Goal: Task Accomplishment & Management: Manage account settings

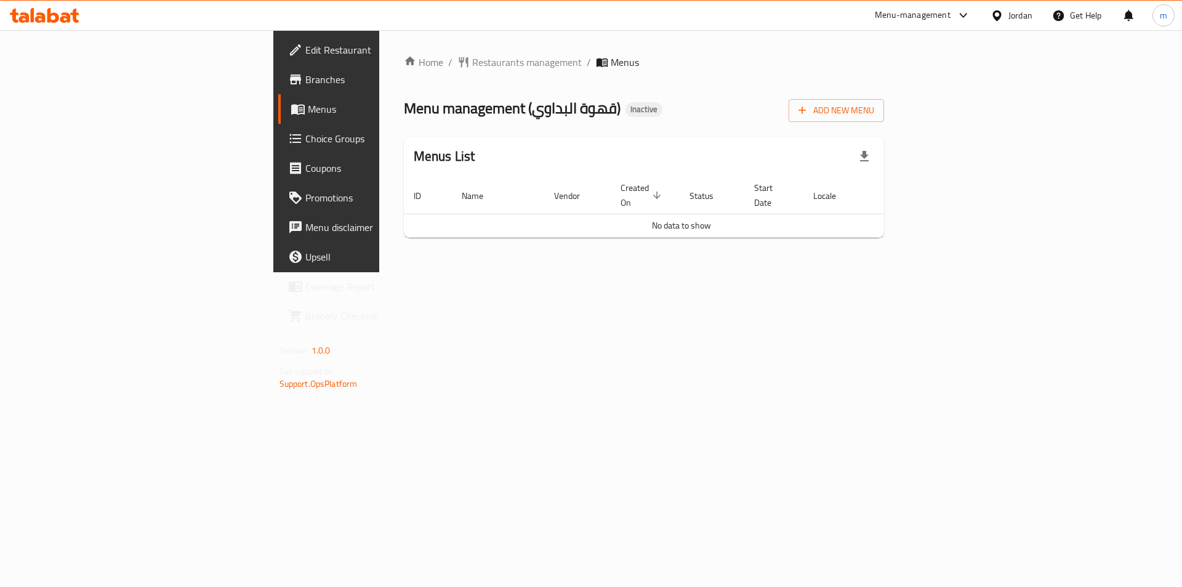
click at [909, 50] on div "Home / Restaurants management / Menus Menu management ( قهوة البداوي ) Inactive…" at bounding box center [644, 151] width 530 height 242
click at [885, 92] on div "Home / Restaurants management / Menus Menu management ( قهوة البداوي ) Inactive…" at bounding box center [644, 151] width 481 height 193
click at [874, 105] on span "Add New Menu" at bounding box center [836, 110] width 76 height 15
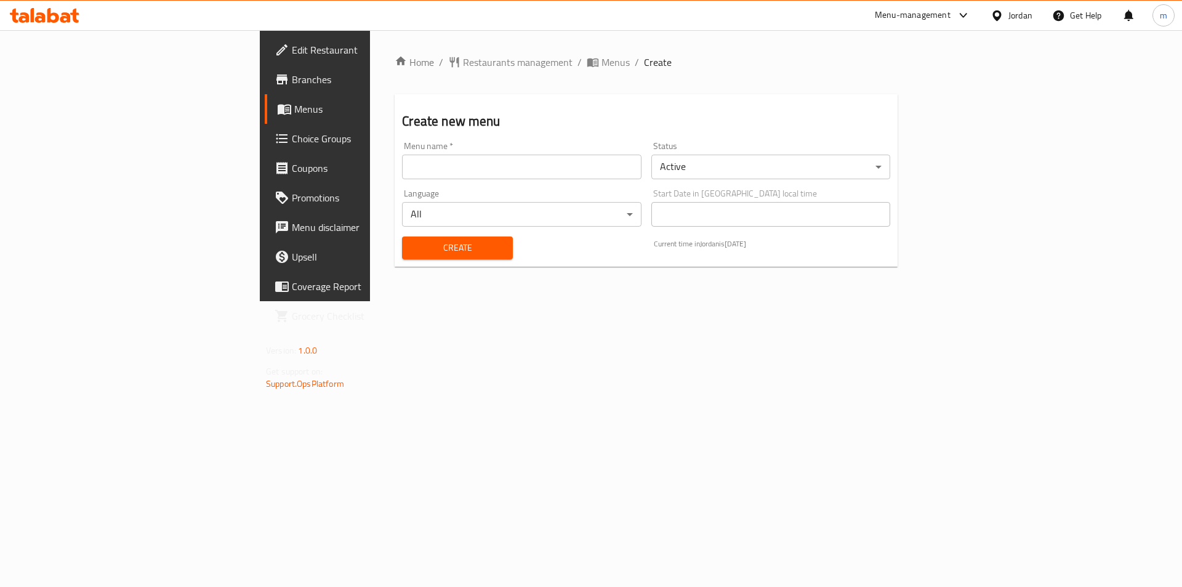
click at [634, 169] on input "text" at bounding box center [521, 167] width 239 height 25
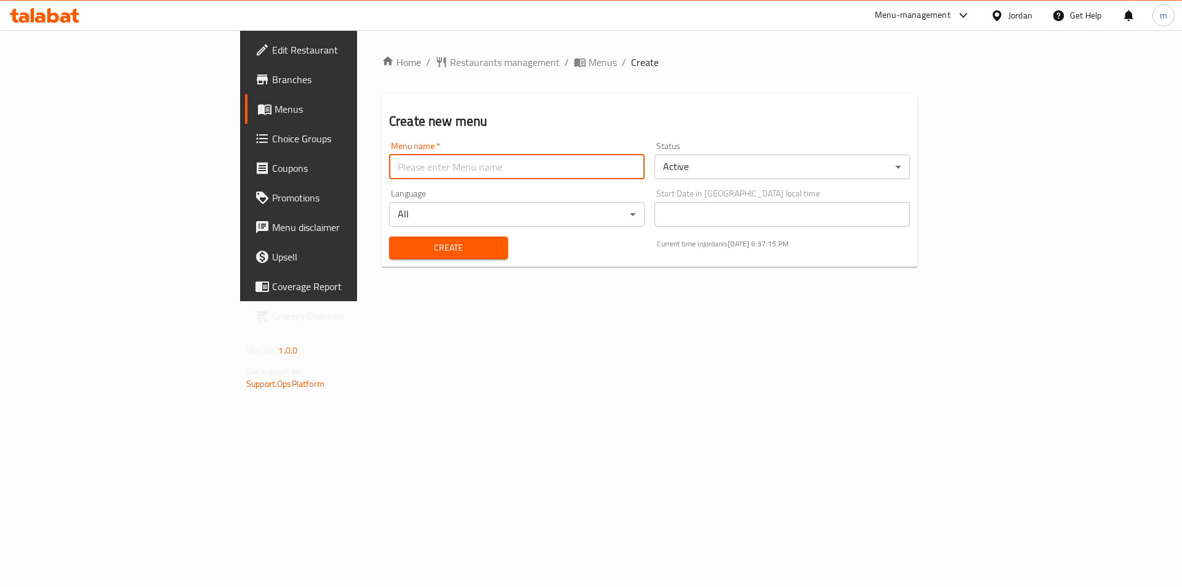
type input "ش"
type input "Ateff [DATE]"
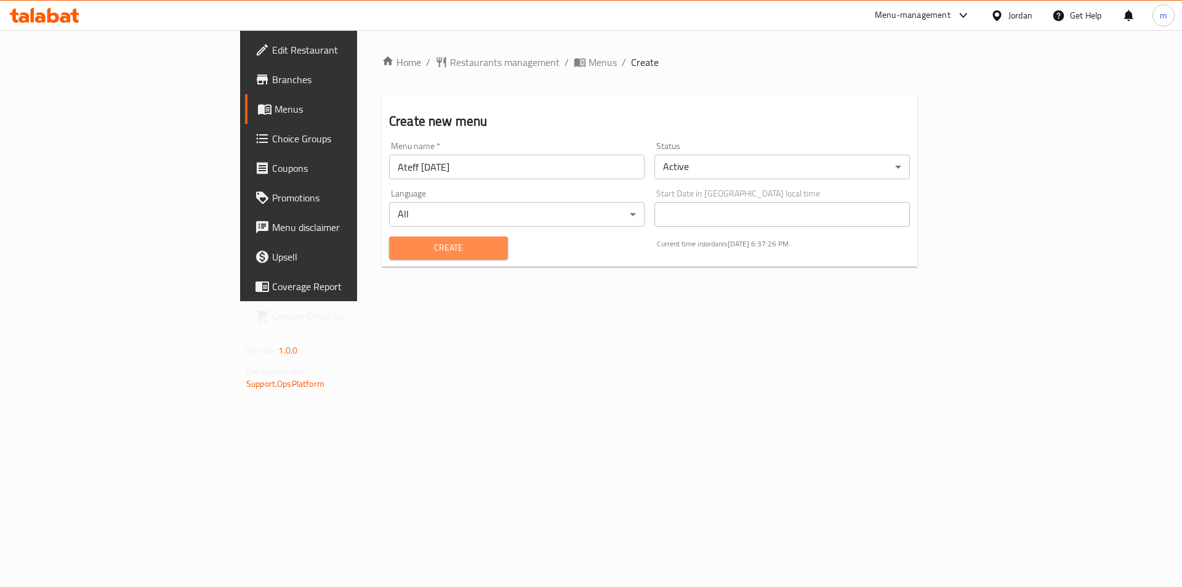
click at [399, 247] on span "Create" at bounding box center [448, 247] width 99 height 15
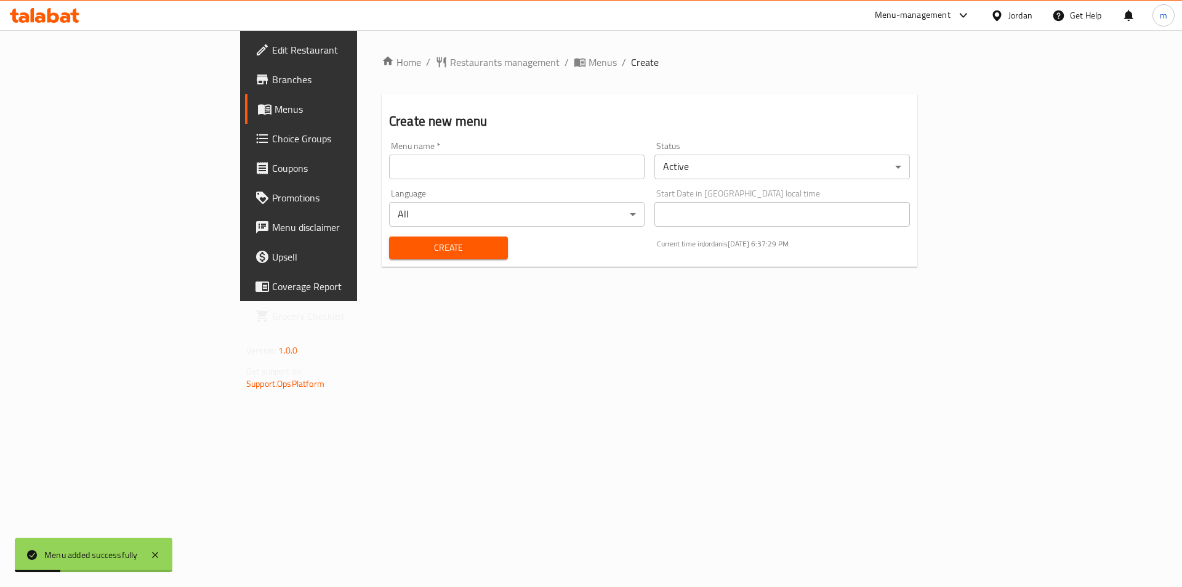
click at [275, 111] on span "Menus" at bounding box center [351, 109] width 153 height 15
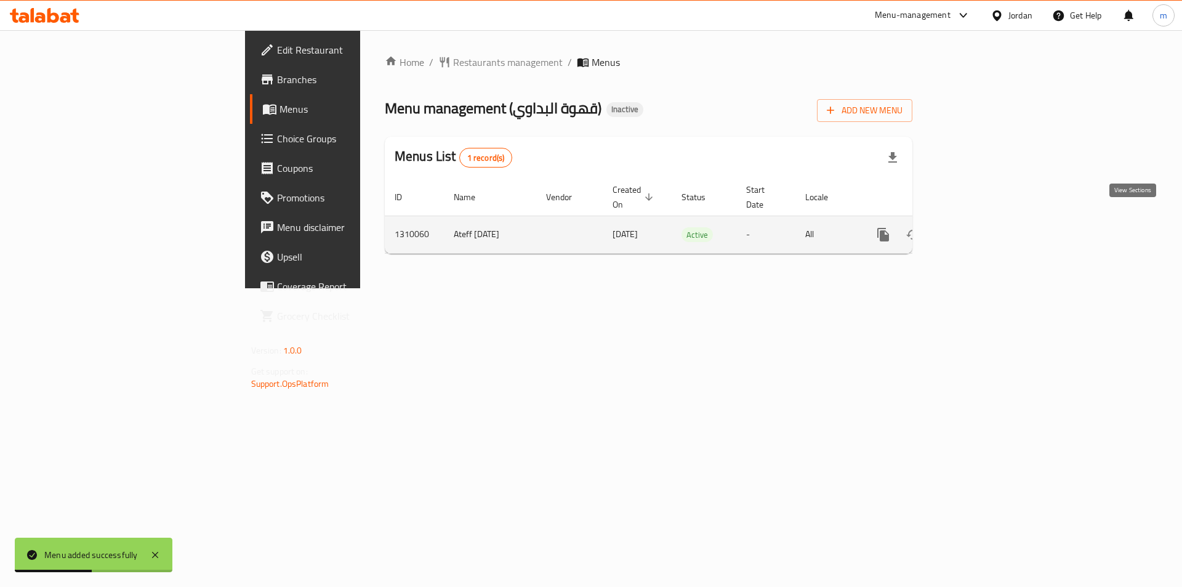
click at [987, 229] on link "enhanced table" at bounding box center [972, 235] width 30 height 30
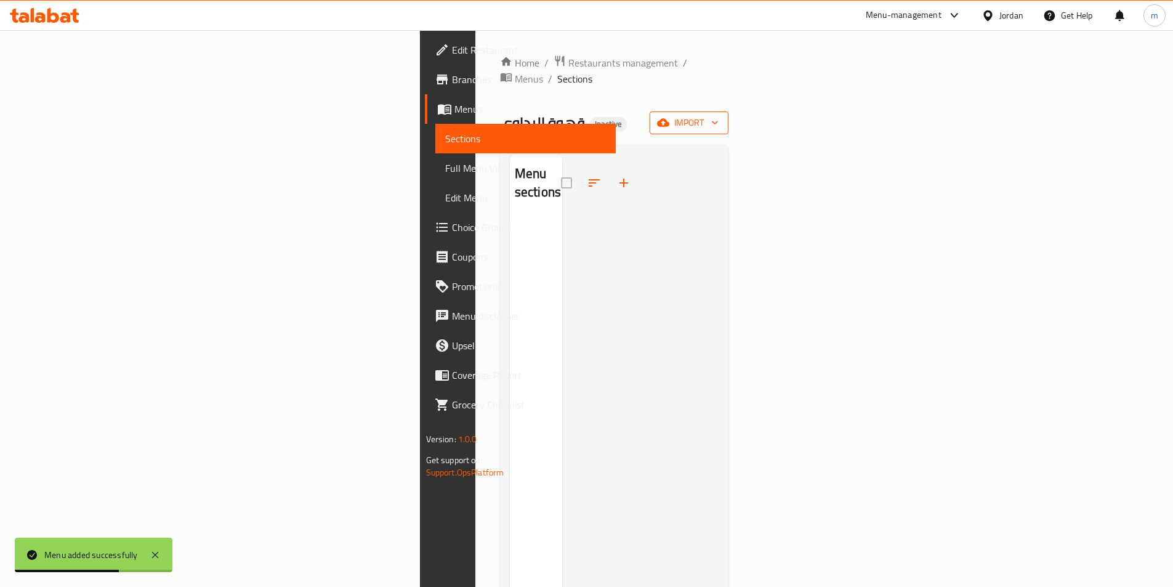
click at [718, 115] on span "import" at bounding box center [688, 122] width 59 height 15
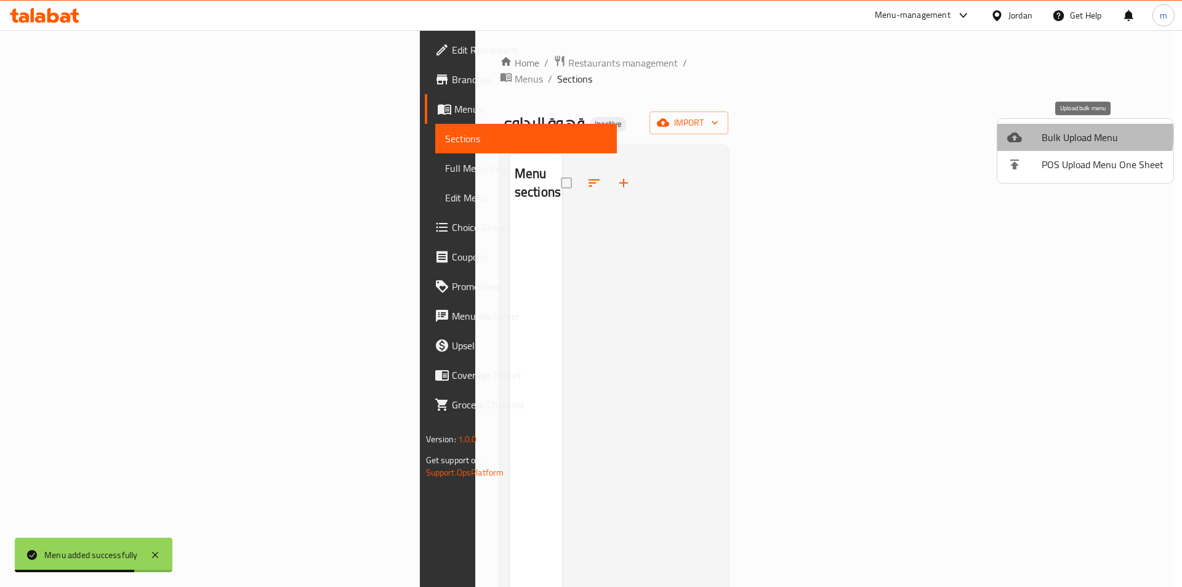
click at [1047, 135] on span "Bulk Upload Menu" at bounding box center [1103, 137] width 122 height 15
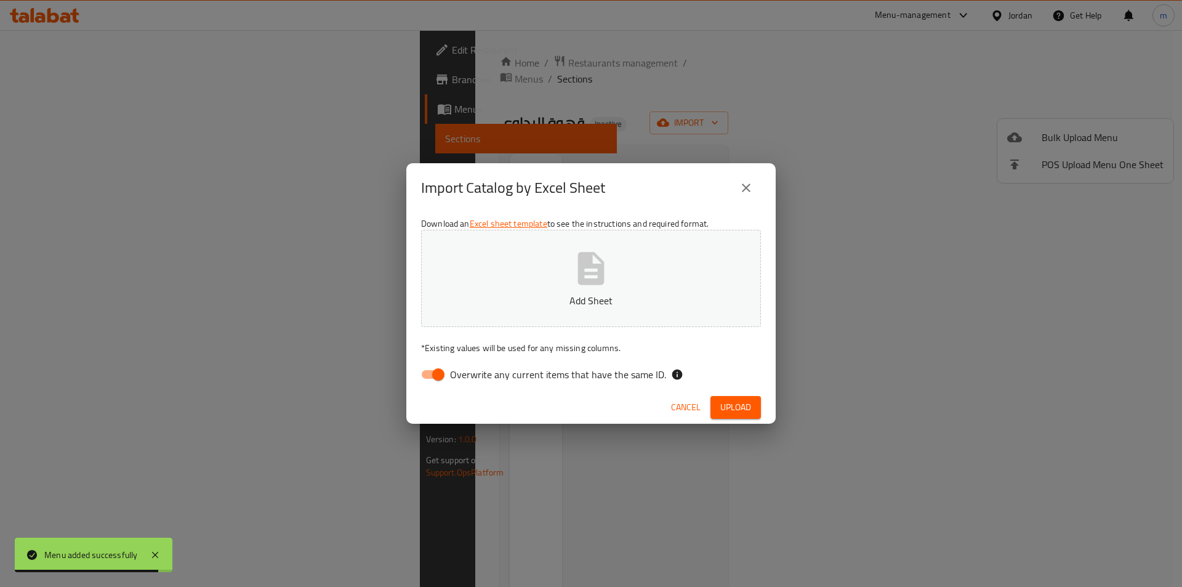
click at [466, 368] on span "Overwrite any current items that have the same ID." at bounding box center [558, 374] width 216 height 15
click at [466, 368] on input "Overwrite any current items that have the same ID." at bounding box center [438, 374] width 70 height 23
checkbox input "false"
click at [634, 272] on button "Add Sheet" at bounding box center [591, 278] width 340 height 97
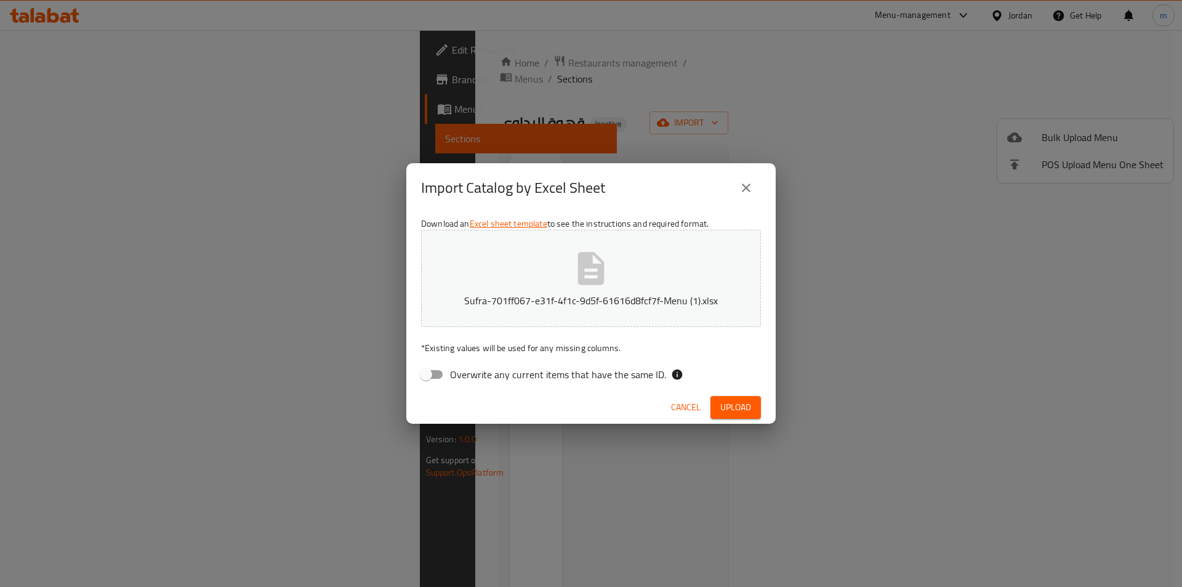
click at [721, 408] on span "Upload" at bounding box center [735, 406] width 31 height 15
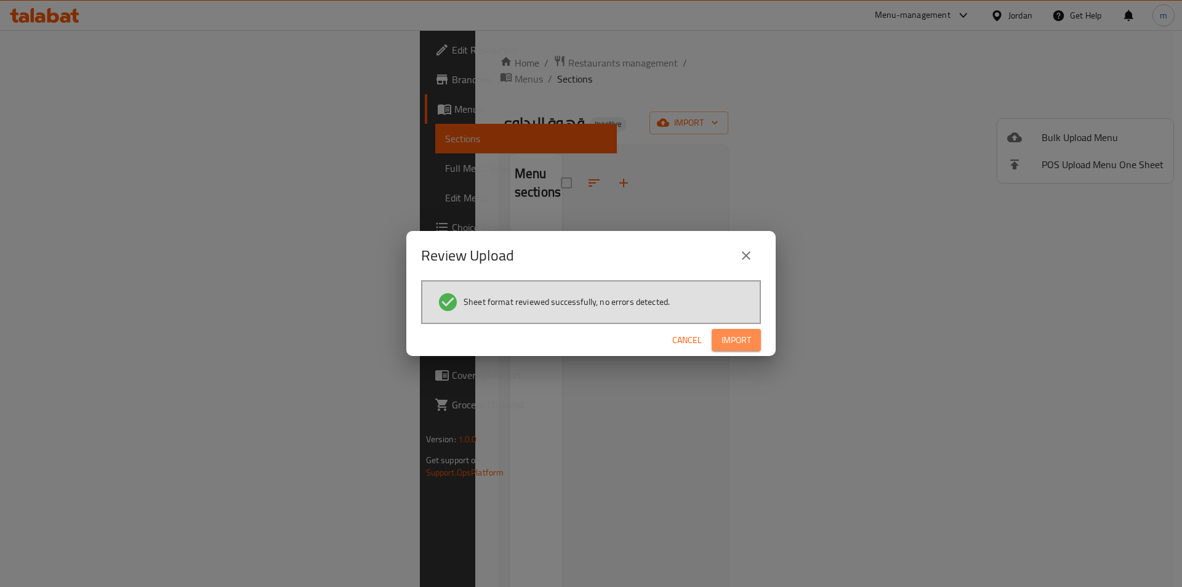
click at [728, 345] on span "Import" at bounding box center [736, 339] width 30 height 15
click at [745, 254] on icon "close" at bounding box center [746, 255] width 9 height 9
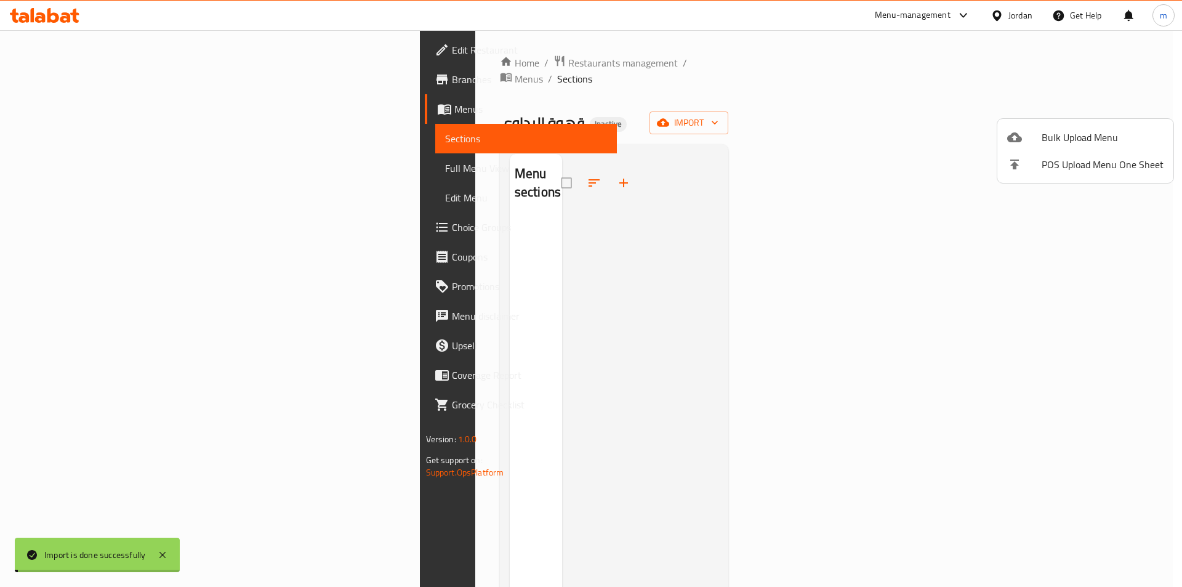
click at [753, 190] on div at bounding box center [591, 293] width 1182 height 587
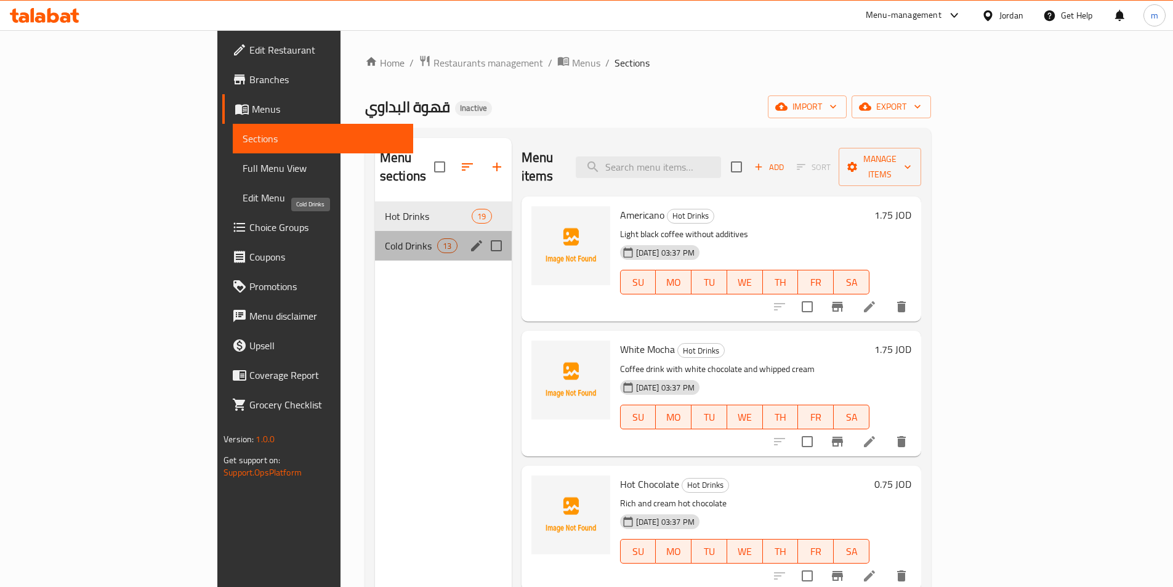
click at [385, 238] on span "Cold Drinks" at bounding box center [411, 245] width 52 height 15
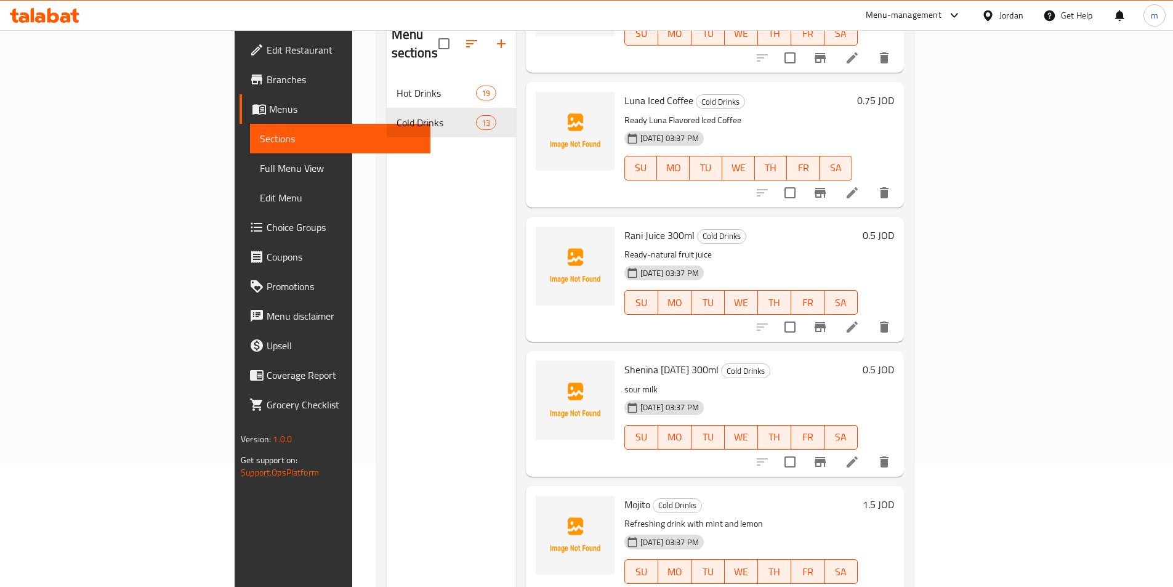
scroll to position [677, 0]
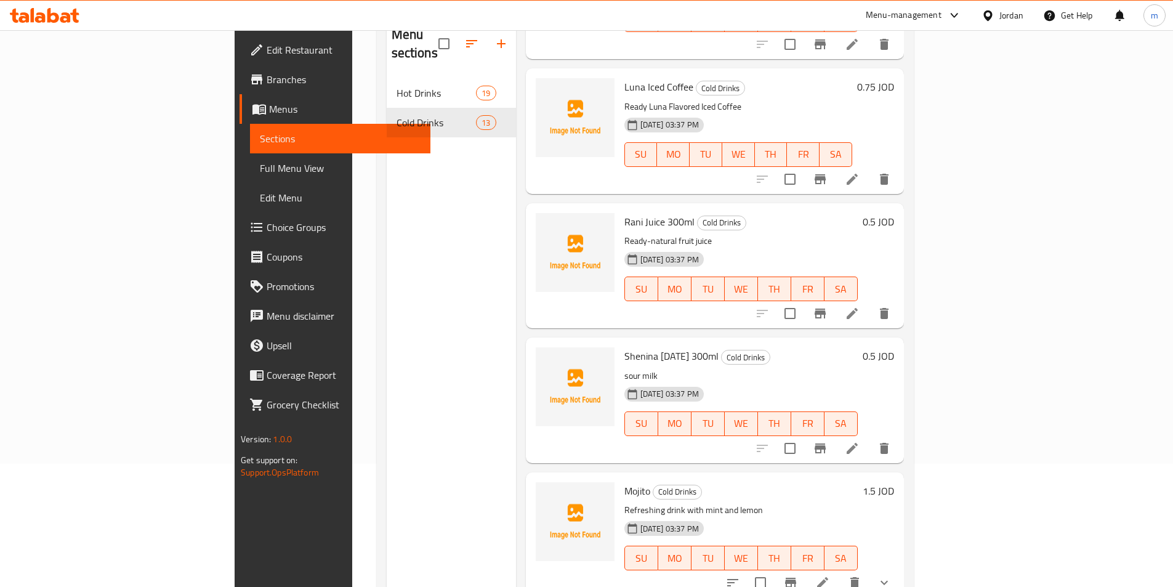
click at [250, 179] on link "Full Menu View" at bounding box center [340, 168] width 180 height 30
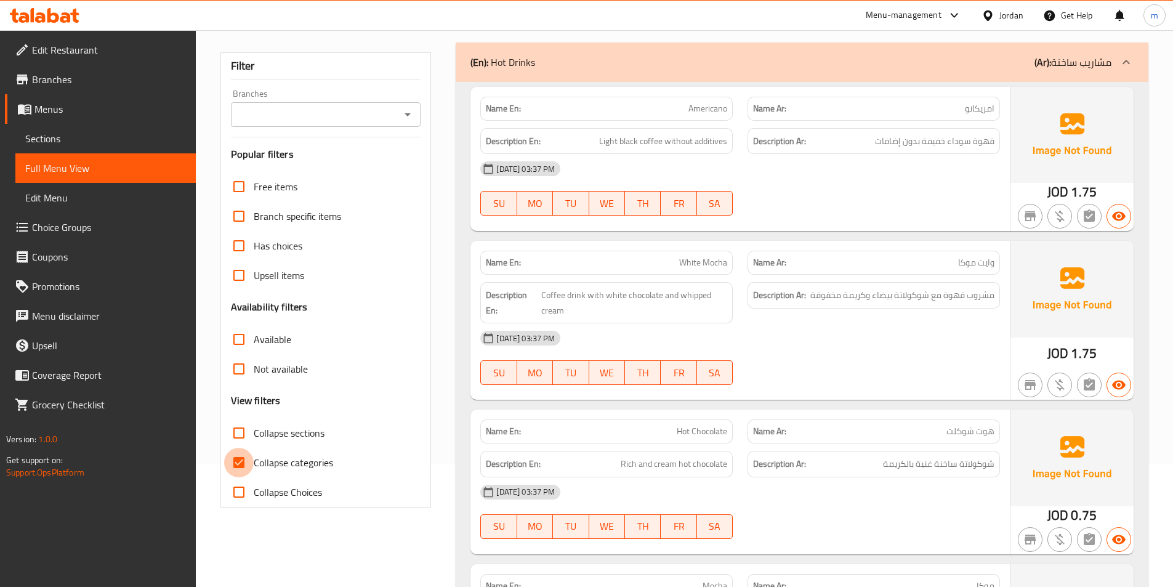
click at [235, 458] on input "Collapse categories" at bounding box center [239, 463] width 30 height 30
checkbox input "false"
click at [1126, 60] on icon at bounding box center [1125, 62] width 7 height 4
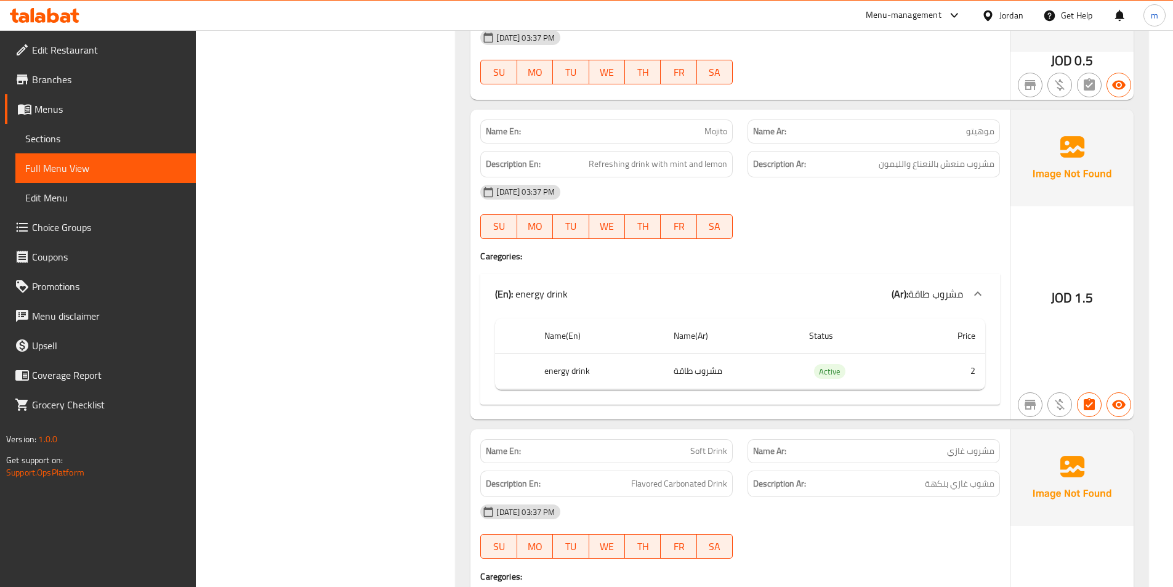
scroll to position [1416, 0]
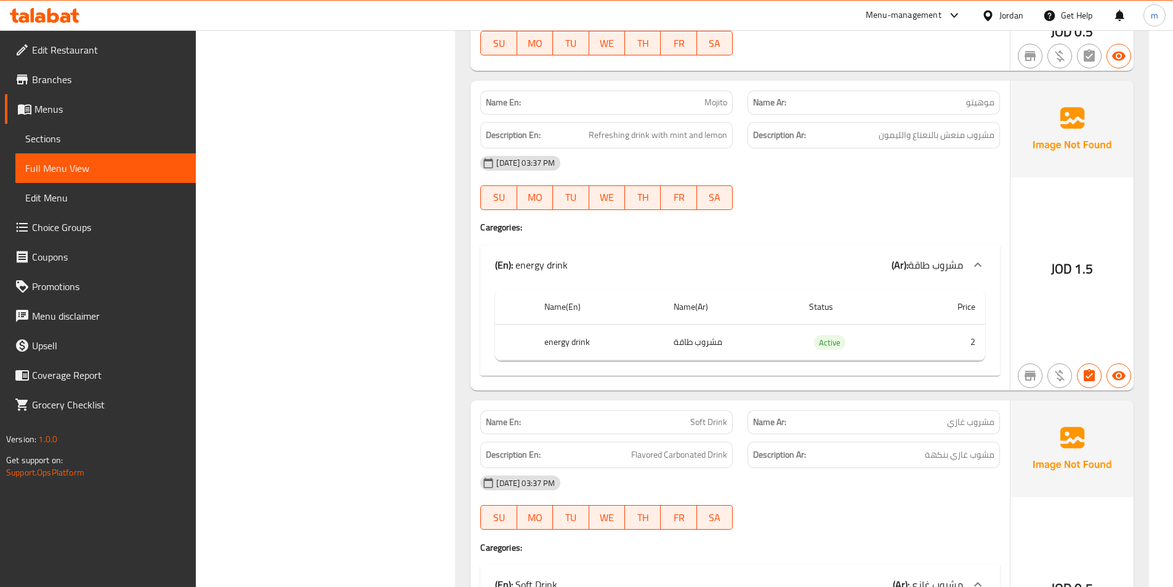
click at [777, 348] on td "مشروب طاقة" at bounding box center [731, 342] width 135 height 36
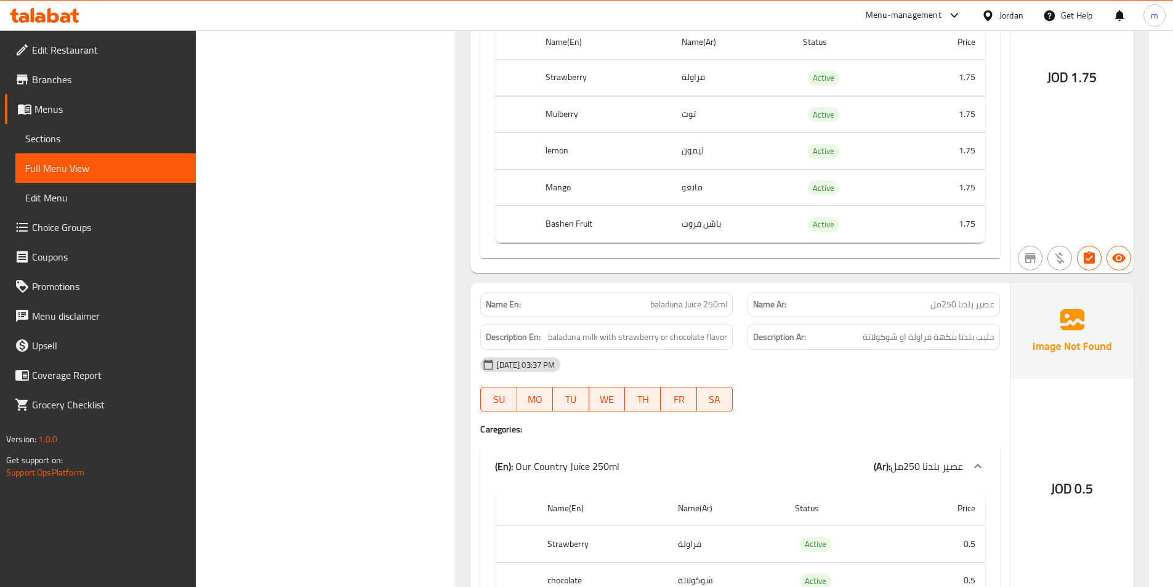
scroll to position [2840, 0]
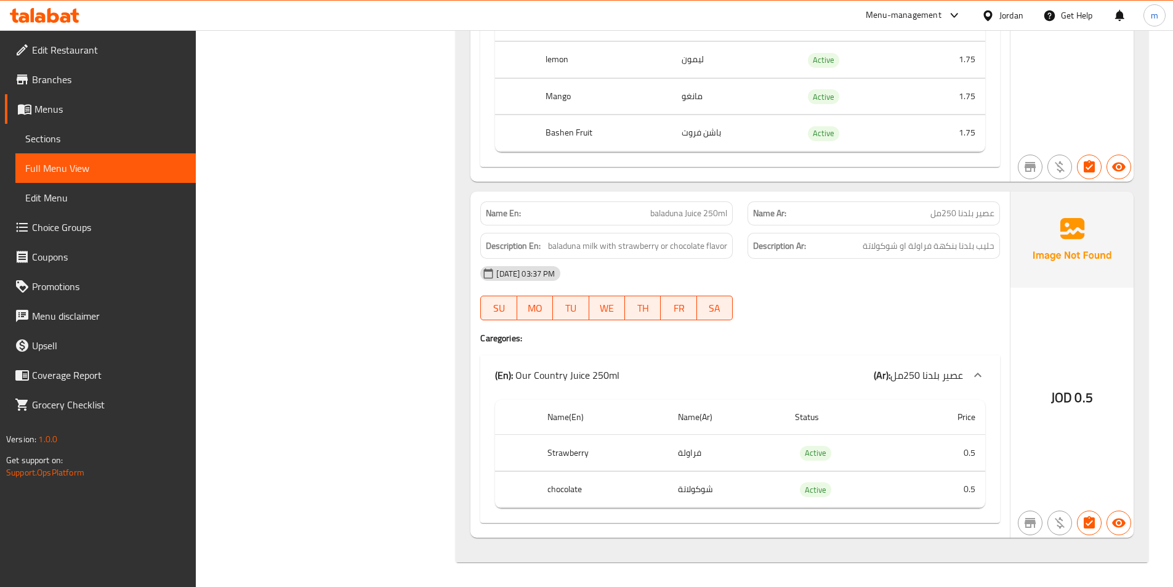
click at [995, 250] on div "Description Ar: حليب بلدنا بنكهة فراولة او شوكولاتة" at bounding box center [873, 246] width 252 height 26
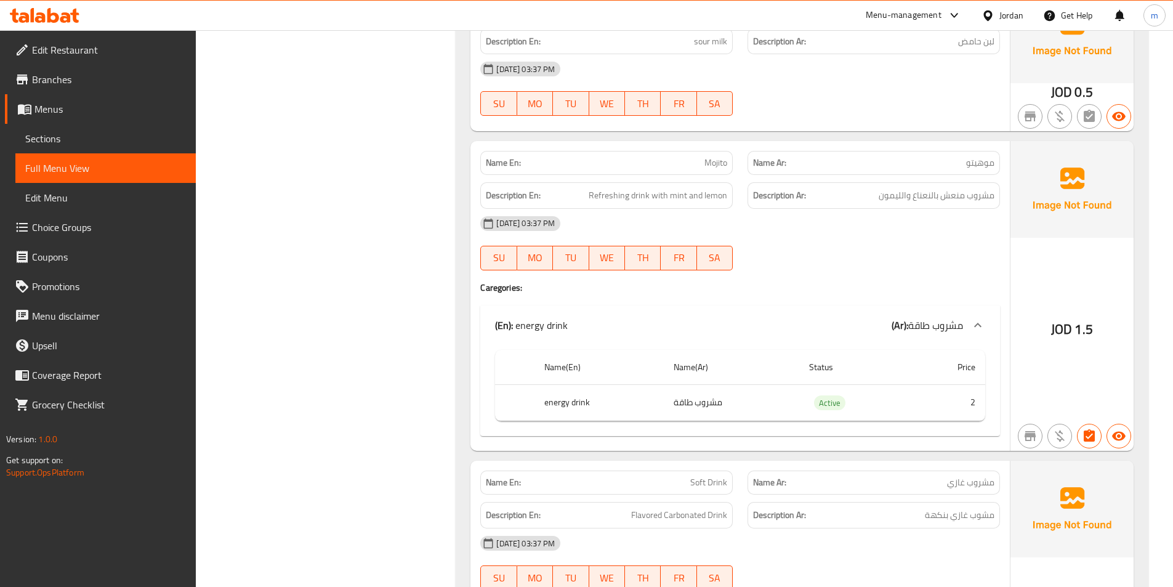
scroll to position [1363, 0]
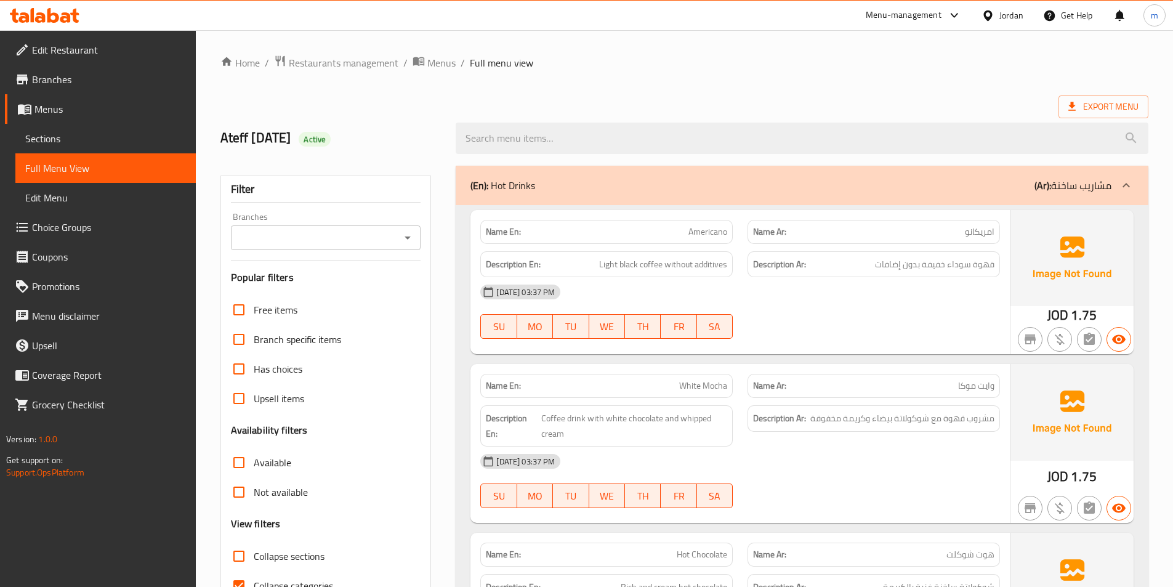
click at [54, 231] on span "Choice Groups" at bounding box center [109, 227] width 154 height 15
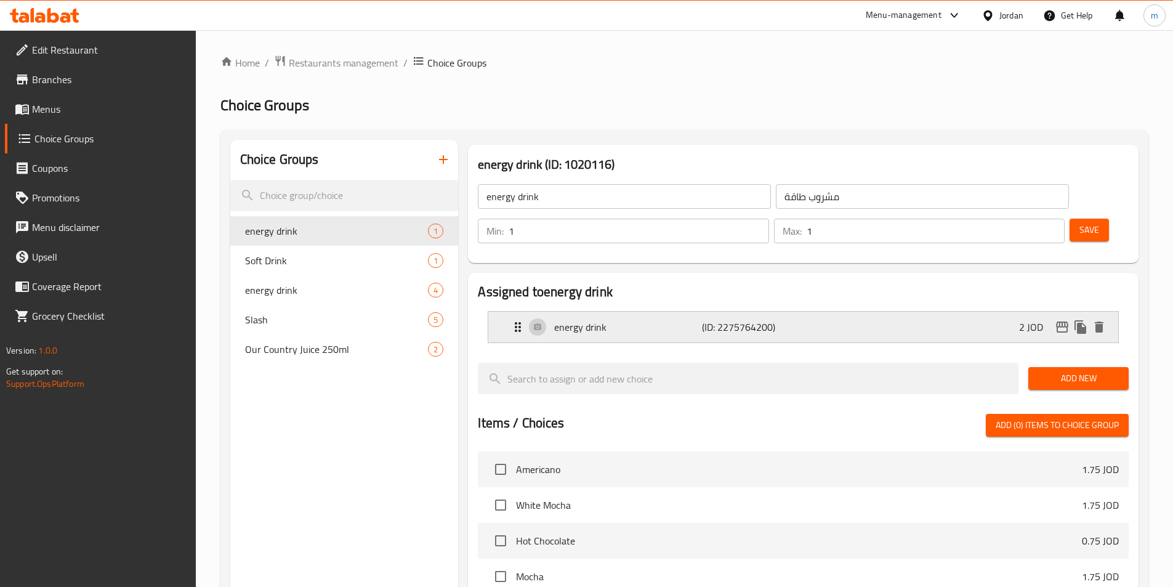
click at [872, 311] on div "energy drink (ID: 2275764200) 2 JOD" at bounding box center [806, 326] width 593 height 31
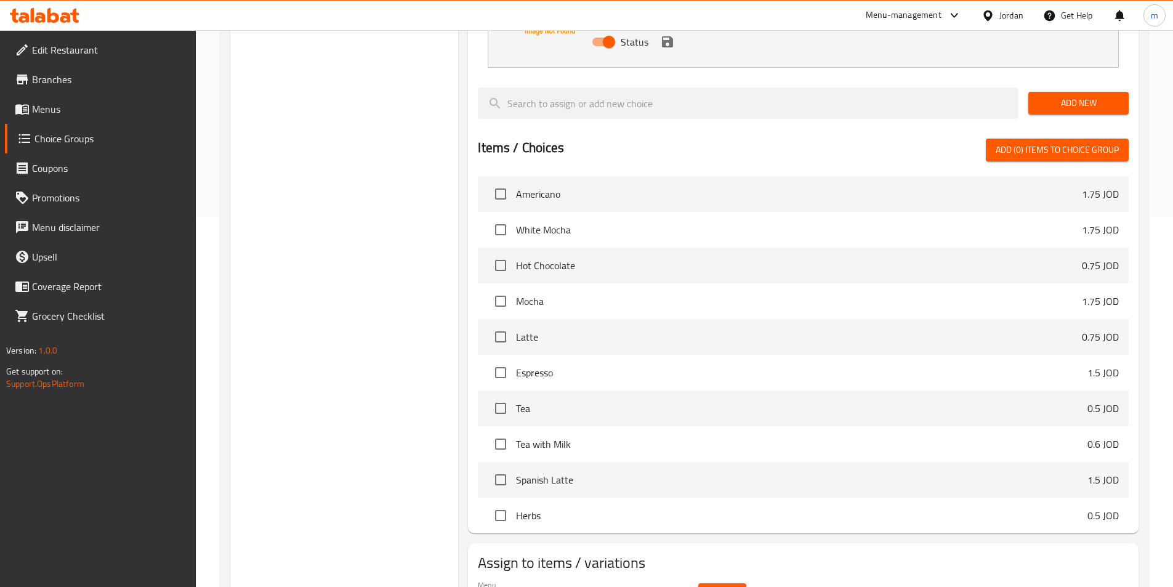
scroll to position [62, 0]
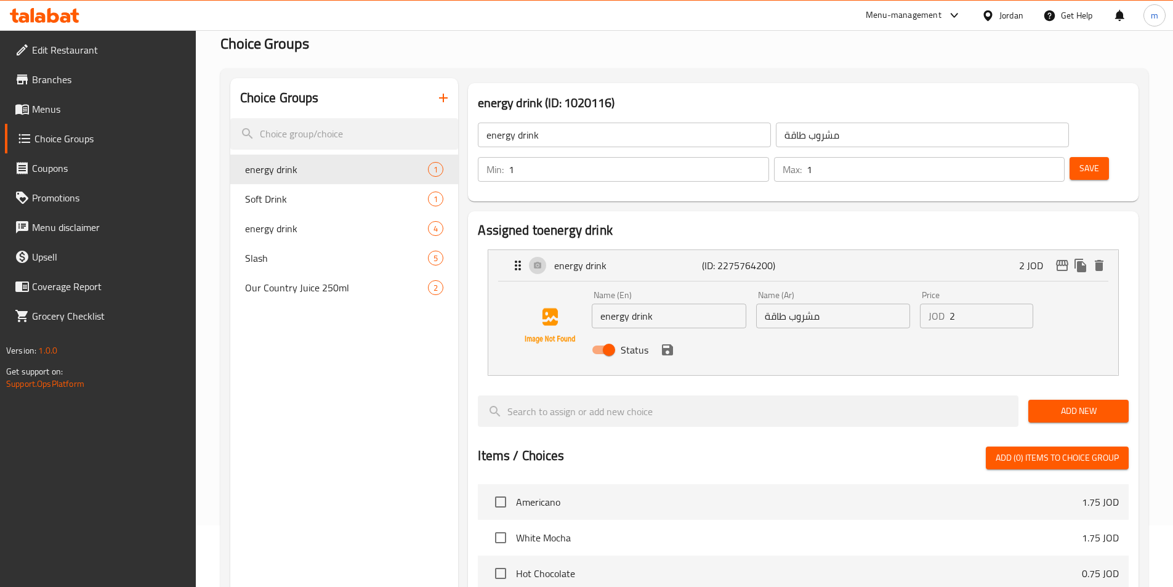
click at [1061, 403] on span "Add New" at bounding box center [1078, 410] width 81 height 15
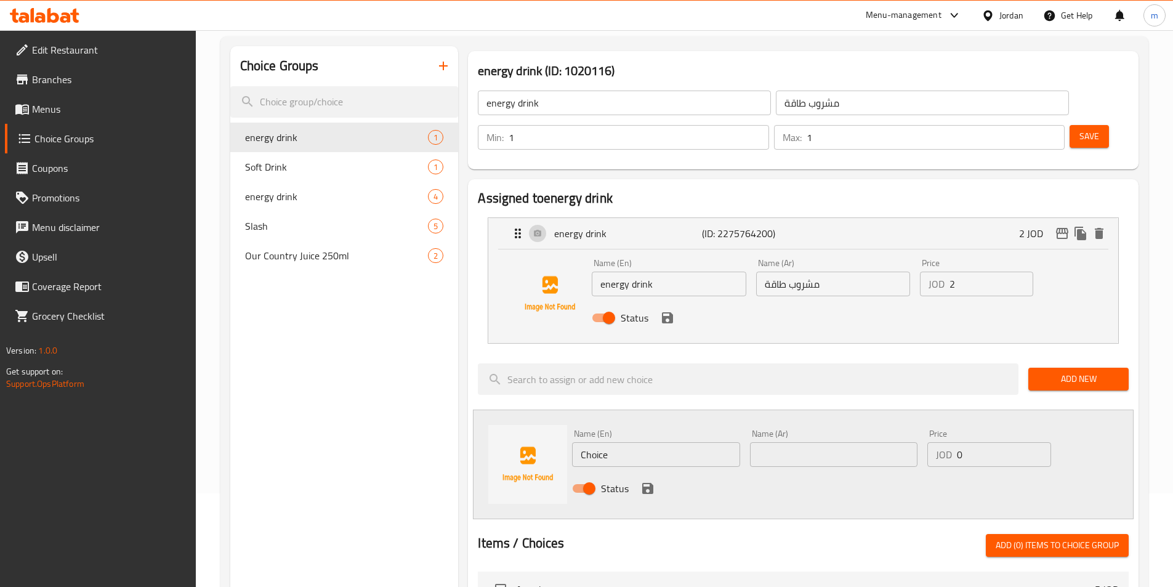
scroll to position [123, 0]
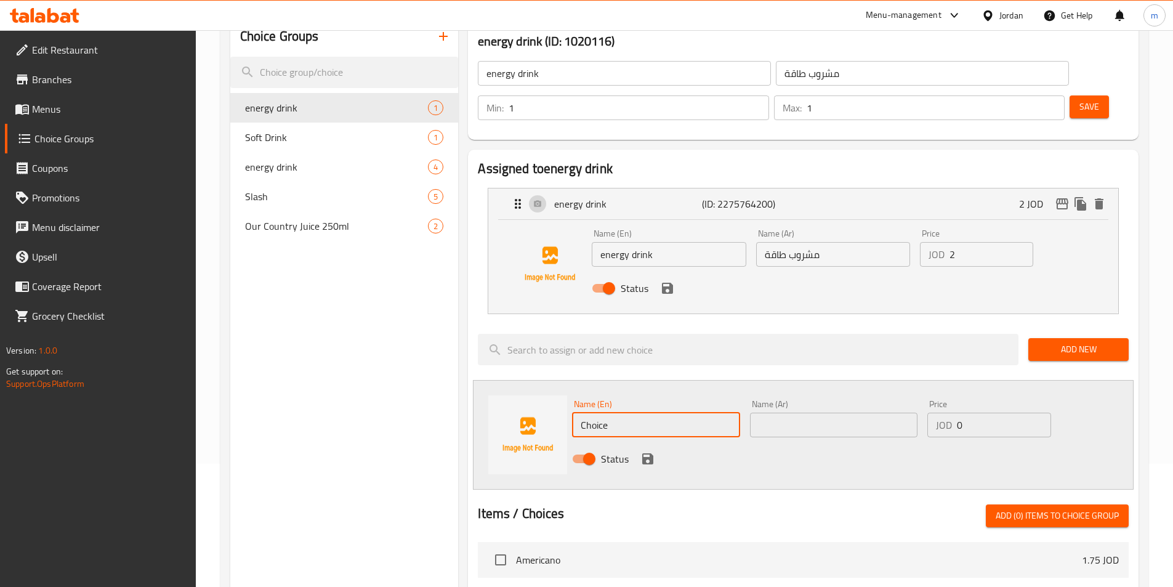
click at [673, 412] on input "Choice" at bounding box center [655, 424] width 167 height 25
click at [838, 399] on div "Name (Ar) Name (Ar)" at bounding box center [833, 418] width 167 height 38
click at [838, 412] on input "text" at bounding box center [833, 424] width 167 height 25
paste input "مشروب غازي"
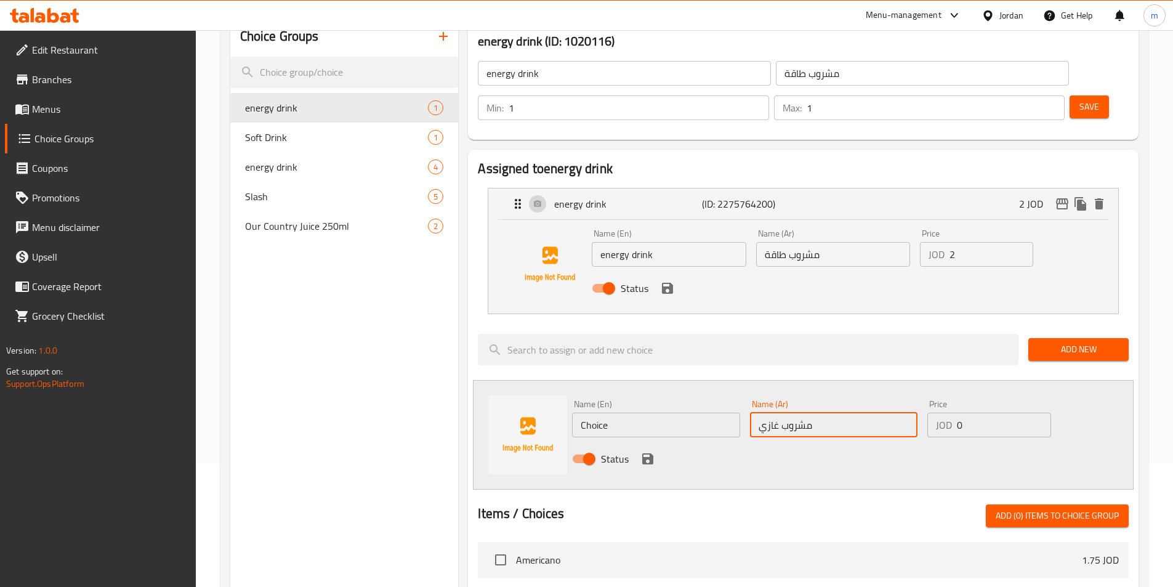
type input "مشروب غازي"
click at [702, 412] on input "Choice" at bounding box center [655, 424] width 167 height 25
click at [646, 412] on input "Choice" at bounding box center [655, 424] width 167 height 25
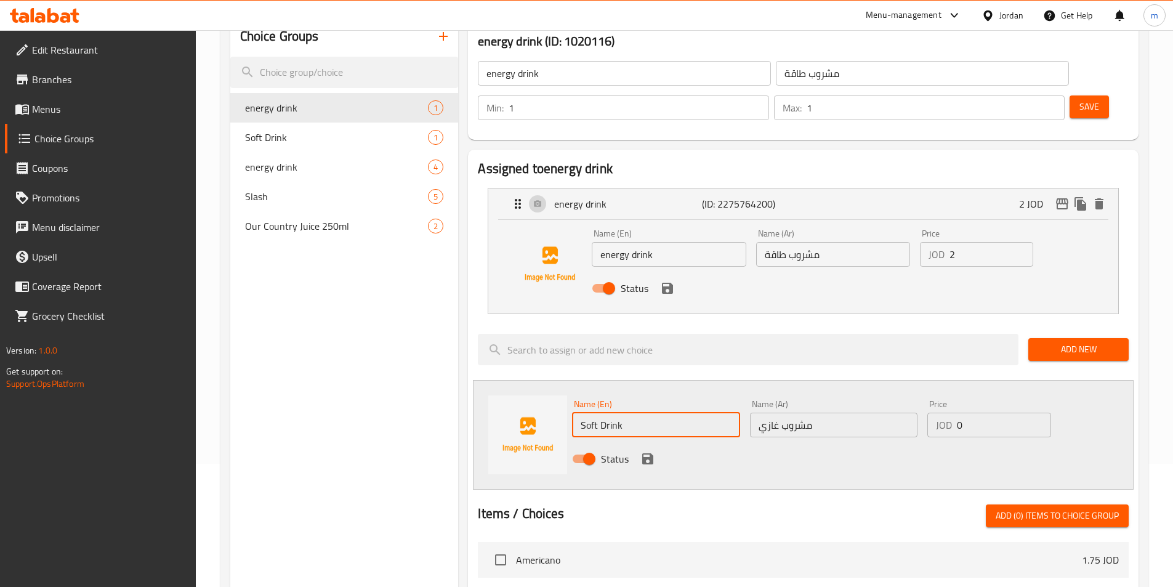
type input "Soft Drink"
click at [954, 412] on div "JOD 0 Price" at bounding box center [988, 424] width 123 height 25
click at [989, 412] on input "0" at bounding box center [1004, 424] width 94 height 25
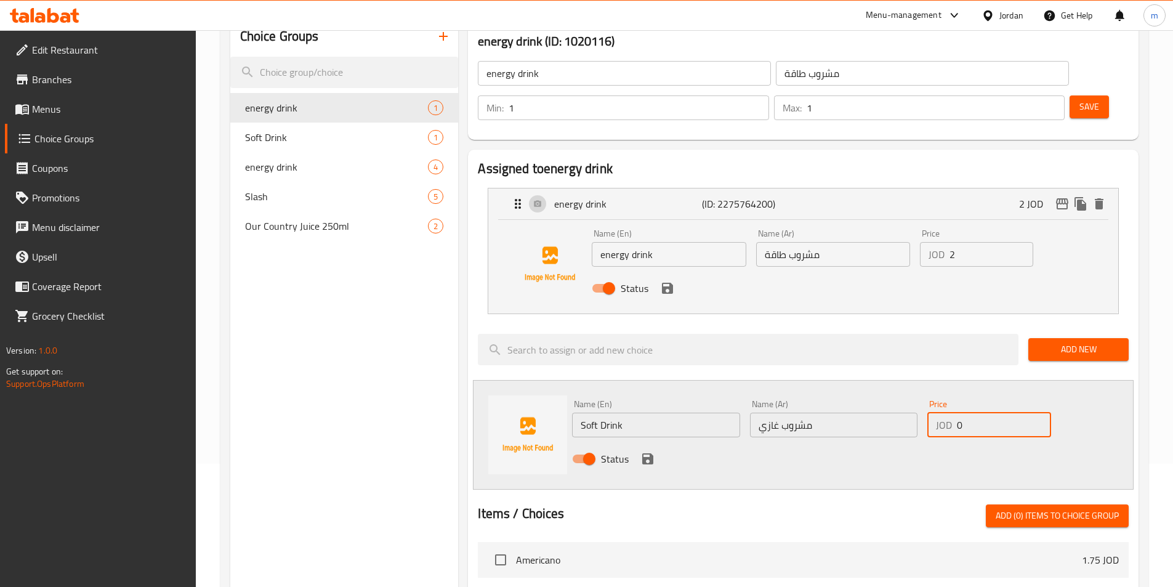
click at [989, 412] on input "0" at bounding box center [1004, 424] width 94 height 25
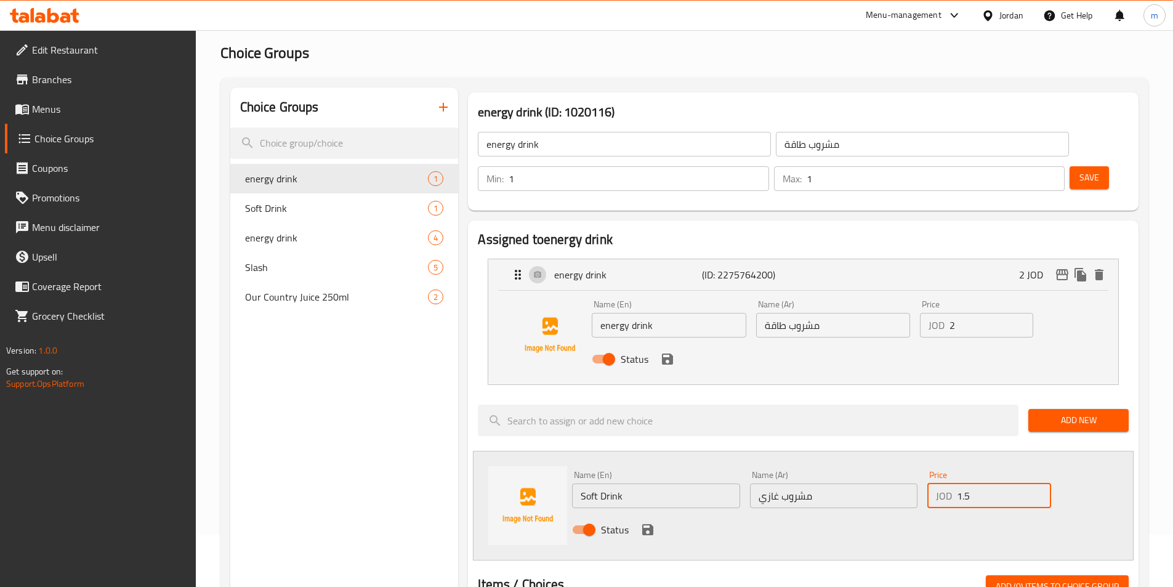
scroll to position [0, 0]
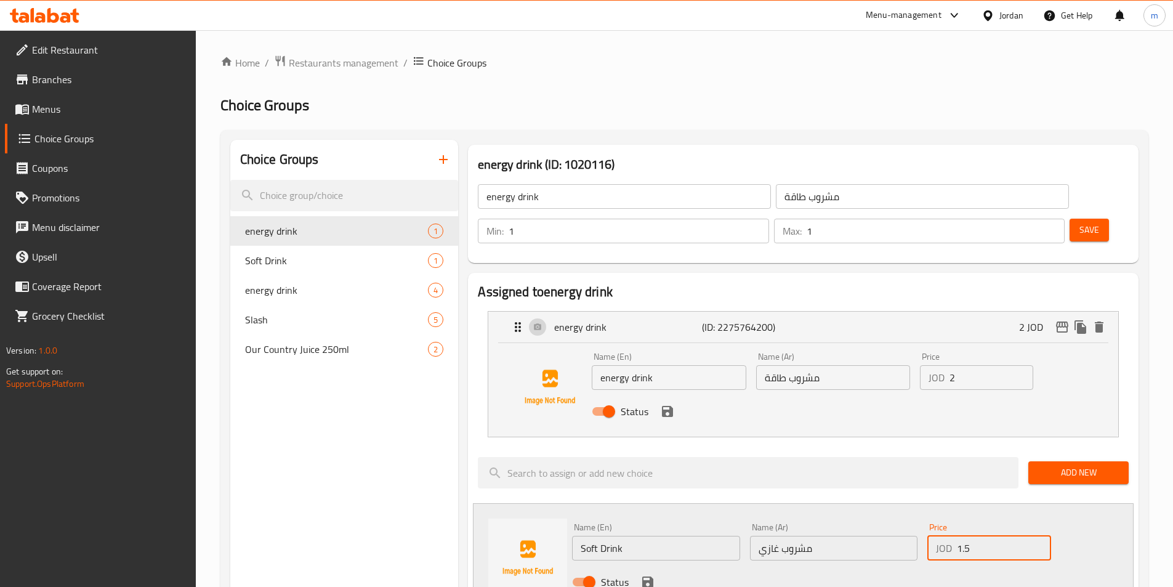
type input "1.5"
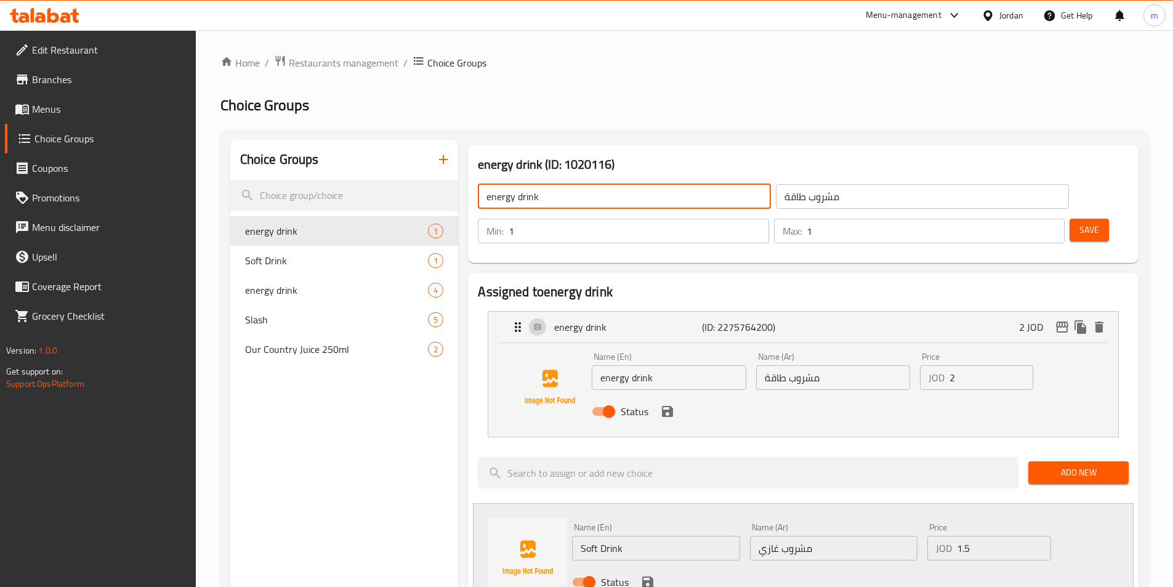
click at [505, 192] on input "energy drink" at bounding box center [624, 196] width 293 height 25
type input "your choice of:"
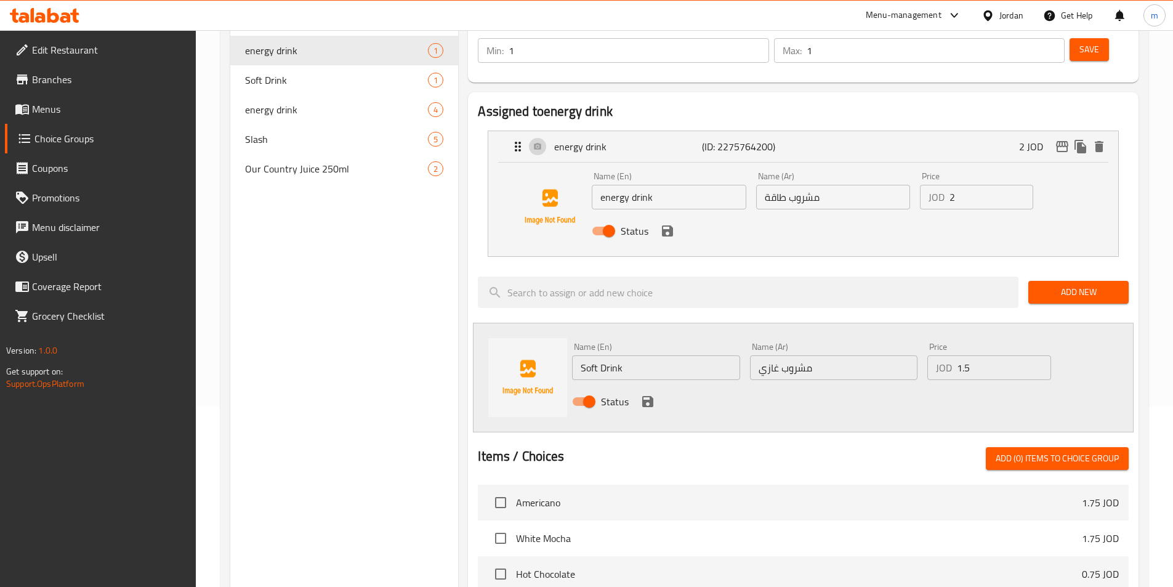
scroll to position [185, 0]
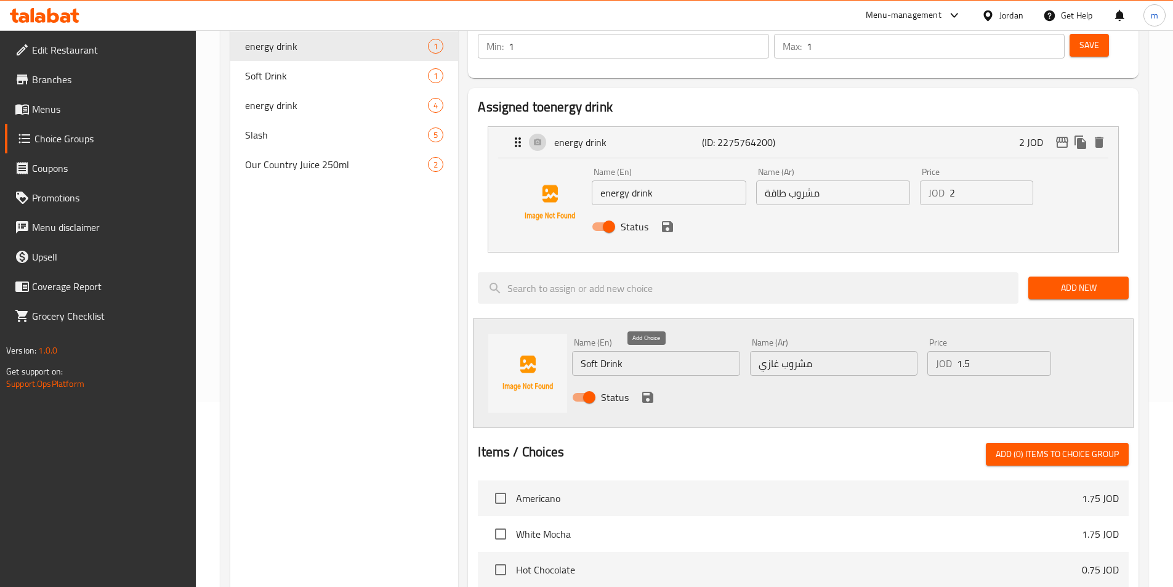
type input "اختيارك من:"
click at [646, 391] on icon "save" at bounding box center [647, 396] width 11 height 11
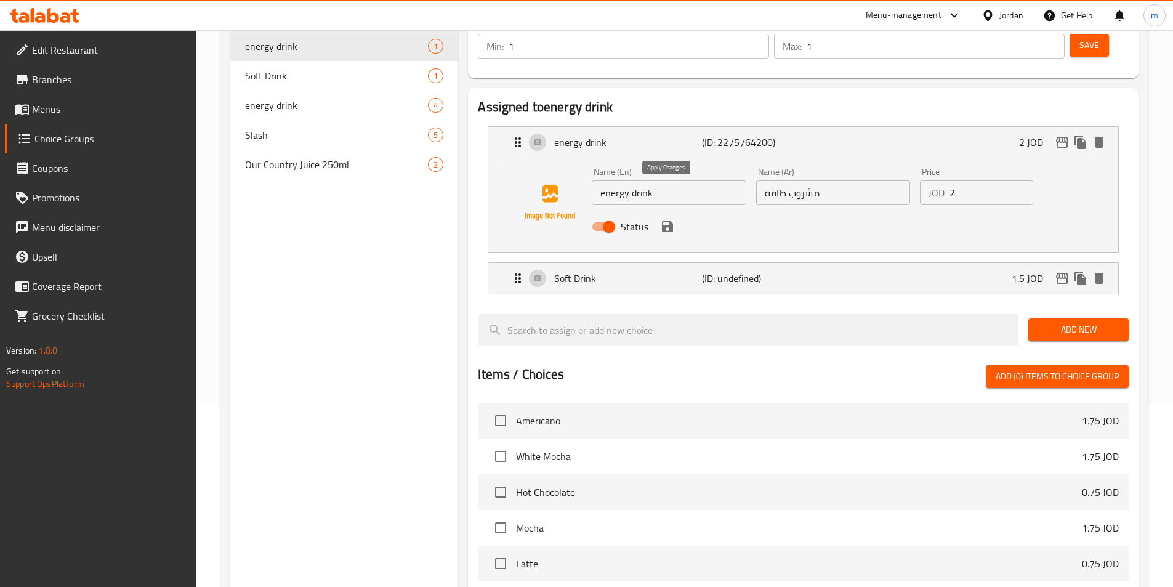
click at [670, 221] on icon "save" at bounding box center [667, 226] width 11 height 11
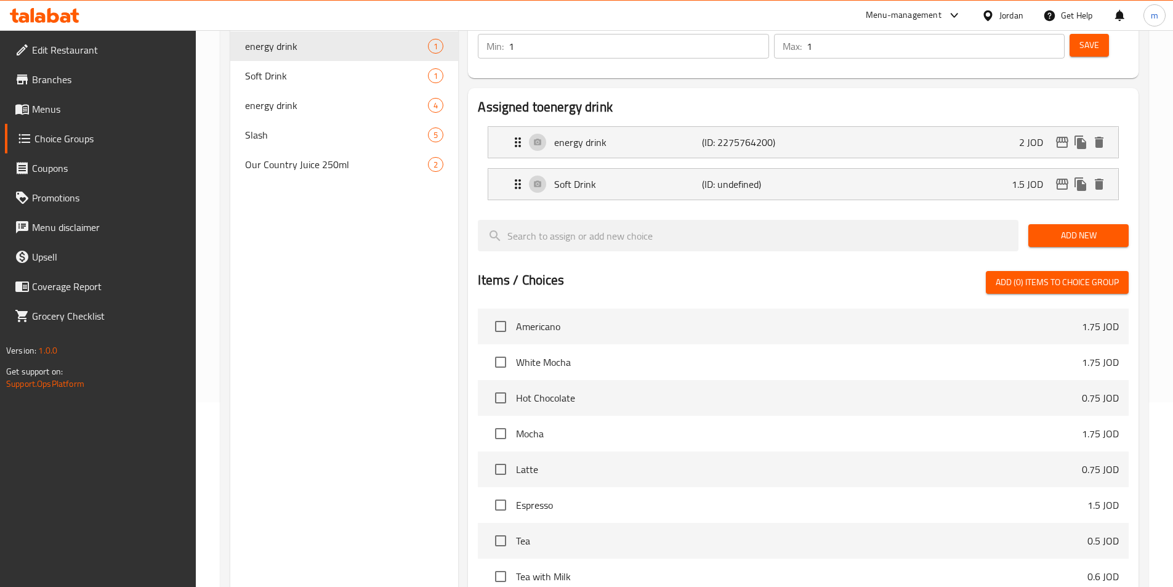
scroll to position [0, 0]
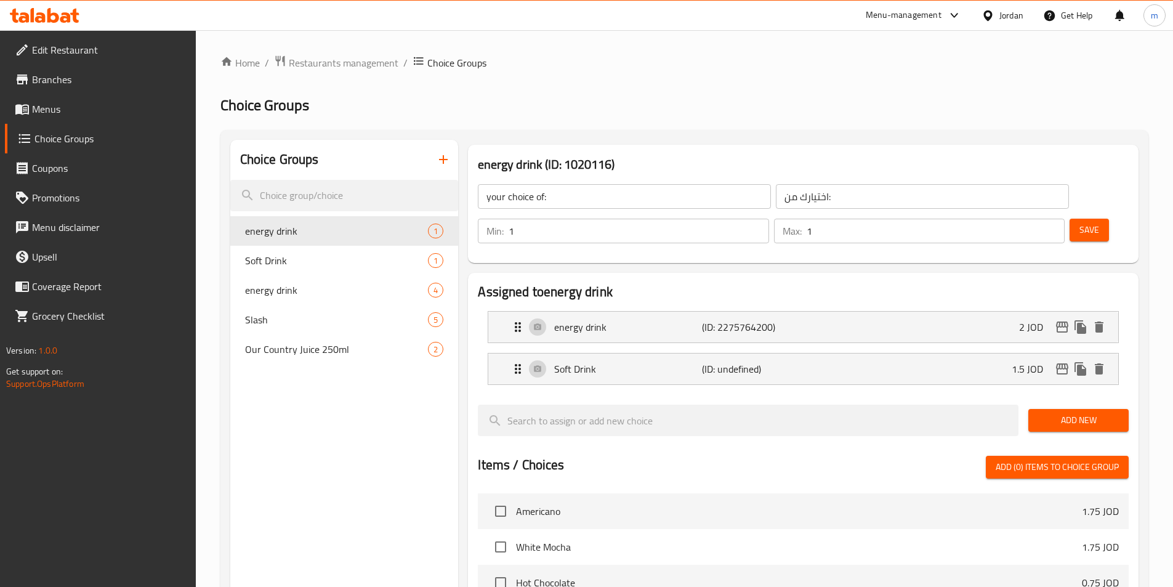
click at [229, 100] on span "Choice Groups" at bounding box center [264, 105] width 89 height 28
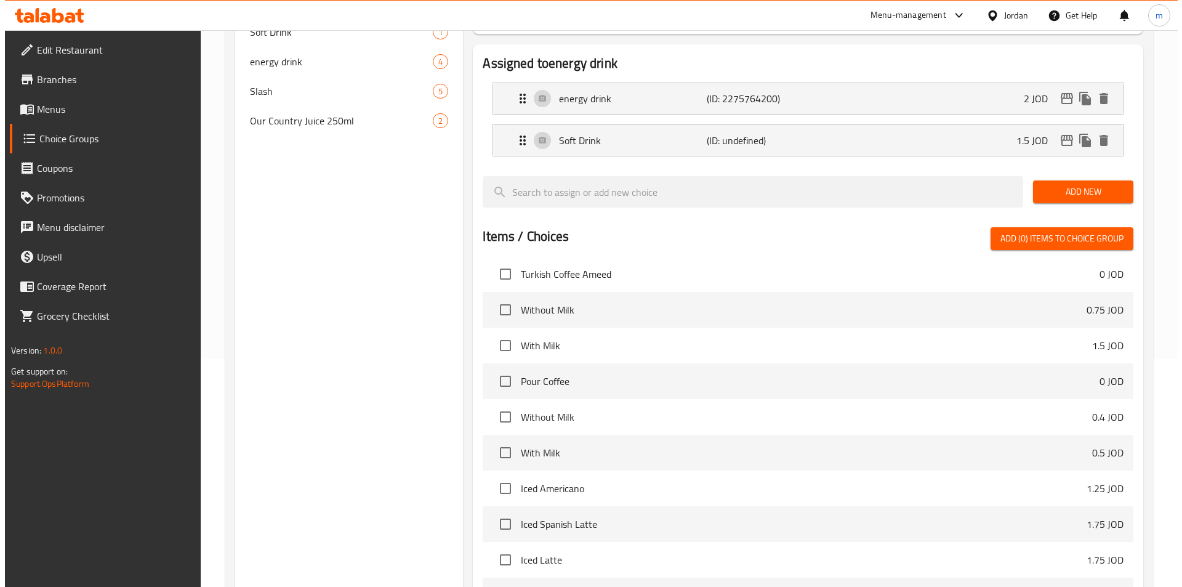
scroll to position [355, 0]
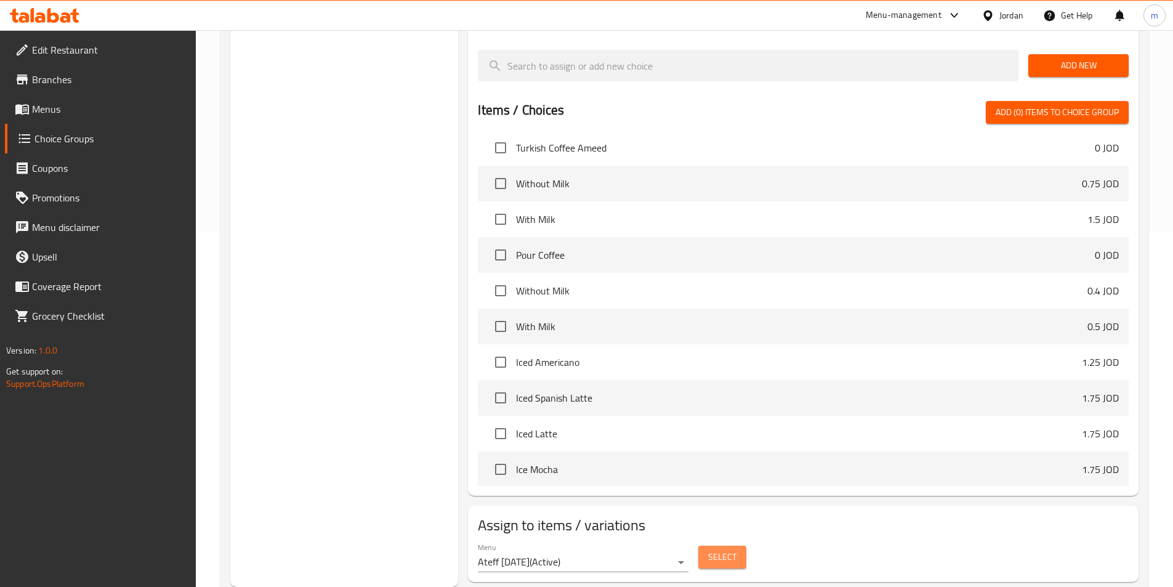
click at [741, 545] on button "Select" at bounding box center [722, 556] width 48 height 23
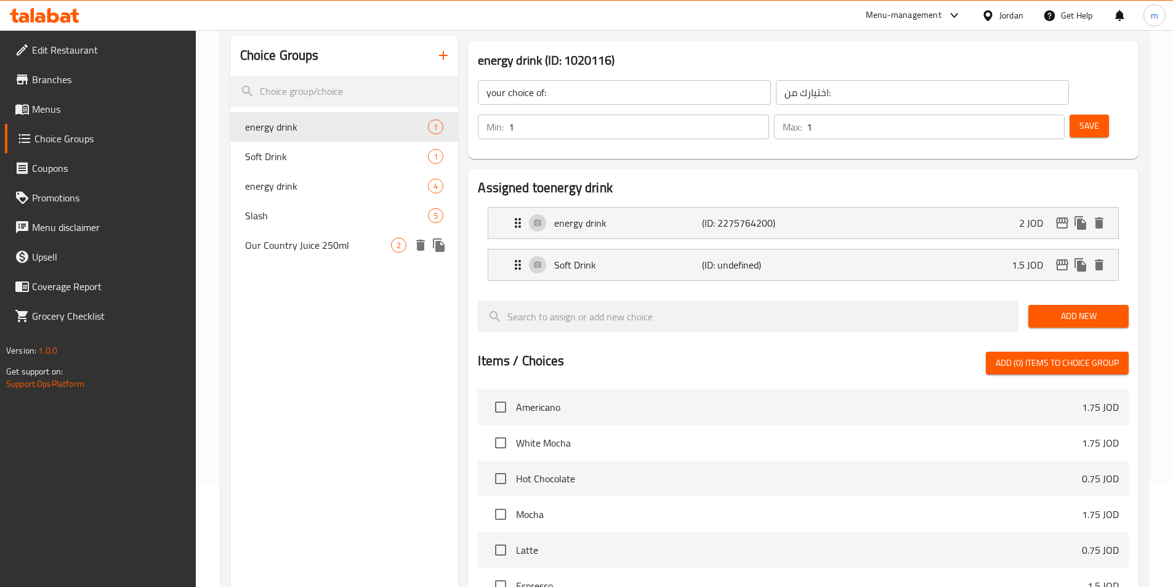
scroll to position [0, 0]
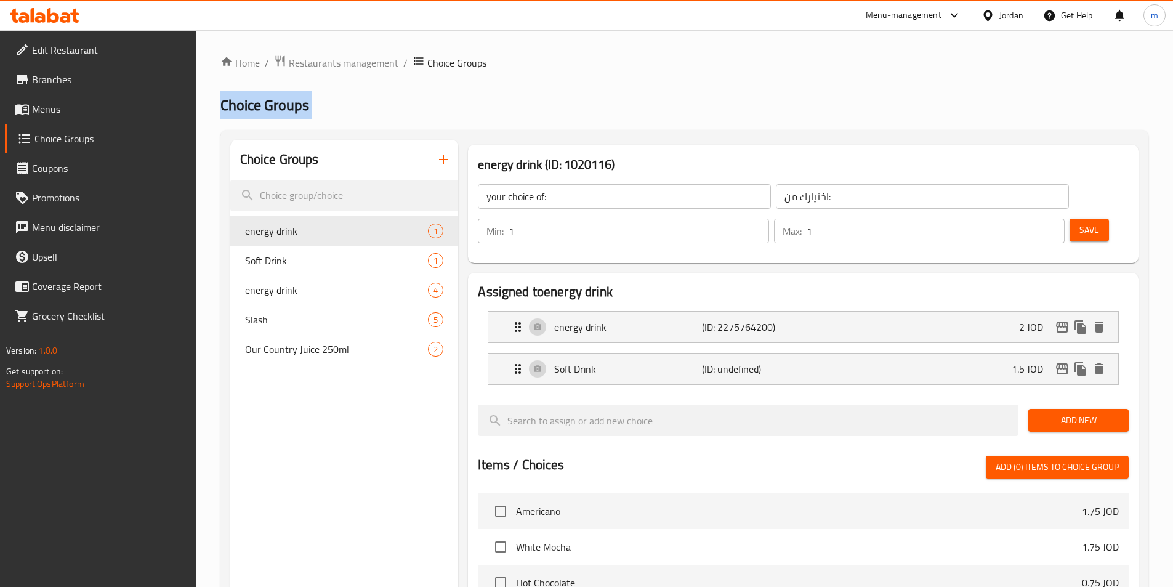
click at [1069, 219] on button "Save" at bounding box center [1088, 230] width 39 height 23
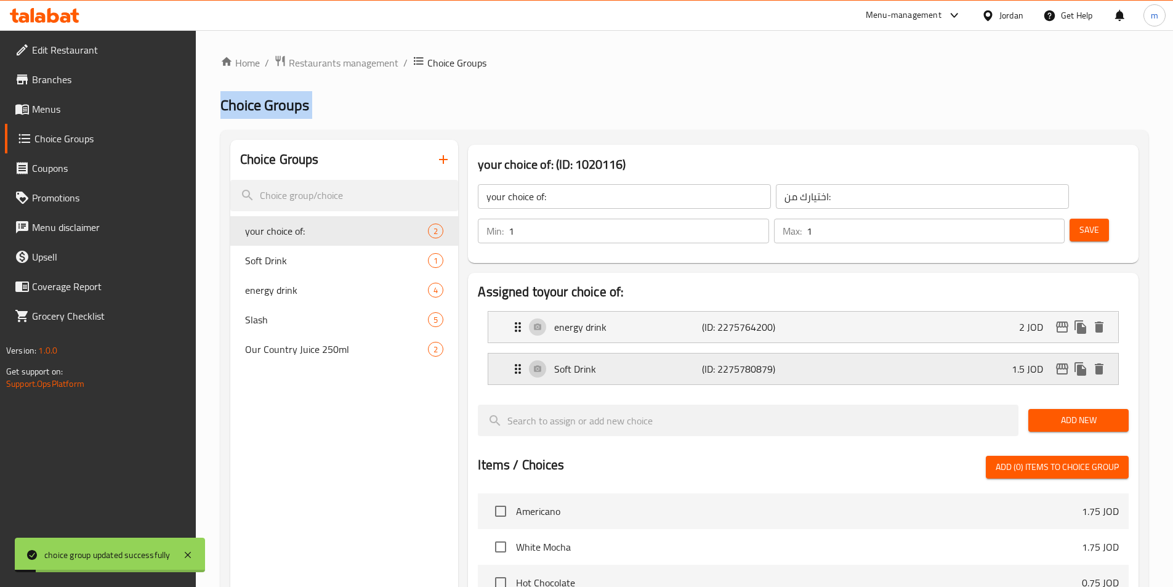
click at [794, 361] on p "(ID: 2275780879)" at bounding box center [751, 368] width 98 height 15
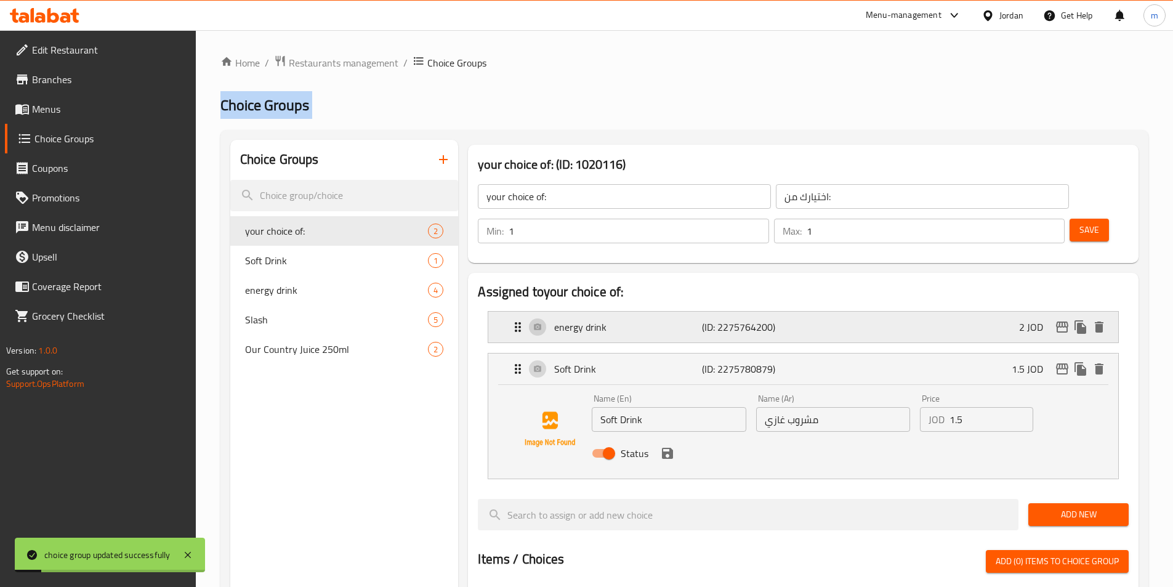
click at [803, 311] on div "energy drink (ID: 2275764200) 2 JOD" at bounding box center [806, 326] width 593 height 31
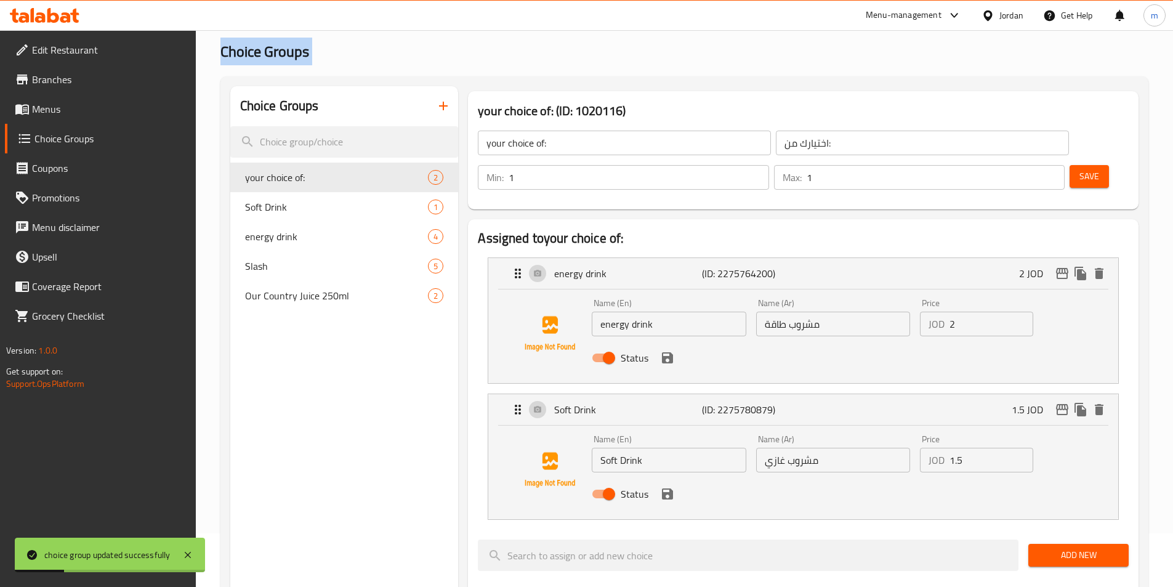
scroll to position [123, 0]
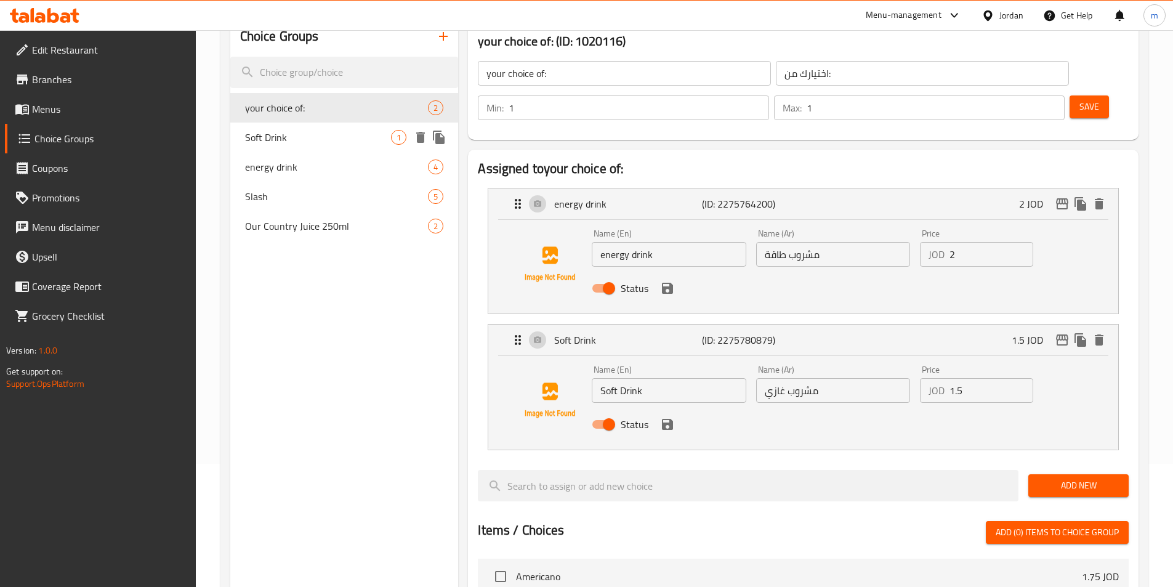
click at [289, 140] on span "Soft Drink" at bounding box center [318, 137] width 147 height 15
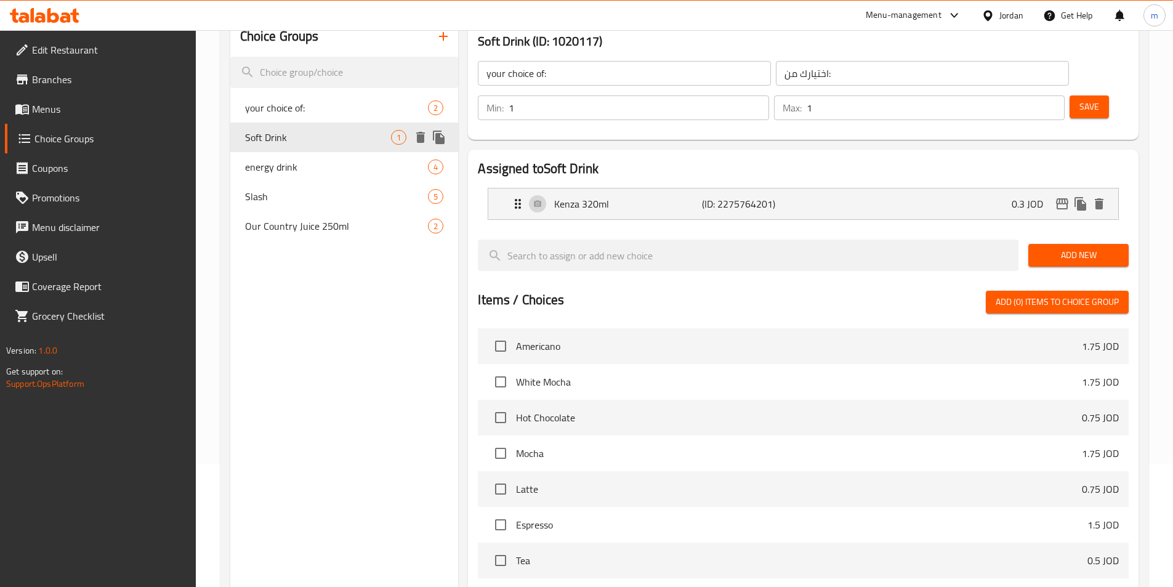
type input "Soft Drink"
type input "مشروب غازي"
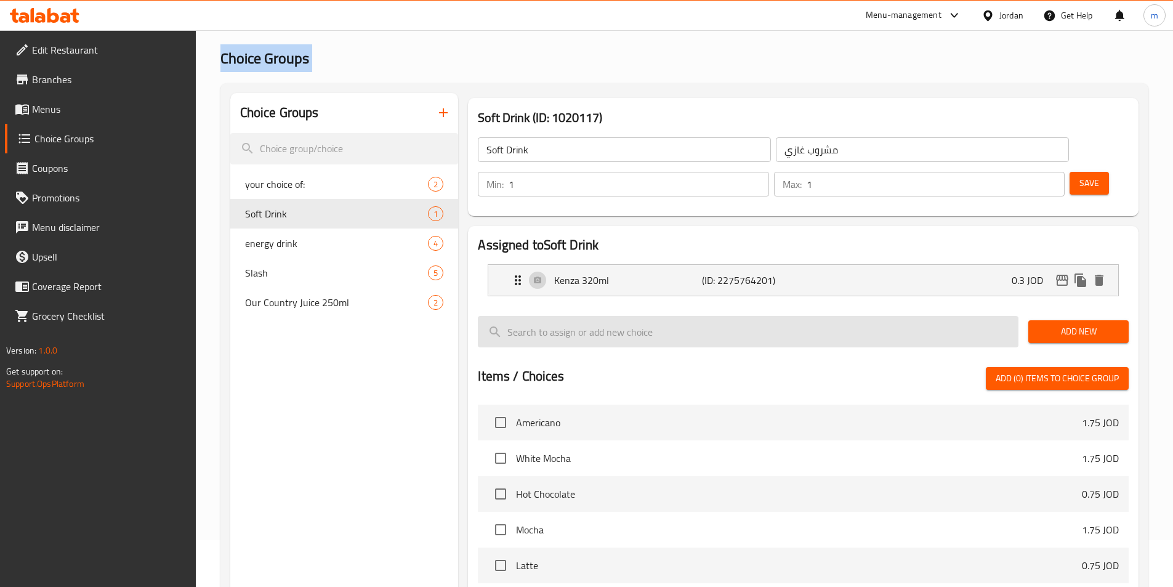
scroll to position [0, 0]
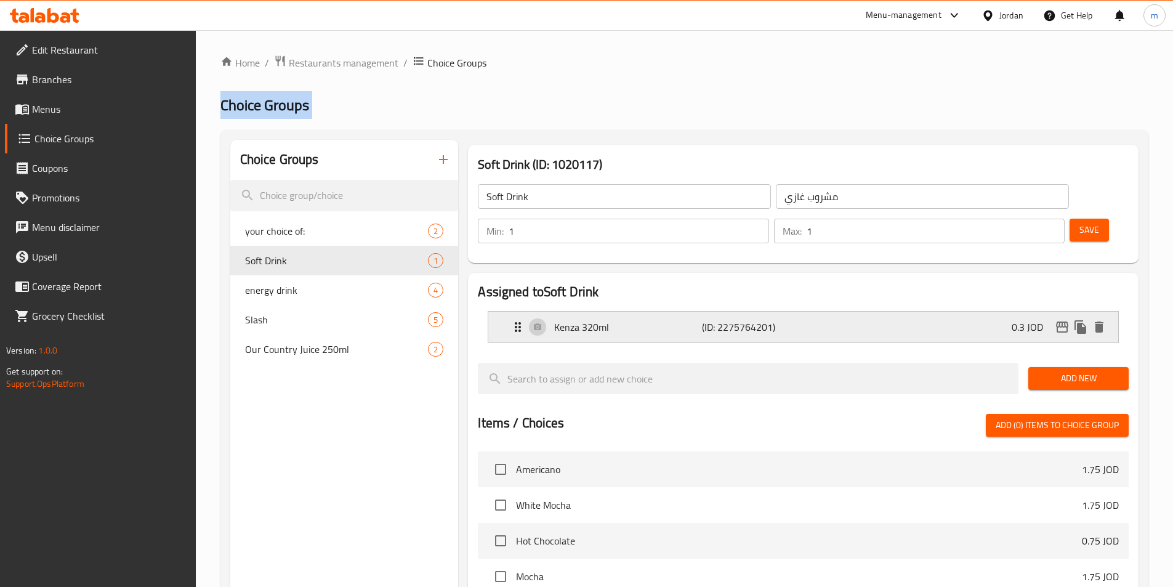
click at [825, 311] on div "Kenza 320ml (ID: 2275764201) 0.3 JOD" at bounding box center [806, 326] width 593 height 31
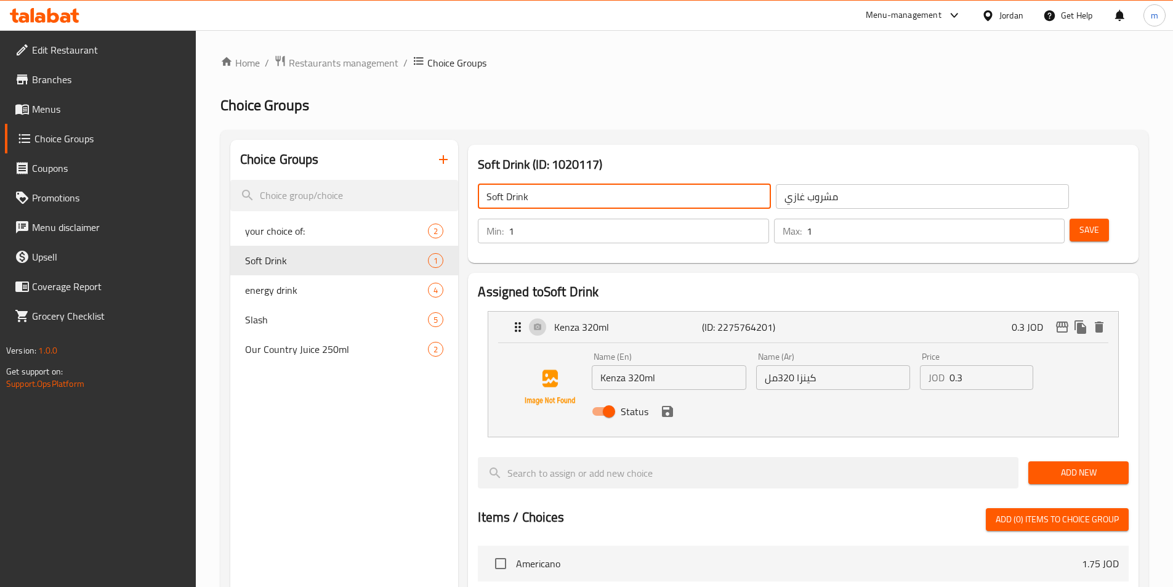
click at [601, 200] on input "Soft Drink" at bounding box center [624, 196] width 293 height 25
click at [776, 203] on input "مشروب غازي" at bounding box center [922, 196] width 293 height 25
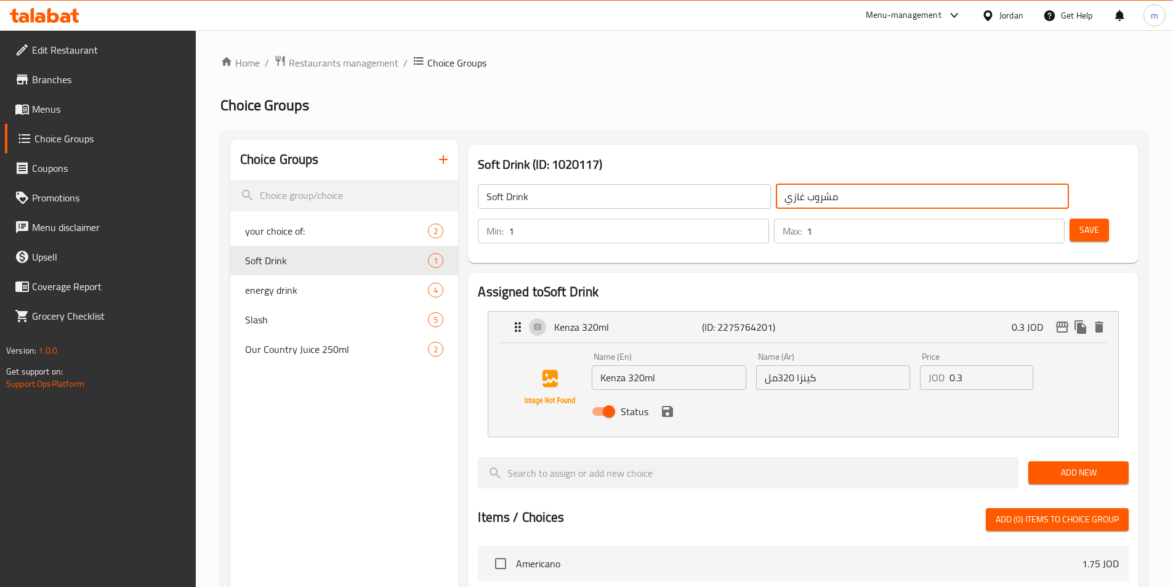
click at [776, 203] on input "مشروب غازي" at bounding box center [922, 196] width 293 height 25
click at [485, 195] on input "Soft Drink" at bounding box center [624, 196] width 293 height 25
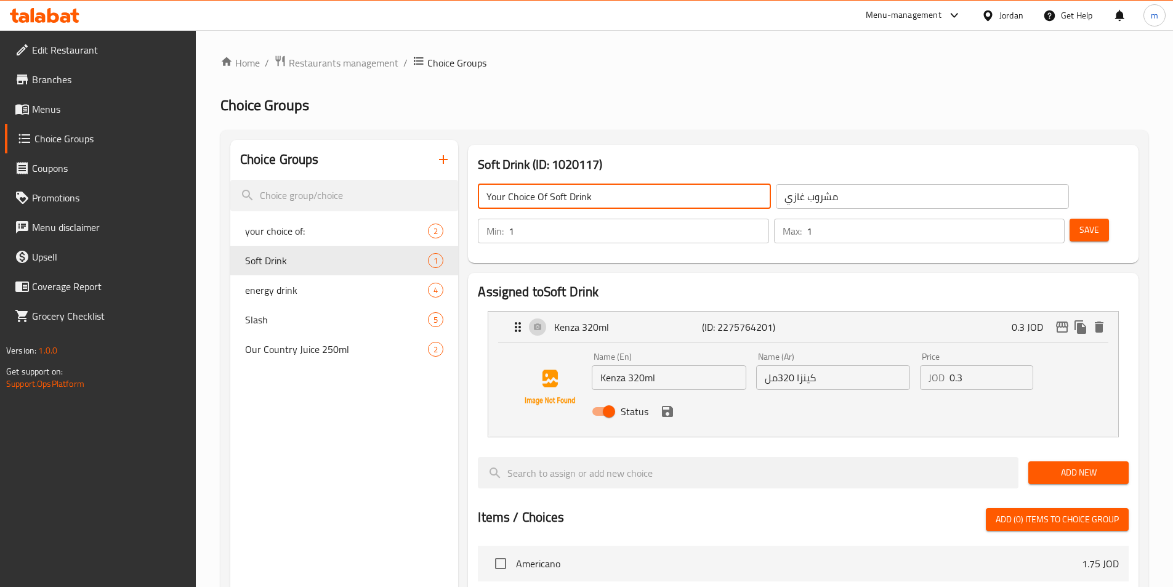
type input "Your Choice Of Soft Drink"
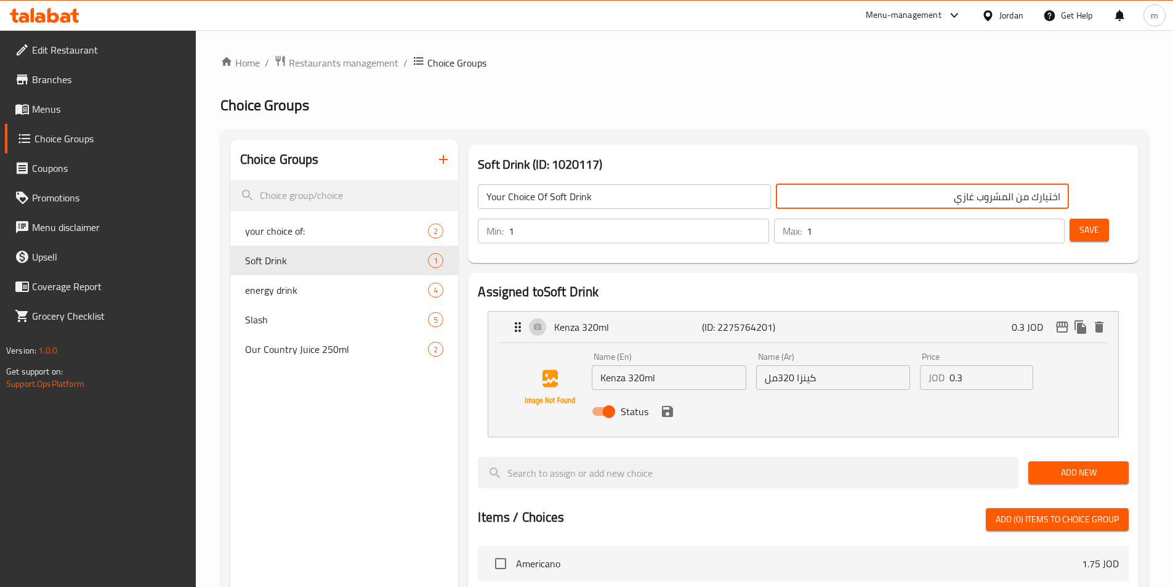
scroll to position [62, 0]
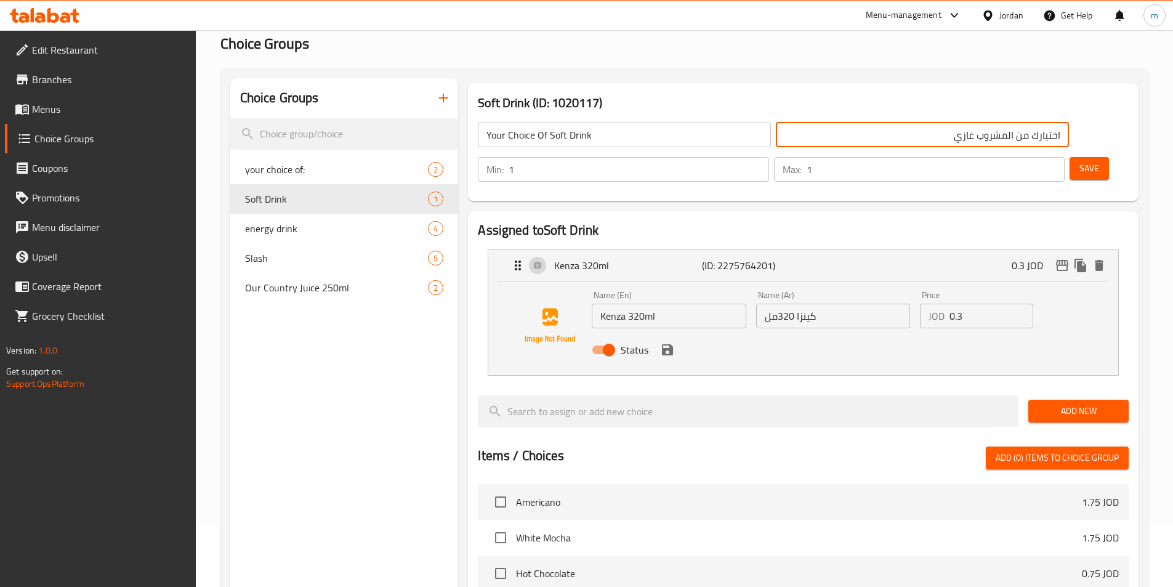
type input "اختيارك من المشروب غازي"
click at [1093, 403] on span "Add New" at bounding box center [1078, 410] width 81 height 15
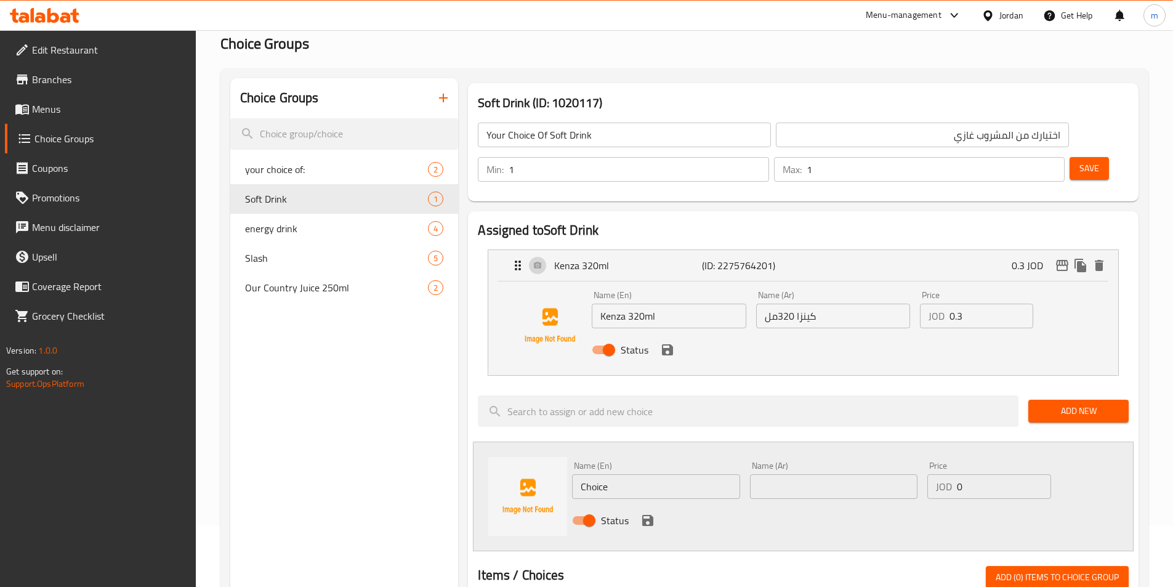
click at [643, 474] on input "Choice" at bounding box center [655, 486] width 167 height 25
type input "Matrix 250 ml"
click at [789, 474] on input "text" at bounding box center [833, 486] width 167 height 25
click at [821, 474] on input "text" at bounding box center [833, 486] width 167 height 25
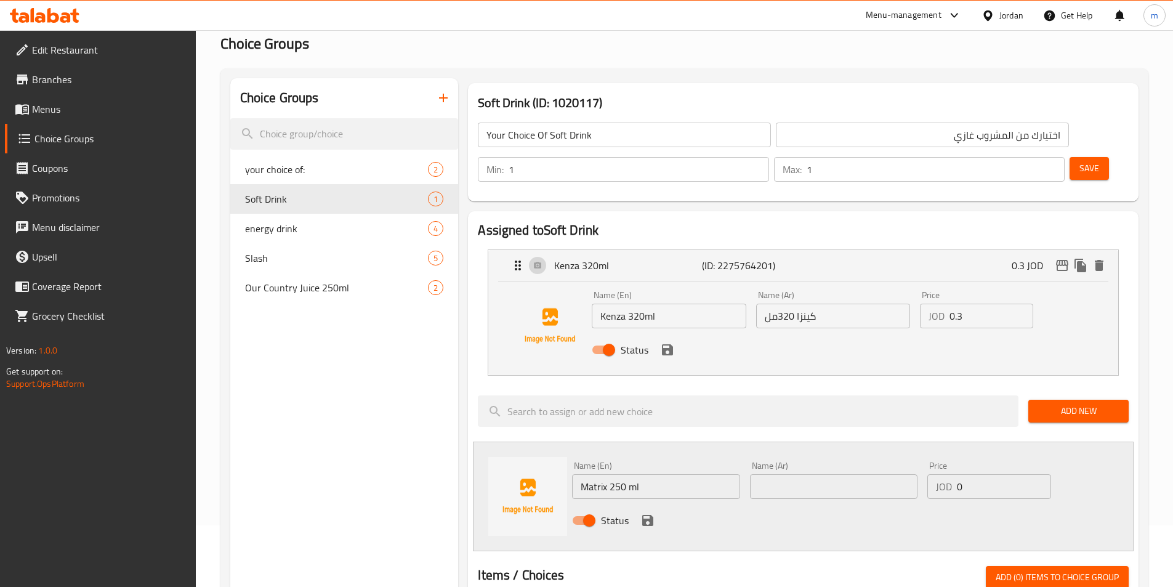
type input "v"
paste input "ماتركس 250مل"
type input "ماتركس 250مل"
click at [965, 474] on input "0" at bounding box center [1004, 486] width 94 height 25
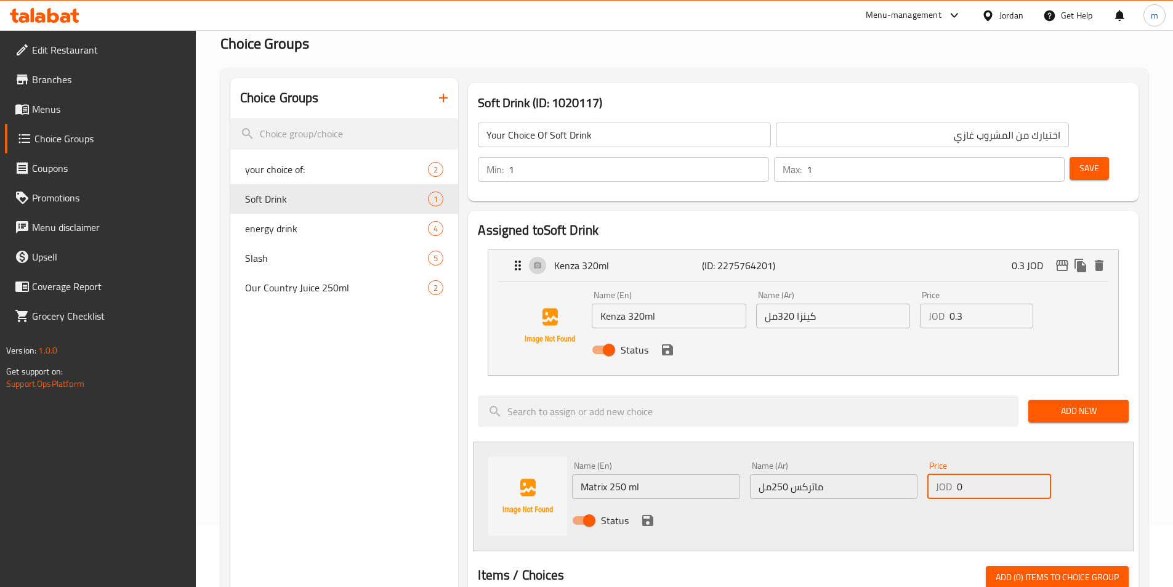
click at [965, 474] on input "0" at bounding box center [1004, 486] width 94 height 25
type input ".5"
click at [651, 515] on icon "save" at bounding box center [647, 520] width 11 height 11
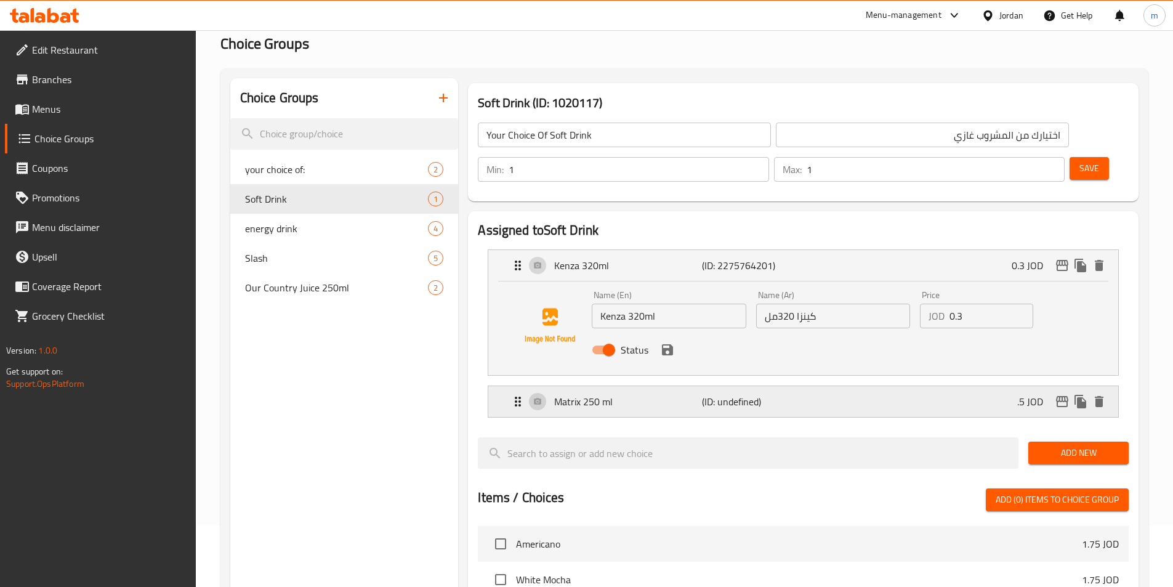
click at [960, 386] on div "Matrix 250 ml (ID: undefined) .5 JOD" at bounding box center [806, 401] width 593 height 31
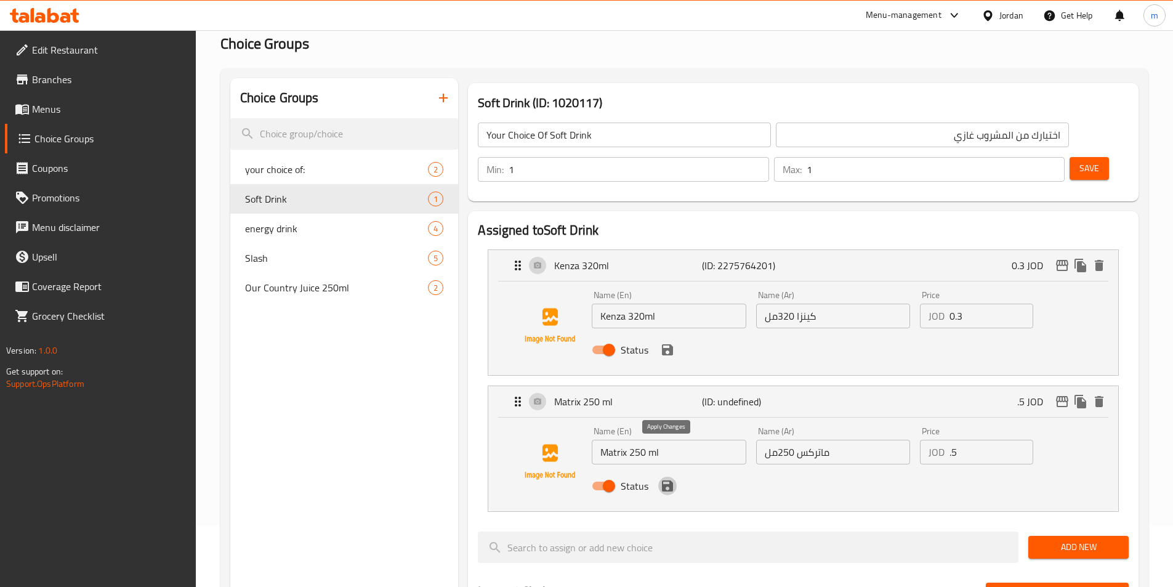
click at [675, 476] on button "save" at bounding box center [667, 485] width 18 height 18
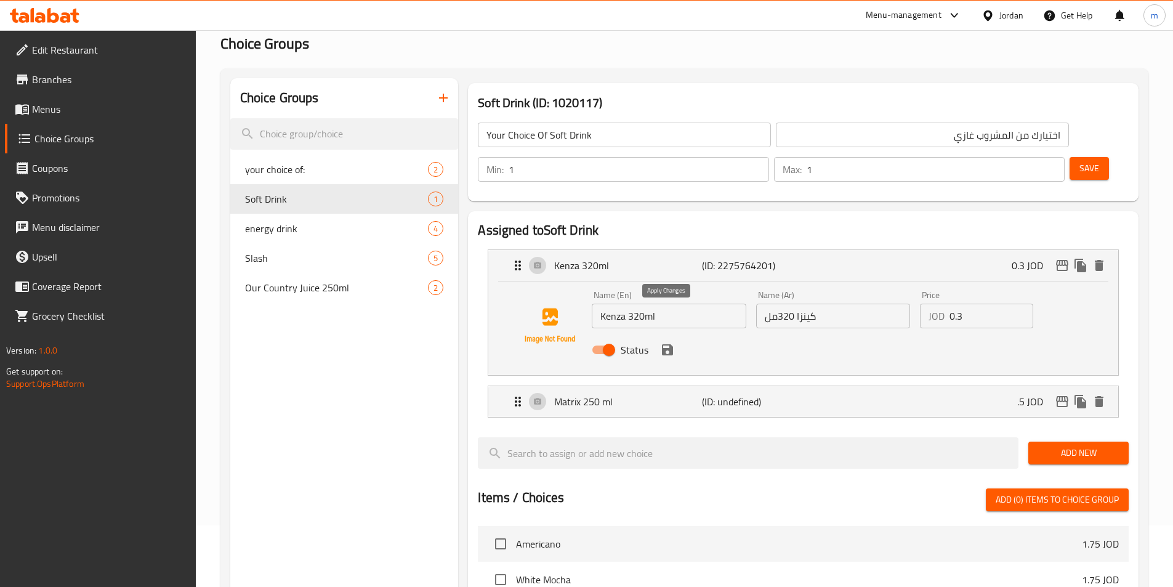
click at [664, 344] on icon "save" at bounding box center [667, 349] width 11 height 11
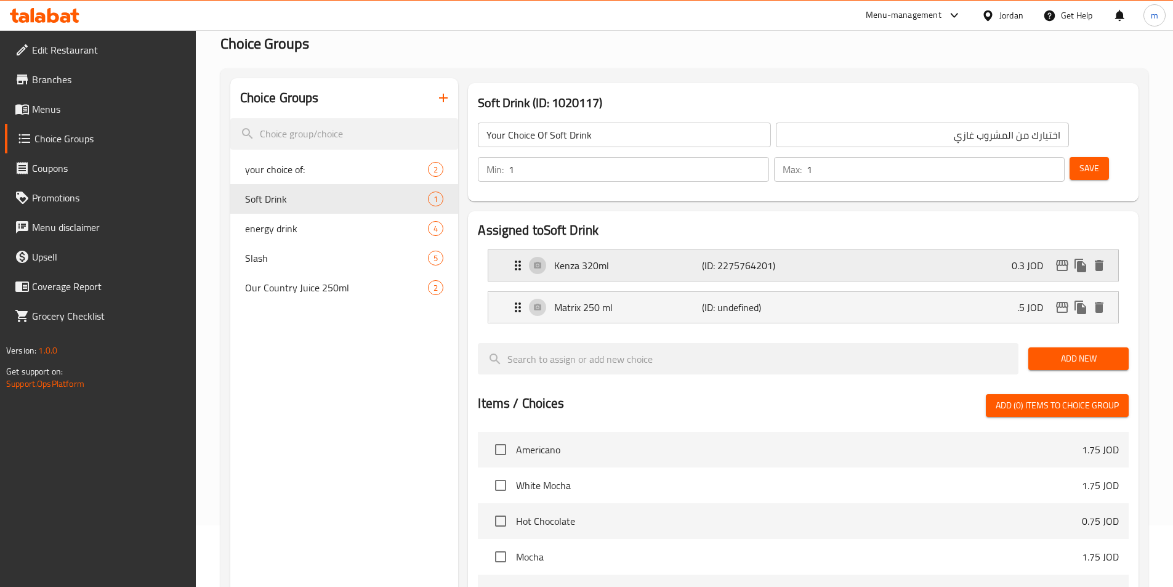
click at [865, 250] on div "Kenza 320ml (ID: 2275764201) 0.3 JOD" at bounding box center [806, 265] width 593 height 31
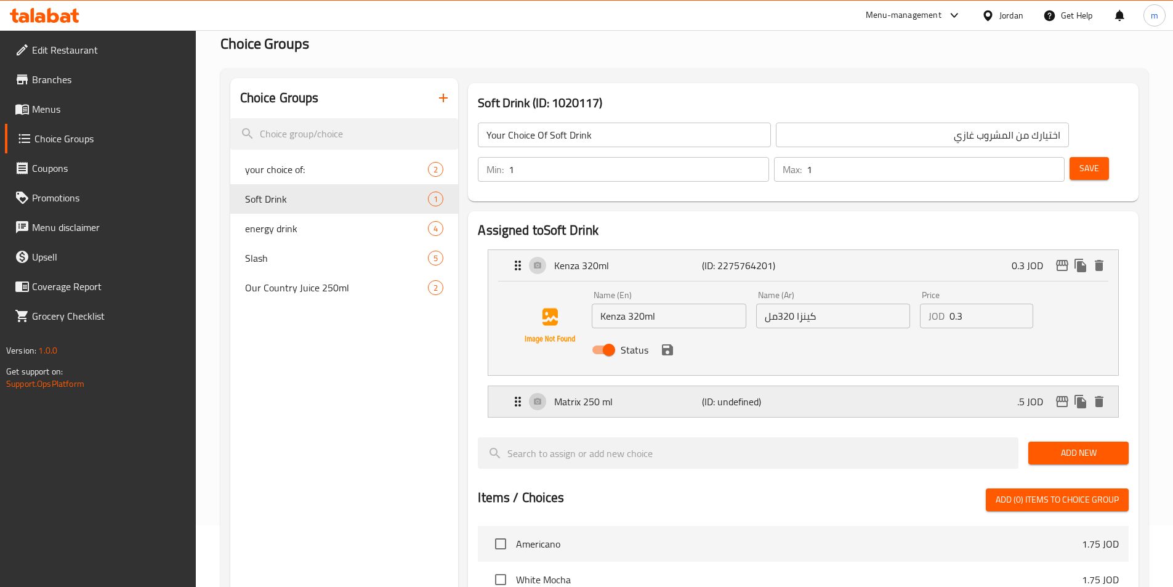
click at [838, 386] on div "Matrix 250 ml (ID: undefined) .5 JOD" at bounding box center [806, 401] width 593 height 31
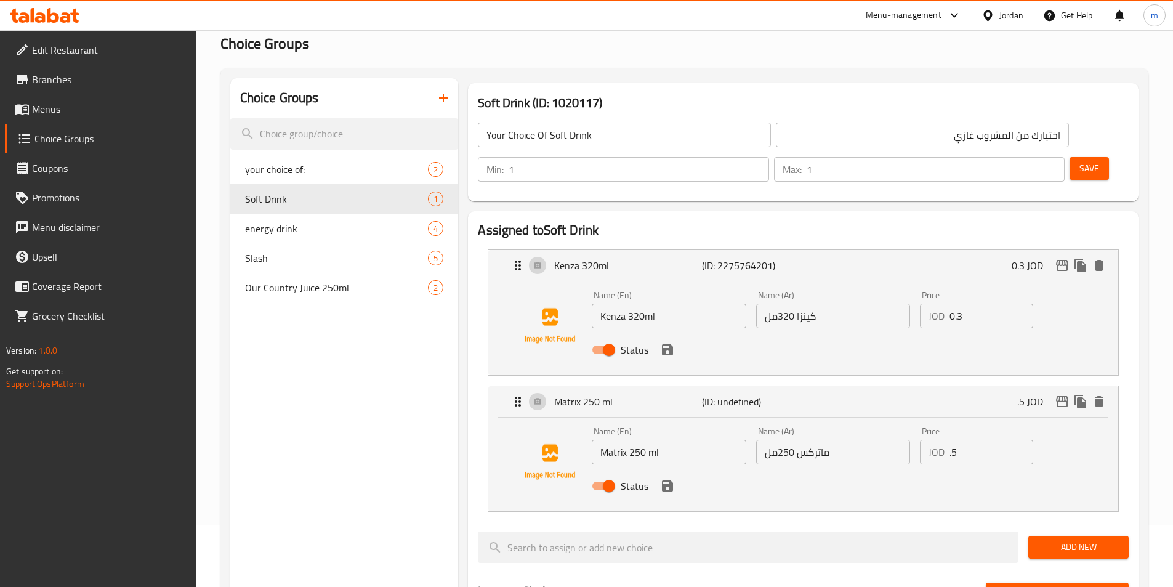
click at [1079, 161] on span "Save" at bounding box center [1089, 168] width 20 height 15
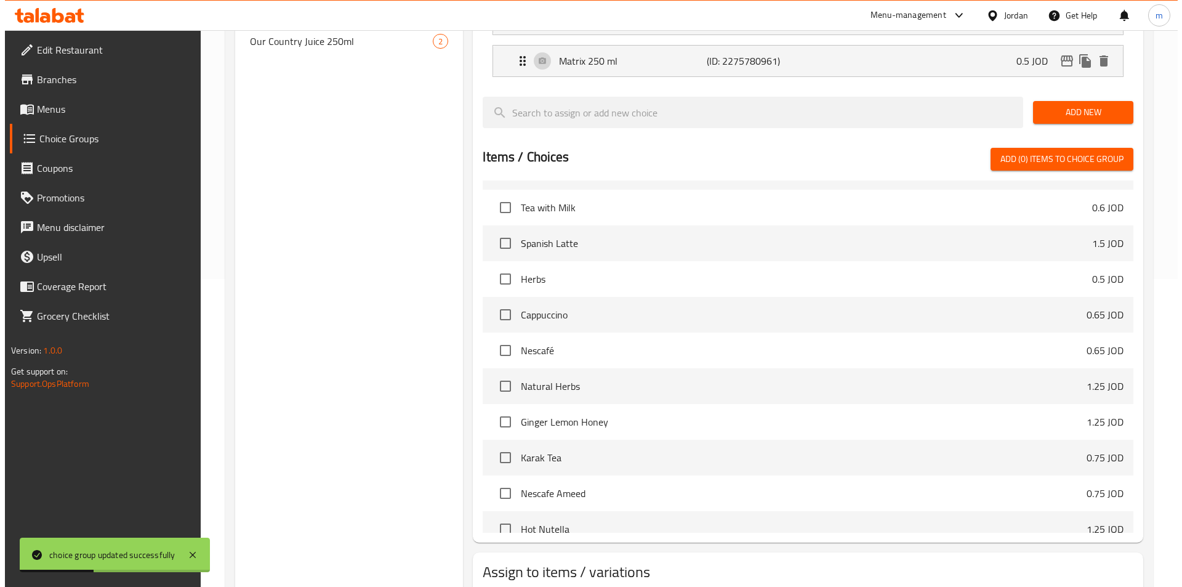
scroll to position [308, 0]
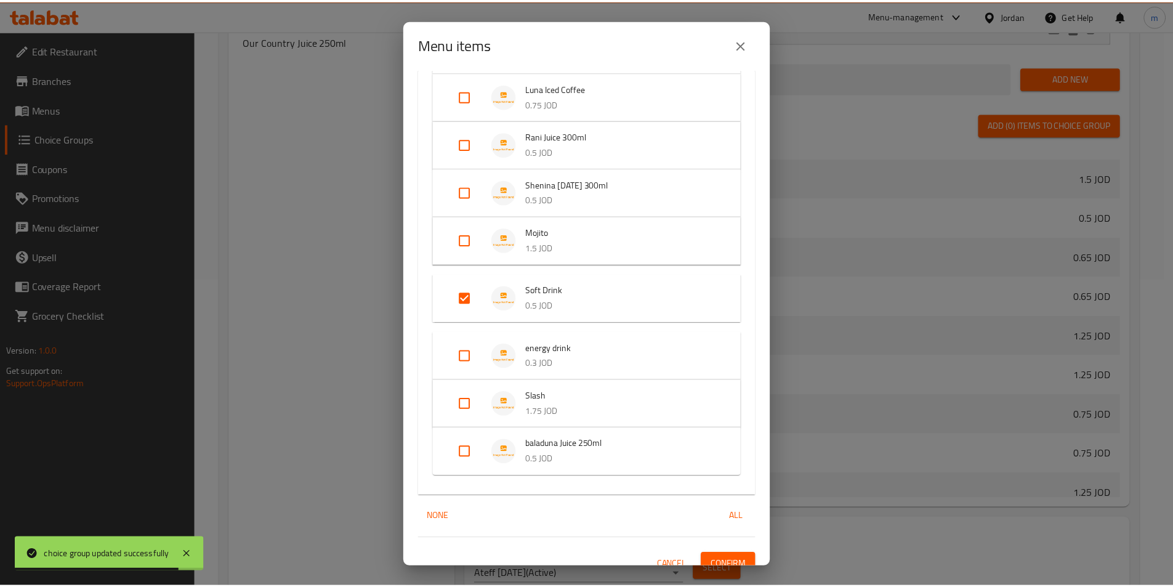
scroll to position [383, 0]
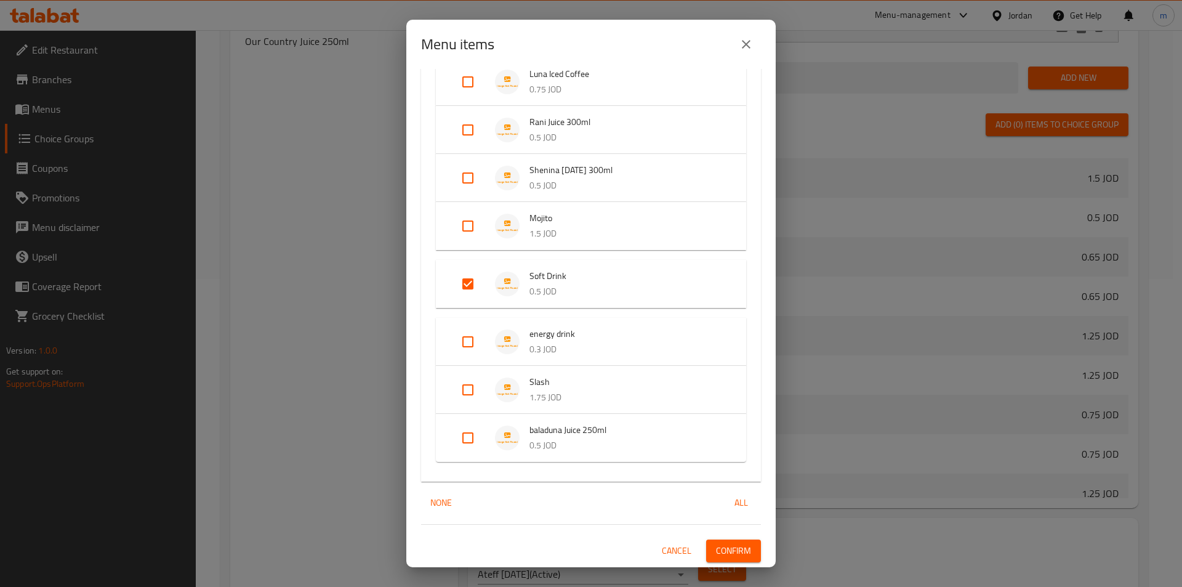
click at [342, 289] on div "Menu items 1 / 32 items selected ​ Hot Drinks Americano 1.75 JOD White Mocha 1.…" at bounding box center [591, 293] width 1182 height 587
click at [744, 38] on icon "close" at bounding box center [746, 44] width 15 height 15
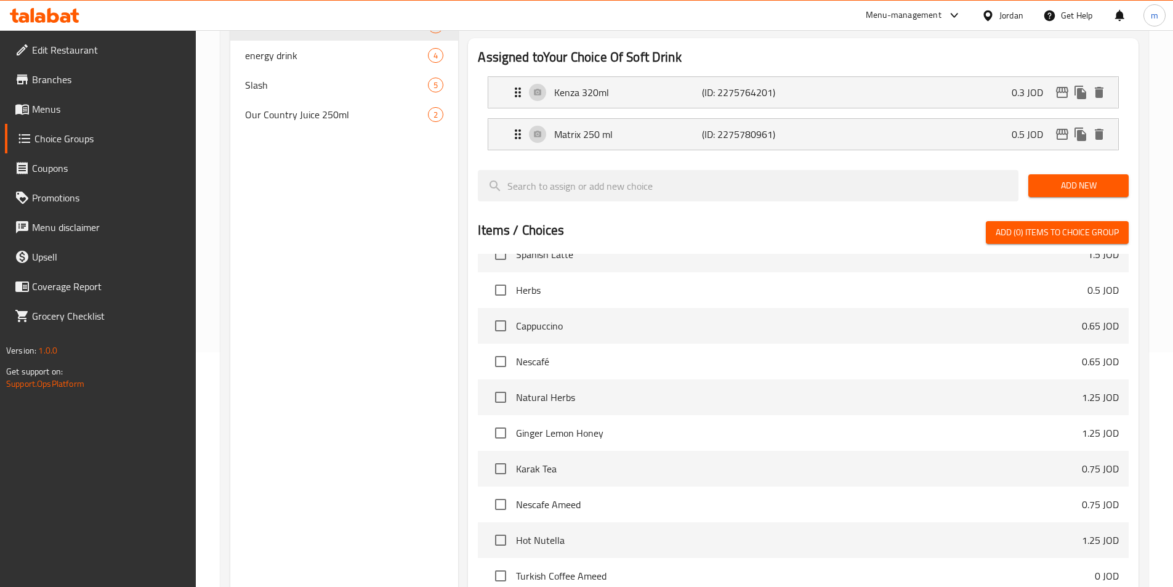
scroll to position [62, 0]
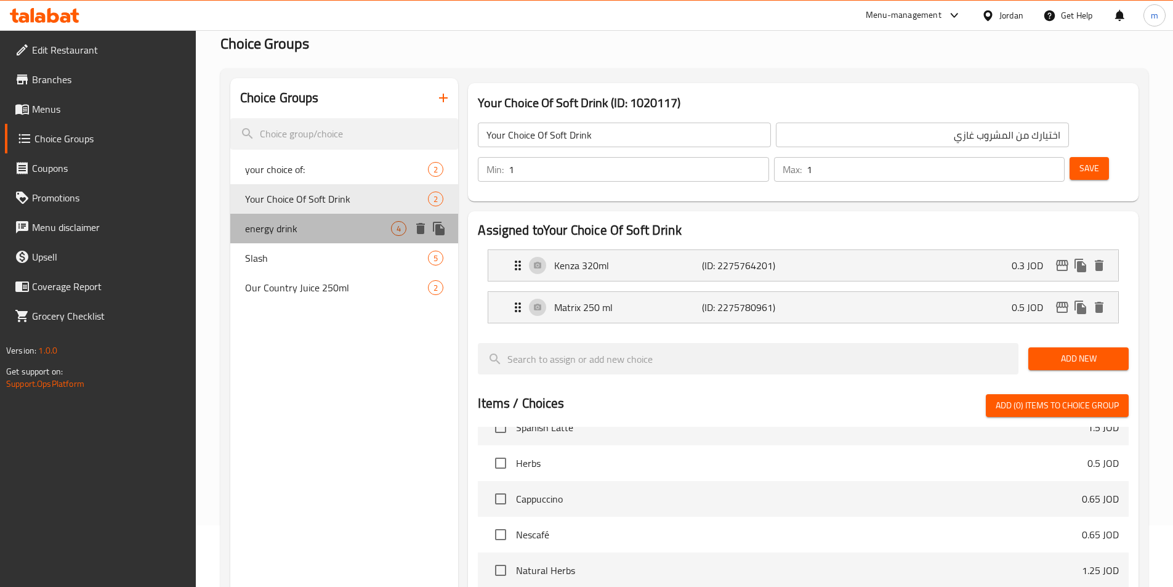
click at [308, 228] on span "energy drink" at bounding box center [318, 228] width 147 height 15
type input "energy drink"
type input "مشروب طاقة"
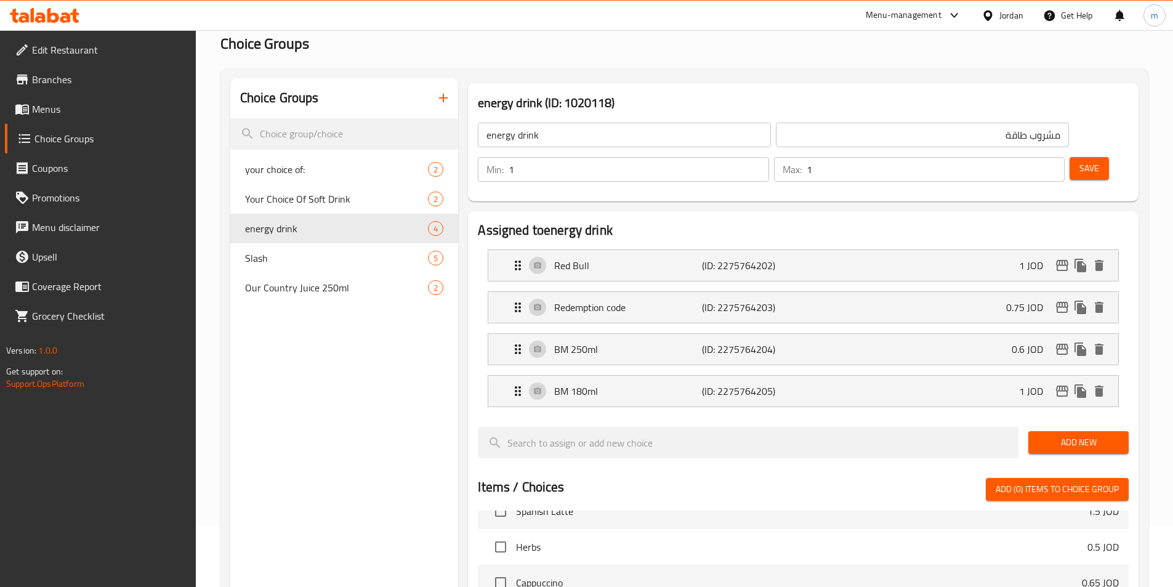
click at [552, 138] on input "energy drink" at bounding box center [624, 134] width 293 height 25
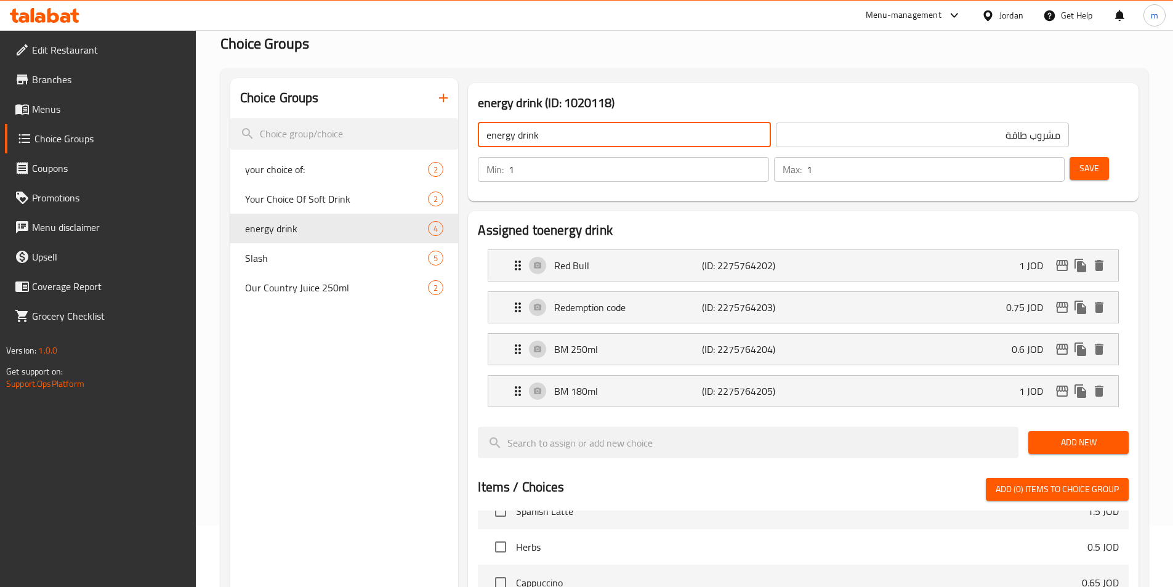
click at [552, 138] on input "energy drink" at bounding box center [624, 134] width 293 height 25
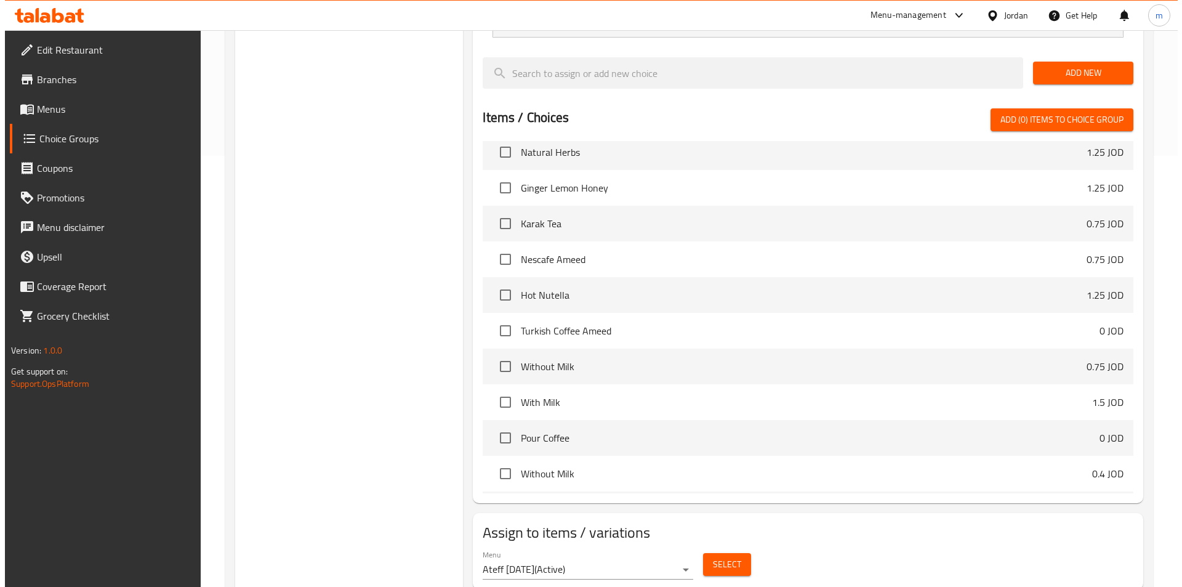
scroll to position [616, 0]
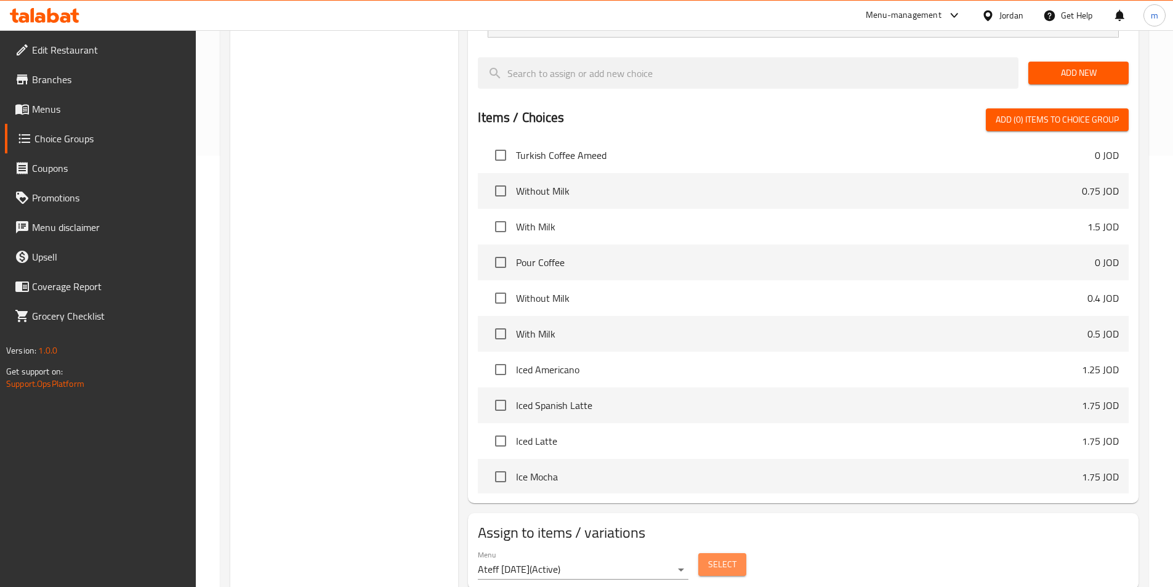
click at [724, 556] on span "Select" at bounding box center [722, 563] width 28 height 15
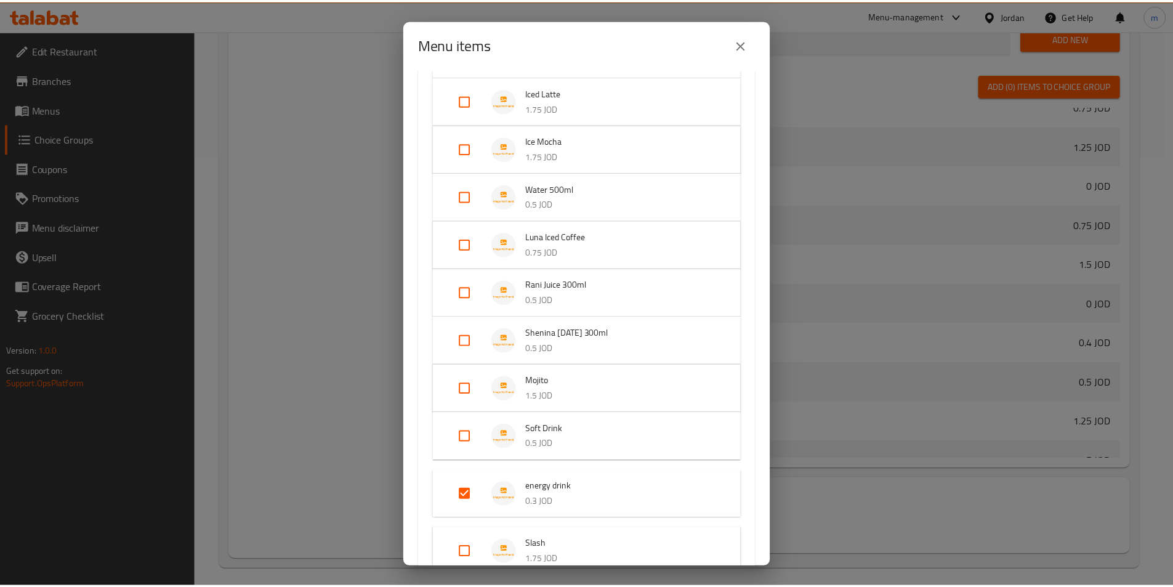
scroll to position [383, 0]
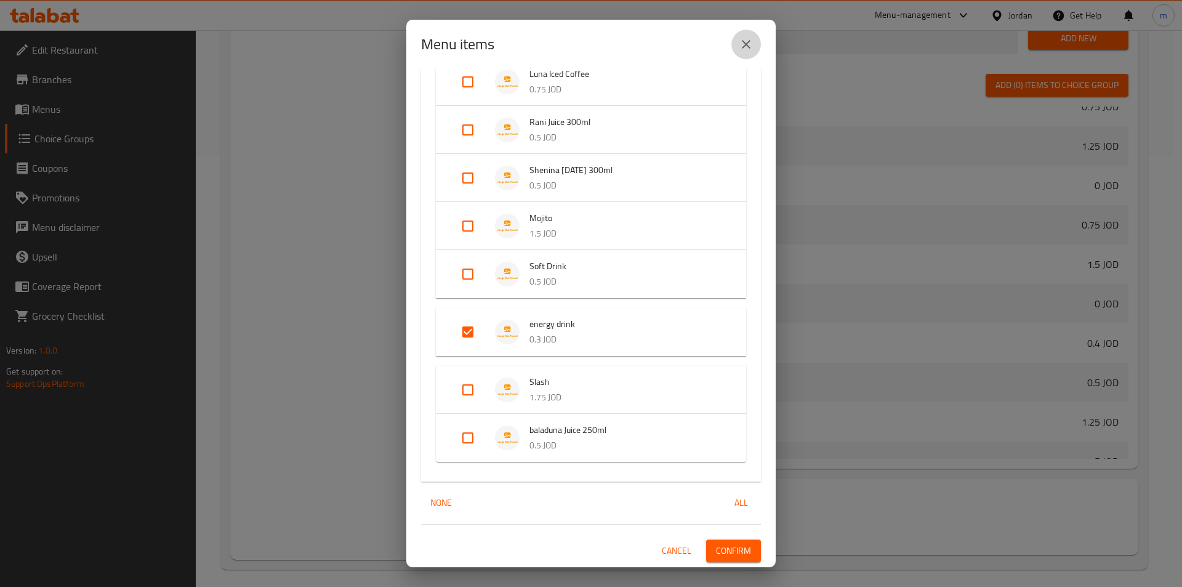
click at [747, 42] on icon "close" at bounding box center [746, 44] width 15 height 15
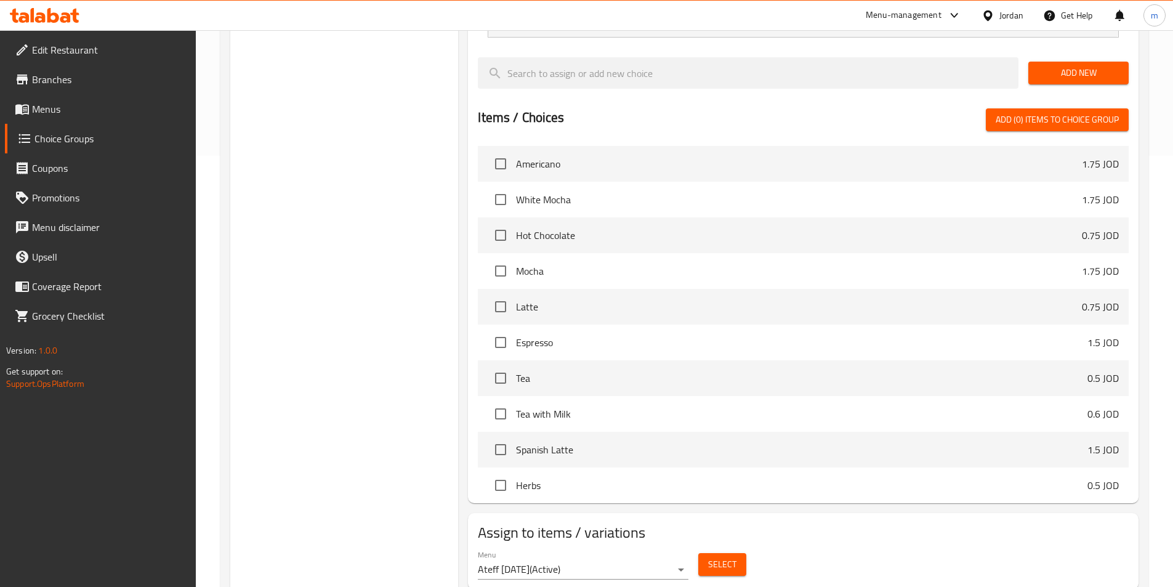
scroll to position [0, 0]
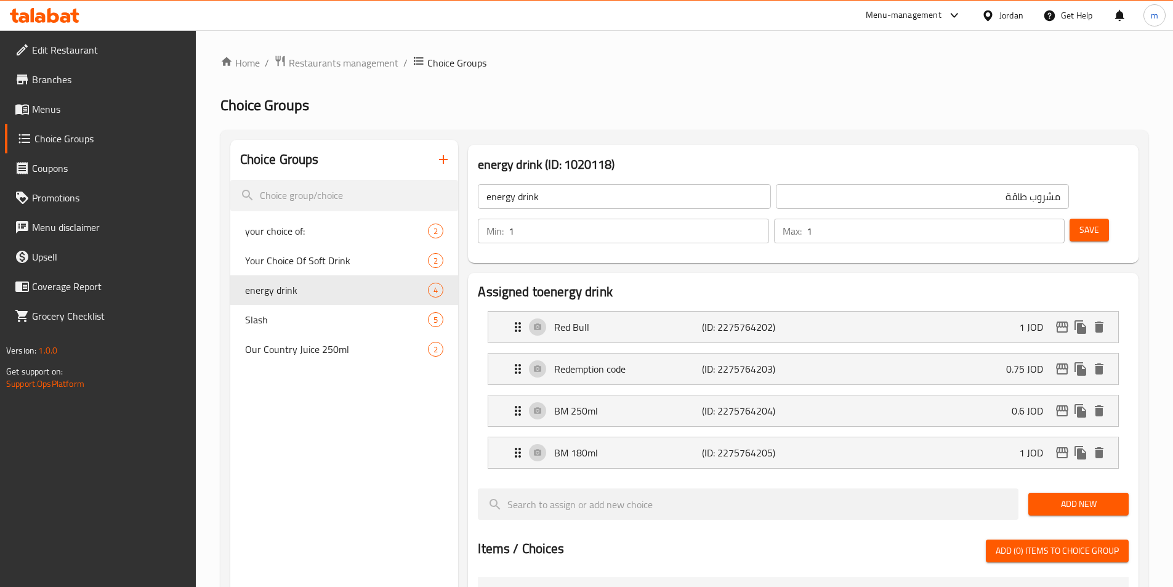
click at [564, 207] on input "energy drink" at bounding box center [624, 196] width 293 height 25
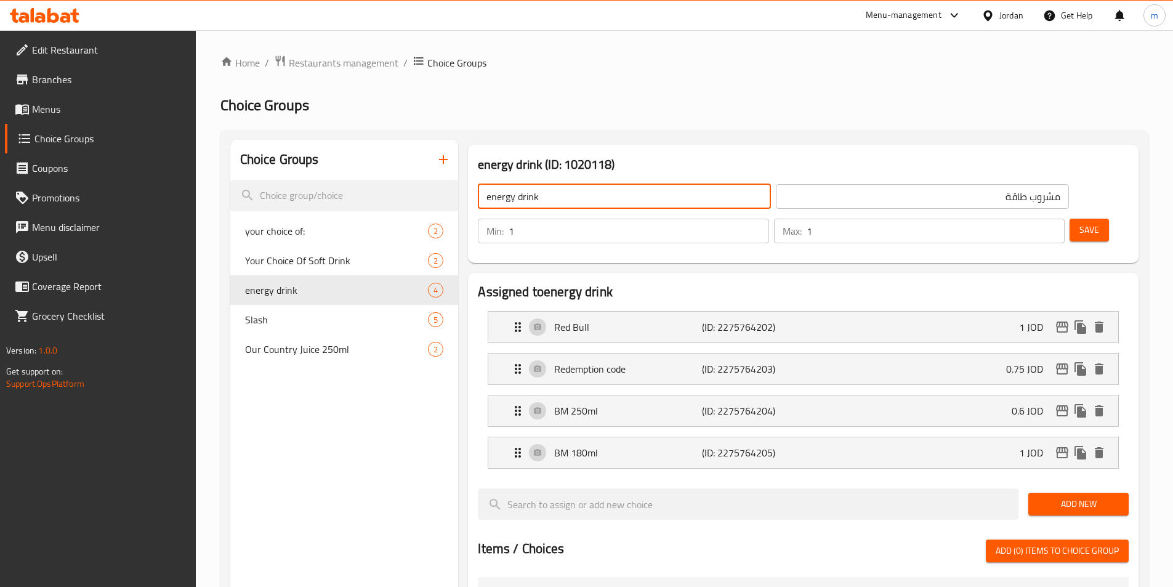
click at [495, 199] on input "energy drink" at bounding box center [624, 196] width 293 height 25
click at [489, 196] on input "energy drink" at bounding box center [624, 196] width 293 height 25
click at [487, 196] on input "energy drink" at bounding box center [624, 196] width 293 height 25
type input "your choice of energy drink"
click at [899, 188] on input "مشروب طاقة" at bounding box center [922, 196] width 293 height 25
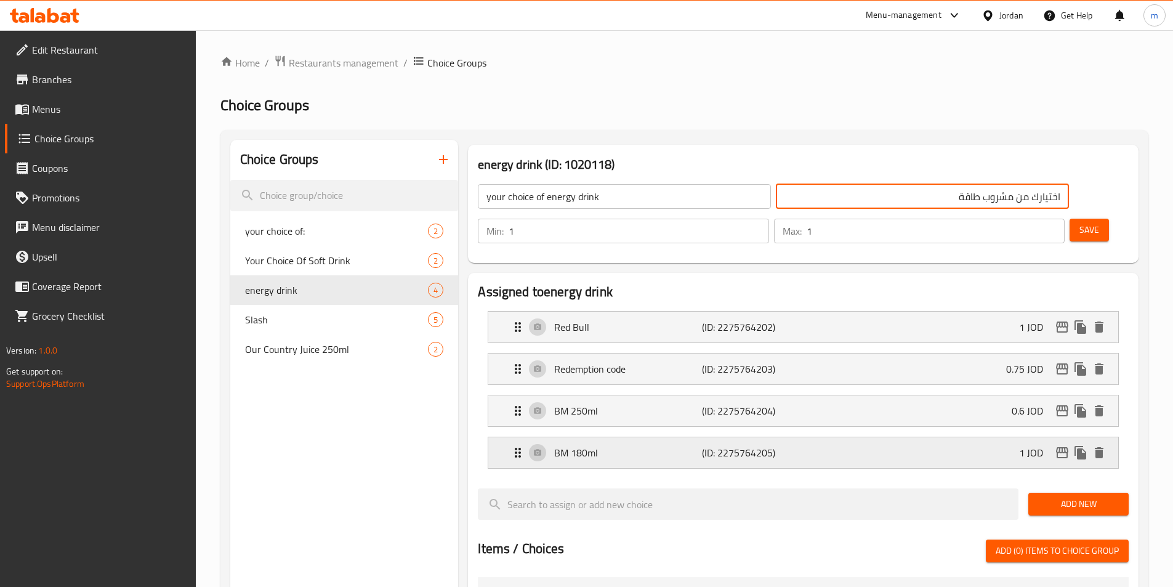
click at [638, 445] on p "BM 180ml" at bounding box center [627, 452] width 147 height 15
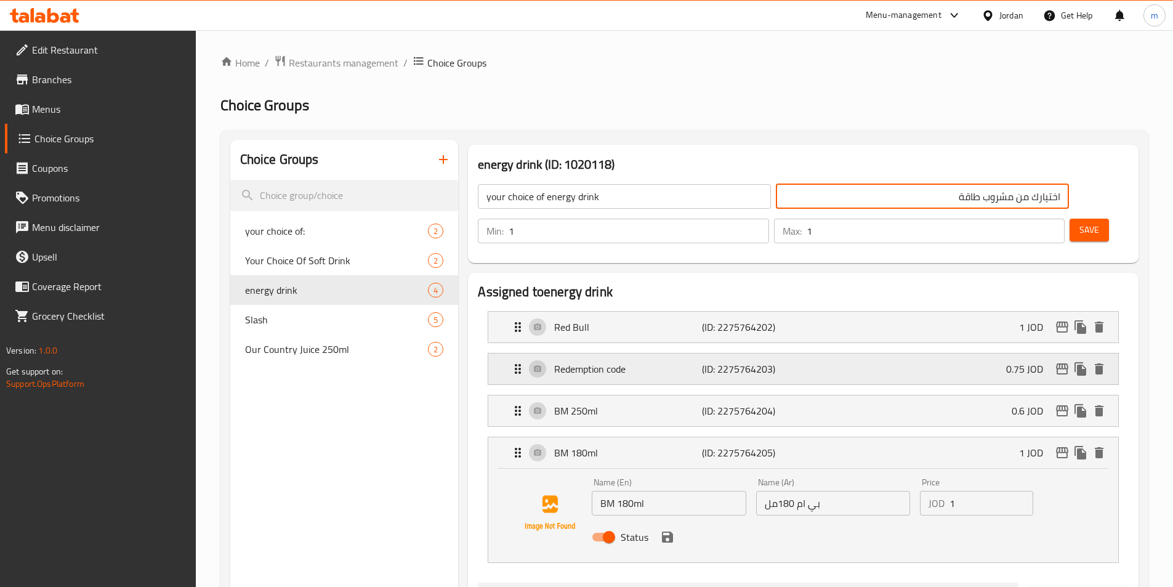
drag, startPoint x: 640, startPoint y: 376, endPoint x: 646, endPoint y: 347, distance: 29.5
click at [641, 403] on p "BM 250ml" at bounding box center [627, 410] width 147 height 15
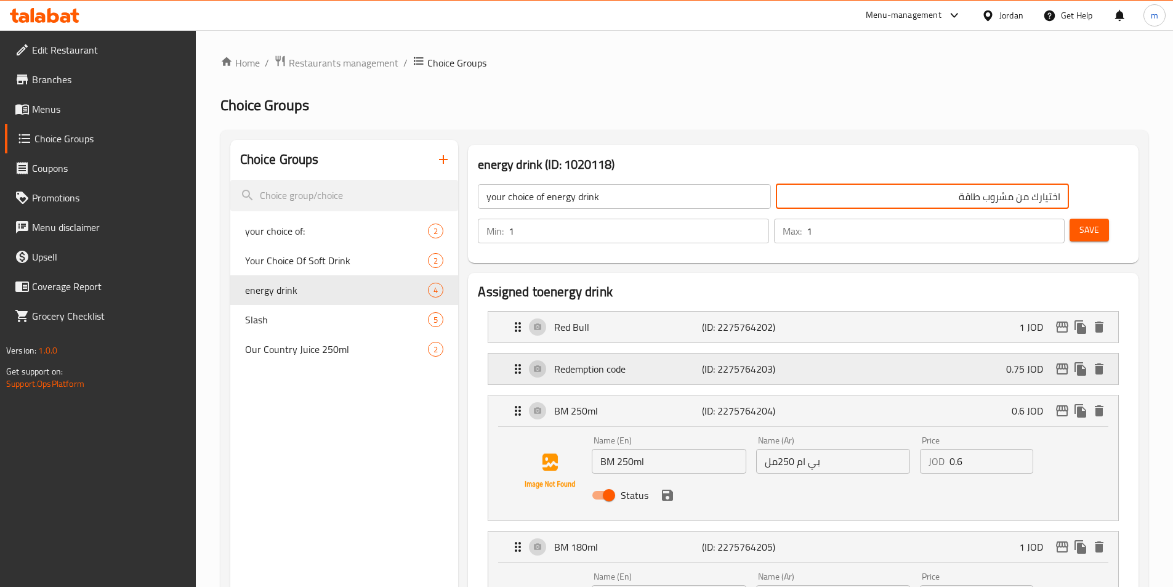
drag, startPoint x: 647, startPoint y: 343, endPoint x: 654, endPoint y: 327, distance: 17.9
click at [647, 353] on div "Redemption code (ID: 2275764203) 0.75 JOD" at bounding box center [806, 368] width 593 height 31
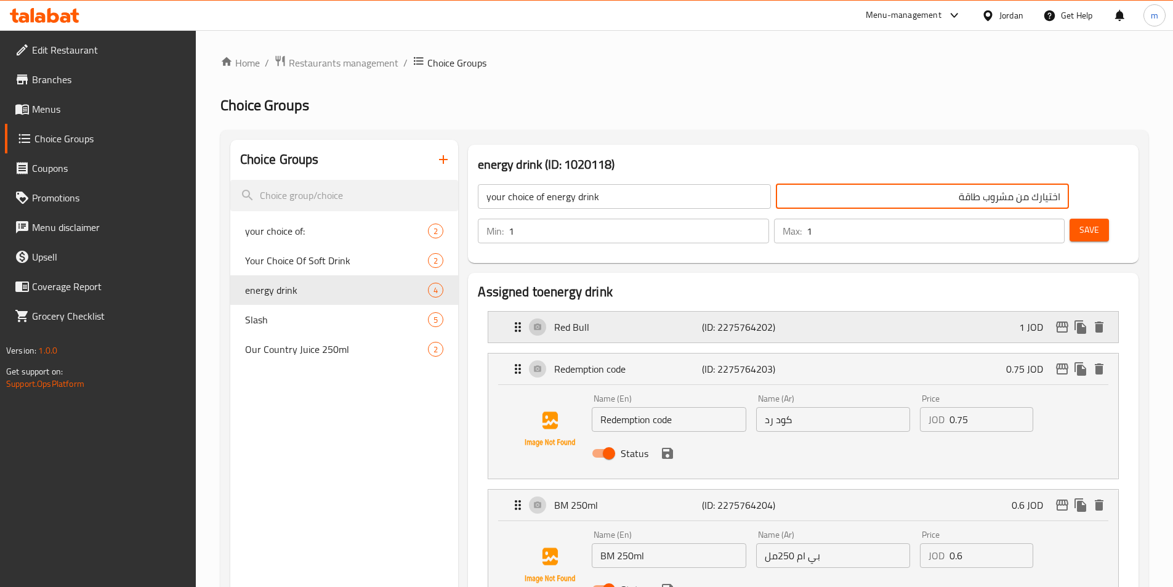
drag, startPoint x: 659, startPoint y: 302, endPoint x: 671, endPoint y: 296, distance: 13.5
click at [659, 311] on div "Red Bull (ID: 2275764202) 1 JOD" at bounding box center [806, 326] width 593 height 31
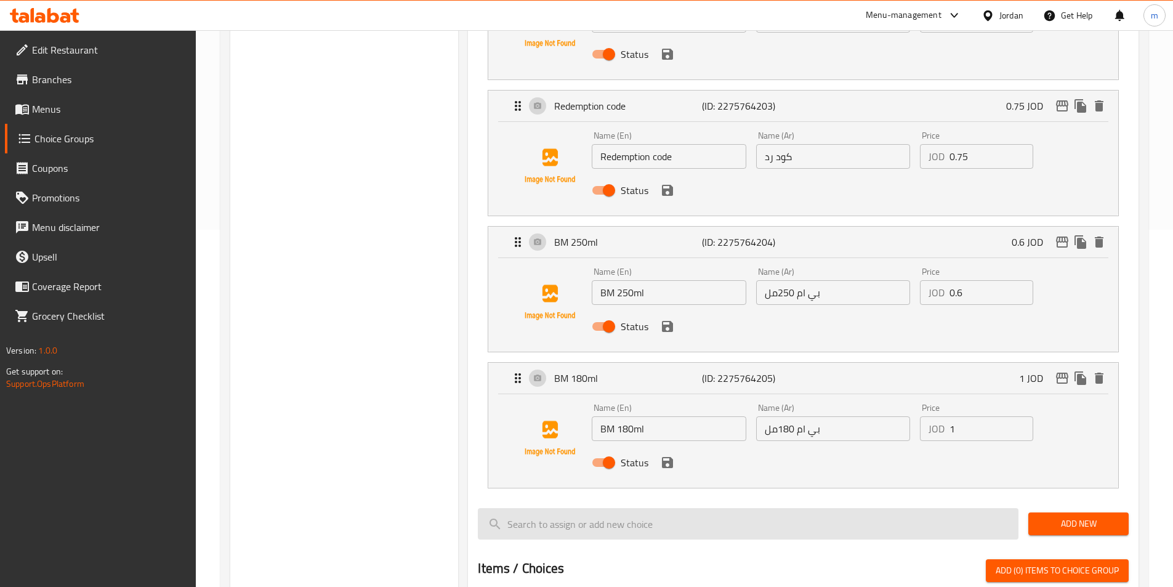
scroll to position [369, 0]
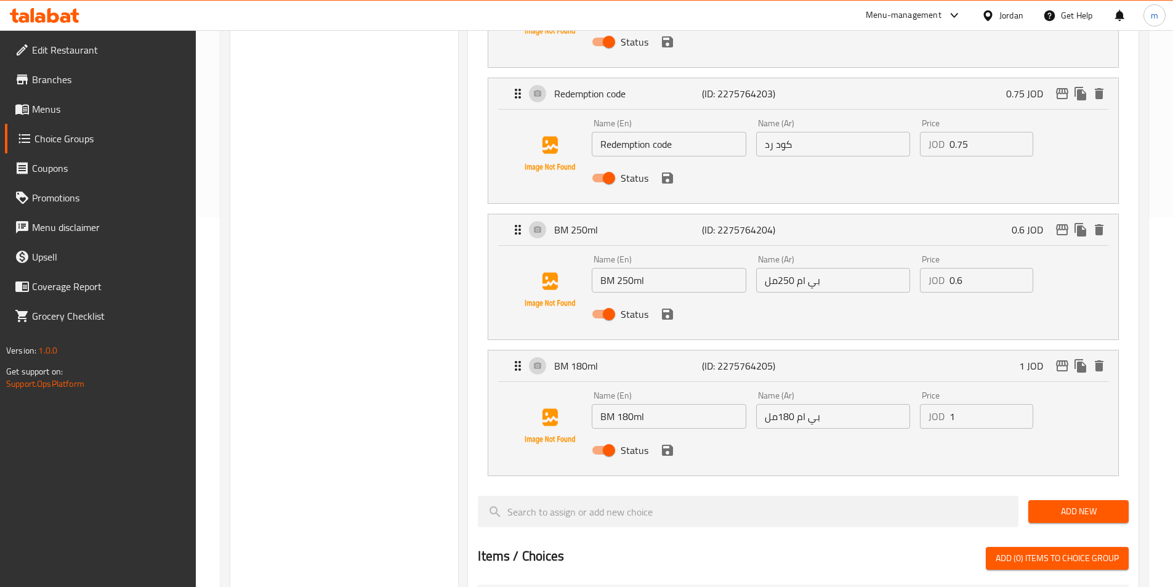
type input "اختيارك من مشروب طاقة"
click at [1070, 504] on span "Add New" at bounding box center [1078, 511] width 81 height 15
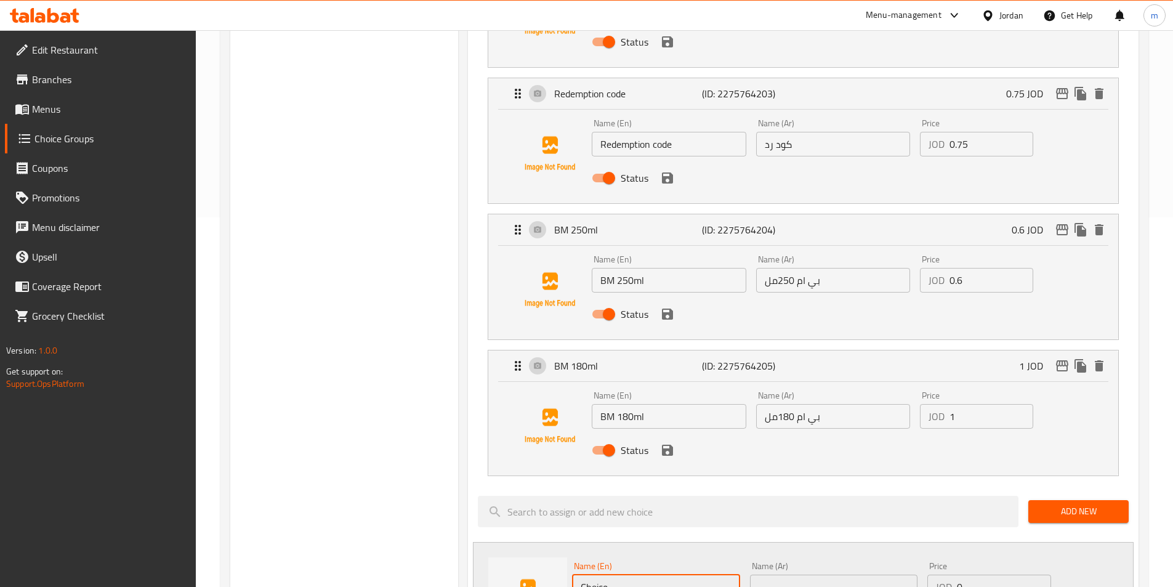
click at [694, 574] on input "Choice" at bounding box center [655, 586] width 167 height 25
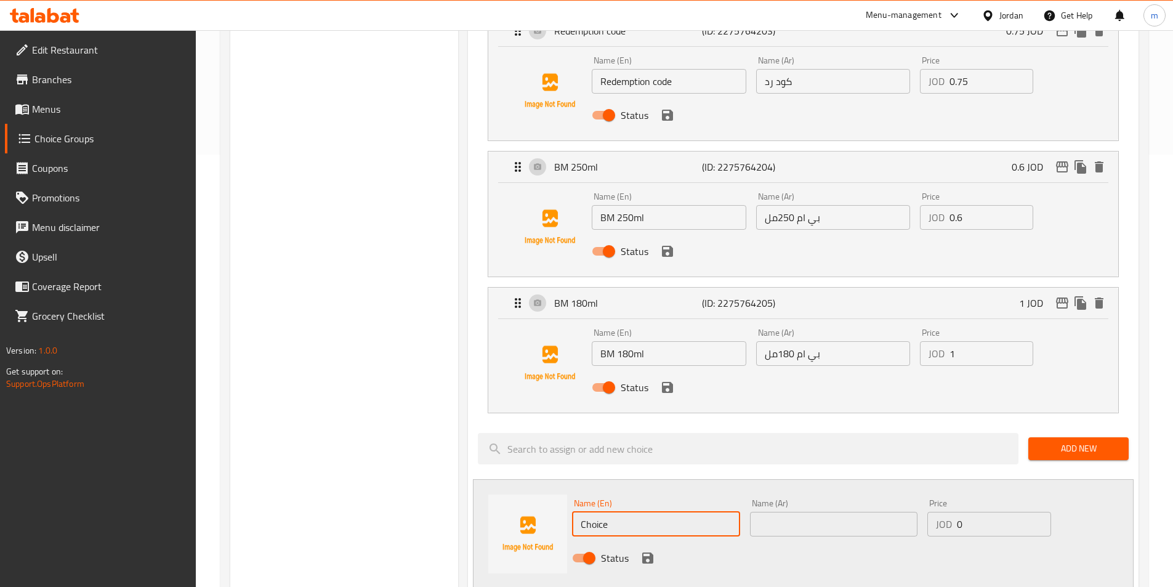
scroll to position [492, 0]
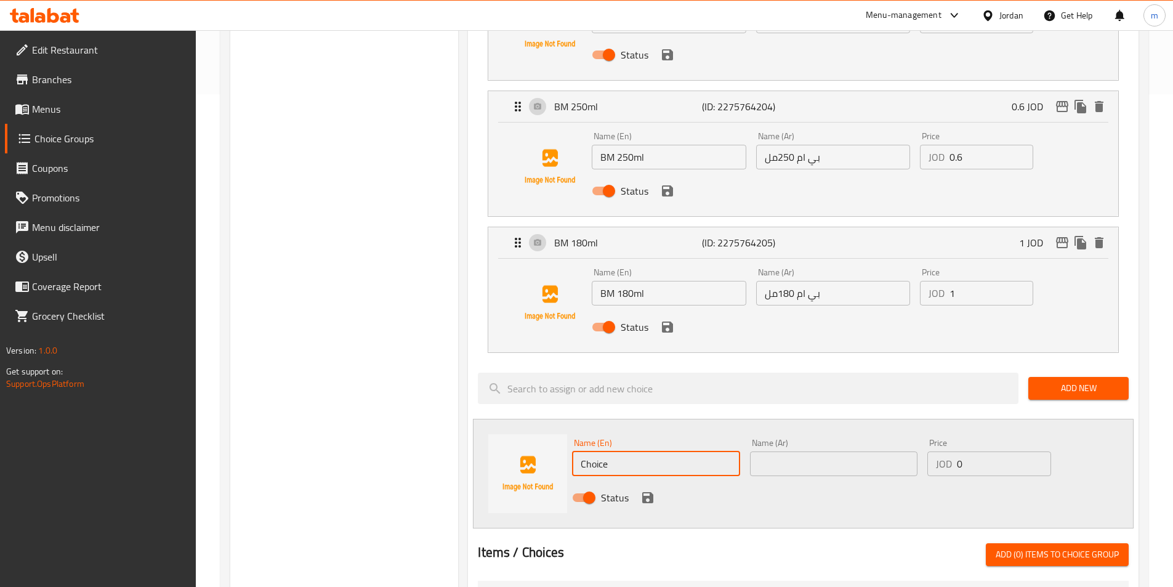
click at [777, 451] on input "text" at bounding box center [833, 463] width 167 height 25
click at [851, 451] on input "text" at bounding box center [833, 463] width 167 height 25
paste input "بوم بوم"
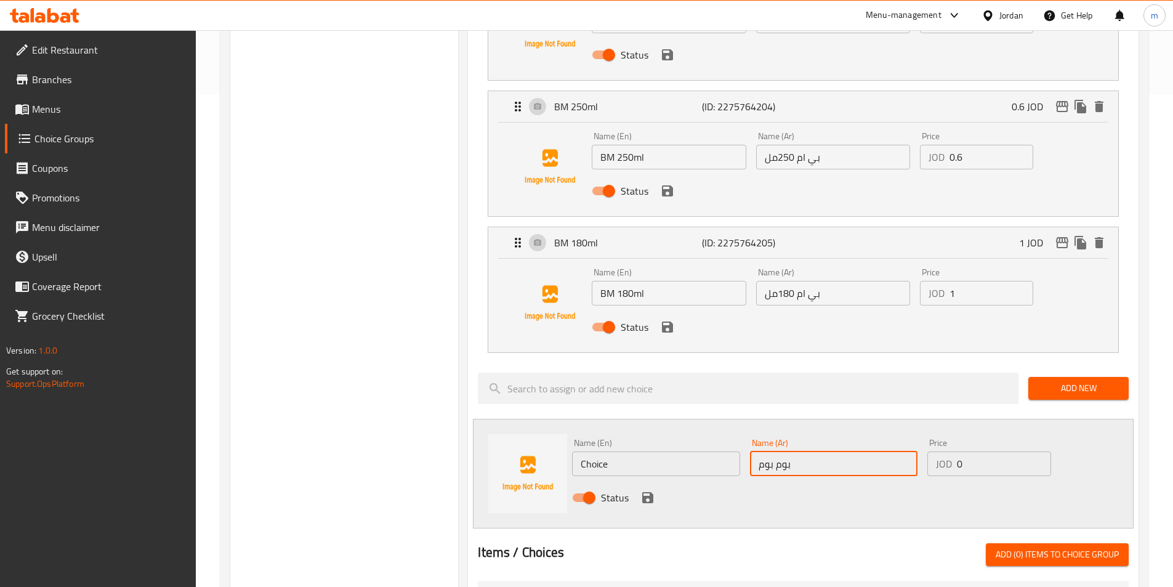
type input "بوم بوم"
click at [656, 451] on input "Choice" at bounding box center [655, 463] width 167 height 25
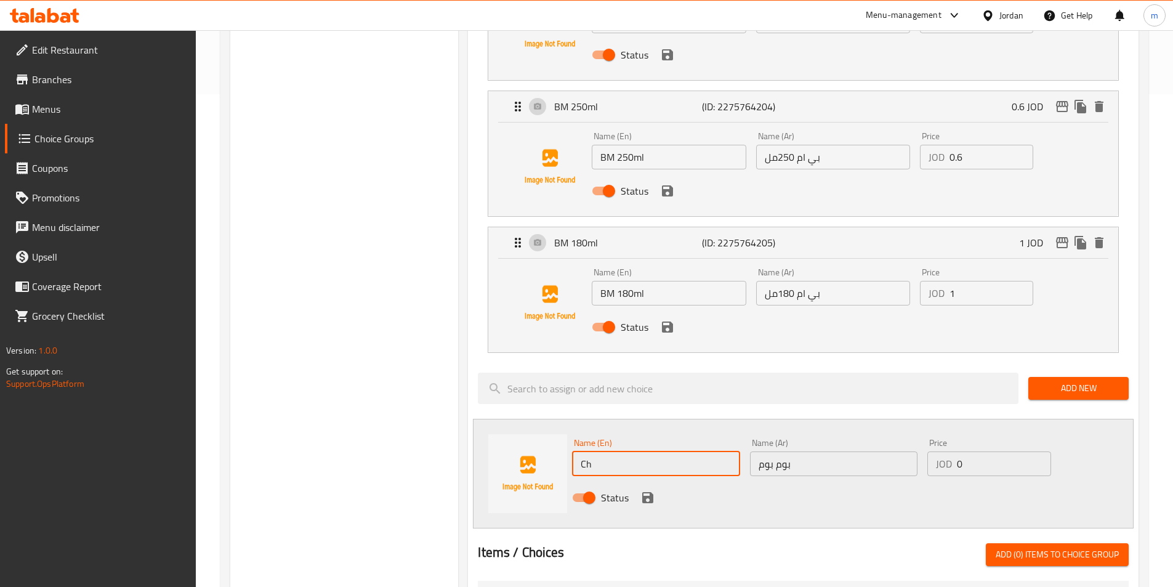
type input "C"
type input "ل"
type input "BOM BOM"
click at [775, 481] on div "Status" at bounding box center [833, 497] width 533 height 33
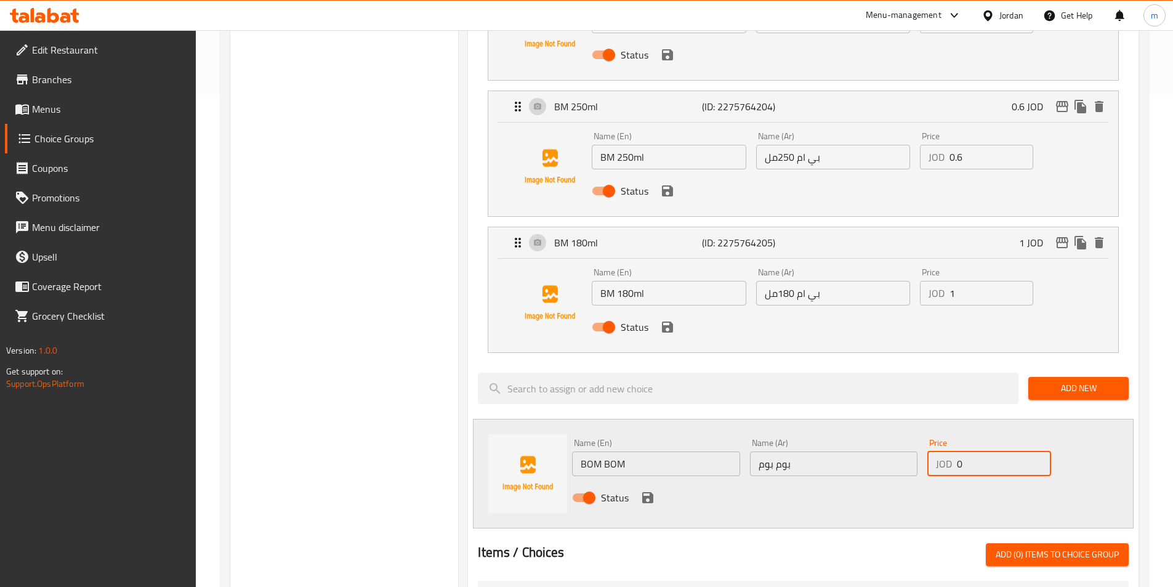
drag, startPoint x: 994, startPoint y: 436, endPoint x: 911, endPoint y: 446, distance: 83.1
click at [911, 446] on div "Name (En) BOM BOM Name (En) Name (Ar) بوم بوم Name (Ar) Price JOD 0 Price Status" at bounding box center [833, 473] width 533 height 81
type input "0.3"
click at [911, 481] on div "Status" at bounding box center [833, 497] width 533 height 33
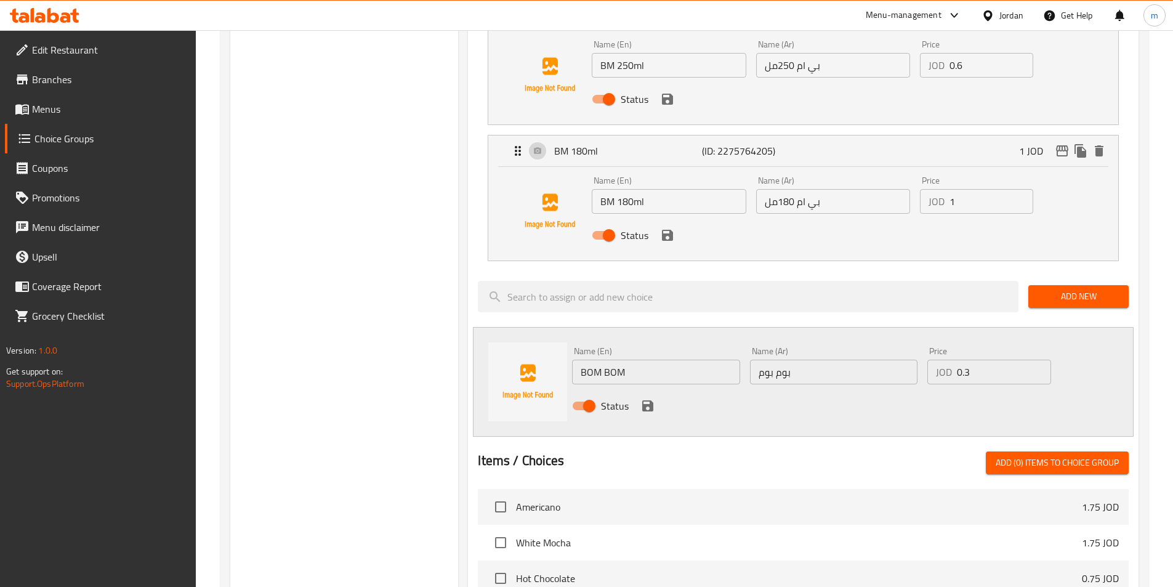
scroll to position [677, 0]
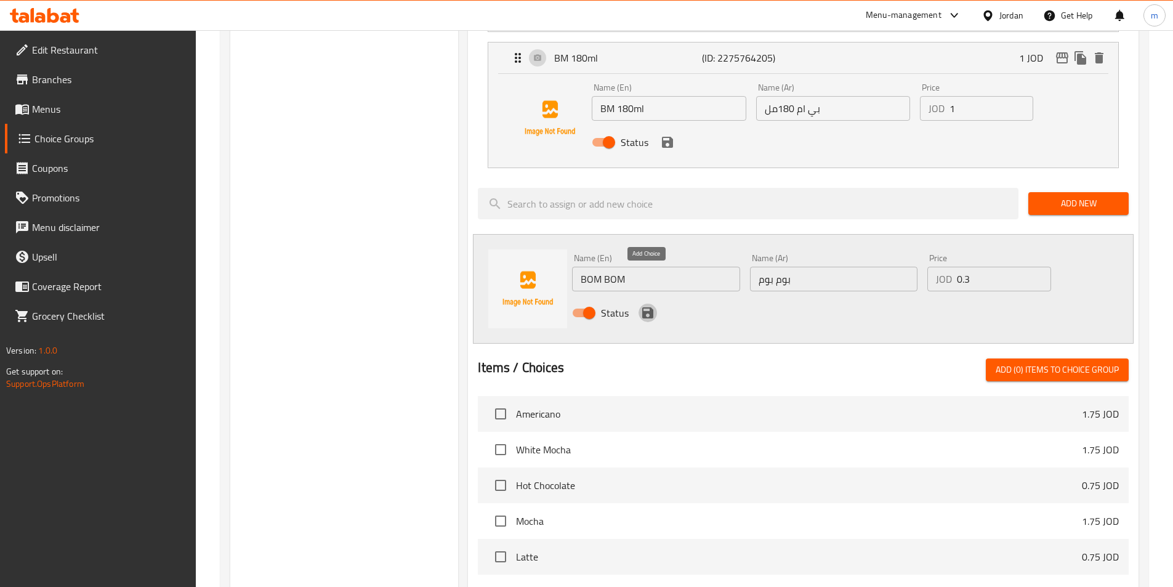
click at [642, 307] on icon "save" at bounding box center [647, 312] width 11 height 11
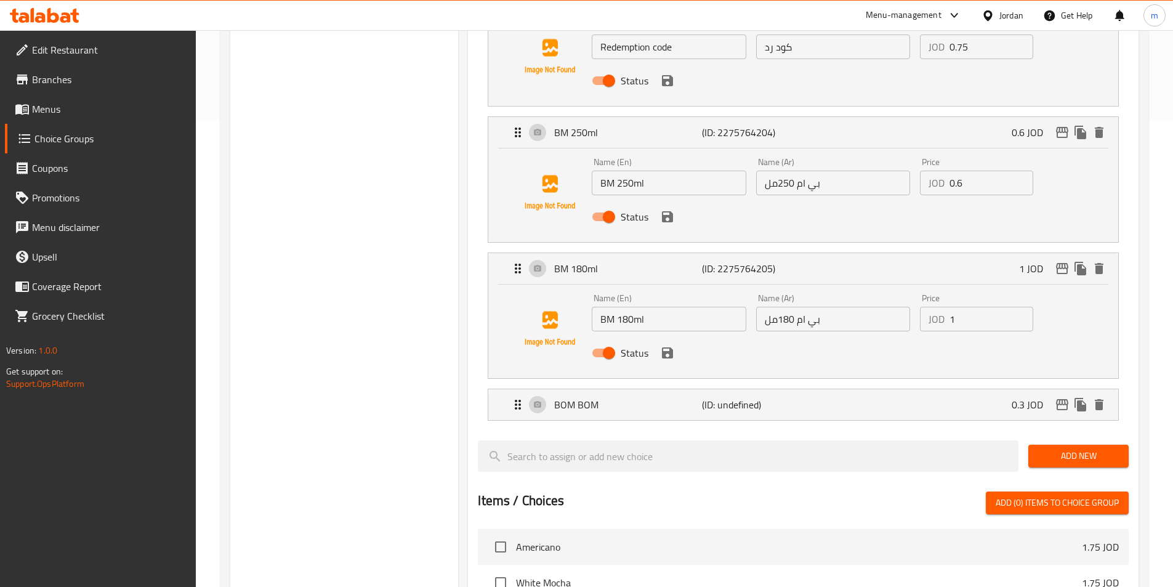
scroll to position [369, 0]
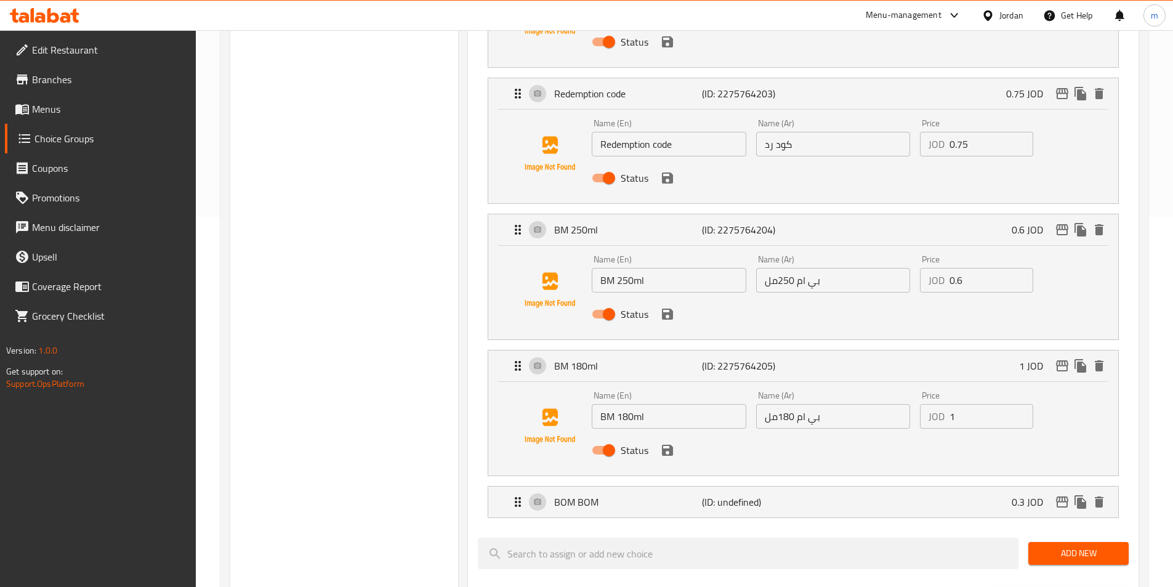
click at [656, 433] on div "Status" at bounding box center [833, 449] width 492 height 33
click at [668, 443] on icon "save" at bounding box center [667, 450] width 15 height 15
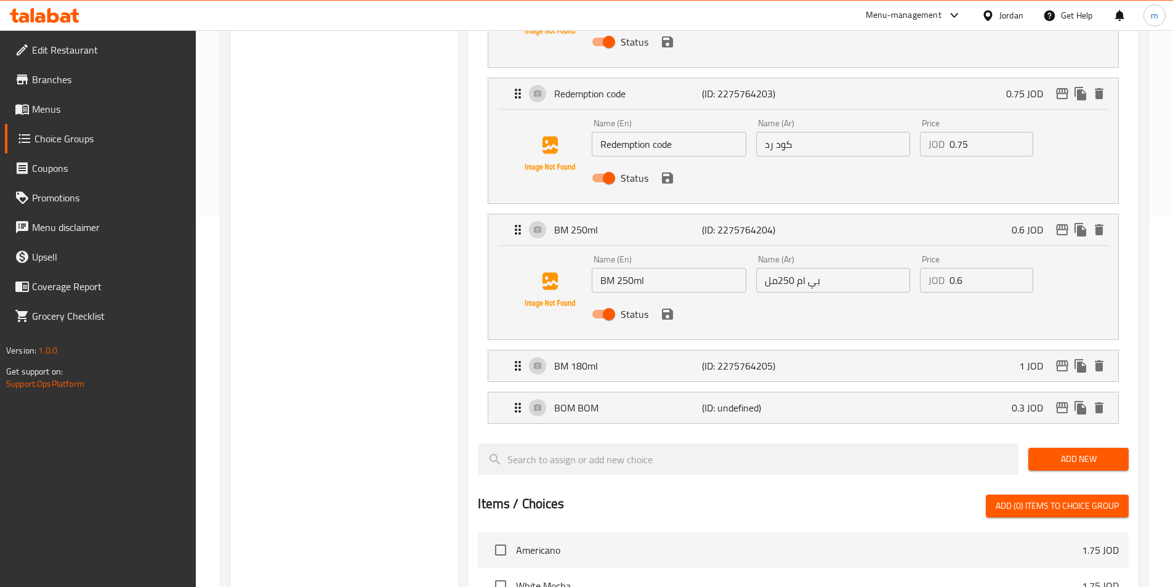
click at [670, 297] on div "Status" at bounding box center [833, 313] width 492 height 33
click at [664, 171] on icon "save" at bounding box center [667, 178] width 15 height 15
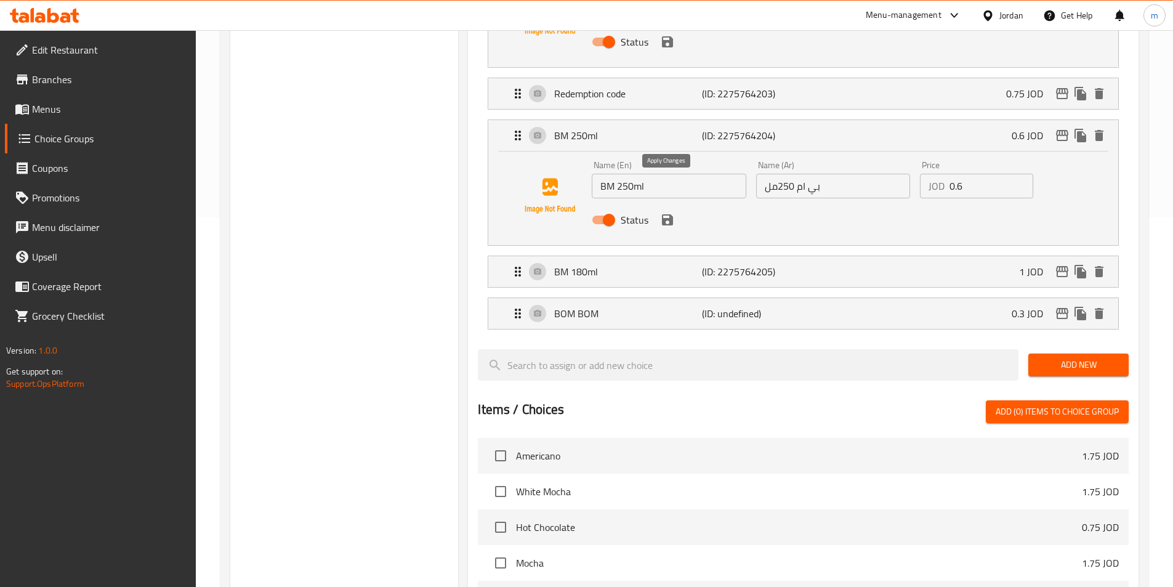
click at [672, 214] on icon "save" at bounding box center [667, 219] width 11 height 11
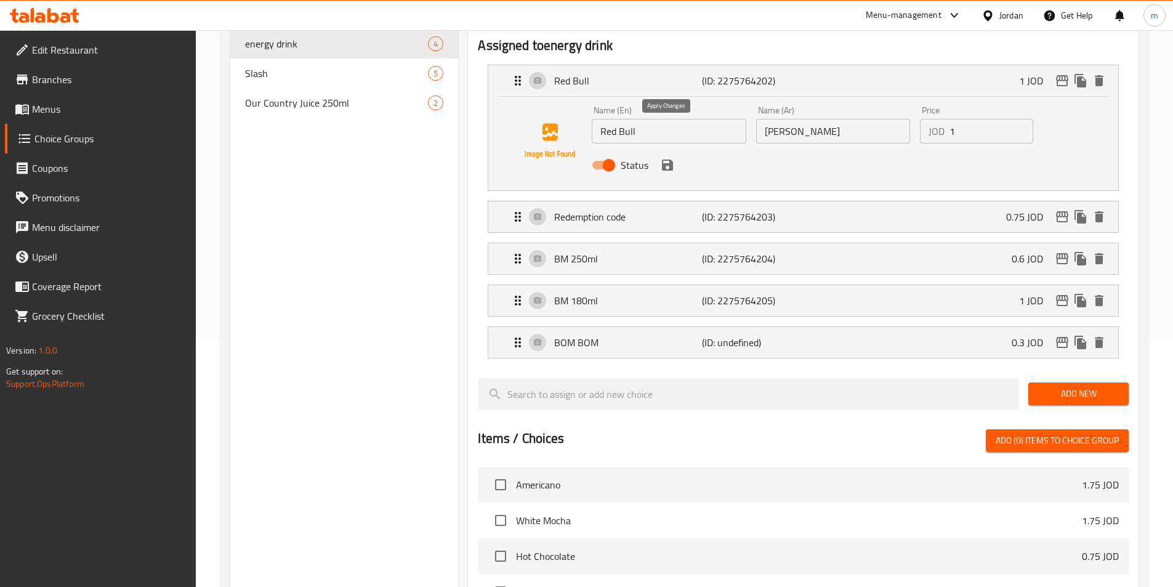
click at [662, 159] on icon "save" at bounding box center [667, 164] width 11 height 11
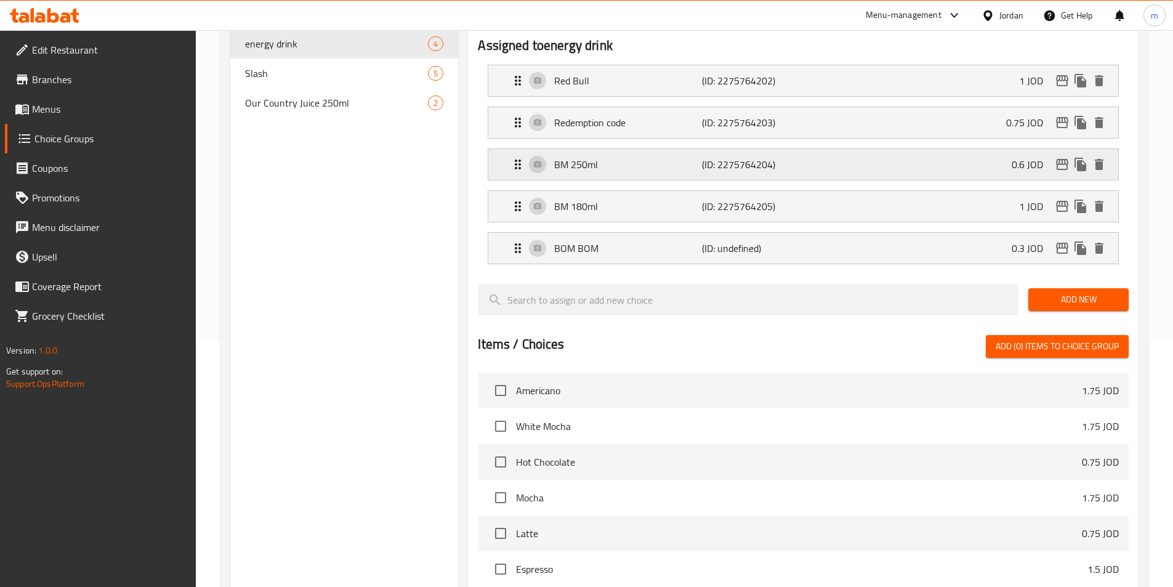
scroll to position [62, 0]
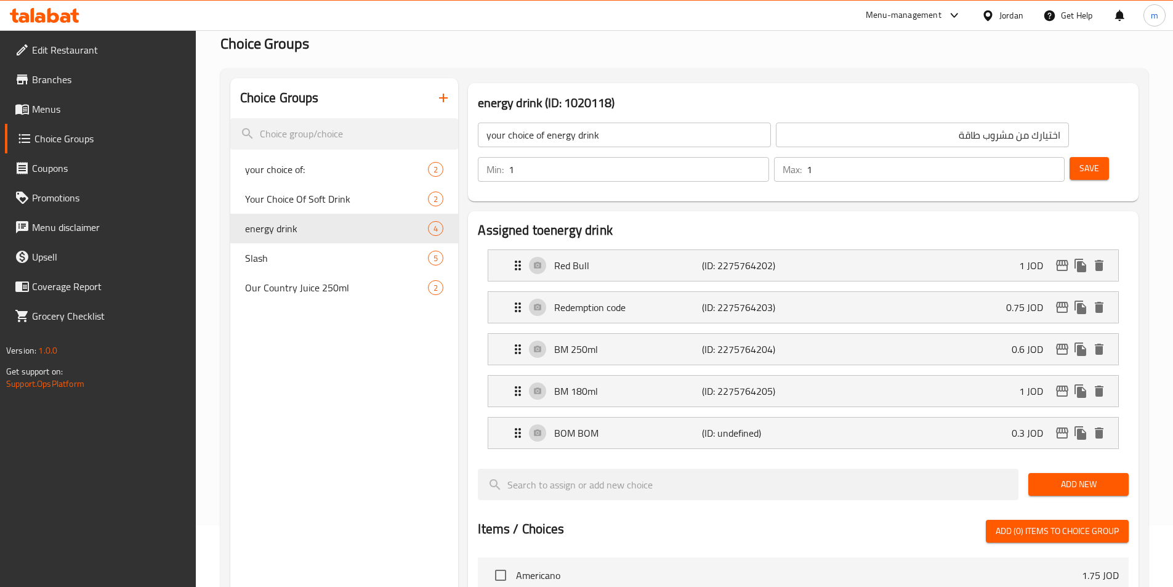
click at [1085, 157] on button "Save" at bounding box center [1088, 168] width 39 height 23
click at [343, 259] on span "Slash" at bounding box center [318, 258] width 147 height 15
type input "Slash"
type input "سلاش"
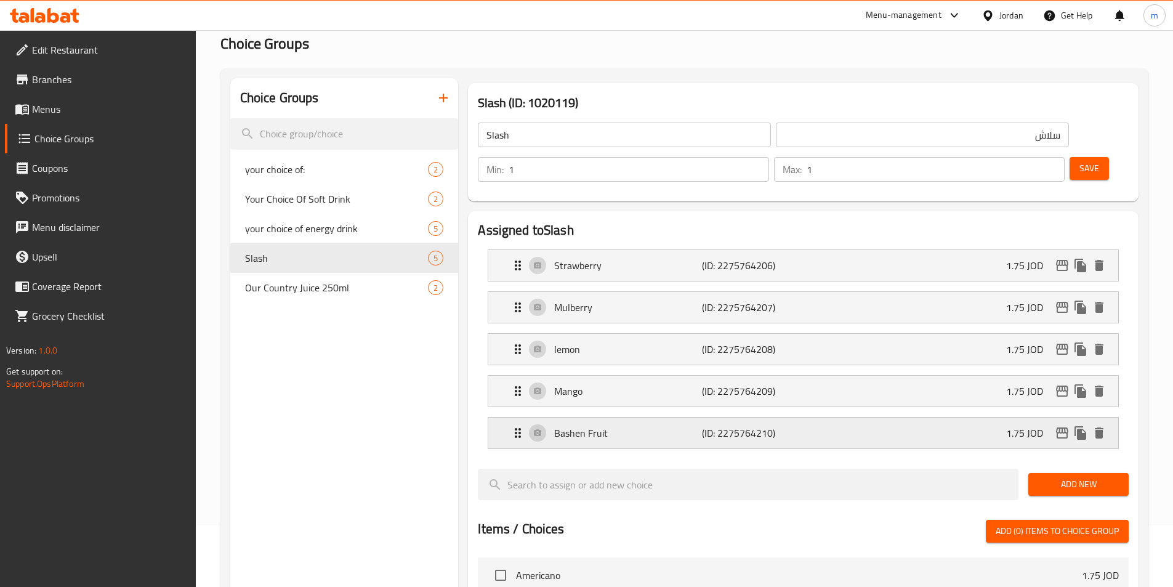
click at [722, 417] on div "Bashen Fruit (ID: 2275764210) 1.75 JOD" at bounding box center [806, 432] width 593 height 31
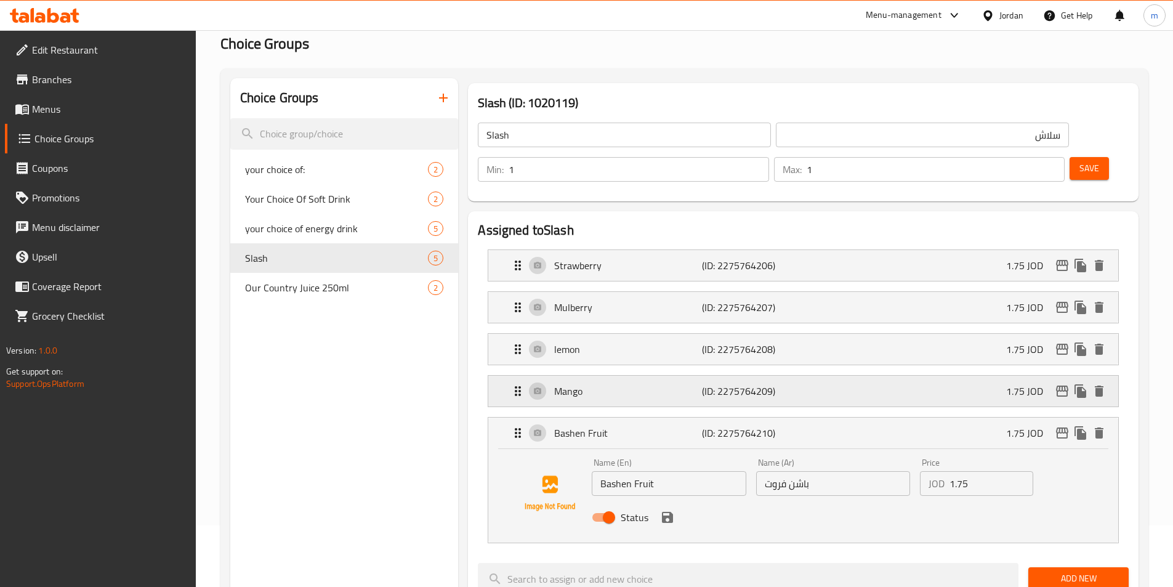
click at [753, 375] on div "Mango (ID: 2275764209) 1.75 JOD" at bounding box center [806, 390] width 593 height 31
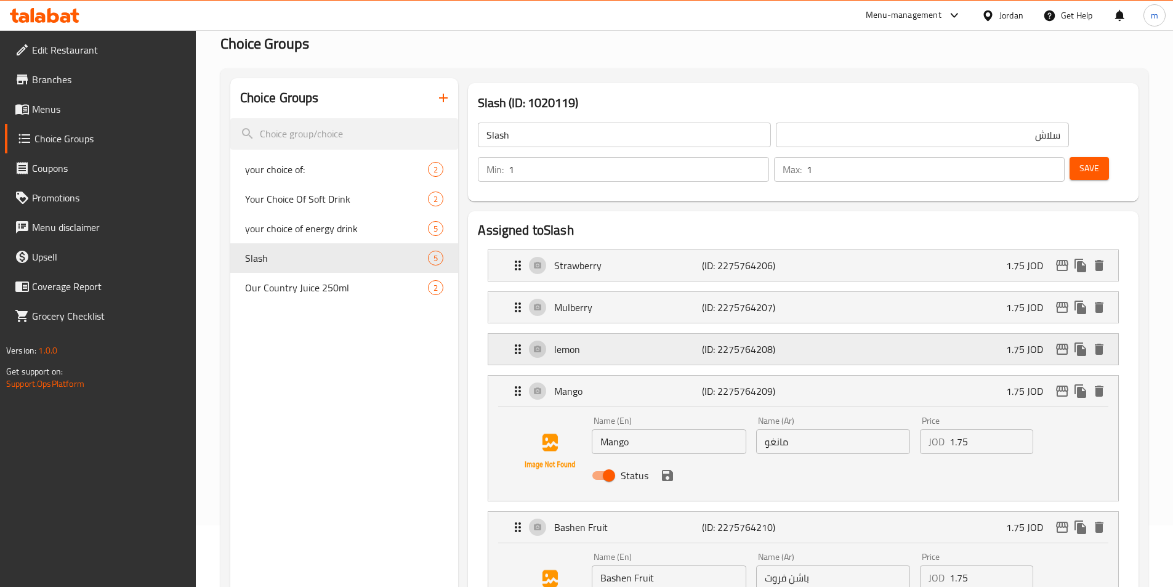
click at [780, 342] on p "(ID: 2275764208)" at bounding box center [751, 349] width 98 height 15
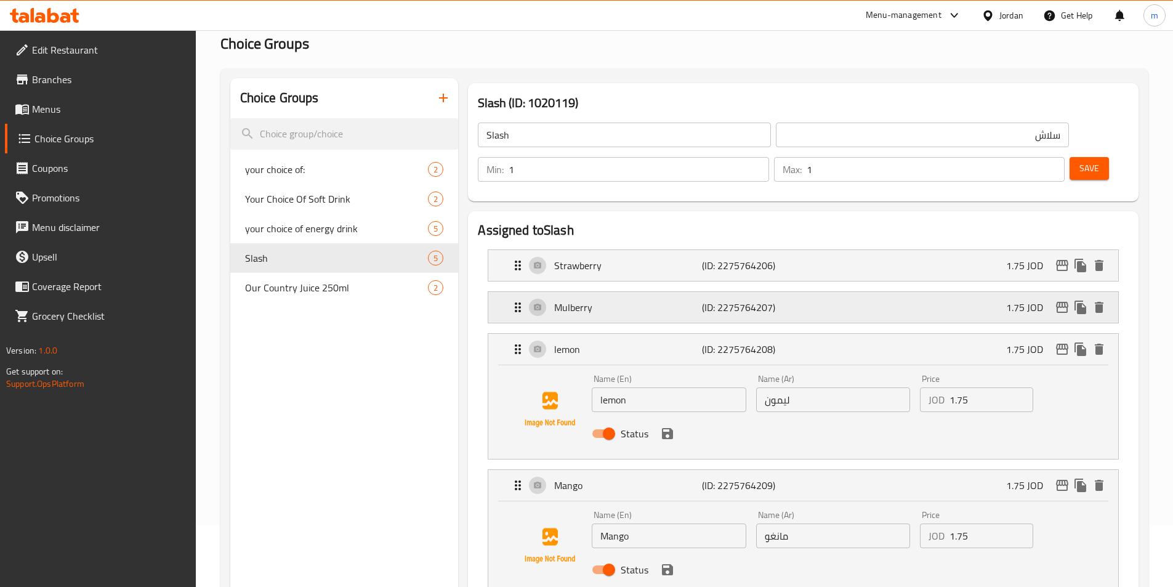
click at [795, 292] on div "Mulberry (ID: 2275764207) 1.75 JOD" at bounding box center [806, 307] width 593 height 31
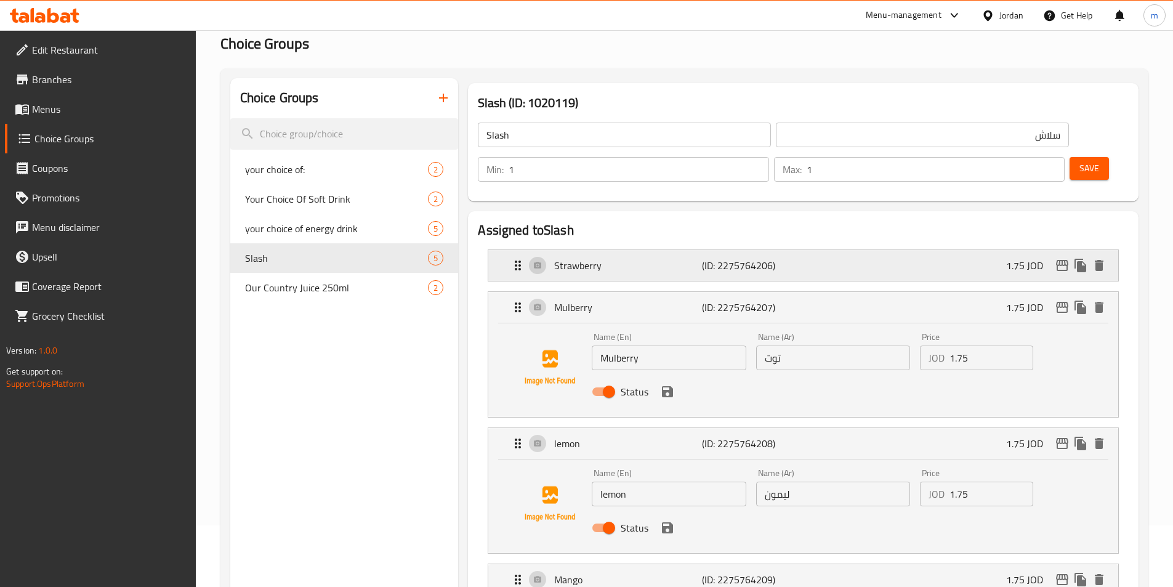
click at [799, 258] on p "(ID: 2275764206)" at bounding box center [751, 265] width 98 height 15
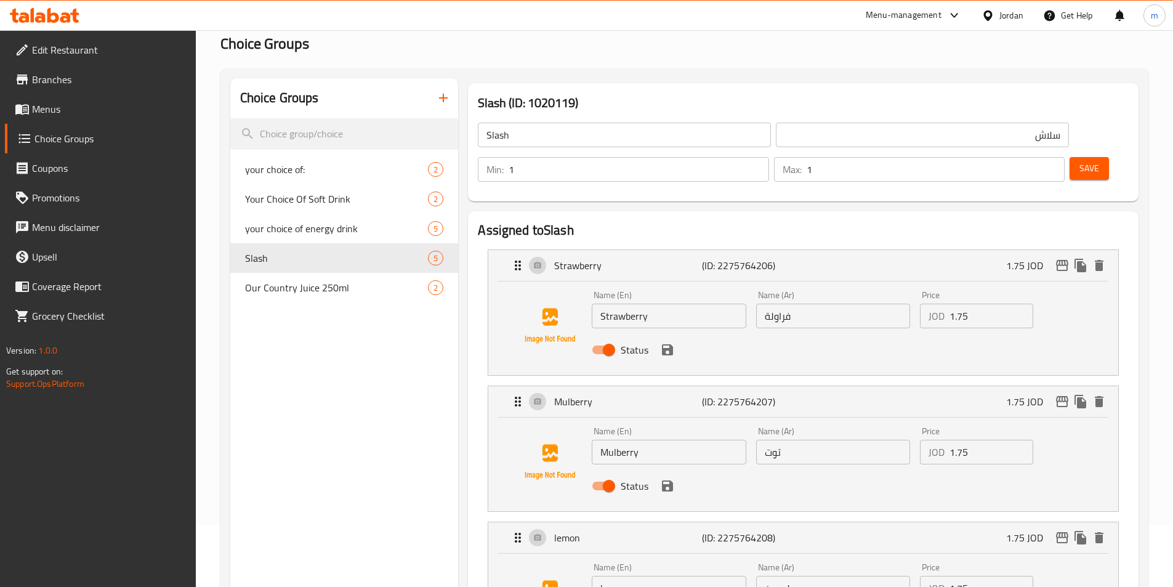
click at [613, 143] on input "Slash" at bounding box center [624, 134] width 293 height 25
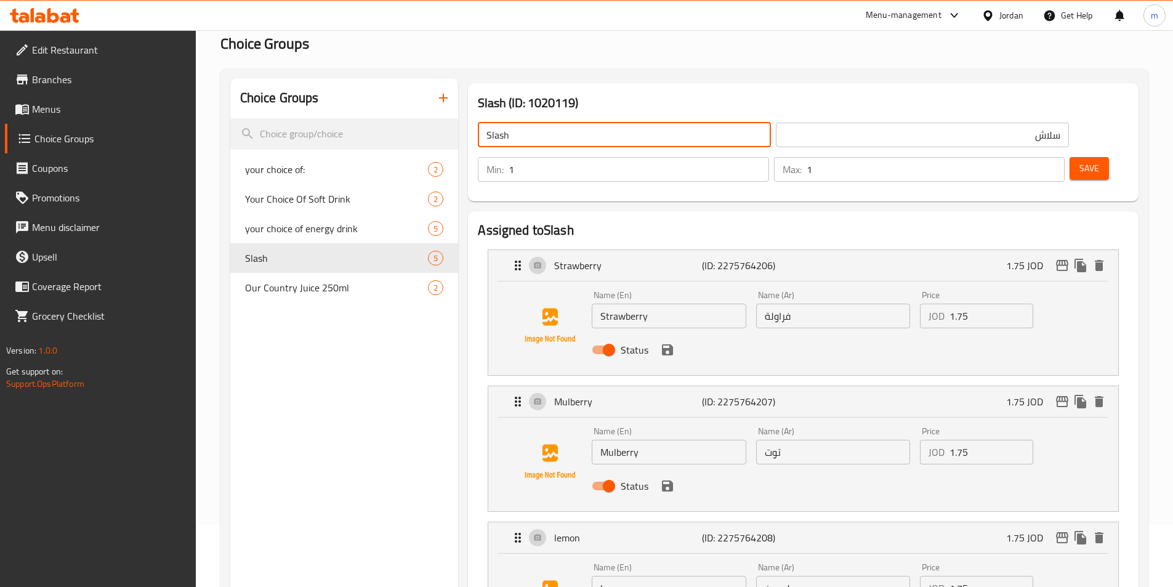
click at [613, 143] on input "Slash" at bounding box center [624, 134] width 293 height 25
type input "H"
type input "your choice of Slash"
click at [893, 135] on input "سلاش" at bounding box center [922, 134] width 293 height 25
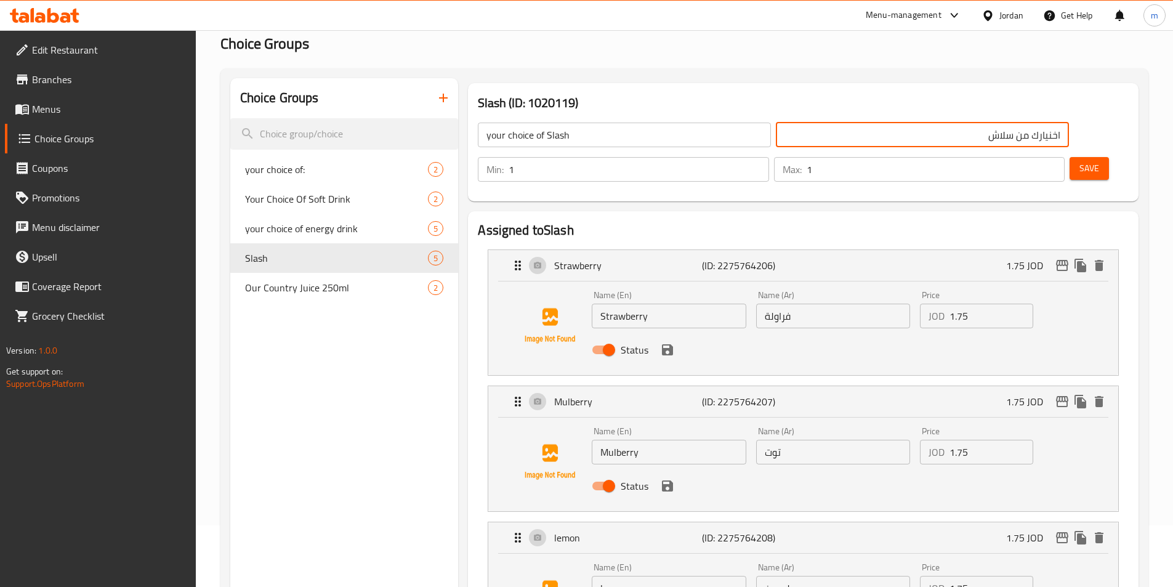
type input "اخنيارك من سلاش"
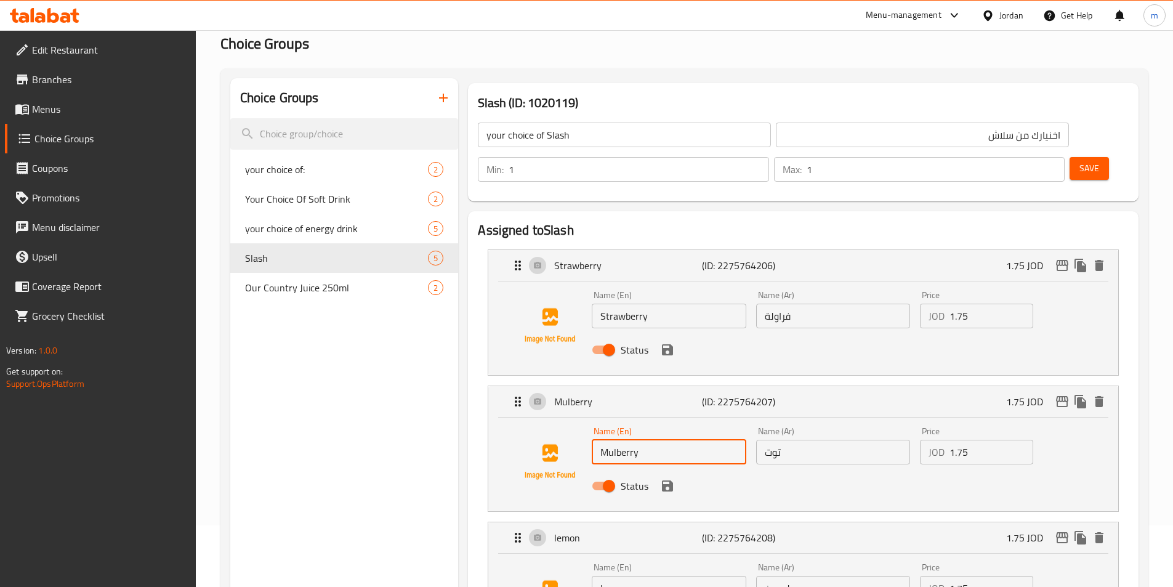
drag, startPoint x: 701, startPoint y: 418, endPoint x: 572, endPoint y: 422, distance: 129.3
click at [572, 422] on div "Name (En) Mulberry Name (En) Name (Ar) توت Name (Ar) Price JOD 1.75 Price Status" at bounding box center [803, 462] width 590 height 84
paste input "text"
click at [624, 440] on input "Mulberry" at bounding box center [669, 452] width 154 height 25
click at [619, 440] on input "Mulberry" at bounding box center [669, 452] width 154 height 25
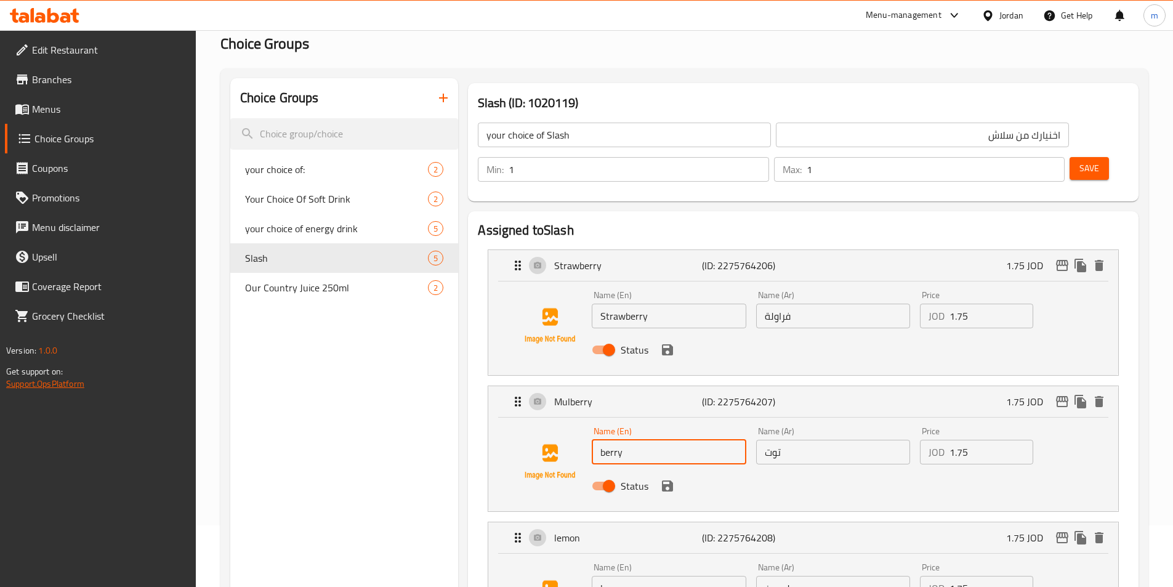
type input "berry"
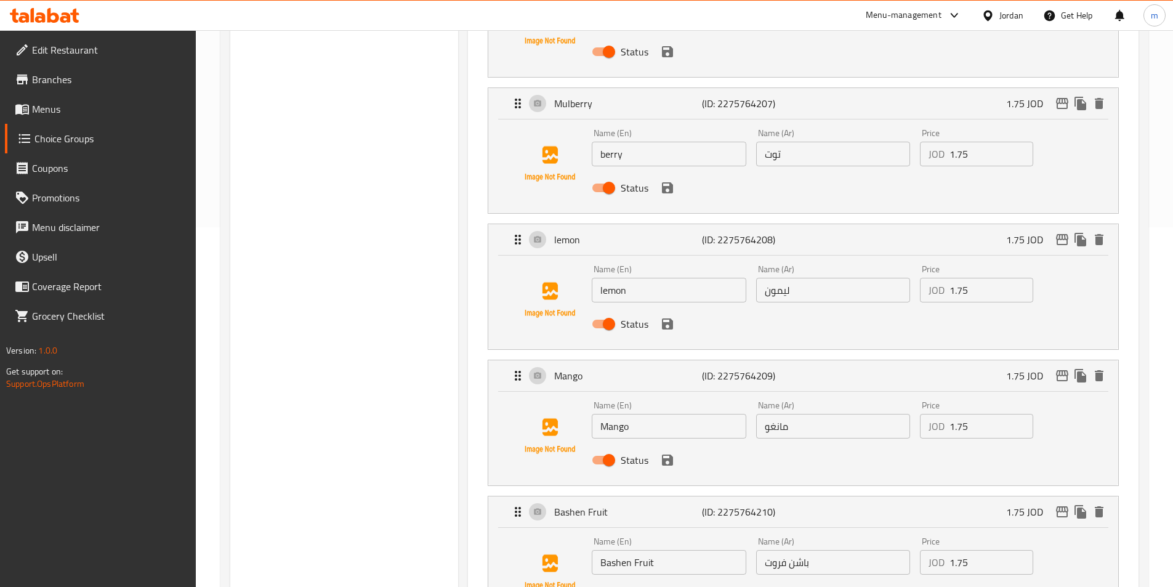
scroll to position [431, 0]
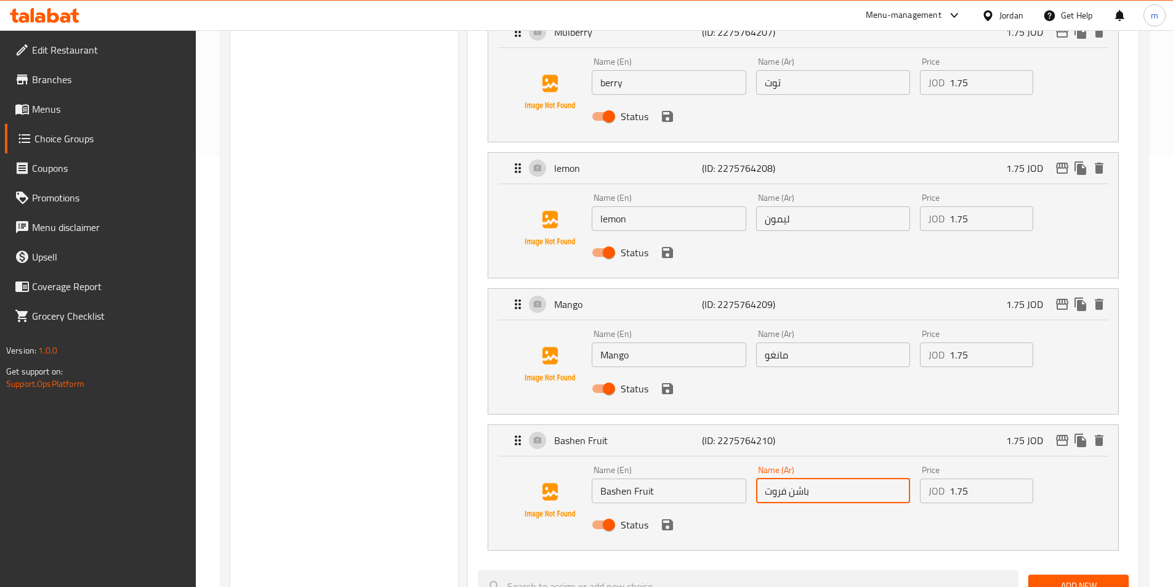
drag, startPoint x: 808, startPoint y: 456, endPoint x: 747, endPoint y: 463, distance: 61.4
click at [747, 463] on div "Name (En) Bashen Fruit Name (En) Name (Ar) باشن فروت Name (Ar) Price JOD 1.75 P…" at bounding box center [833, 500] width 492 height 81
click at [696, 478] on input "Bashen Fruit" at bounding box center [669, 490] width 154 height 25
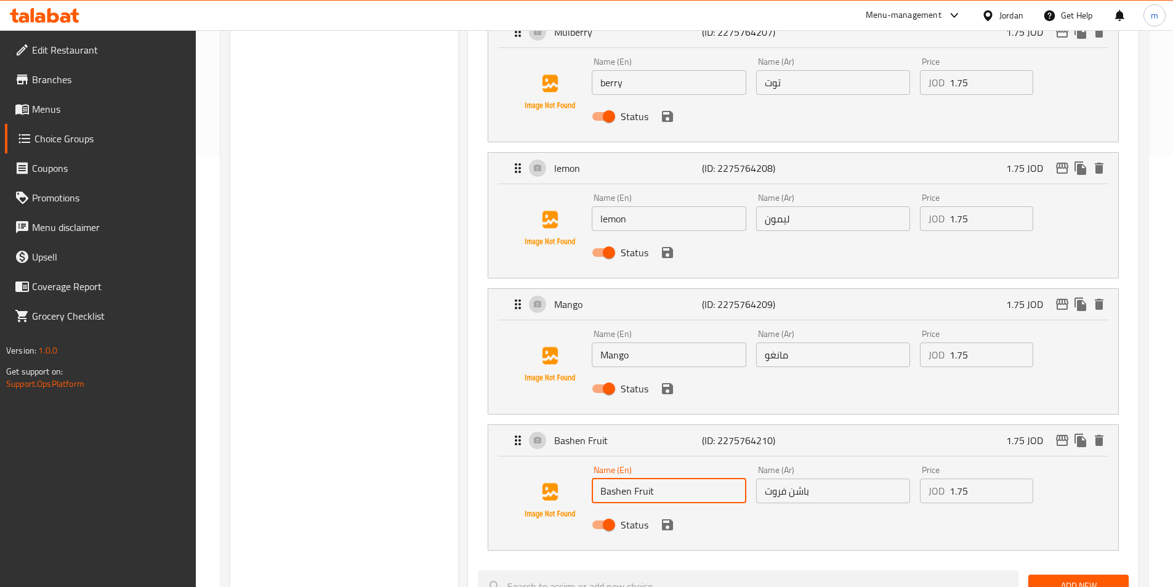
click at [696, 478] on input "Bashen Fruit" at bounding box center [669, 490] width 154 height 25
paste input "Passion f"
click at [798, 478] on input "باشن فروت" at bounding box center [833, 490] width 154 height 25
click at [711, 478] on input "Passion fruit" at bounding box center [669, 490] width 154 height 25
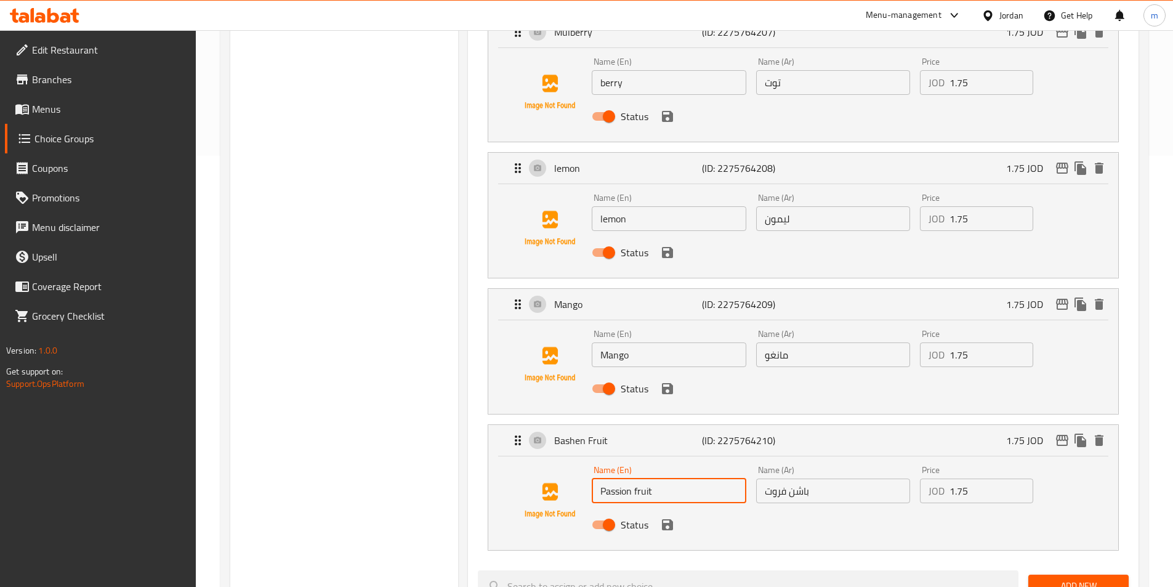
click at [711, 478] on input "Passion fruit" at bounding box center [669, 490] width 154 height 25
type input "Passion fruit"
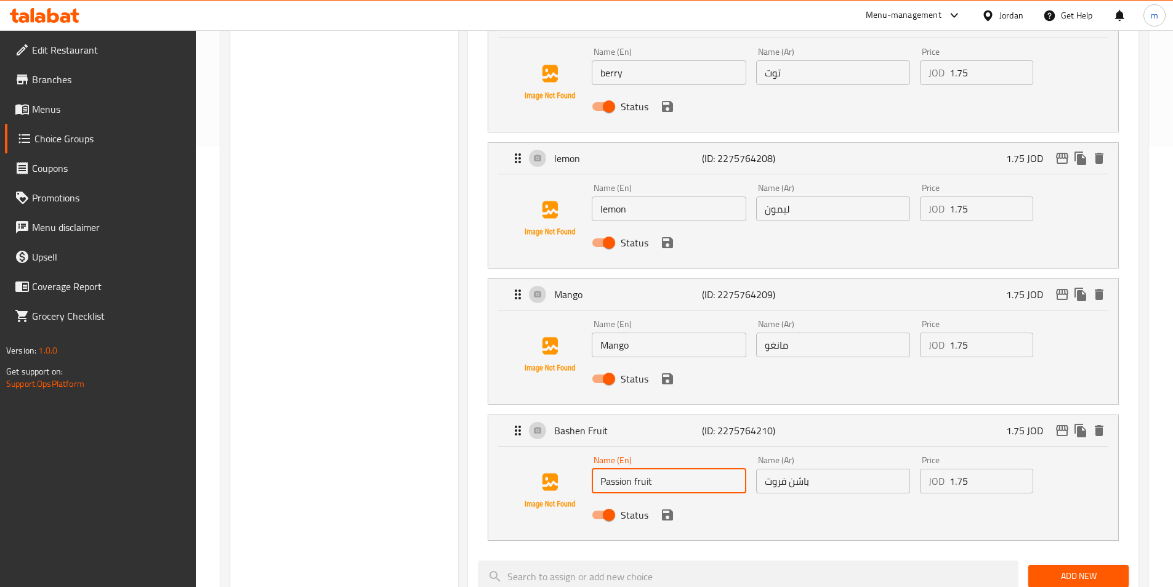
scroll to position [616, 0]
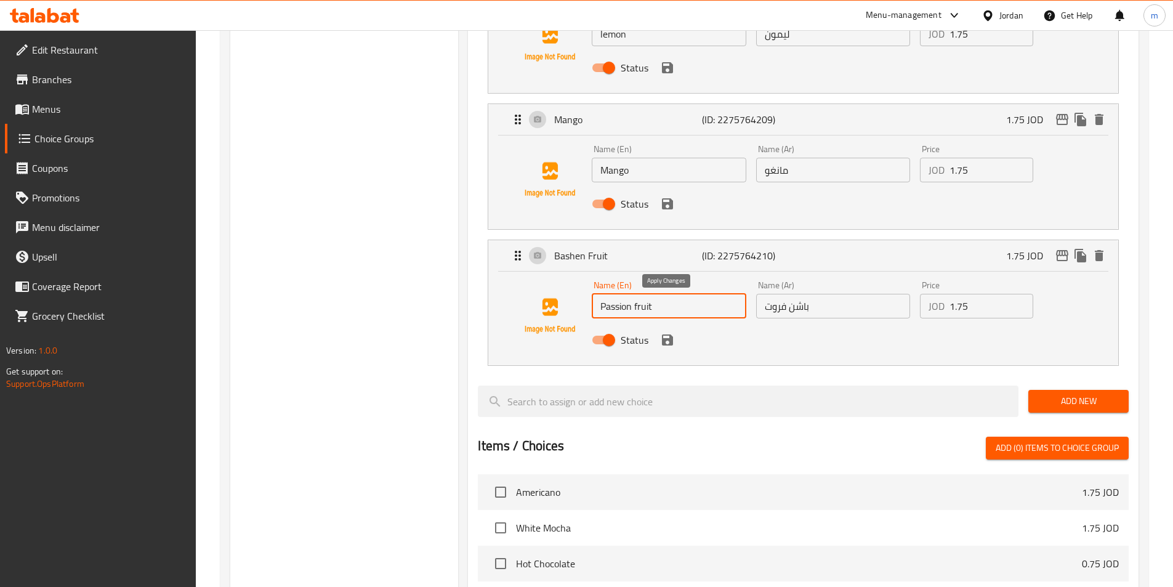
click at [671, 334] on icon "save" at bounding box center [667, 339] width 11 height 11
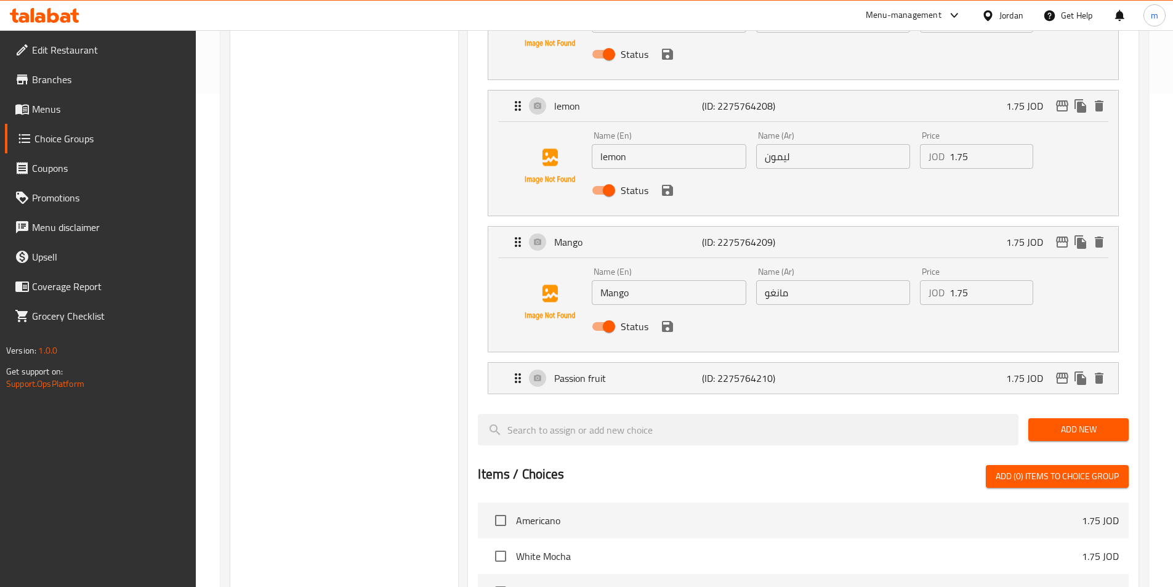
scroll to position [492, 0]
click at [665, 321] on icon "save" at bounding box center [667, 326] width 11 height 11
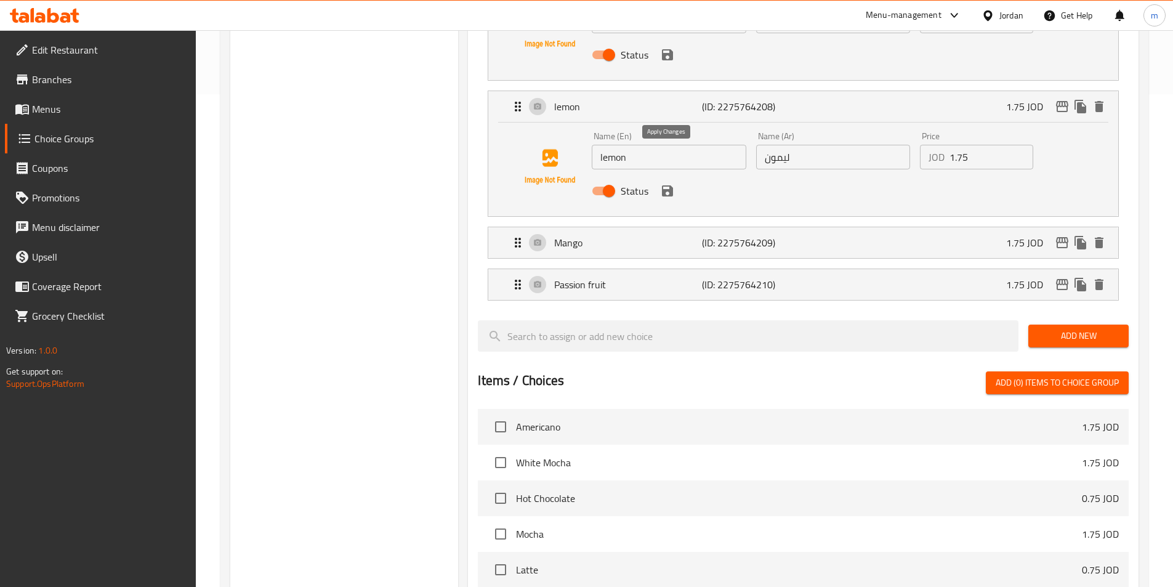
click at [666, 183] on icon "save" at bounding box center [667, 190] width 15 height 15
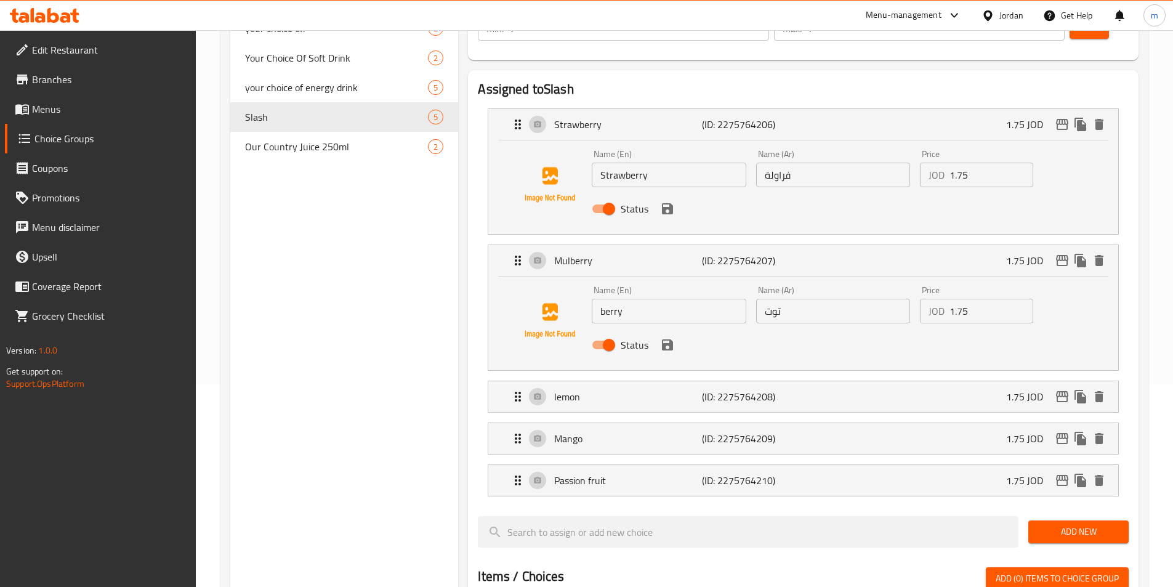
scroll to position [185, 0]
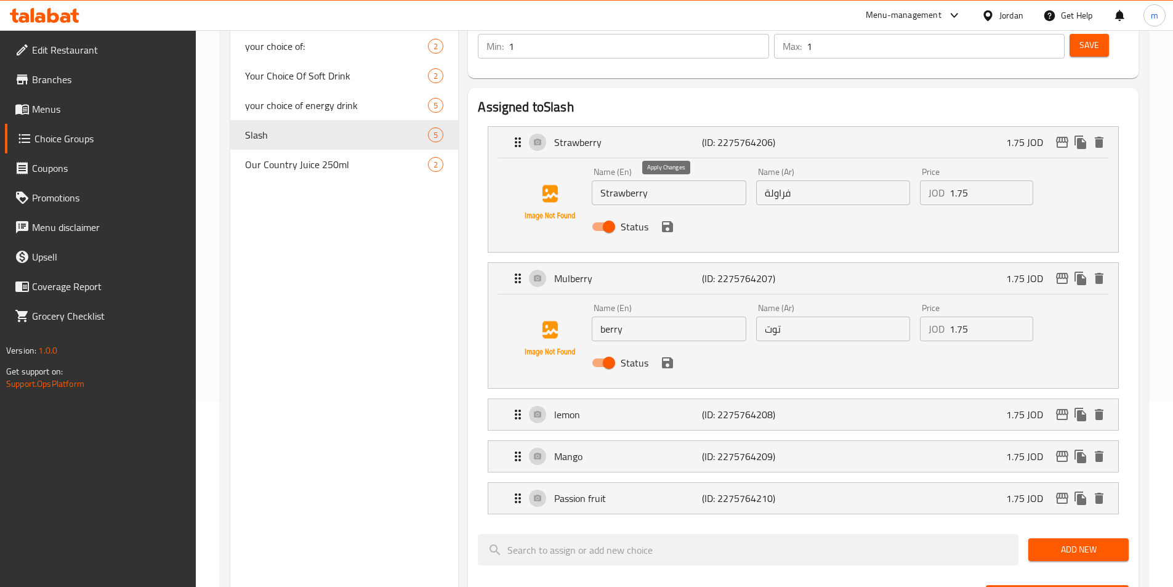
click at [667, 221] on icon "save" at bounding box center [667, 226] width 11 height 11
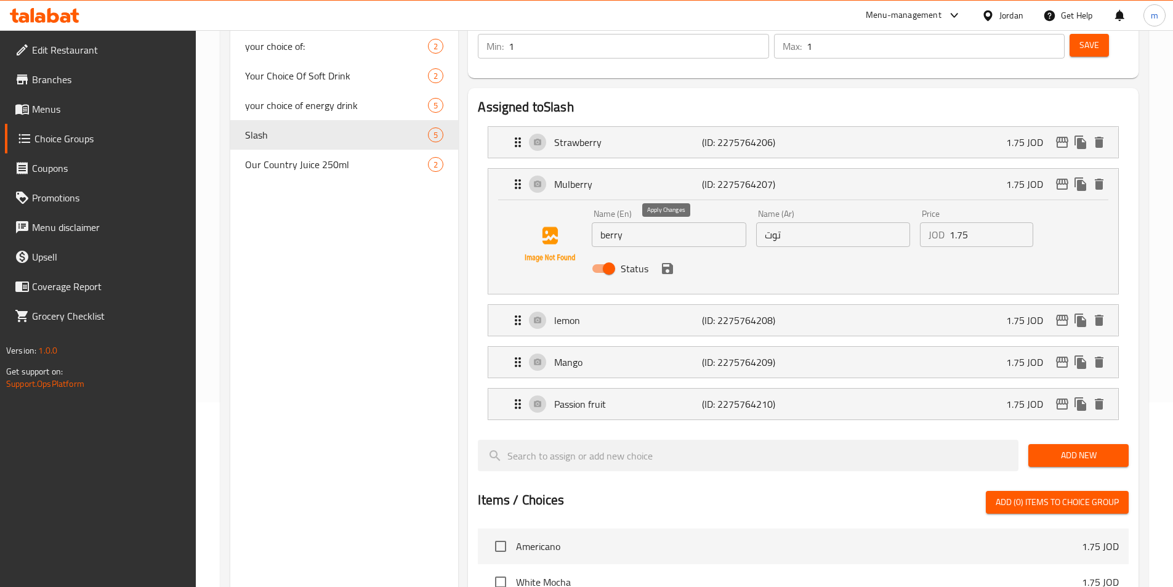
click at [667, 261] on icon "save" at bounding box center [667, 268] width 15 height 15
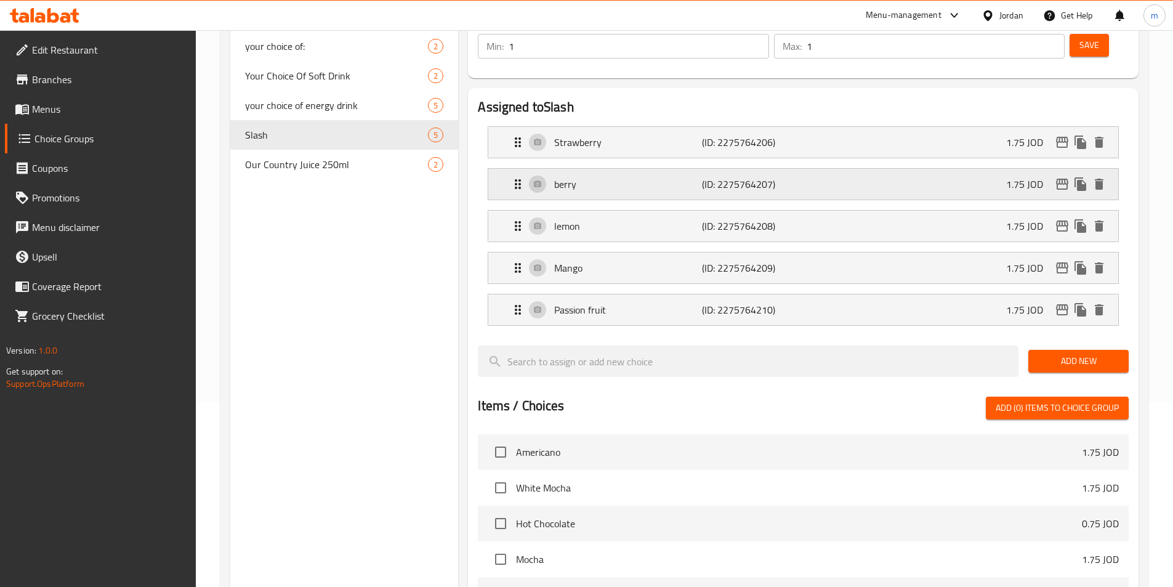
scroll to position [62, 0]
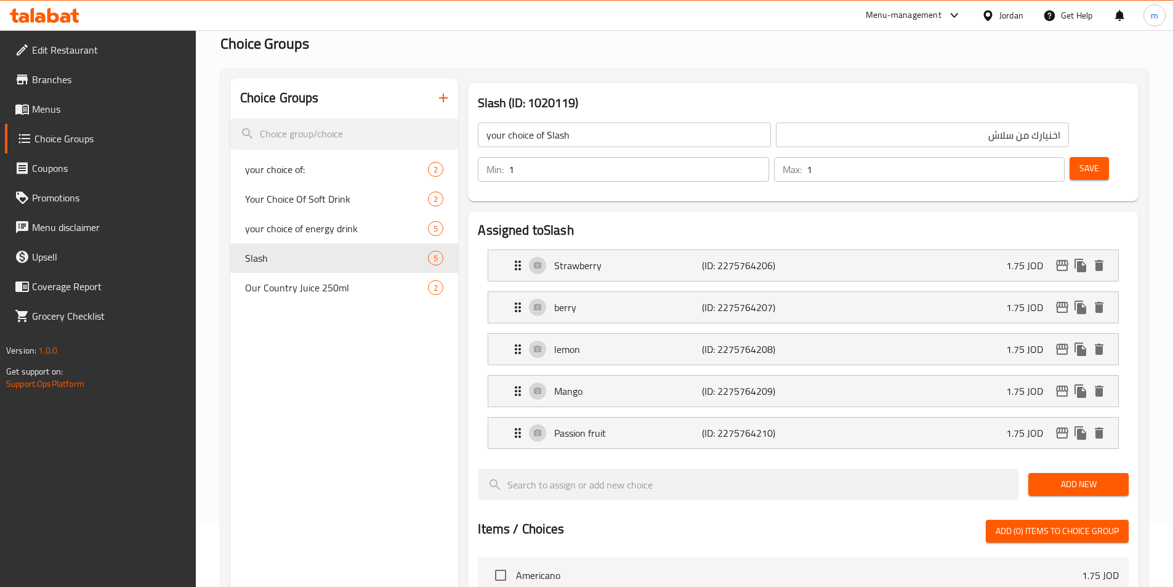
click at [1079, 161] on span "Save" at bounding box center [1089, 168] width 20 height 15
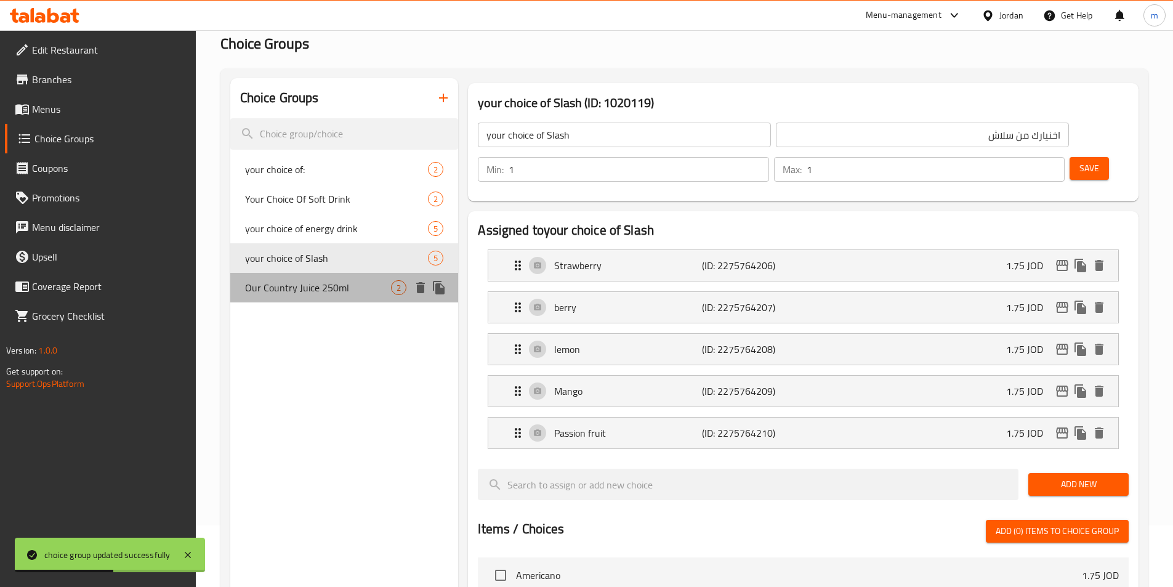
click at [316, 282] on span "Our Country Juice 250ml" at bounding box center [318, 287] width 147 height 15
type input "Our Country Juice 250ml"
type input "عصير بلدنا 250مل"
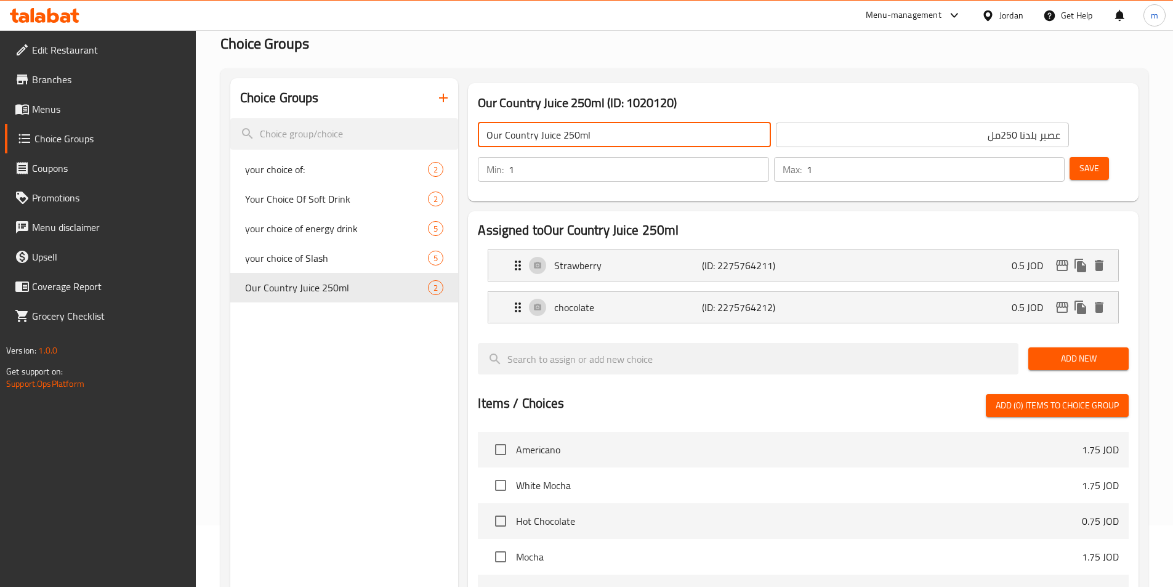
drag, startPoint x: 488, startPoint y: 135, endPoint x: 535, endPoint y: 152, distance: 50.2
click at [535, 152] on div "Our Country Juice 250ml ​ عصير بلدنا 250مل ​" at bounding box center [772, 134] width 605 height 39
click at [544, 134] on input "your choice of Juice 250ml" at bounding box center [624, 134] width 293 height 25
paste input "baladuna Juice"
click at [545, 134] on input "your choice ofbaladuna Juice Juice 250ml" at bounding box center [624, 134] width 293 height 25
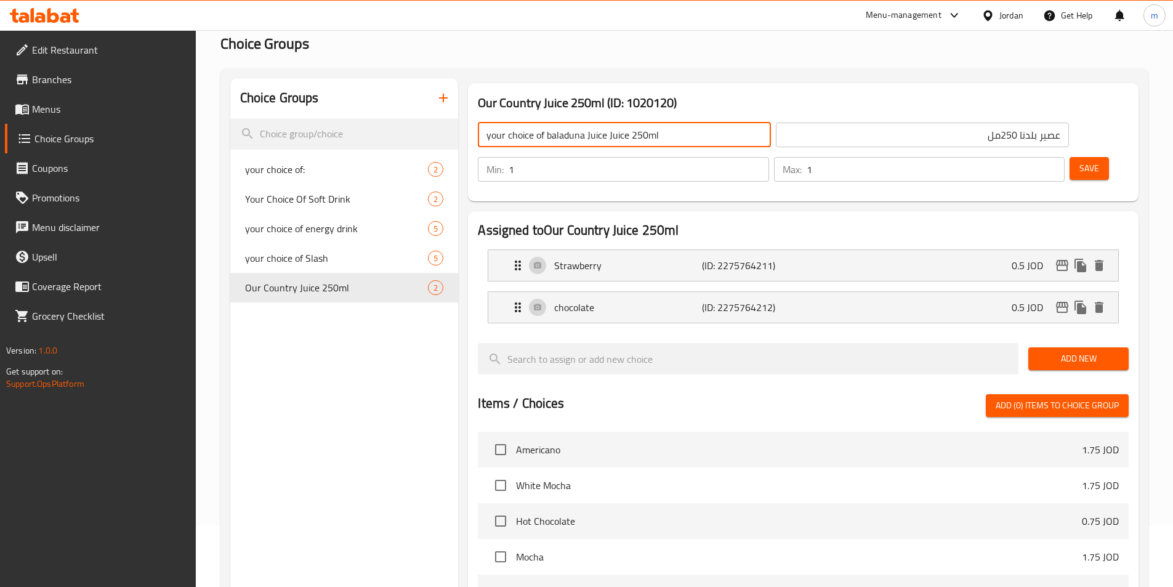
drag, startPoint x: 585, startPoint y: 135, endPoint x: 606, endPoint y: 150, distance: 25.6
click at [606, 150] on div "your choice of baladuna Juice Juice 250ml ​ عصير بلدنا 250مل ​" at bounding box center [772, 134] width 605 height 39
type input "your choice of baladuna Juice 250ml"
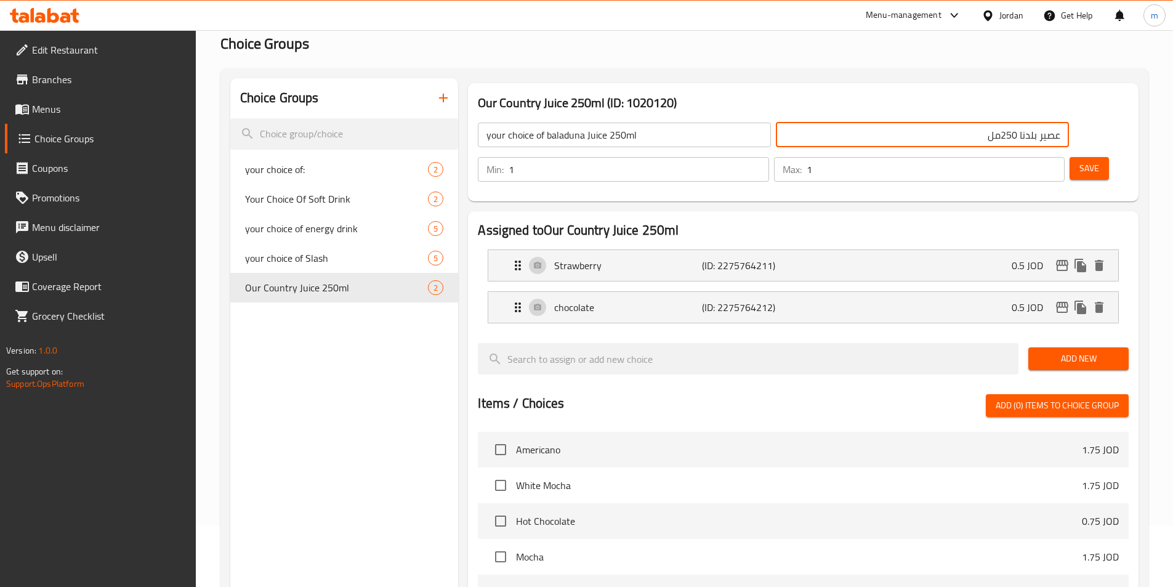
click at [894, 133] on input "عصير بلدنا 250مل" at bounding box center [922, 134] width 293 height 25
drag, startPoint x: 773, startPoint y: 135, endPoint x: 803, endPoint y: 159, distance: 38.1
click at [803, 159] on div "your choice of baladuna Juice 250ml ​ اختيارك من عصير بلدنا 250مل ​ Min: 1 ​ Ma…" at bounding box center [803, 152] width 660 height 89
click at [776, 139] on input "اختيارك من عصير بلدنا 250مل" at bounding box center [922, 134] width 293 height 25
type input "اختيارك من عصير بلدنا 250مل"
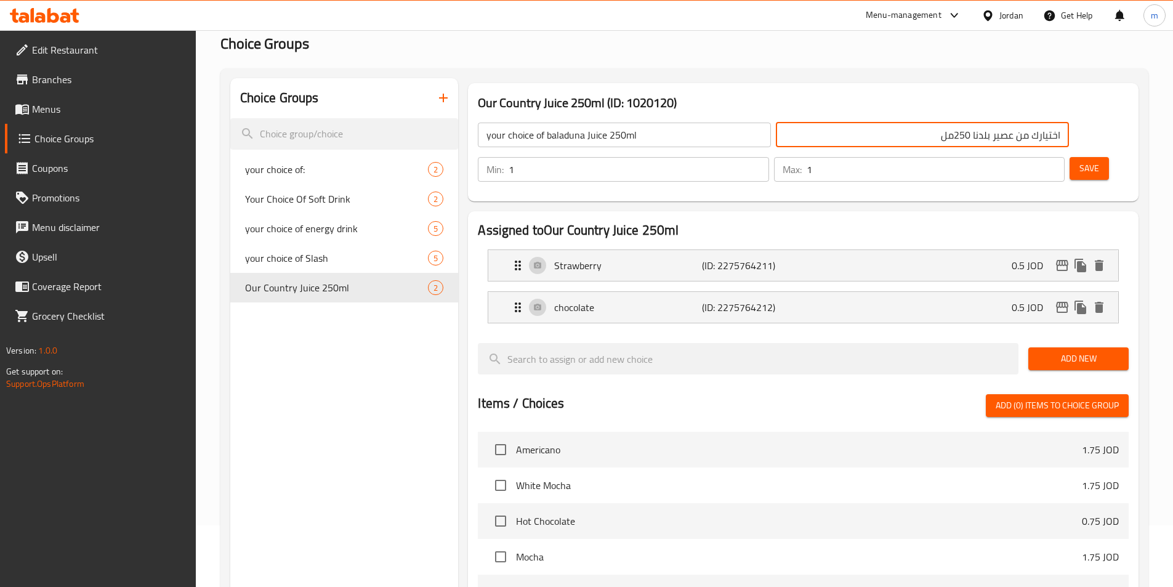
click at [766, 150] on div "your choice of baladuna Juice 250ml ​ اختيارك من عصير بلدنا 250مل ​" at bounding box center [772, 134] width 605 height 39
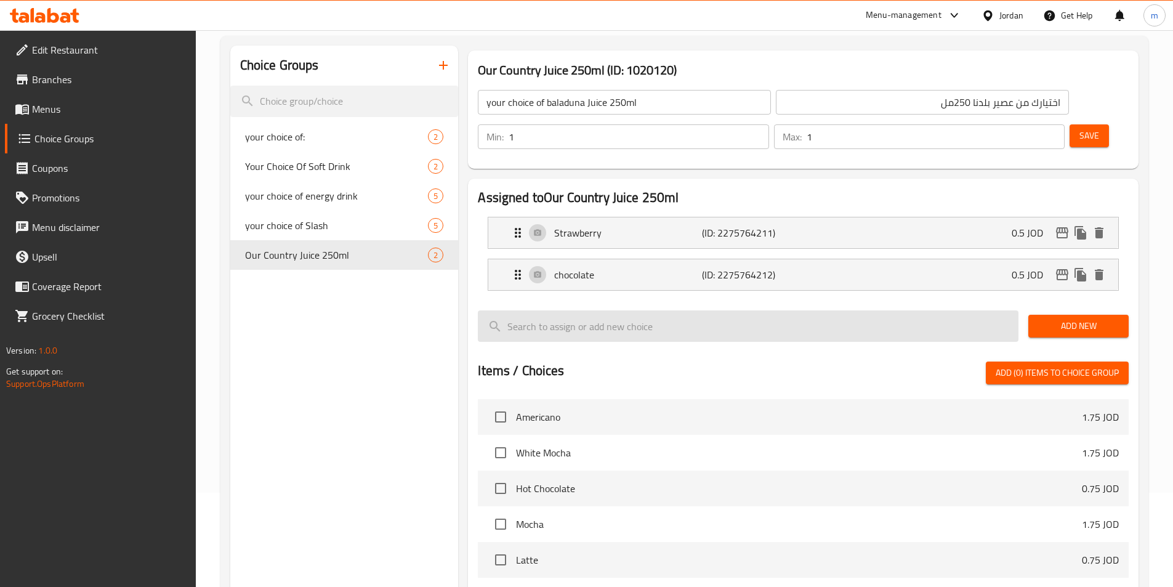
scroll to position [123, 0]
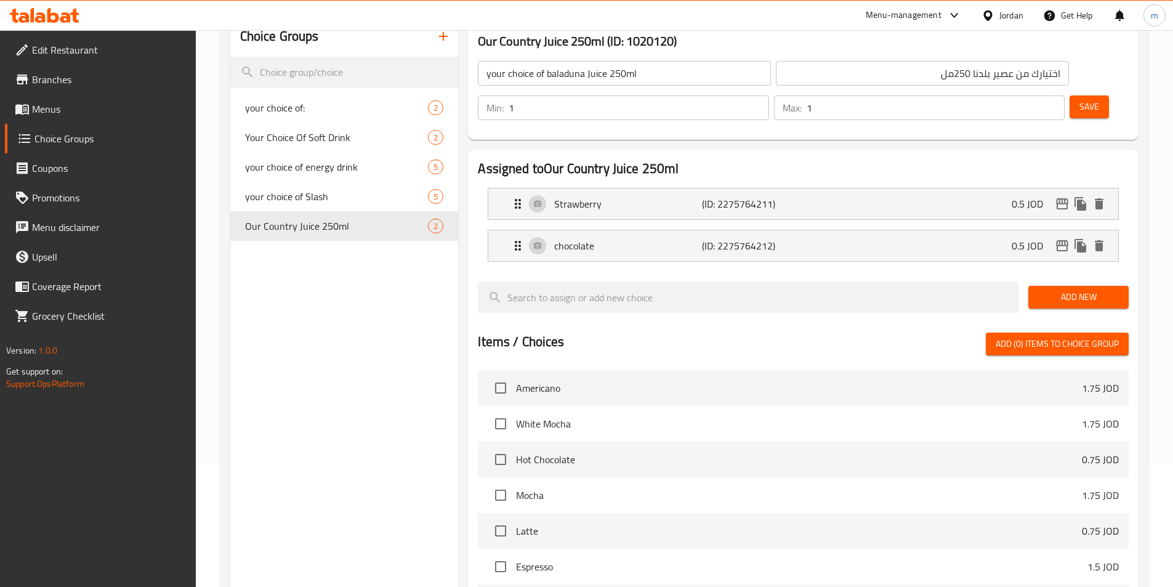
click at [769, 236] on nav "Strawberry (ID: 2275764211) 0.5 JOD Name (En) Strawberry Name (En) Name (Ar) فر…" at bounding box center [803, 225] width 651 height 94
click at [790, 238] on p "(ID: 2275764212)" at bounding box center [751, 245] width 98 height 15
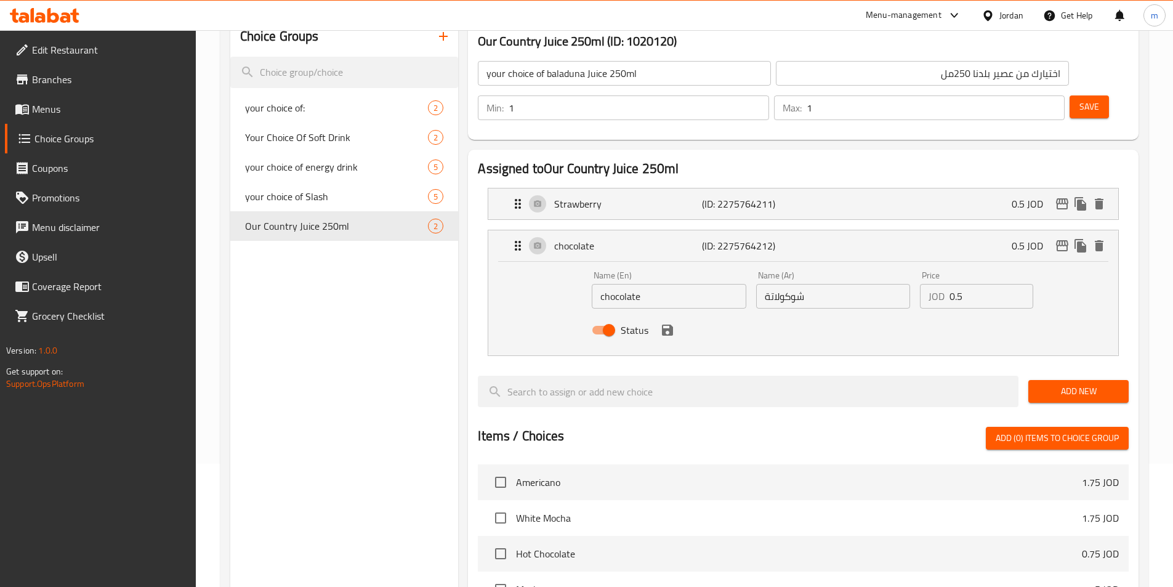
click at [795, 230] on div "chocolate (ID: 2275764212) 0.5 JOD Name (En) chocolate Name (En) Name (Ar) شوكو…" at bounding box center [803, 293] width 631 height 126
click at [799, 185] on li "Strawberry (ID: 2275764211) 0.5 JOD Name (En) Strawberry Name (En) Name (Ar) فر…" at bounding box center [803, 204] width 651 height 42
click at [800, 188] on div "Strawberry (ID: 2275764211) 0.5 JOD" at bounding box center [806, 203] width 593 height 31
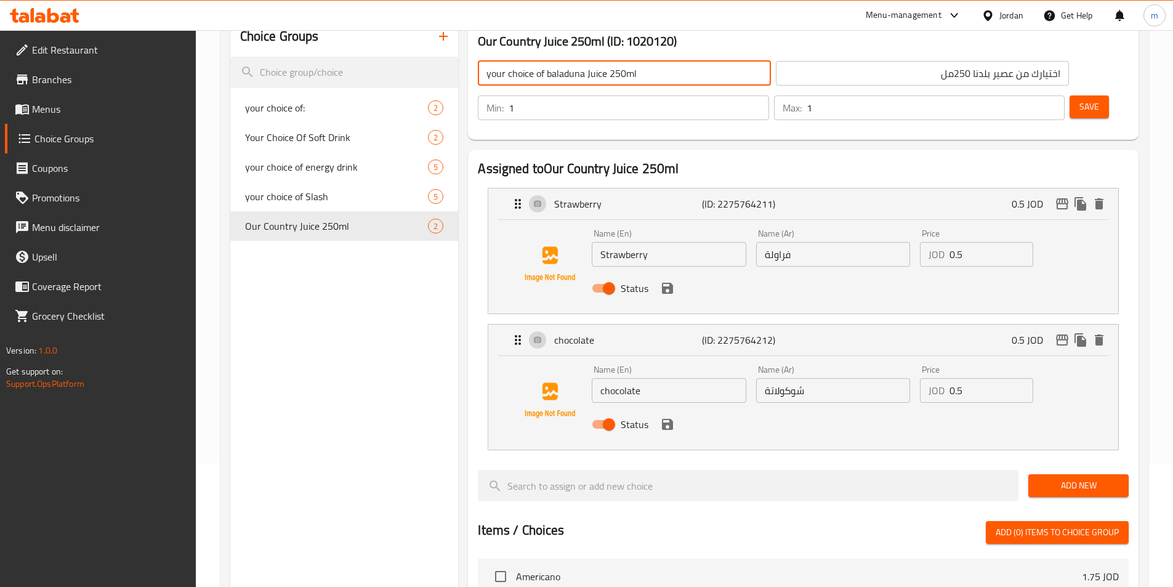
drag, startPoint x: 607, startPoint y: 79, endPoint x: 638, endPoint y: 82, distance: 30.9
click at [638, 82] on input "your choice of baladuna Juice 250ml" at bounding box center [624, 73] width 293 height 25
type input "your choice of baladuna Juice"
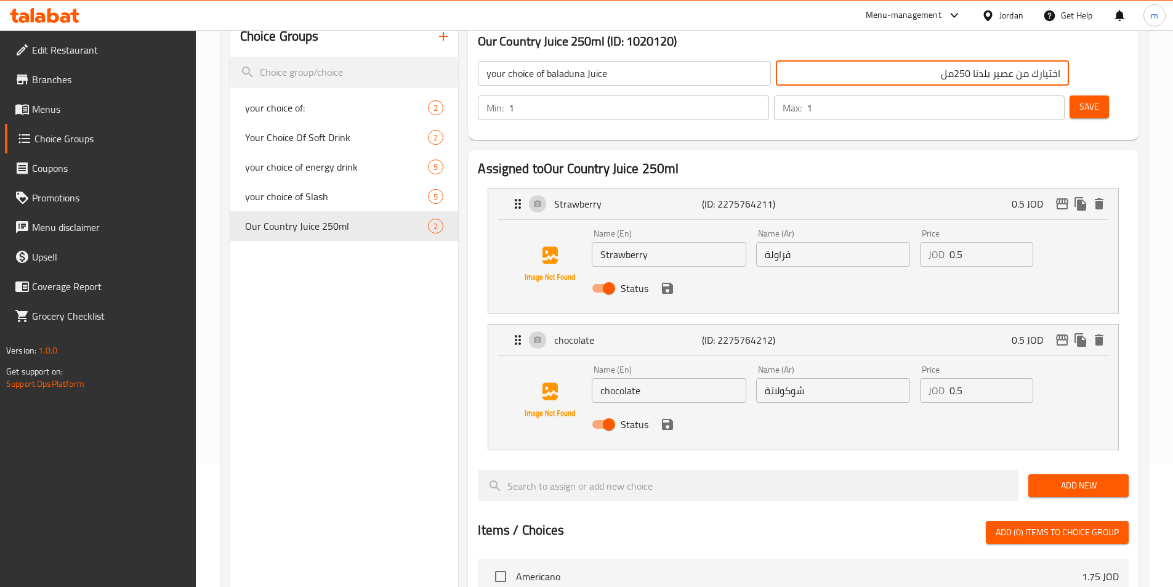
drag, startPoint x: 743, startPoint y: 70, endPoint x: 806, endPoint y: 84, distance: 64.2
click at [806, 84] on input "اختيارك من عصير بلدنا 250مل" at bounding box center [922, 73] width 293 height 25
type input "اختيارك من عصير بلدنا"
click at [1069, 95] on button "Save" at bounding box center [1088, 106] width 39 height 23
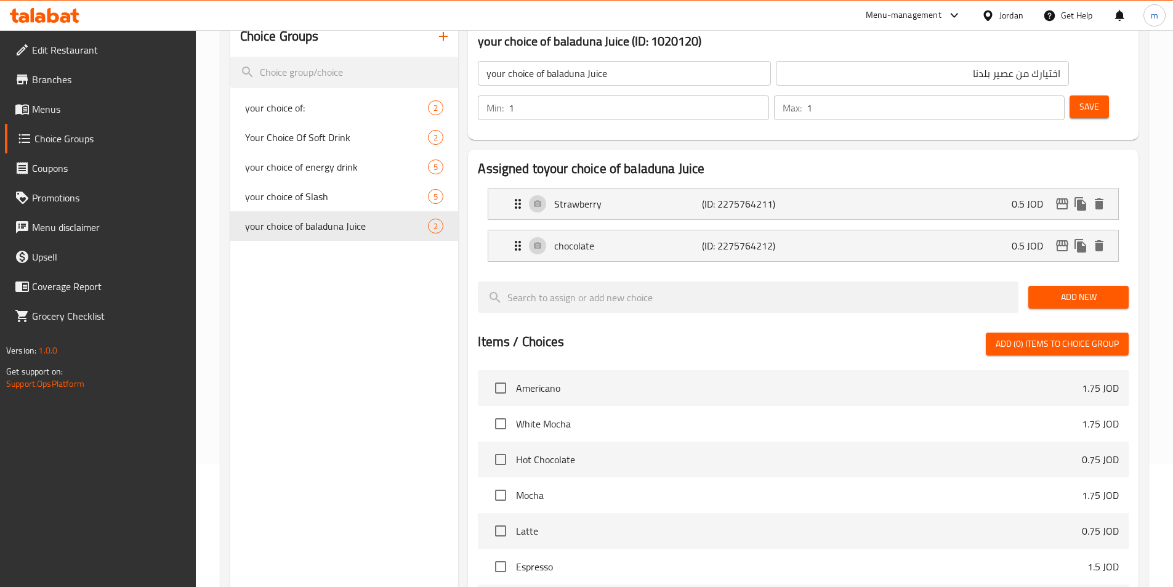
click at [67, 118] on link "Menus" at bounding box center [100, 109] width 191 height 30
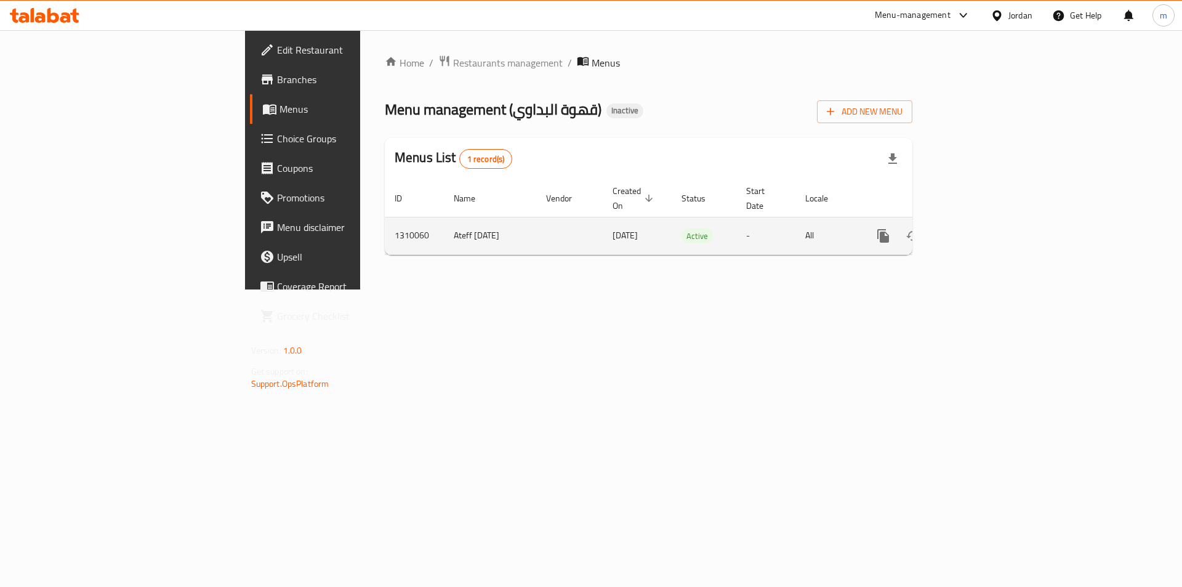
click at [979, 228] on icon "enhanced table" at bounding box center [972, 235] width 15 height 15
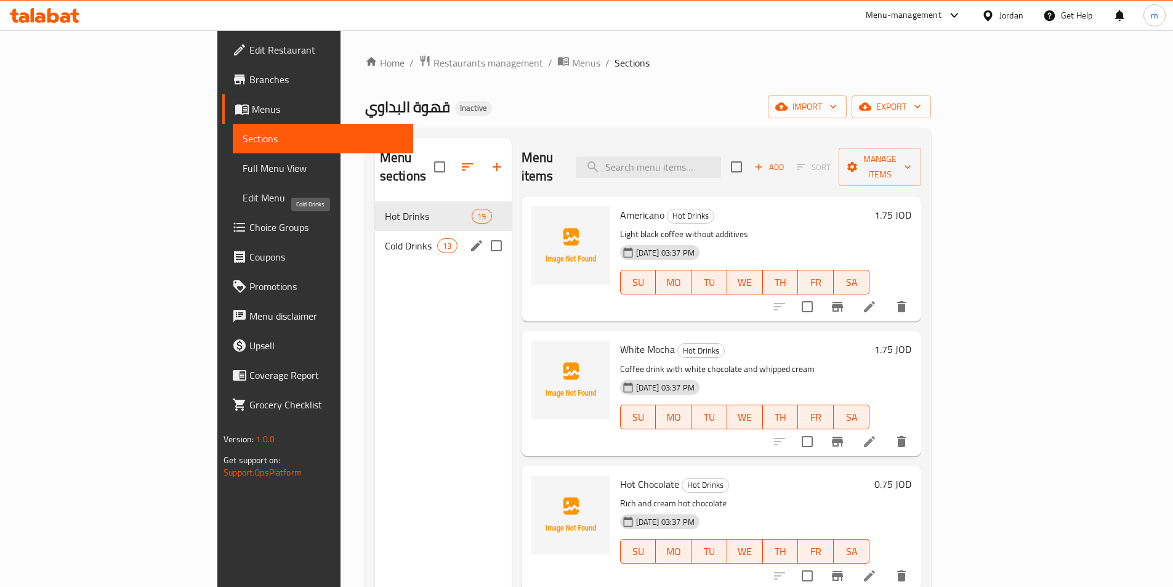
click at [385, 238] on span "Cold Drinks" at bounding box center [411, 245] width 52 height 15
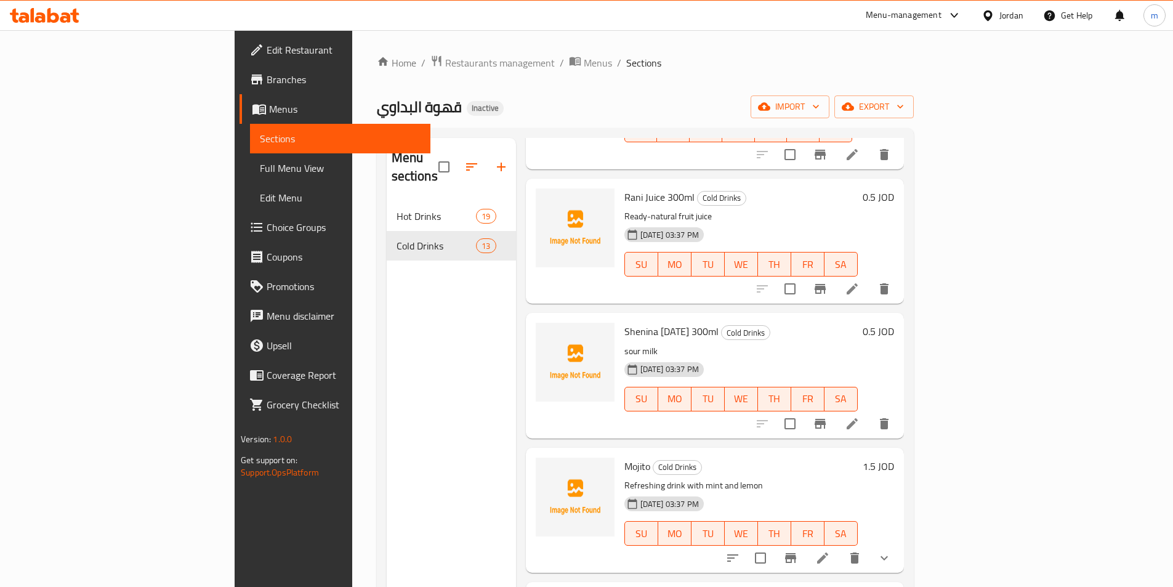
scroll to position [761, 0]
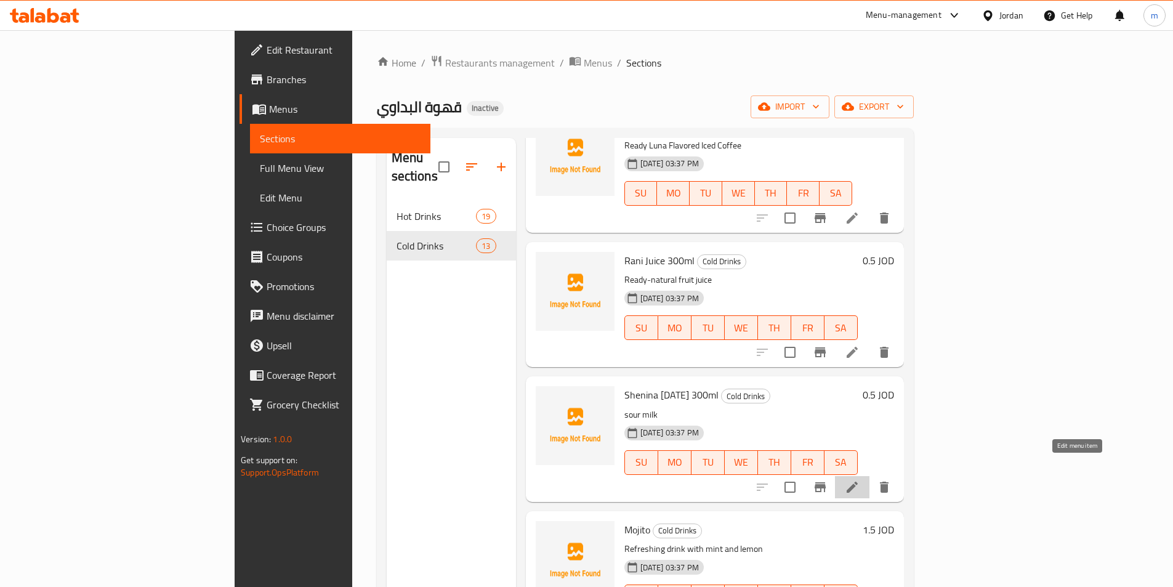
click at [857, 481] on icon at bounding box center [851, 486] width 11 height 11
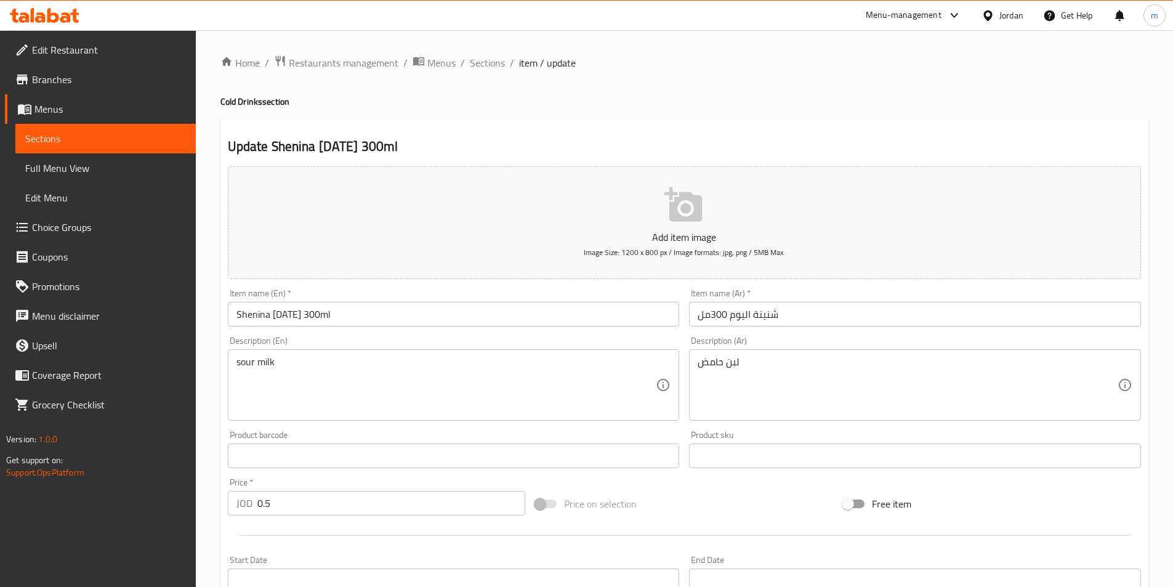
drag, startPoint x: 435, startPoint y: 286, endPoint x: 416, endPoint y: 301, distance: 23.6
click at [434, 286] on div "Item name (En)   * Shenina Today 300ml Item name (En) *" at bounding box center [454, 307] width 462 height 47
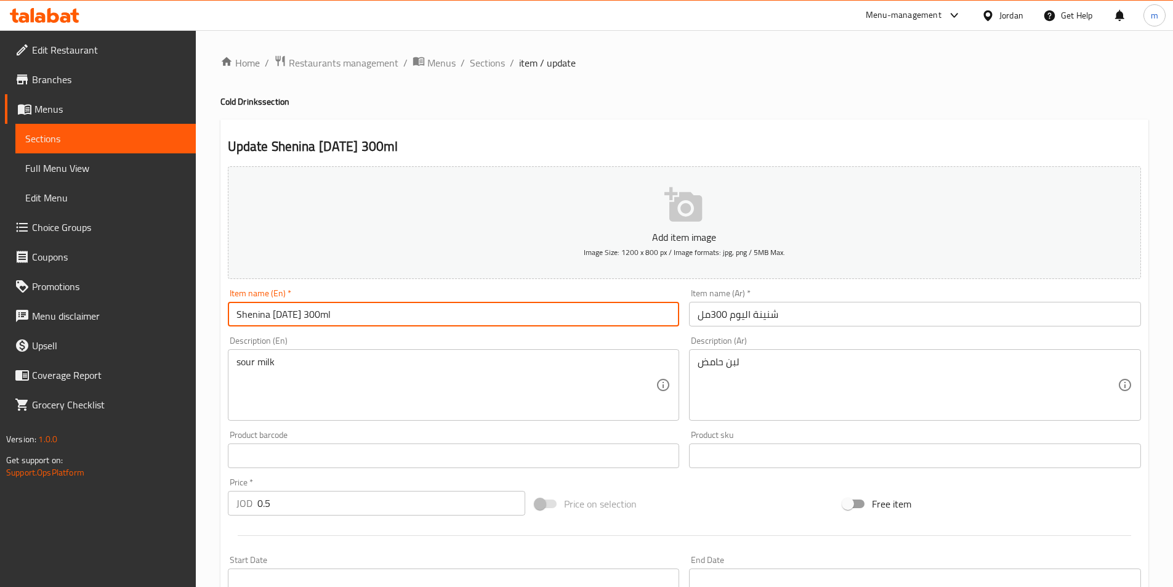
drag, startPoint x: 296, startPoint y: 313, endPoint x: 224, endPoint y: 319, distance: 72.2
click at [224, 319] on div "Item name (En)   * Shenina Today 300ml Item name (En) *" at bounding box center [454, 307] width 462 height 47
paste input "shancineh alyoum"
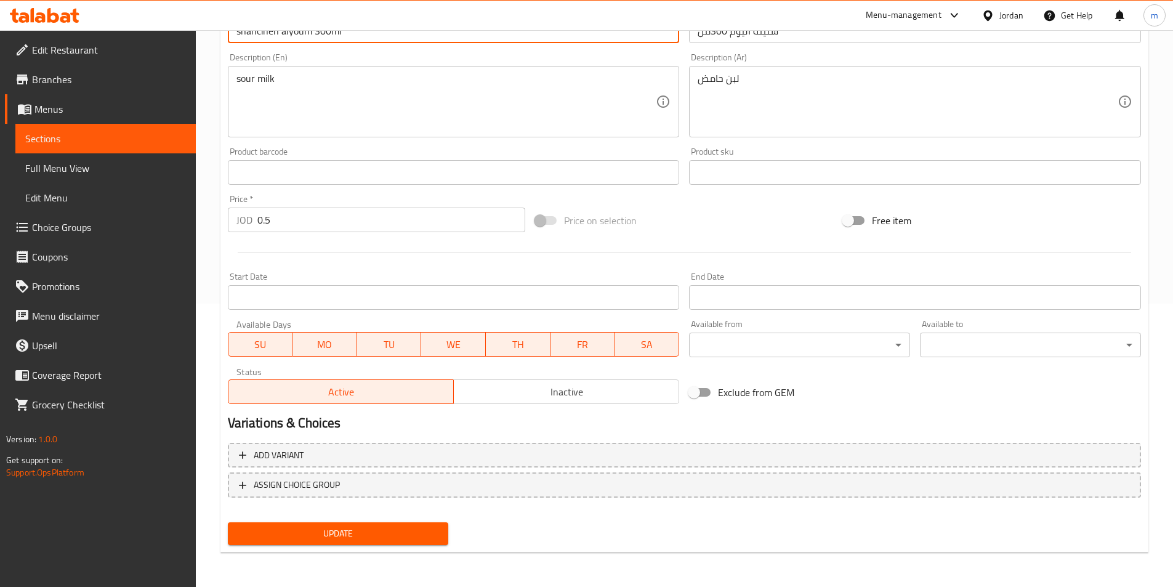
type input "shancineh alyoum 300ml"
click at [399, 525] on button "Update" at bounding box center [338, 533] width 221 height 23
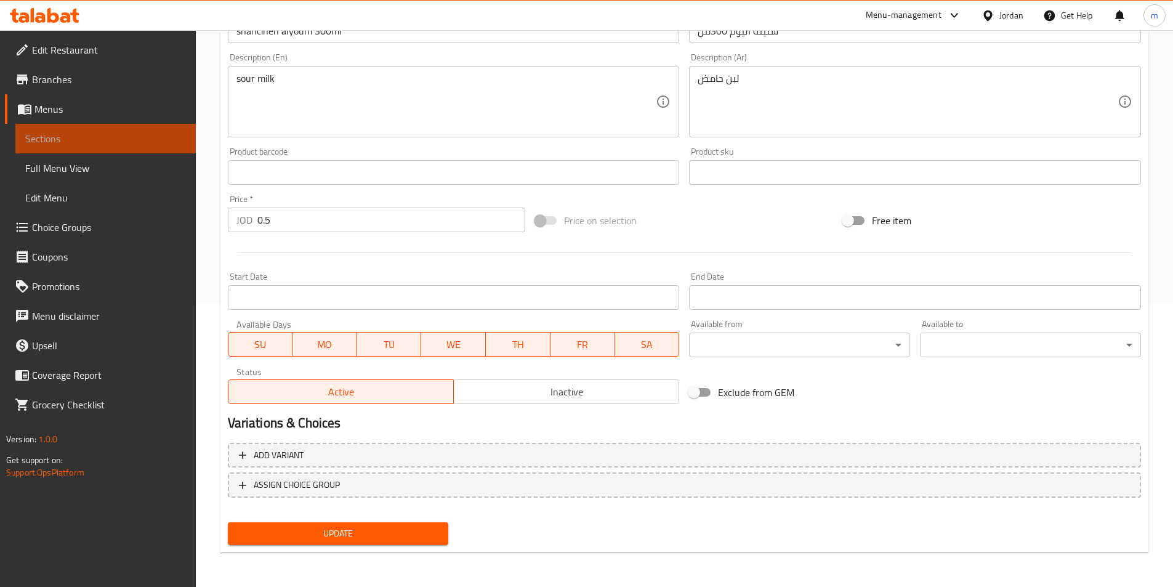
click at [121, 127] on link "Sections" at bounding box center [105, 139] width 180 height 30
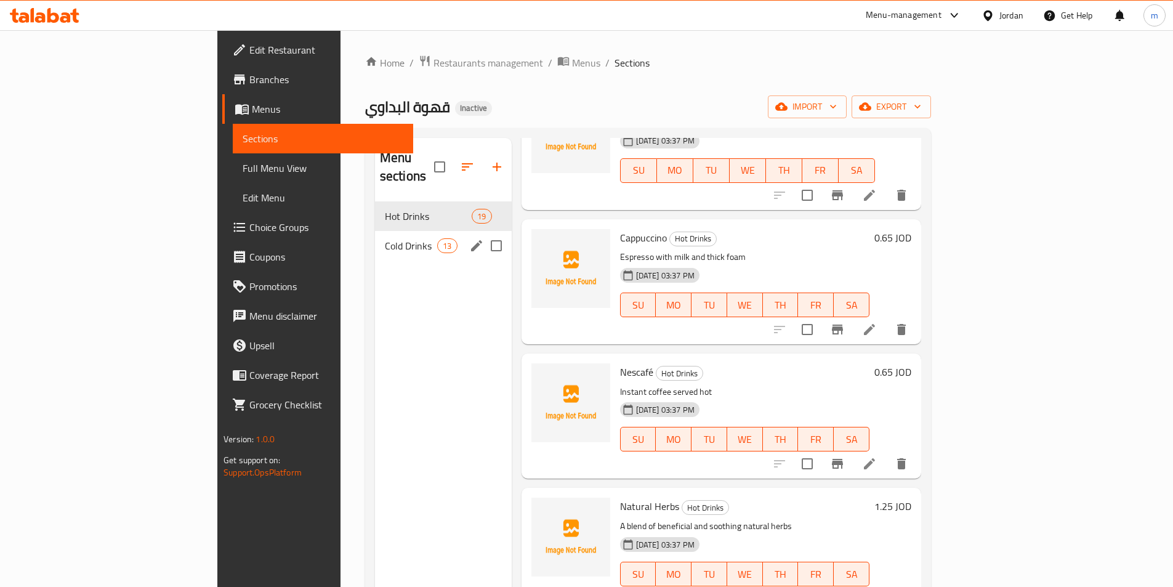
click at [385, 238] on span "Cold Drinks" at bounding box center [411, 245] width 52 height 15
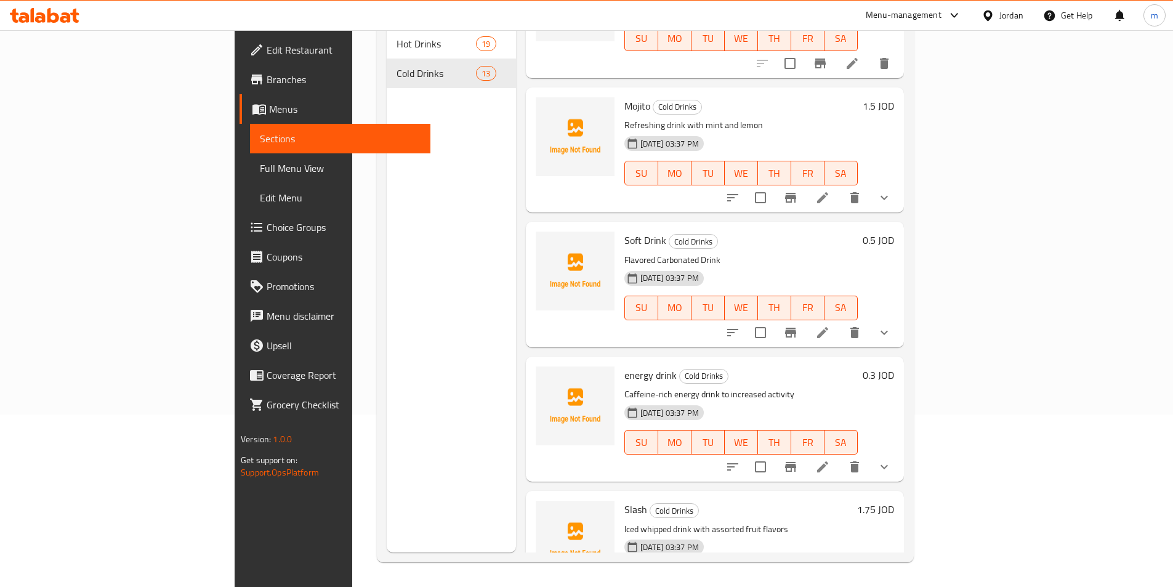
scroll to position [1008, 0]
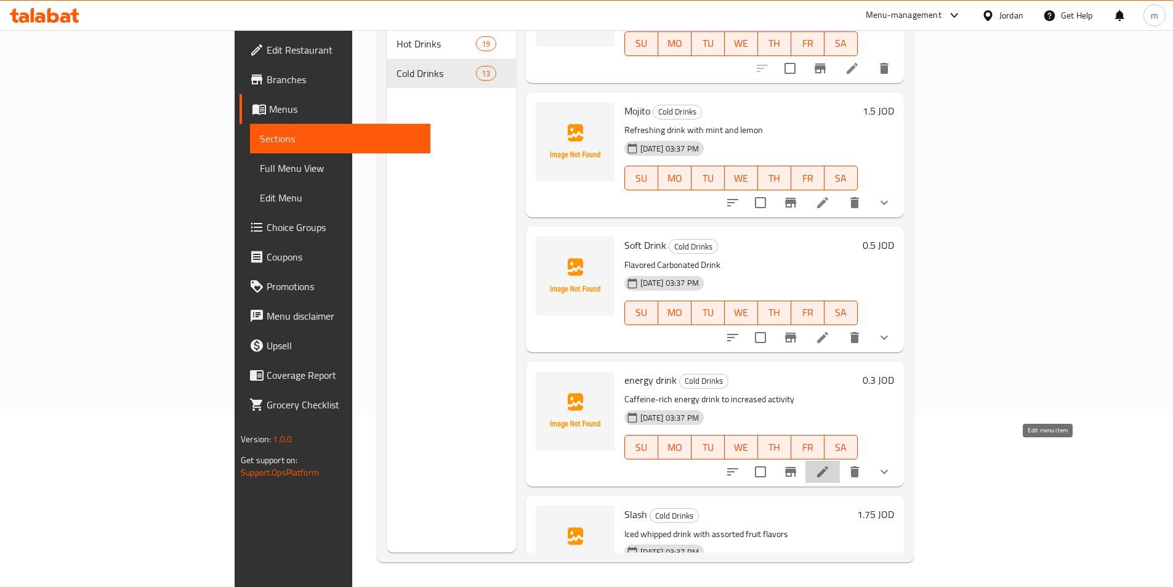
click at [828, 466] on icon at bounding box center [822, 471] width 11 height 11
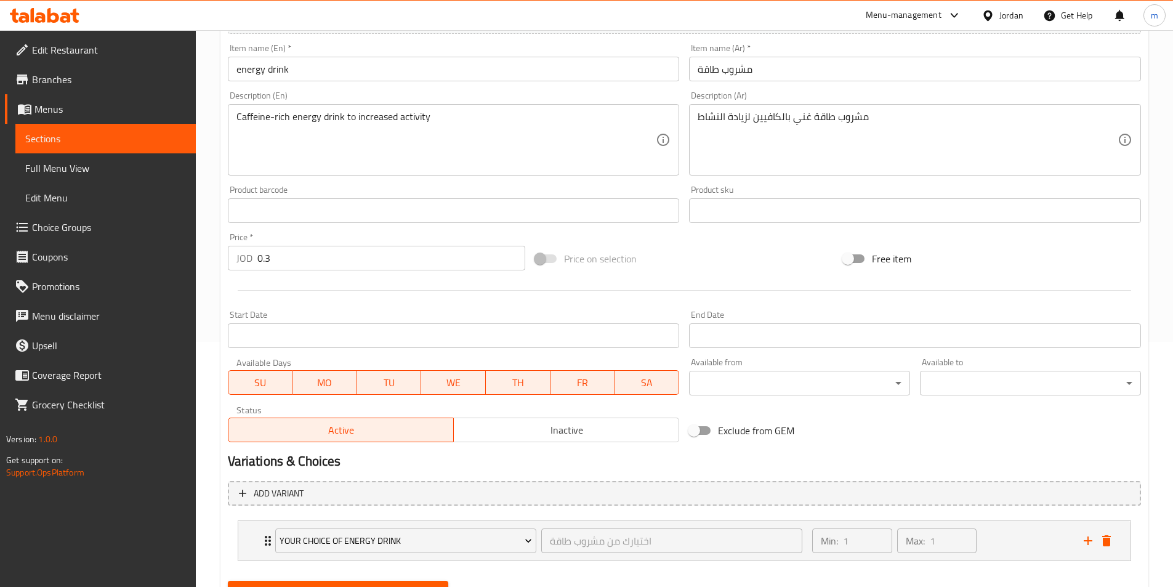
scroll to position [303, 0]
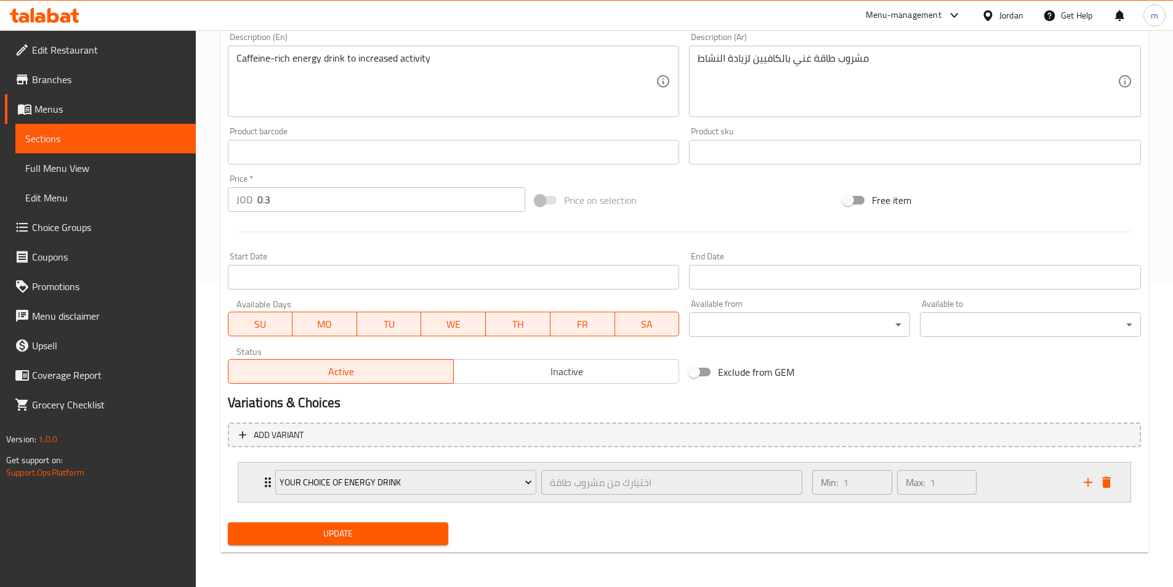
click at [1020, 486] on div "Min: 1 ​ Max: 1 ​" at bounding box center [940, 481] width 271 height 39
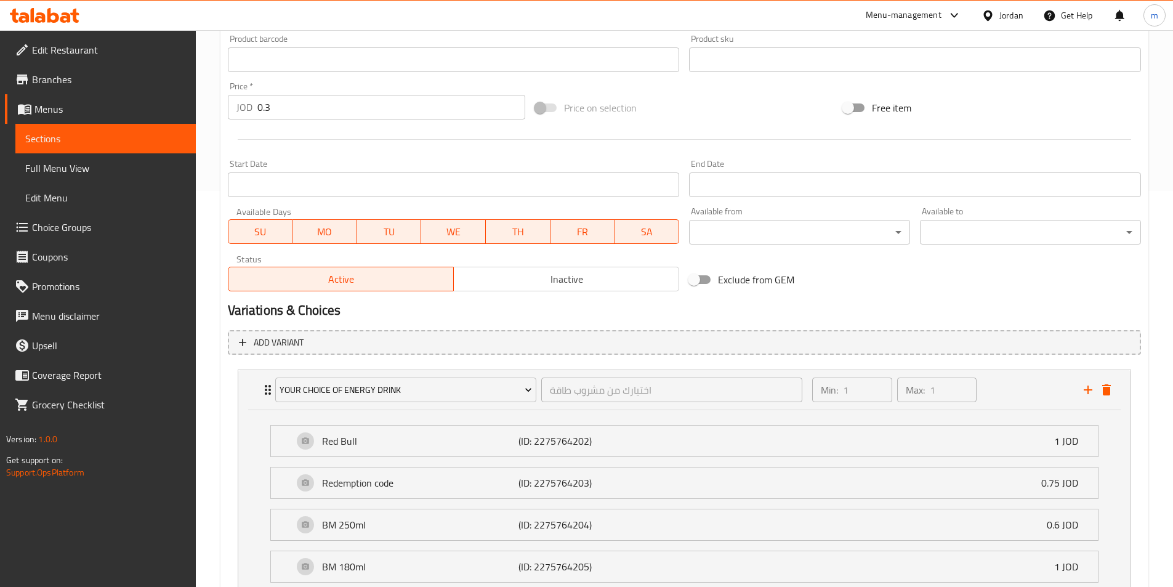
scroll to position [538, 0]
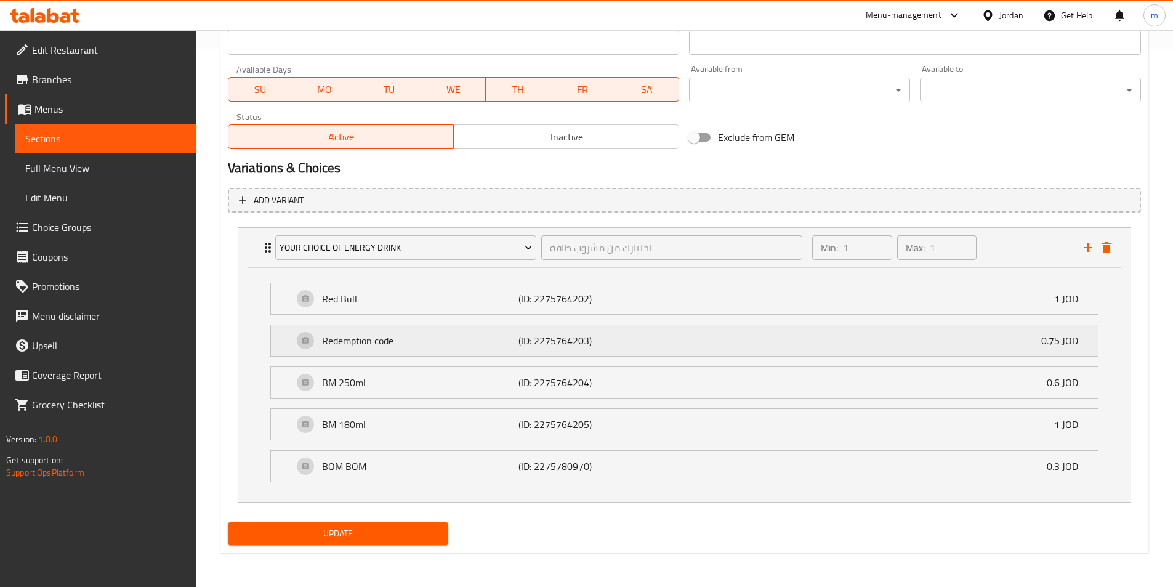
click at [579, 335] on p "(ID: 2275764203)" at bounding box center [583, 340] width 131 height 15
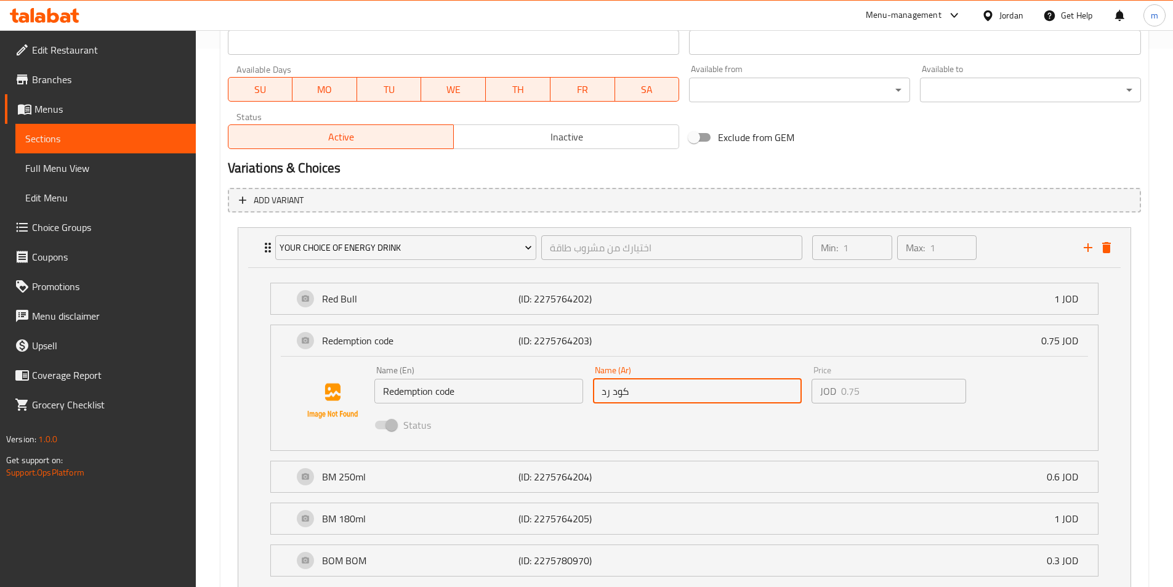
drag, startPoint x: 650, startPoint y: 391, endPoint x: 429, endPoint y: 380, distance: 221.2
click at [429, 380] on div "Name (En) Redemption code Name (En) Name (Ar) كود رد Name (Ar) Price JOD 0.75 P…" at bounding box center [697, 401] width 656 height 81
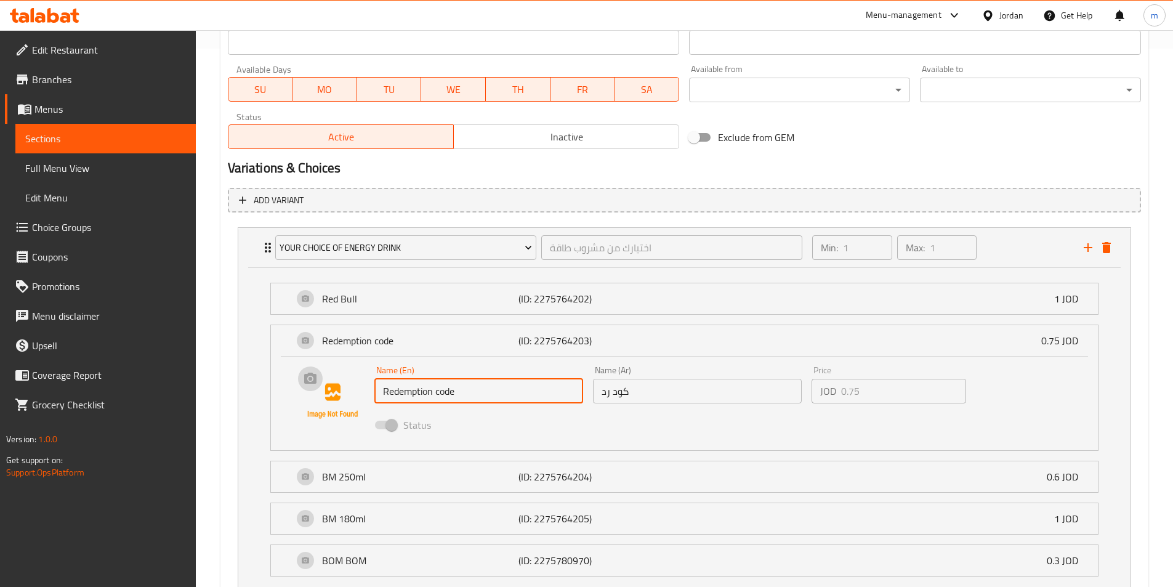
drag, startPoint x: 432, startPoint y: 391, endPoint x: 349, endPoint y: 391, distance: 82.5
click at [349, 391] on div "Name (En) Redemption code Name (En) Name (Ar) كود رد Name (Ar) Price JOD 0.75 P…" at bounding box center [684, 401] width 787 height 84
click at [453, 405] on div "Name (En) Redemption code Name (En)" at bounding box center [478, 384] width 219 height 47
click at [395, 399] on input "Redemption code" at bounding box center [478, 391] width 209 height 25
drag, startPoint x: 399, startPoint y: 391, endPoint x: 432, endPoint y: 402, distance: 33.7
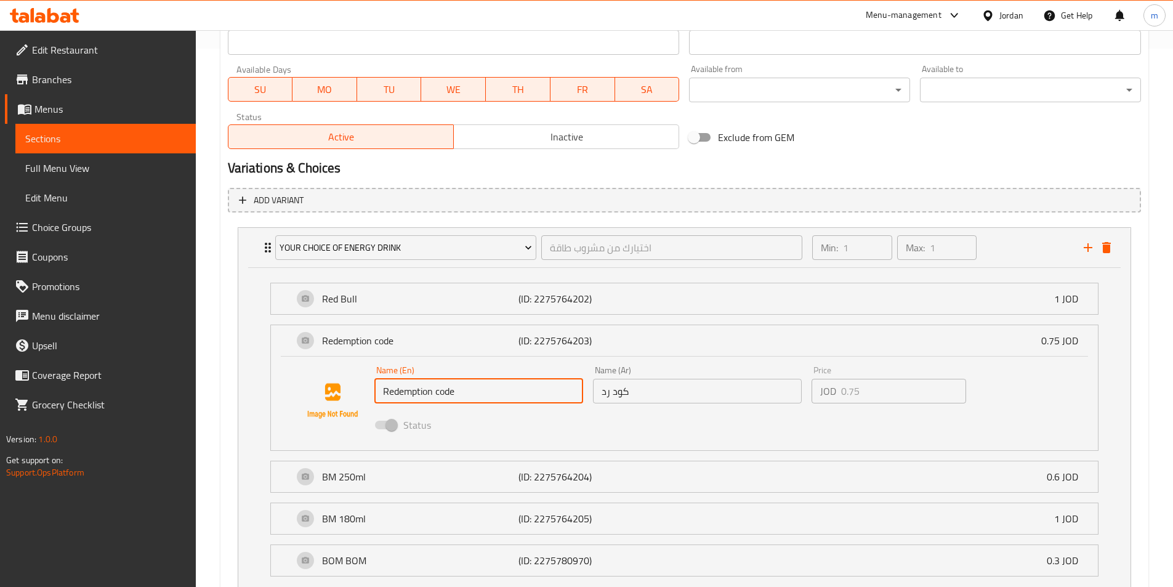
click at [432, 402] on input "Redemption code" at bounding box center [478, 391] width 209 height 25
click at [424, 397] on input "Redemption code" at bounding box center [478, 391] width 209 height 25
click at [427, 393] on input "Redemption code" at bounding box center [478, 391] width 209 height 25
drag, startPoint x: 431, startPoint y: 393, endPoint x: 400, endPoint y: 391, distance: 30.8
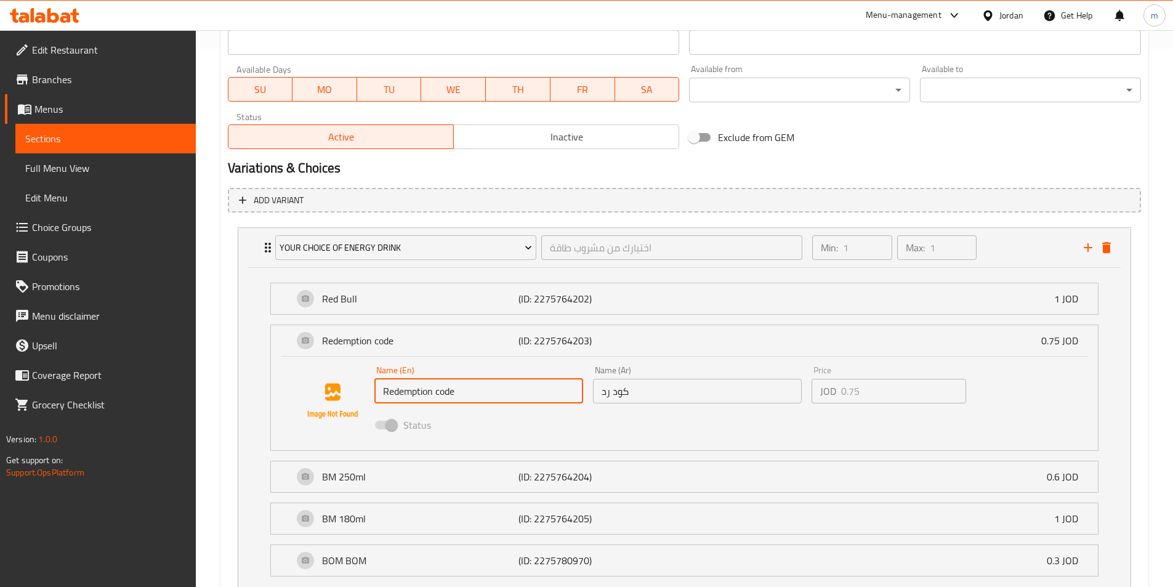
click at [400, 391] on input "Redemption code" at bounding box center [478, 391] width 209 height 25
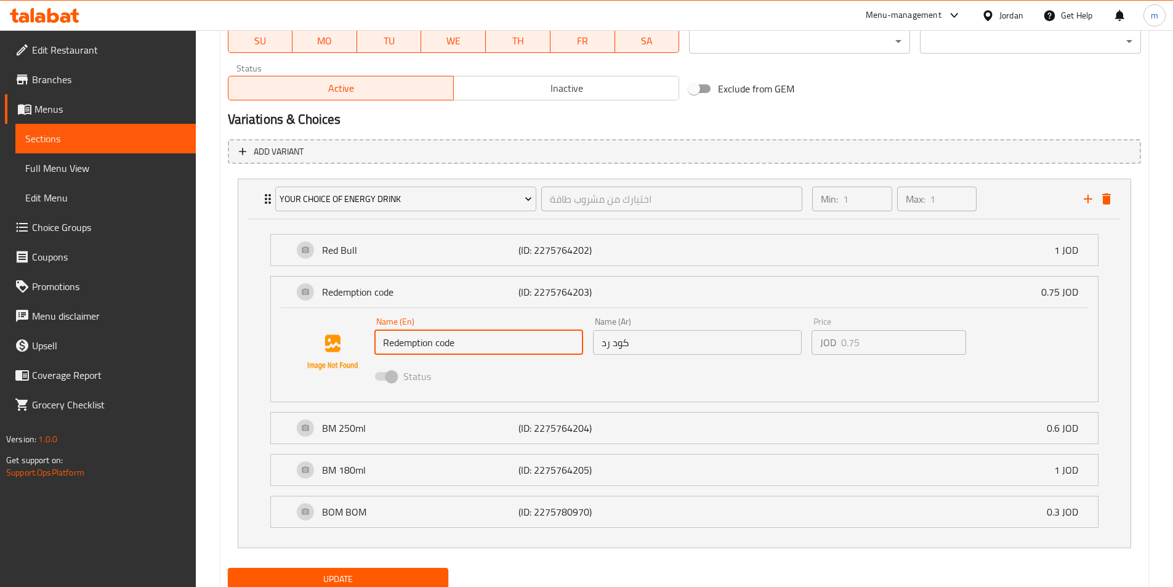
scroll to position [632, 0]
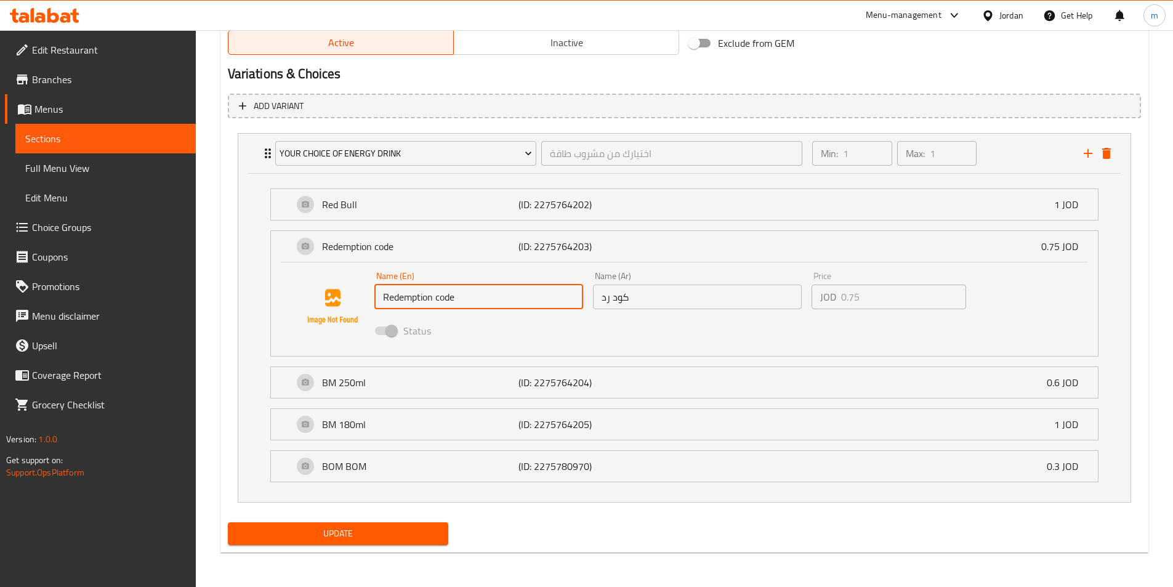
click at [412, 305] on input "Redemption code" at bounding box center [478, 296] width 209 height 25
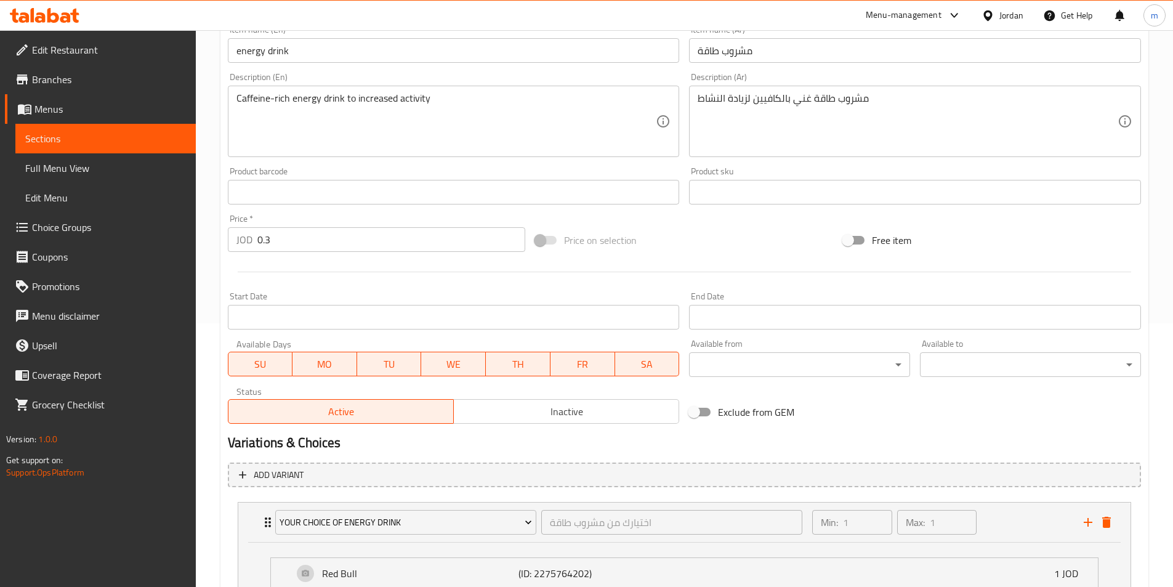
scroll to position [263, 0]
click at [57, 137] on span "Sections" at bounding box center [105, 138] width 161 height 15
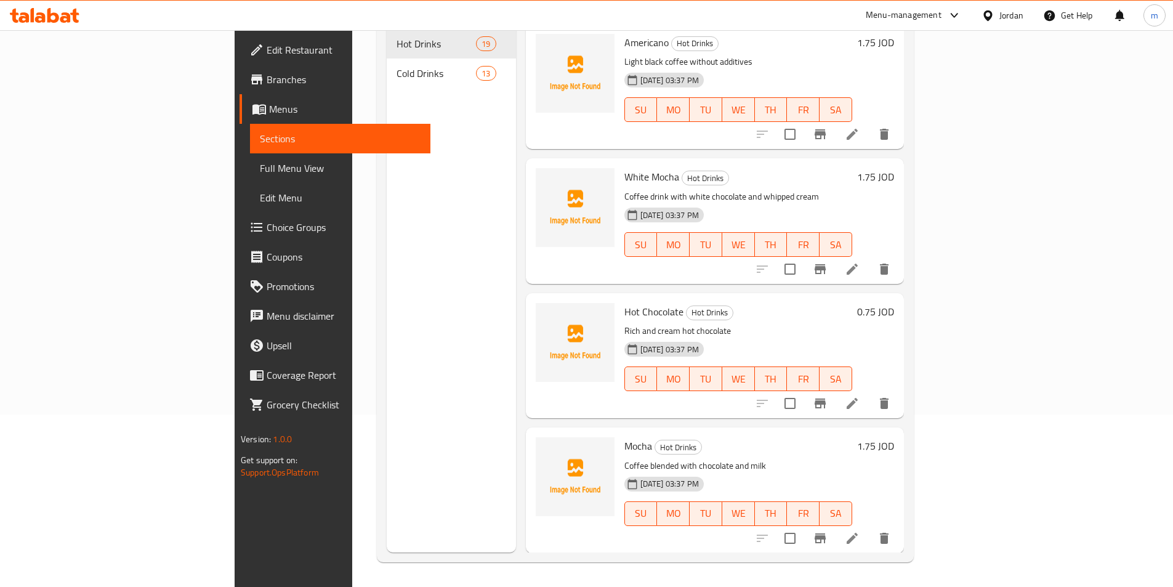
scroll to position [172, 0]
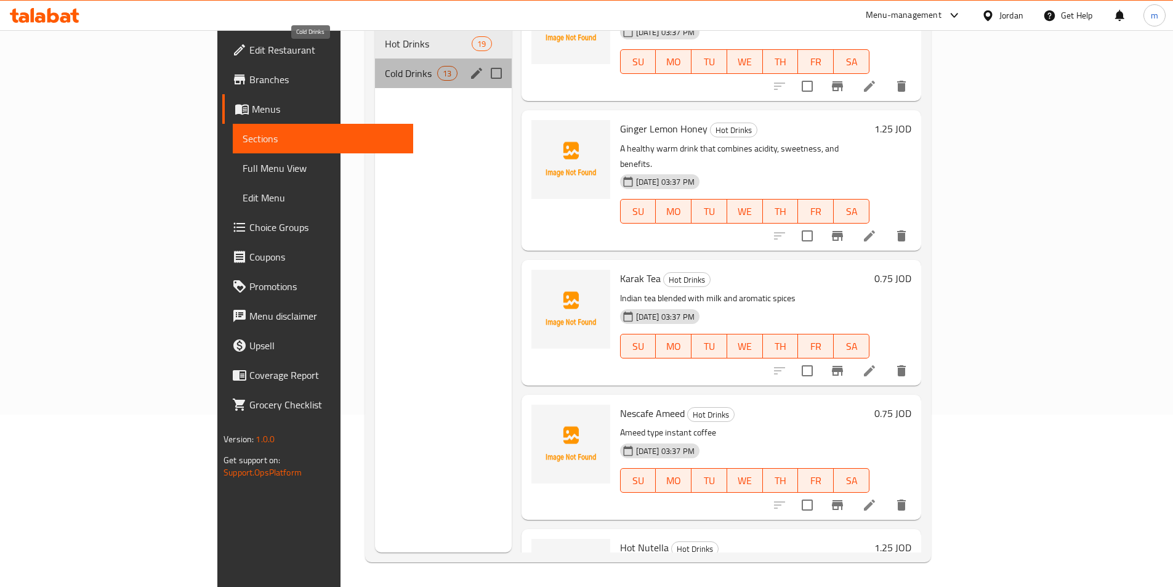
click at [385, 66] on span "Cold Drinks" at bounding box center [411, 73] width 52 height 15
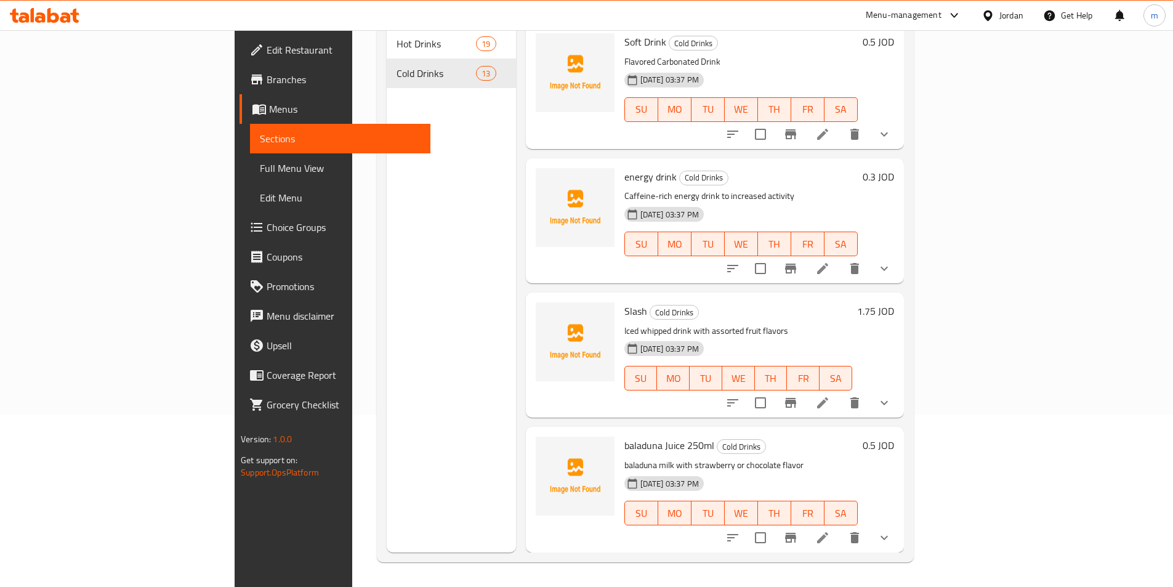
scroll to position [1192, 0]
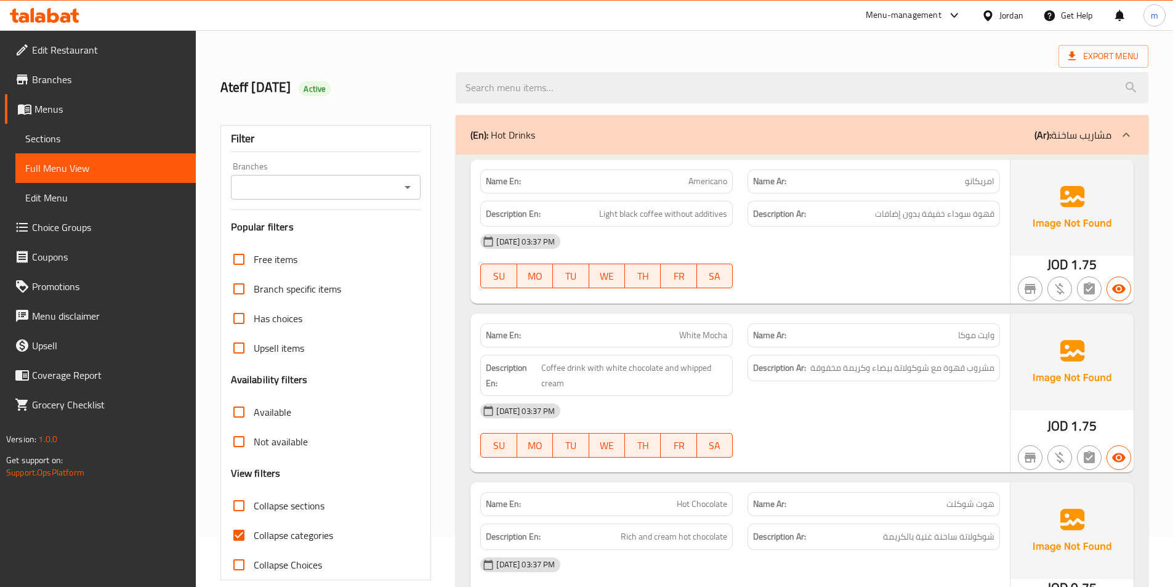
scroll to position [123, 0]
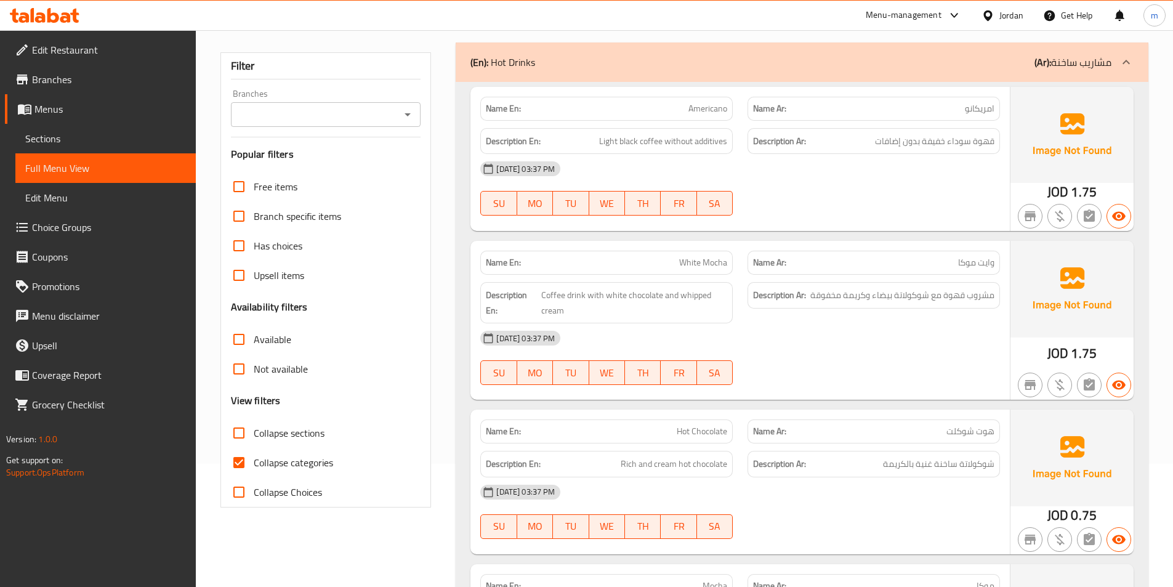
click at [277, 464] on span "Collapse categories" at bounding box center [293, 462] width 79 height 15
click at [254, 464] on input "Collapse categories" at bounding box center [239, 463] width 30 height 30
checkbox input "false"
click at [1040, 61] on b "(Ar):" at bounding box center [1042, 62] width 17 height 18
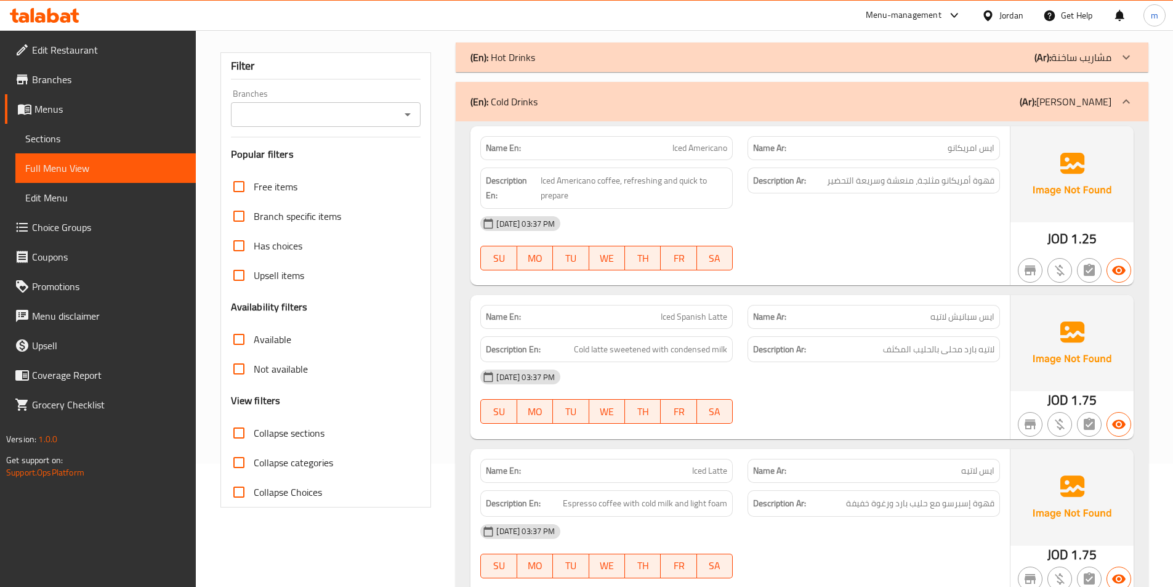
click at [1063, 100] on p "(Ar): مشاريب باردة" at bounding box center [1065, 101] width 92 height 15
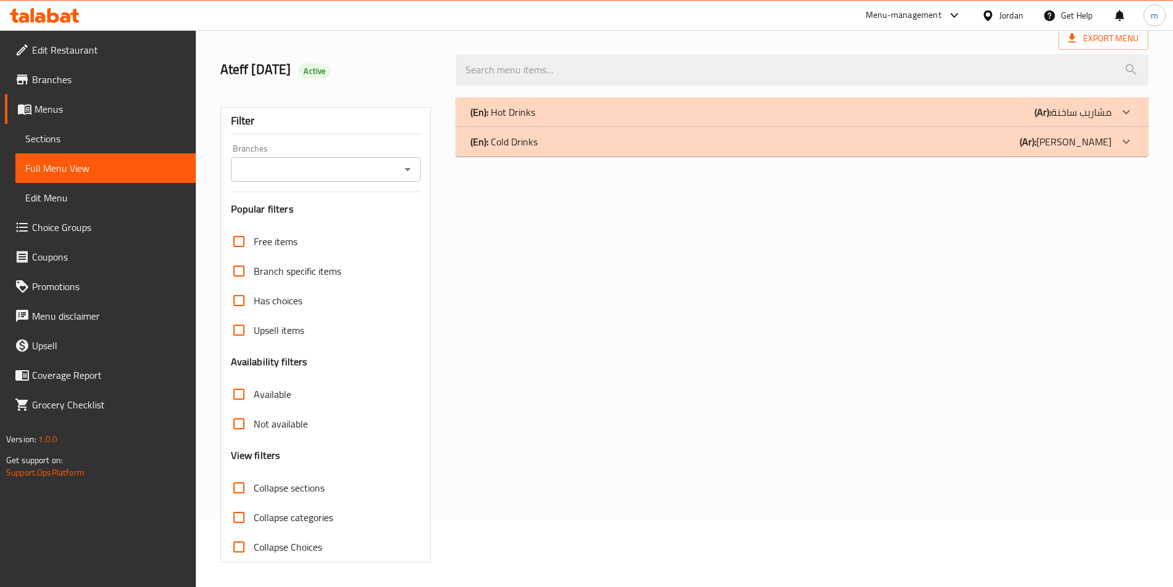
scroll to position [68, 0]
click at [1059, 117] on p "(Ar): مشاريب ساخنة" at bounding box center [1072, 112] width 77 height 15
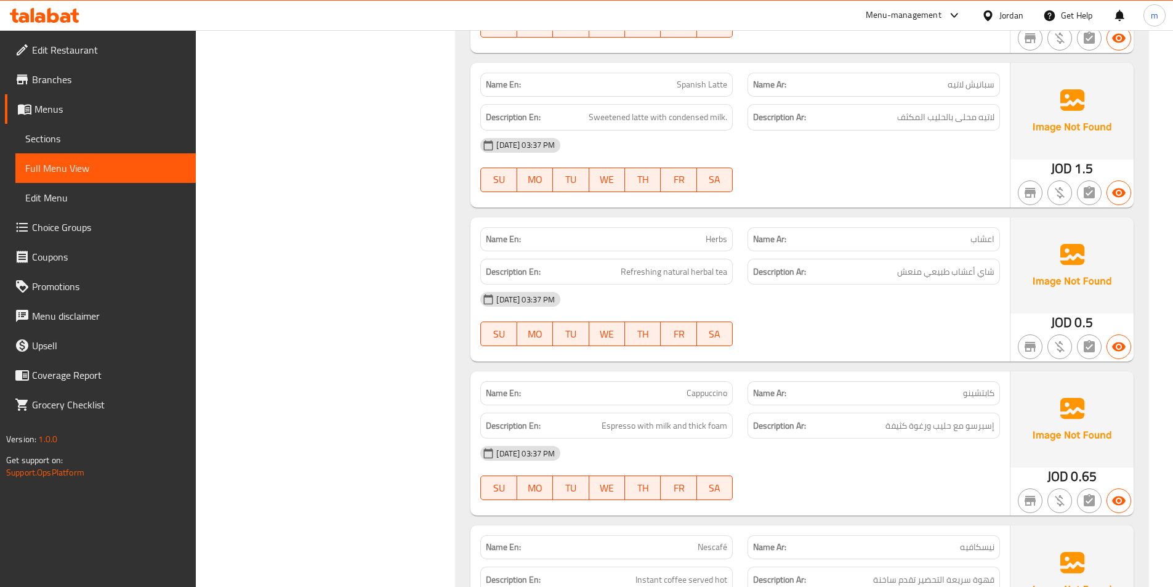
scroll to position [1484, 0]
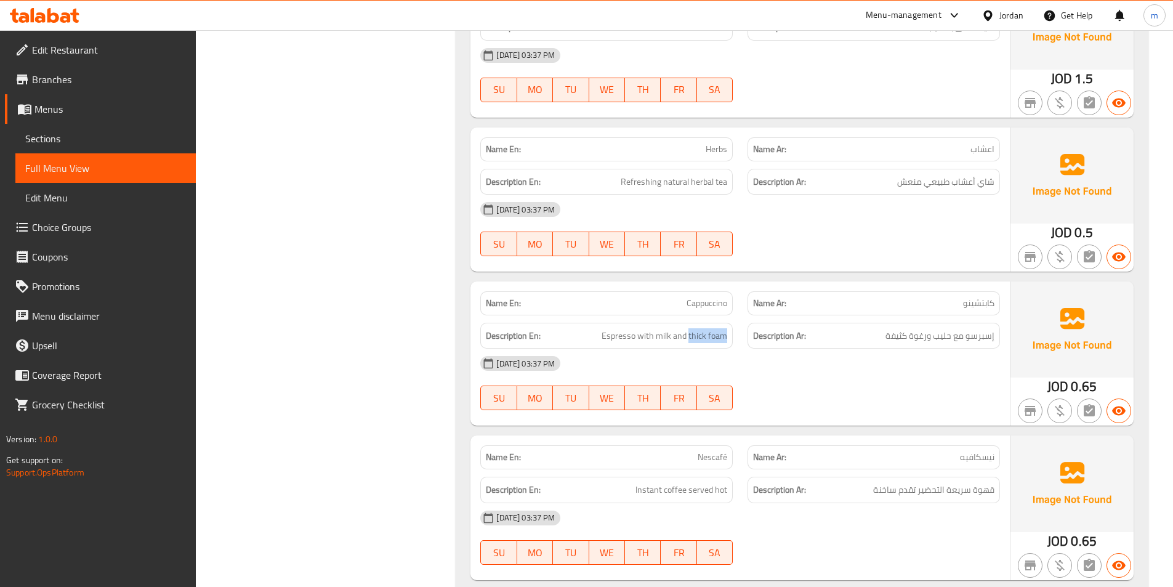
drag, startPoint x: 688, startPoint y: 335, endPoint x: 731, endPoint y: 345, distance: 44.2
click at [731, 345] on div "Description En: Espresso with milk and thick foam" at bounding box center [606, 336] width 252 height 26
copy span "thick foam"
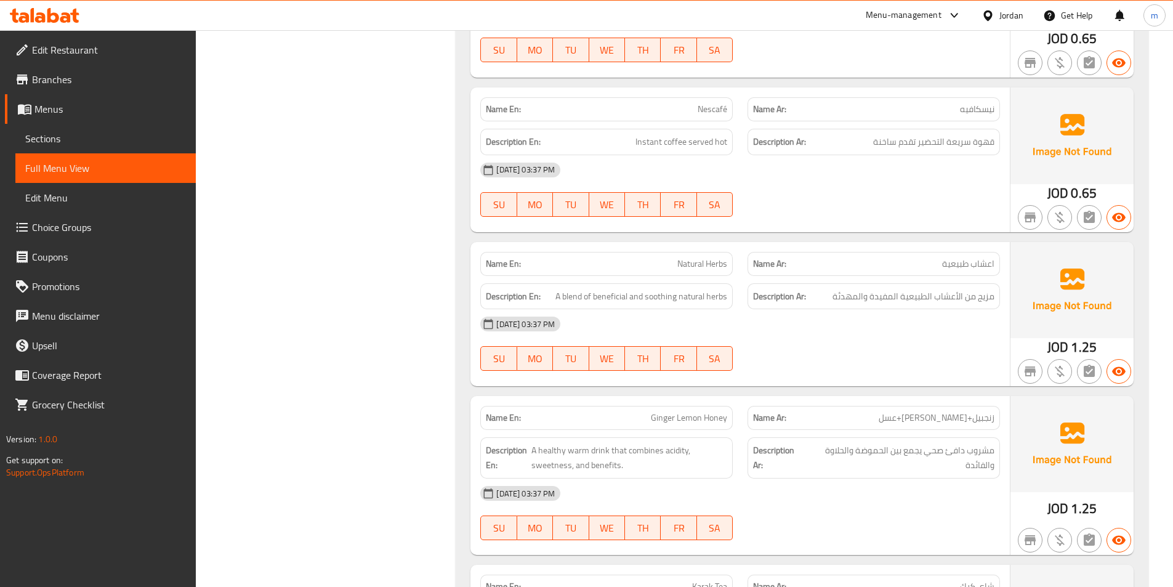
scroll to position [1853, 0]
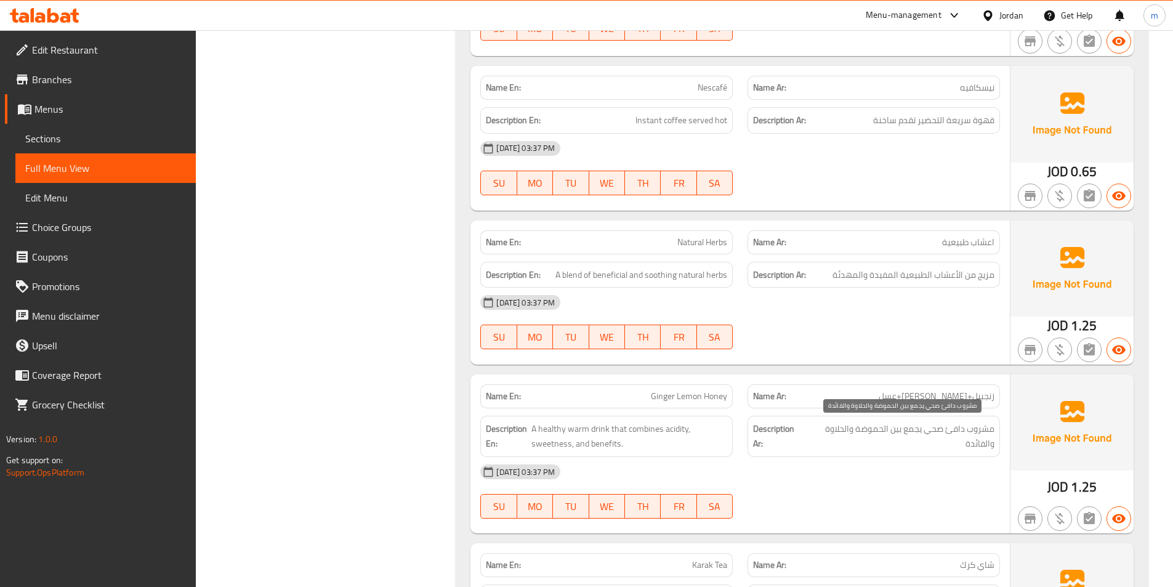
click at [942, 441] on span "مشروب دافئ صحي يجمع بين الحموضة والحلاوة والفائدة" at bounding box center [899, 436] width 189 height 30
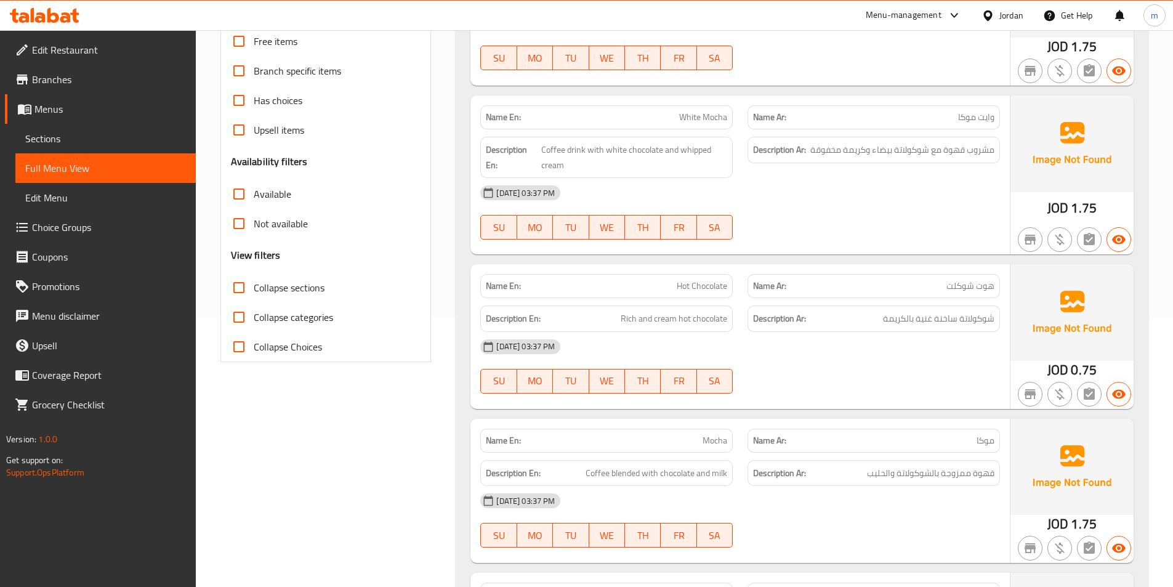
scroll to position [139, 0]
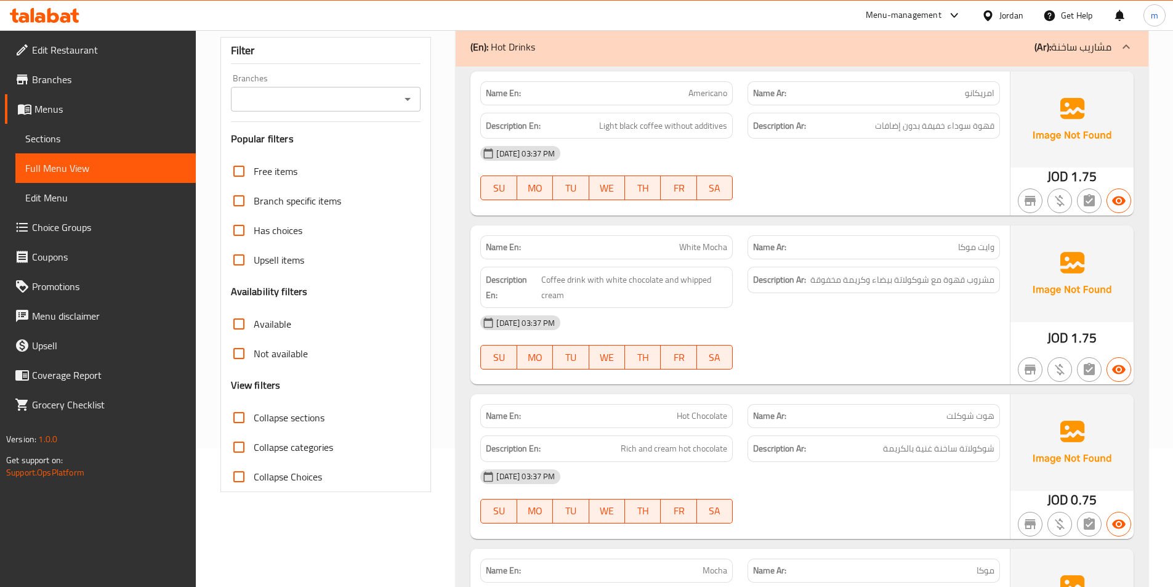
click at [1096, 47] on p "(Ar): مشاريب ساخنة" at bounding box center [1072, 46] width 77 height 15
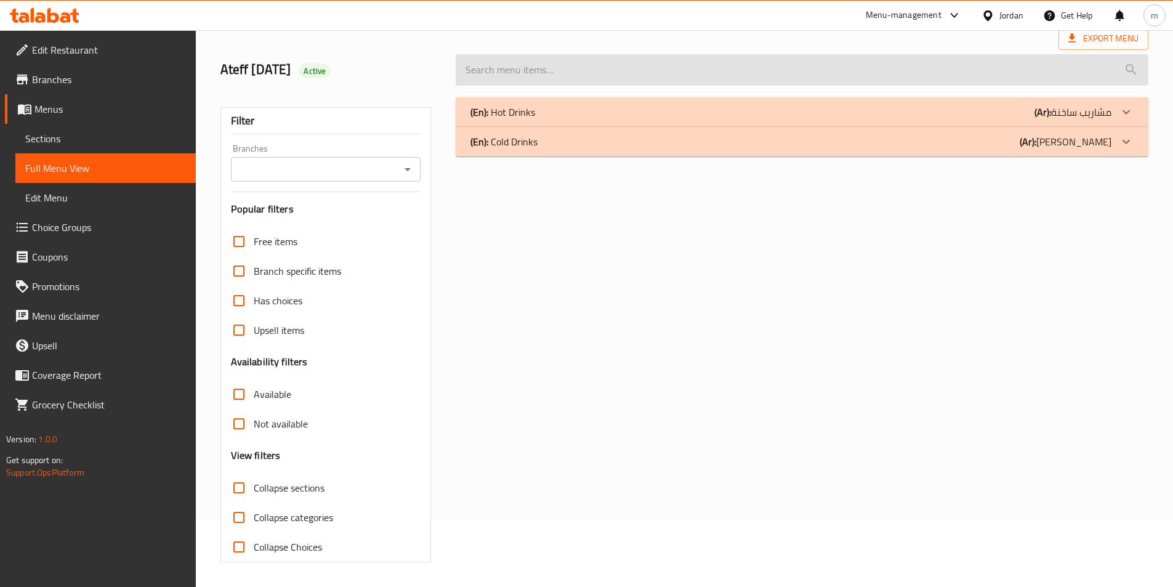
scroll to position [68, 0]
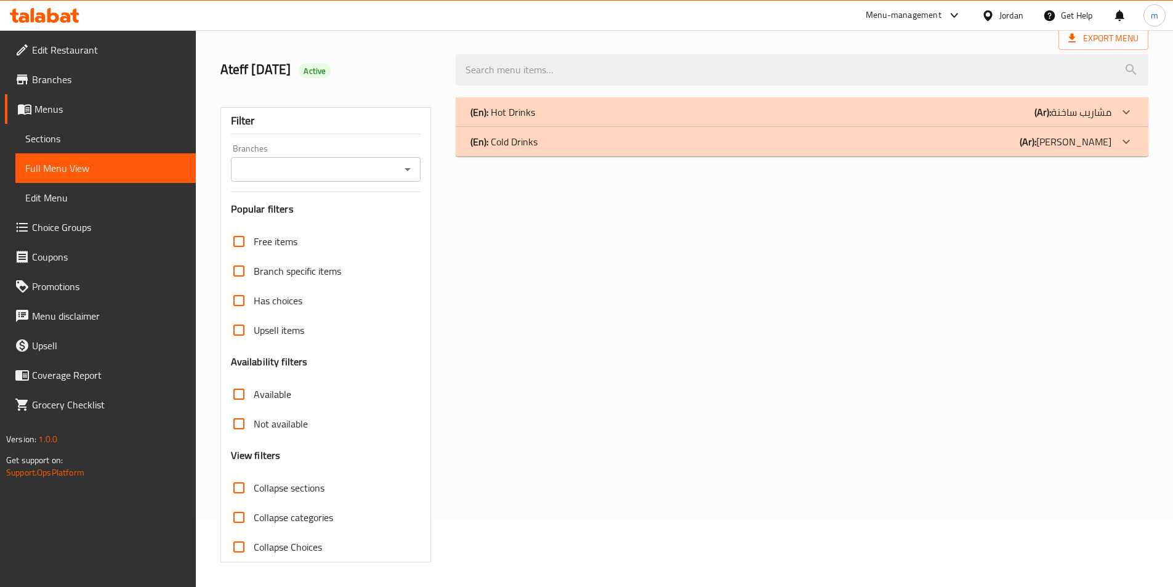
click at [1080, 140] on p "(Ar): مشاريب باردة" at bounding box center [1065, 141] width 92 height 15
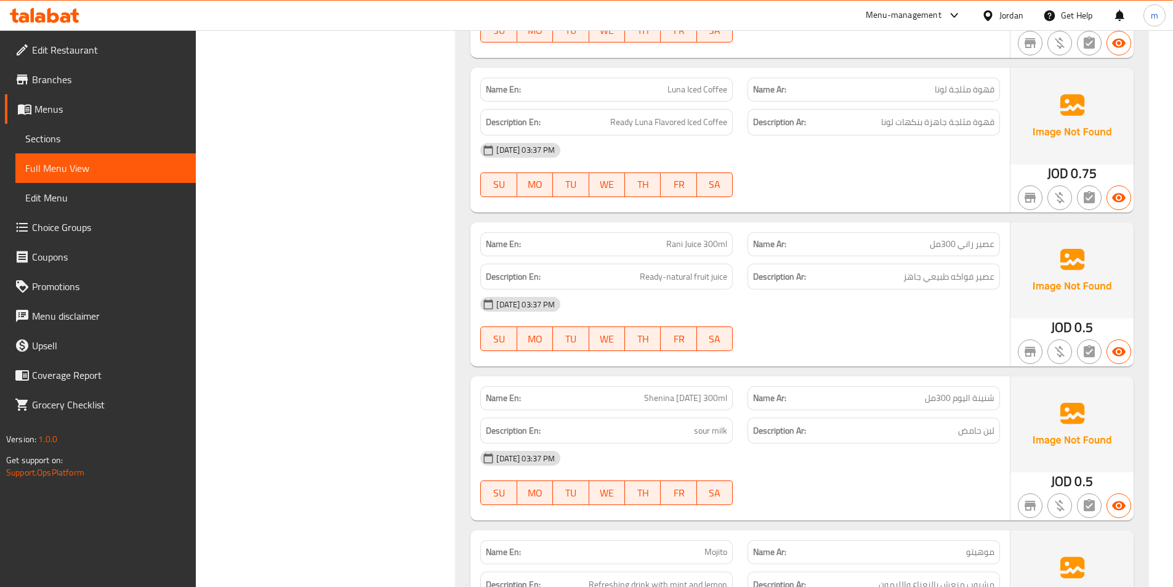
scroll to position [992, 0]
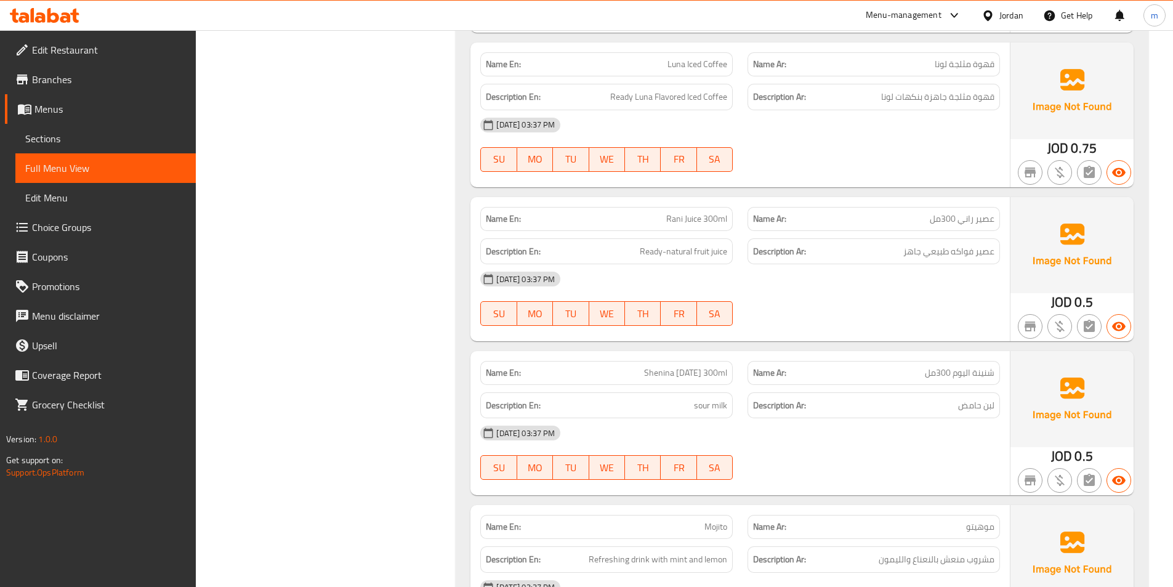
click at [817, 287] on div "[DATE] 03:37 PM" at bounding box center [740, 279] width 534 height 30
drag, startPoint x: 995, startPoint y: 375, endPoint x: 926, endPoint y: 379, distance: 68.5
click at [926, 379] on div "Name Ar: شنينة اليوم 300مل" at bounding box center [873, 373] width 252 height 24
click at [946, 376] on span "شنينة اليوم 300مل" at bounding box center [960, 372] width 70 height 13
click at [952, 370] on span "شنينة اليوم 300مل" at bounding box center [960, 372] width 70 height 13
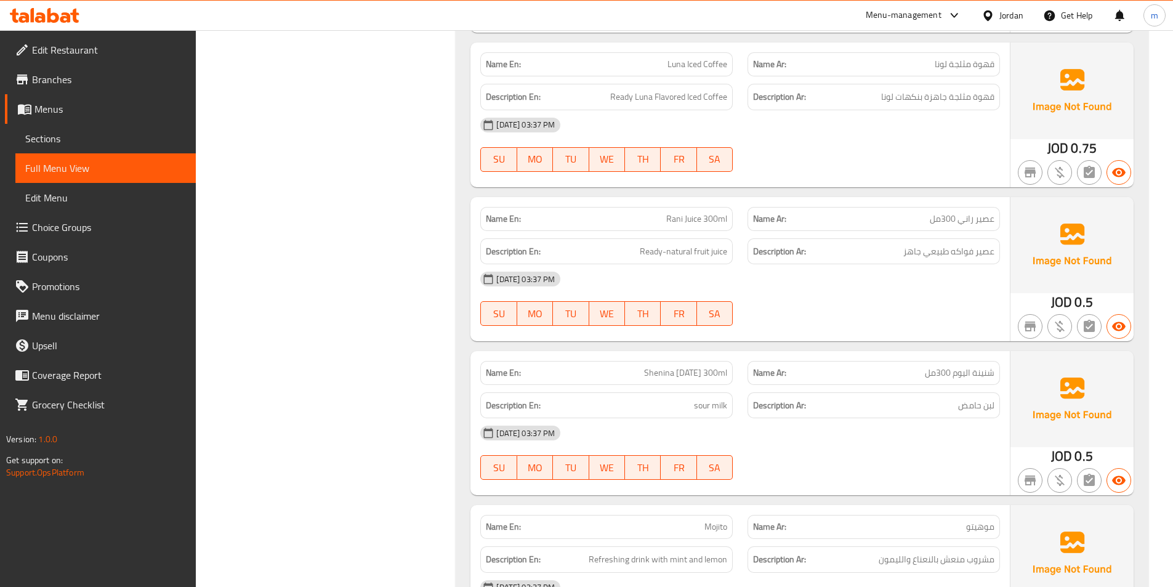
click at [952, 374] on span "شنينة اليوم 300مل" at bounding box center [960, 372] width 70 height 13
drag, startPoint x: 952, startPoint y: 374, endPoint x: 999, endPoint y: 376, distance: 46.8
click at [999, 376] on div "Name Ar: شنينة اليوم 300مل" at bounding box center [873, 373] width 252 height 24
copy span "شنينة اليوم"
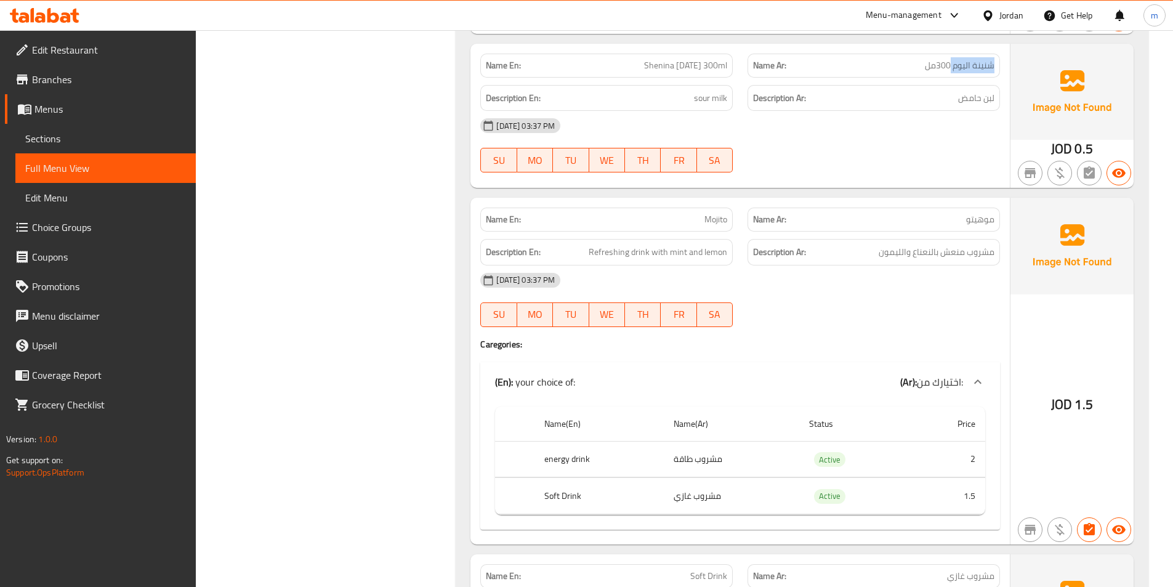
scroll to position [1299, 0]
drag, startPoint x: 923, startPoint y: 209, endPoint x: 976, endPoint y: 209, distance: 53.6
click at [976, 209] on div "Name Ar: موهيتو" at bounding box center [873, 219] width 252 height 24
click at [936, 220] on p "Name Ar: موهيتو" at bounding box center [873, 218] width 241 height 13
drag, startPoint x: 936, startPoint y: 220, endPoint x: 995, endPoint y: 222, distance: 59.1
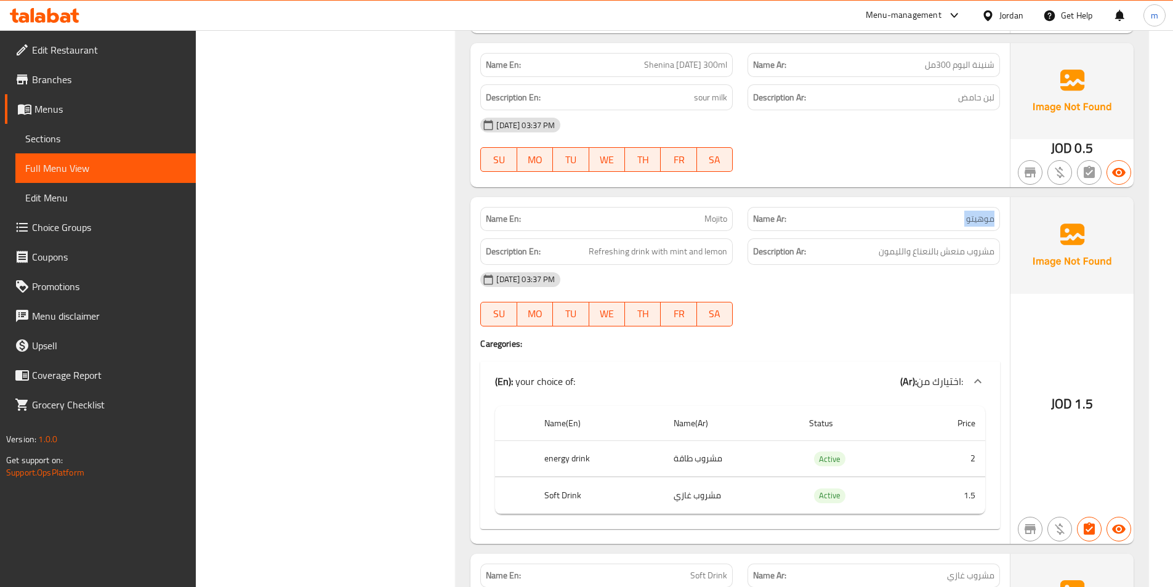
click at [995, 222] on div "Name Ar: موهيتو" at bounding box center [873, 219] width 252 height 24
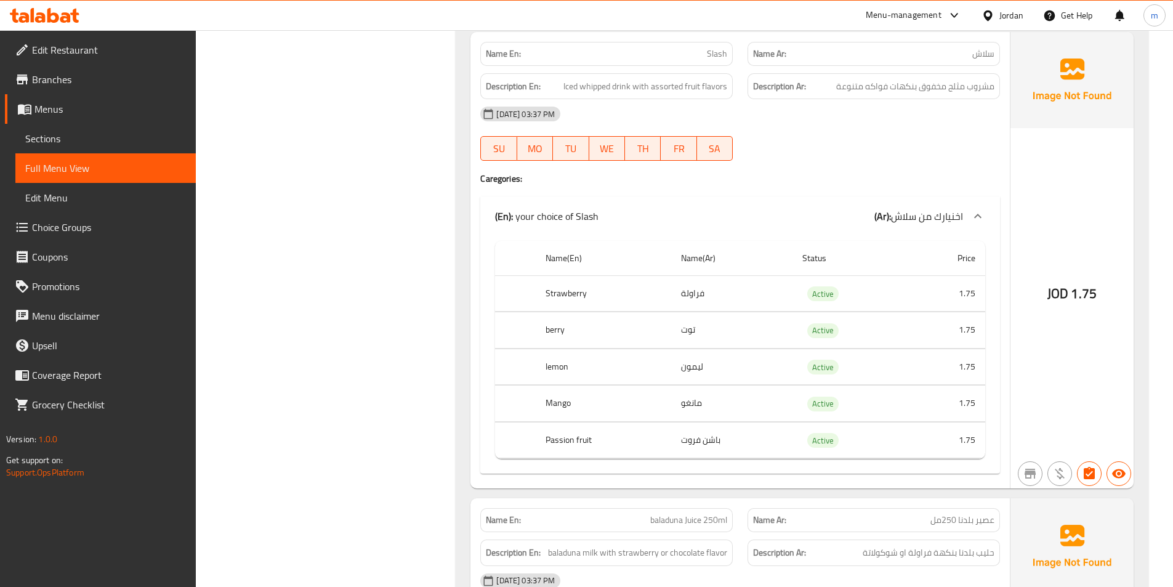
scroll to position [2654, 0]
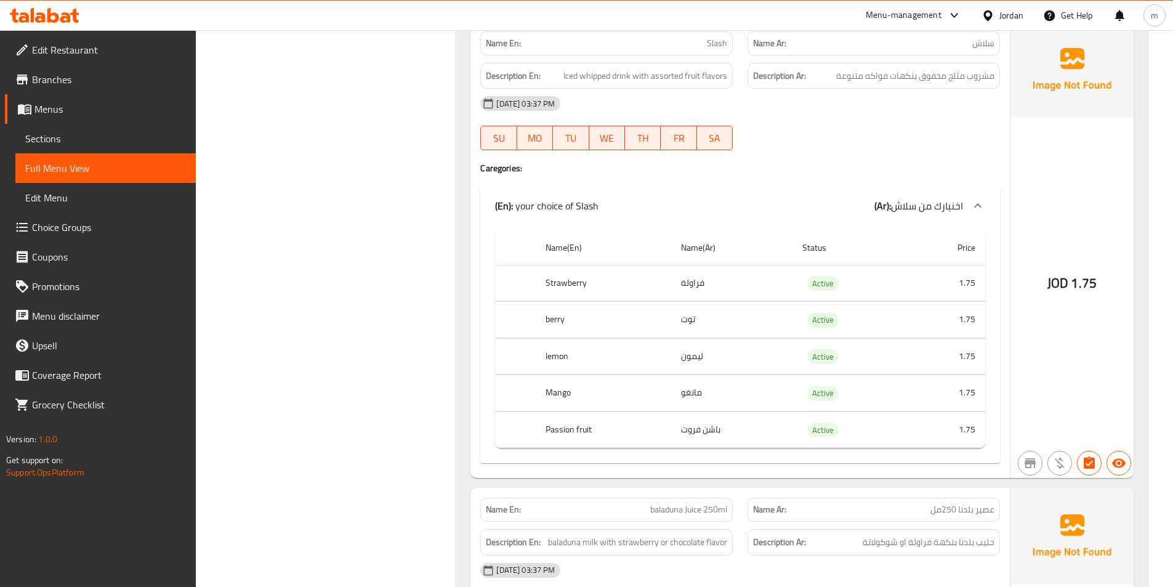
click at [796, 273] on td "Active" at bounding box center [849, 283] width 115 height 36
click at [787, 278] on td "فراولة" at bounding box center [731, 283] width 121 height 36
drag, startPoint x: 844, startPoint y: 277, endPoint x: 893, endPoint y: 286, distance: 49.5
click at [845, 278] on td "Active" at bounding box center [849, 283] width 115 height 36
click at [901, 286] on td "Active" at bounding box center [849, 283] width 115 height 36
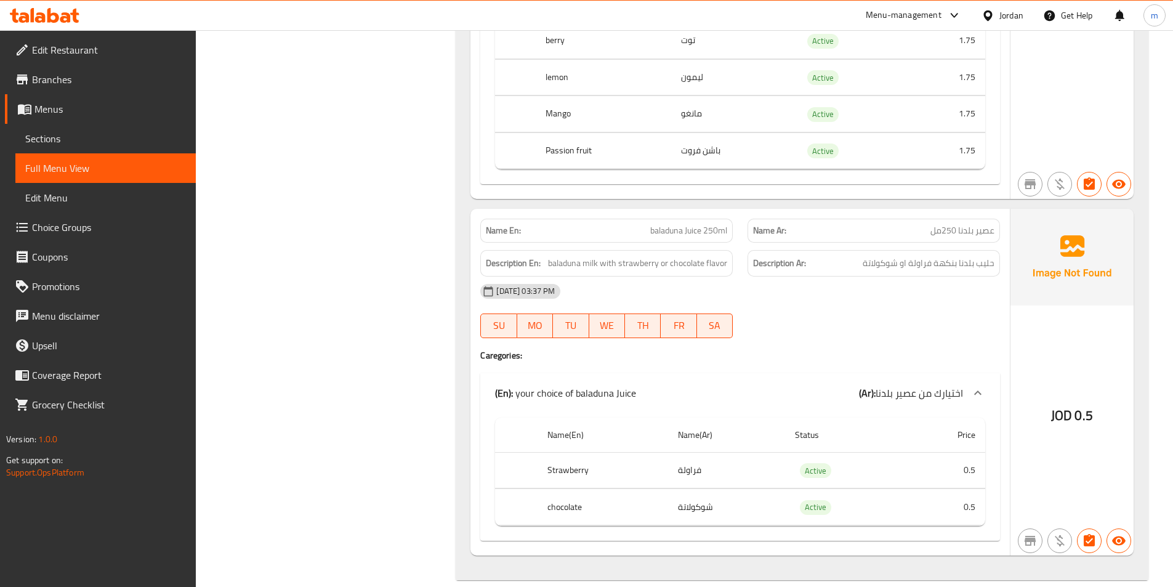
scroll to position [2950, 0]
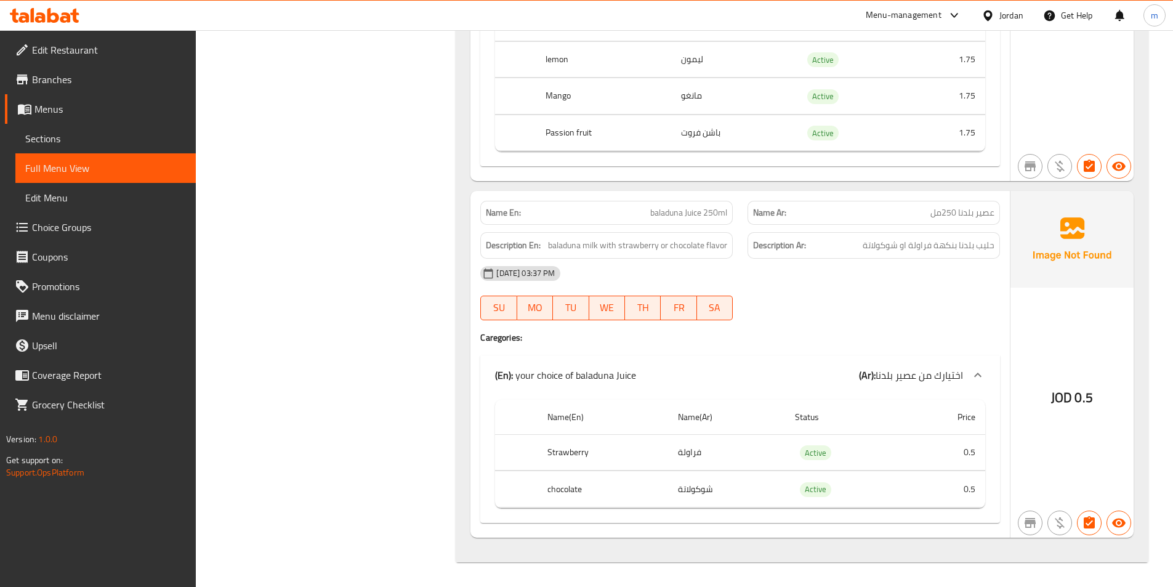
click at [960, 213] on span "عصير بلدنا 250مل" at bounding box center [962, 212] width 64 height 13
drag, startPoint x: 644, startPoint y: 210, endPoint x: 811, endPoint y: 203, distance: 167.0
click at [701, 219] on p "Name En: baladuna Juice 250ml" at bounding box center [606, 212] width 241 height 13
drag, startPoint x: 959, startPoint y: 211, endPoint x: 993, endPoint y: 215, distance: 34.1
click at [993, 215] on span "عصير بلدنا 250مل" at bounding box center [962, 212] width 64 height 13
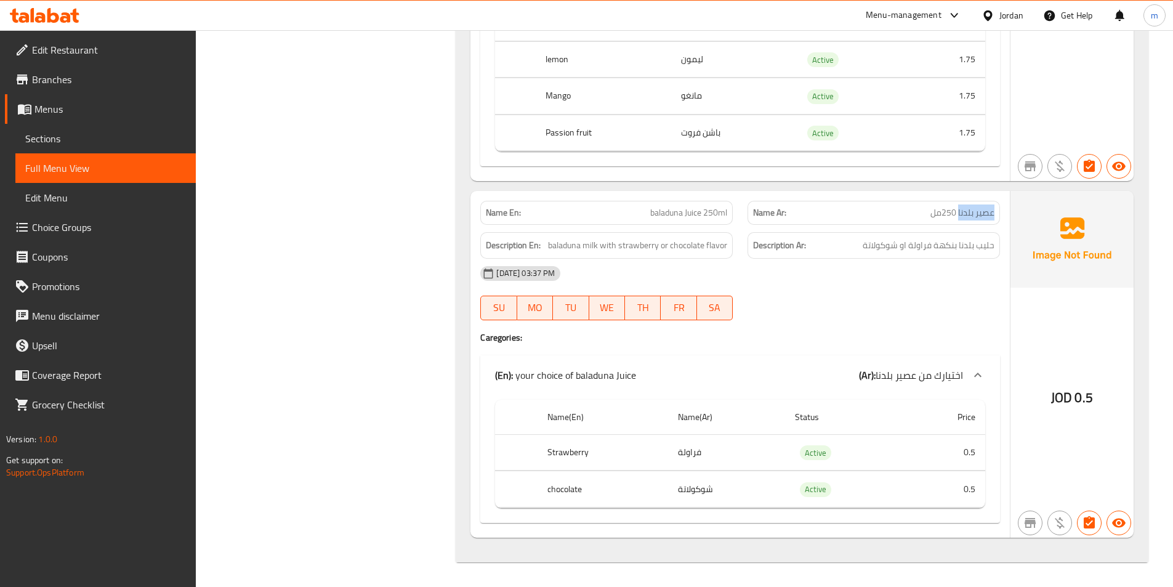
copy span "عصير بلدنا"
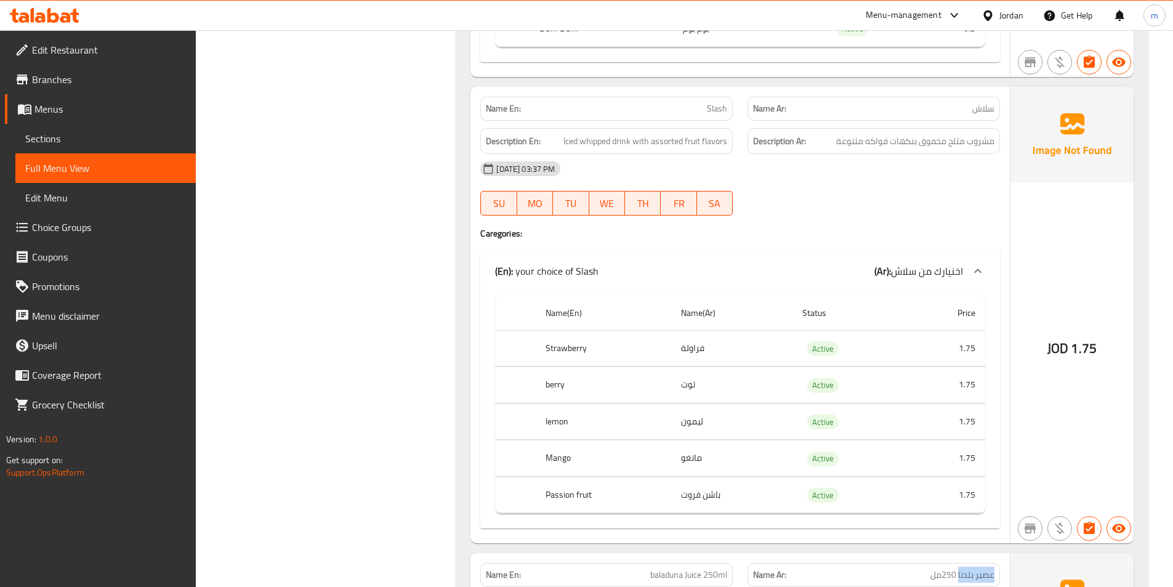
scroll to position [2581, 0]
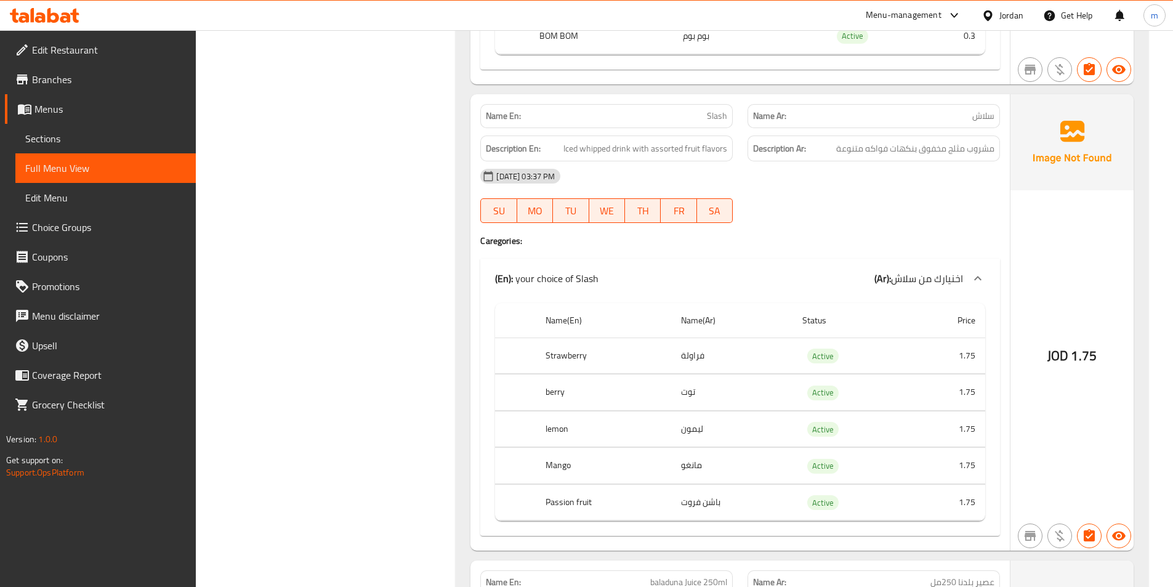
click at [135, 57] on link "Edit Restaurant" at bounding box center [100, 50] width 191 height 30
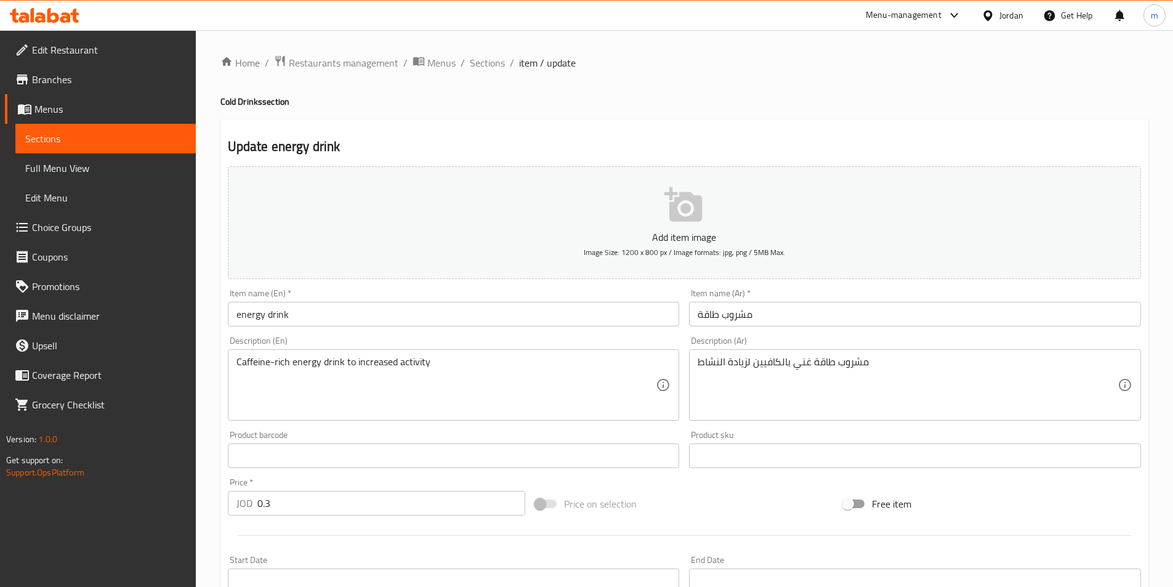
click at [76, 233] on span "Choice Groups" at bounding box center [109, 227] width 154 height 15
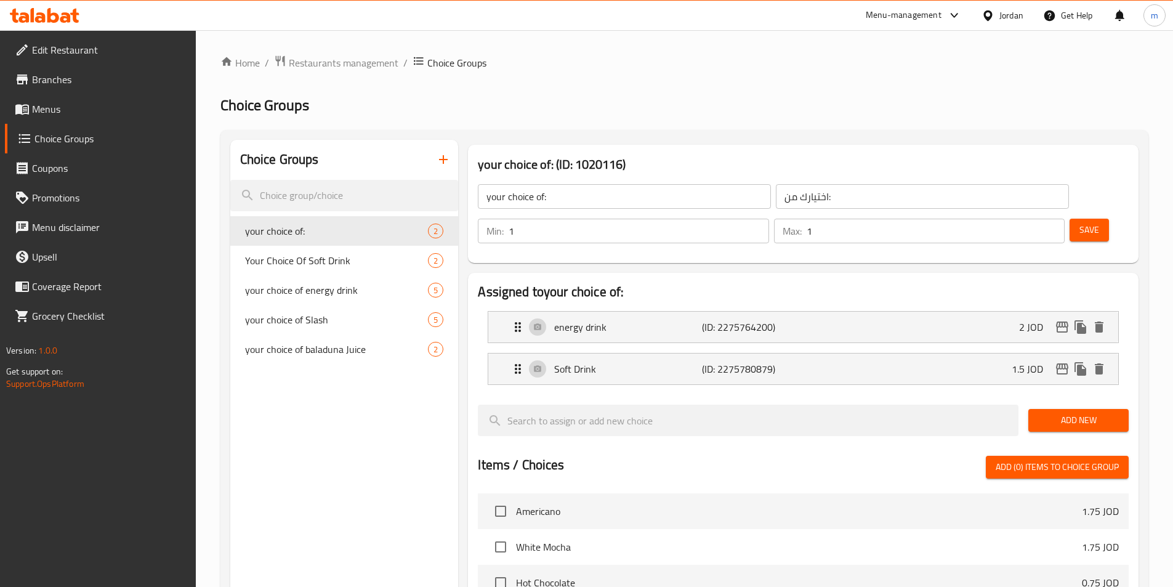
drag, startPoint x: 335, startPoint y: 325, endPoint x: 347, endPoint y: 412, distance: 87.6
click at [347, 412] on div "Choice Groups your choice of: 2 Your Choice Of Soft Drink 2 your choice of ener…" at bounding box center [344, 540] width 228 height 801
click at [346, 297] on span "your choice of energy drink" at bounding box center [318, 290] width 147 height 15
type input "your choice of energy drink"
type input "اختيارك من مشروب طاقة"
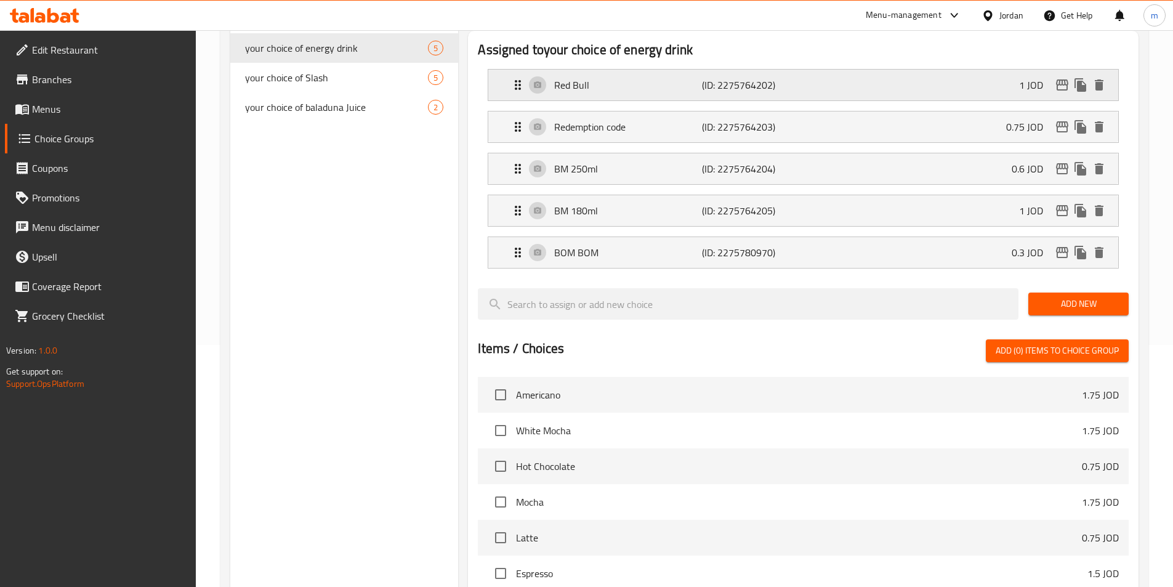
scroll to position [246, 0]
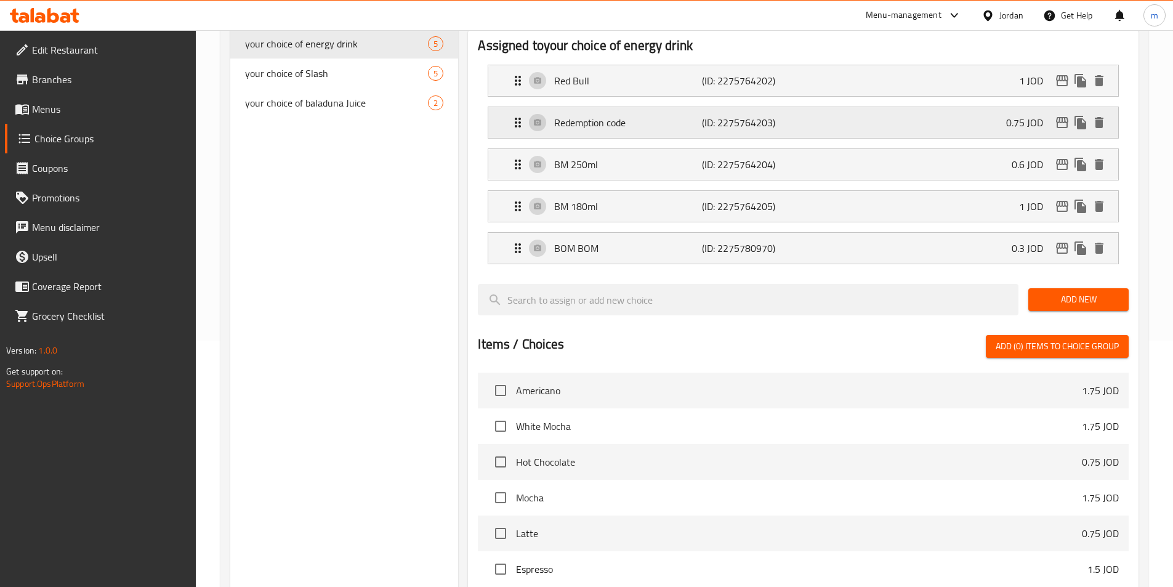
click at [679, 115] on p "Redemption code" at bounding box center [627, 122] width 147 height 15
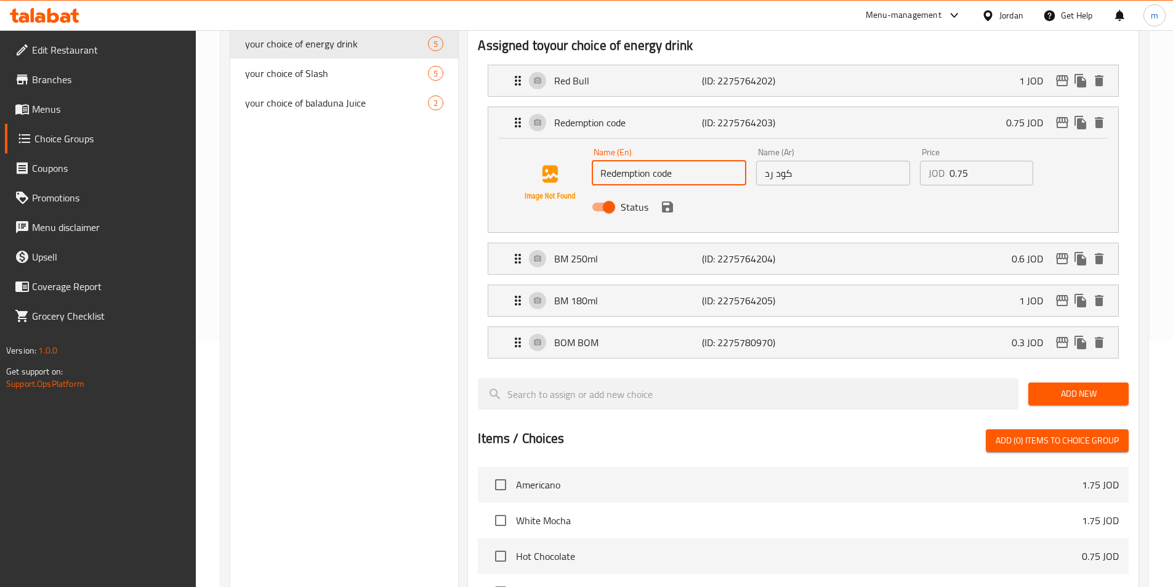
drag, startPoint x: 678, startPoint y: 136, endPoint x: 594, endPoint y: 132, distance: 84.4
click at [594, 161] on input "Redemption code" at bounding box center [669, 173] width 154 height 25
type input "code red"
click at [406, 164] on div "Choice Groups your choice of: 2 Your Choice Of Soft Drink 2 your choice of ener…" at bounding box center [344, 404] width 228 height 1021
click at [673, 199] on icon "save" at bounding box center [667, 206] width 15 height 15
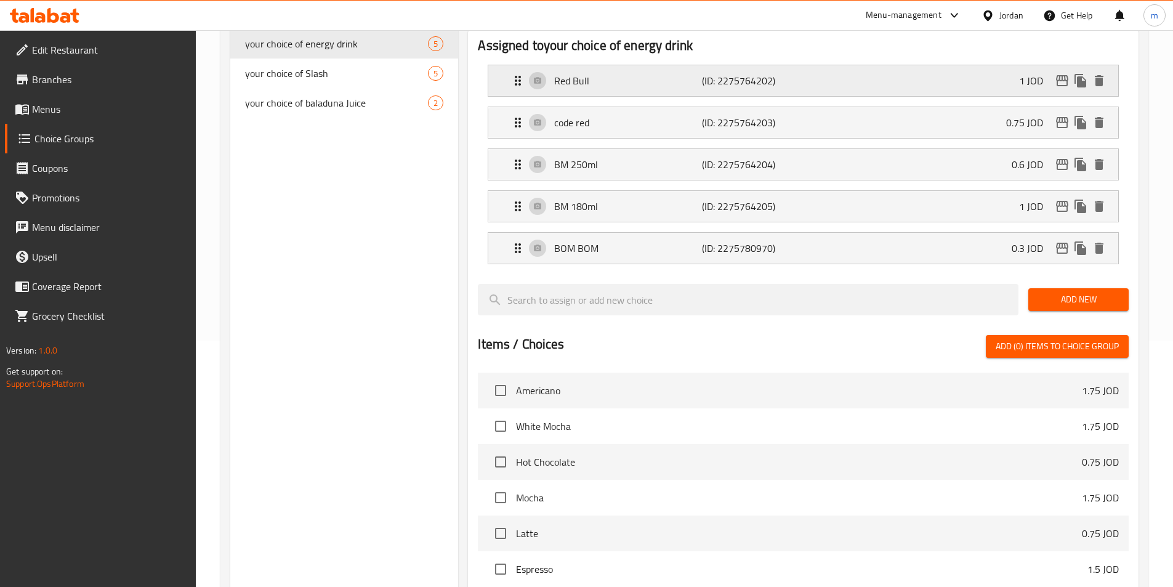
click at [721, 73] on p "(ID: 2275764202)" at bounding box center [751, 80] width 98 height 15
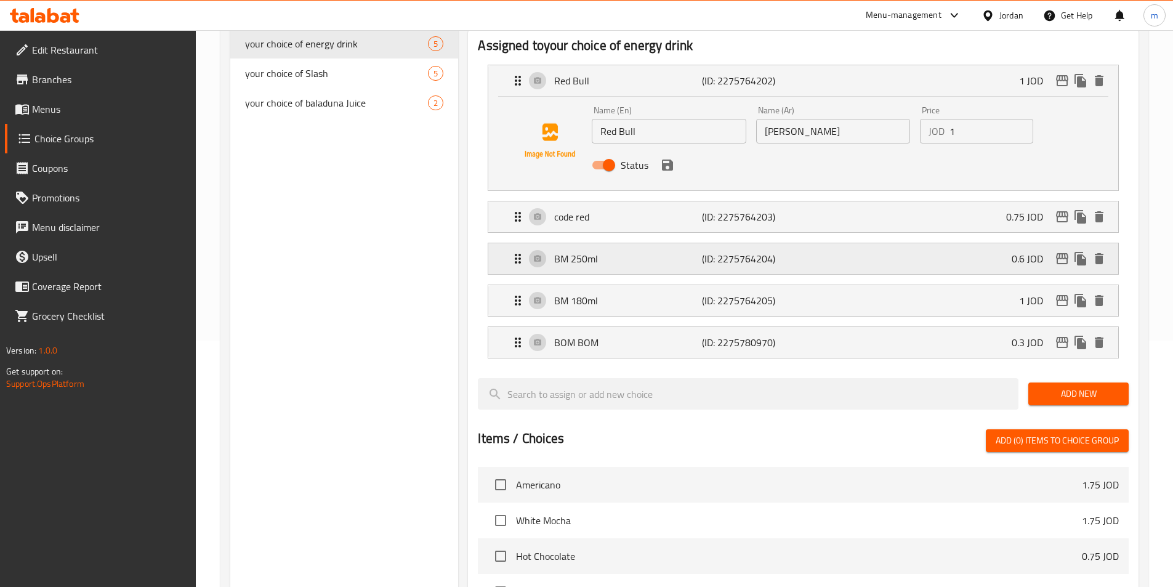
click at [721, 243] on div "BM 250ml (ID: 2275764204) 0.6 JOD" at bounding box center [806, 258] width 593 height 31
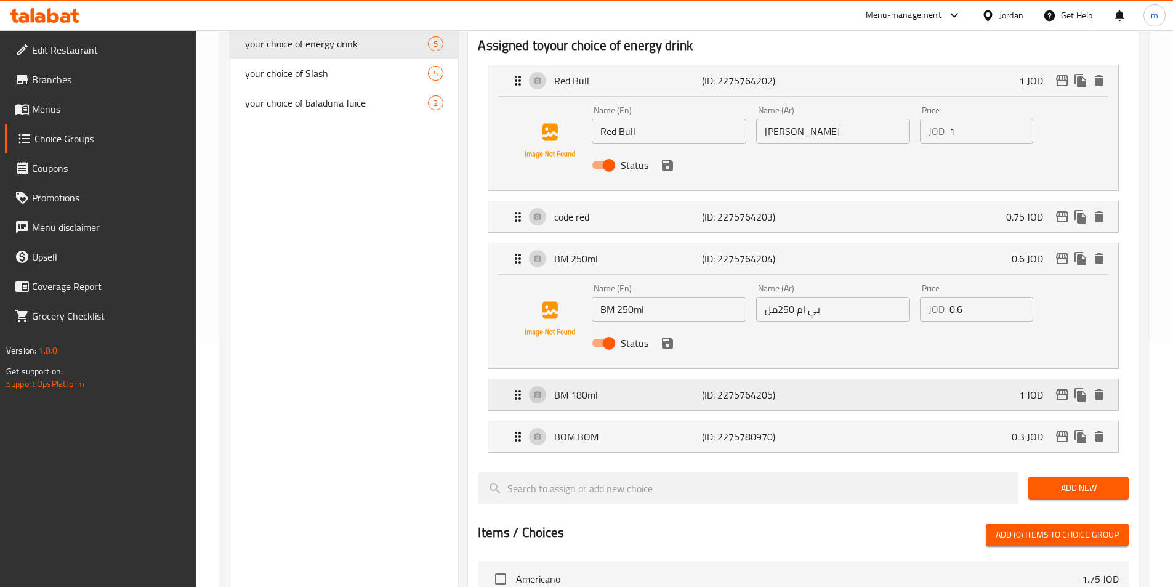
click at [735, 387] on p "(ID: 2275764205)" at bounding box center [751, 394] width 98 height 15
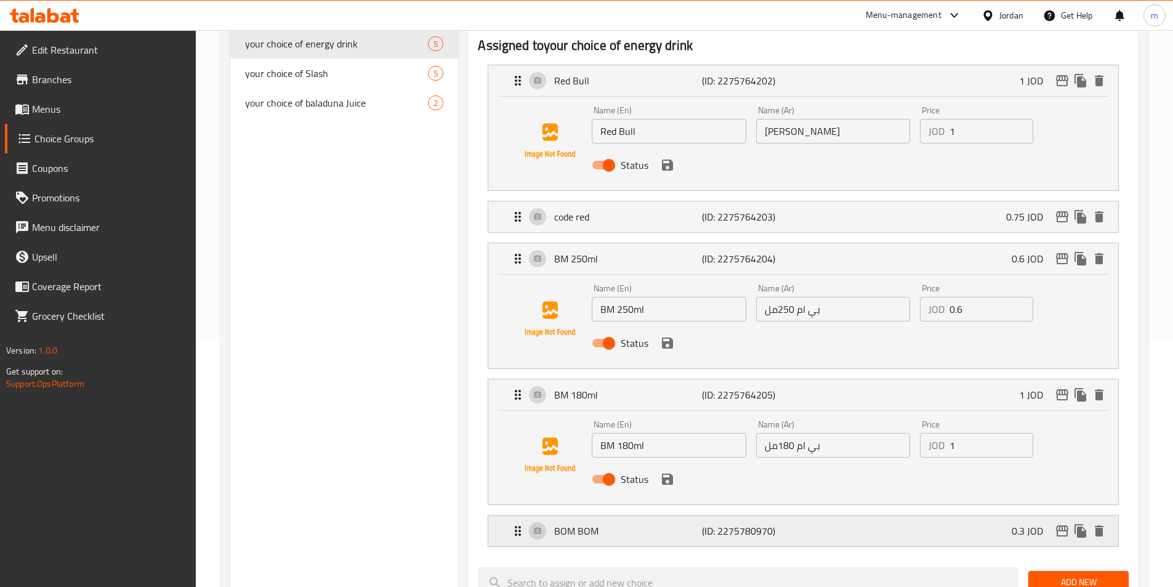
click at [771, 523] on p "(ID: 2275780970)" at bounding box center [751, 530] width 98 height 15
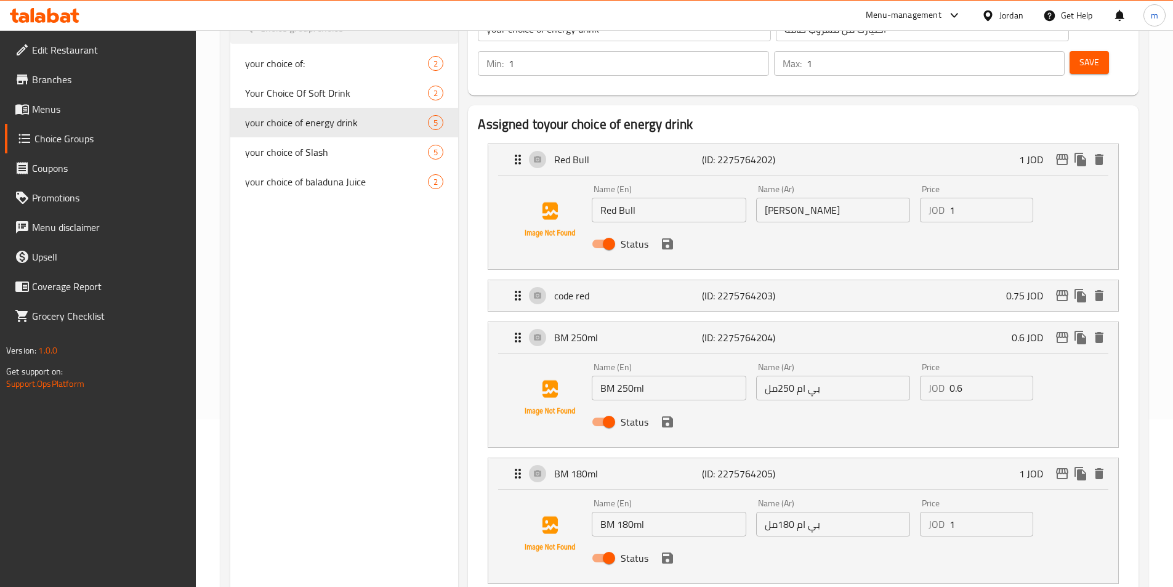
scroll to position [308, 0]
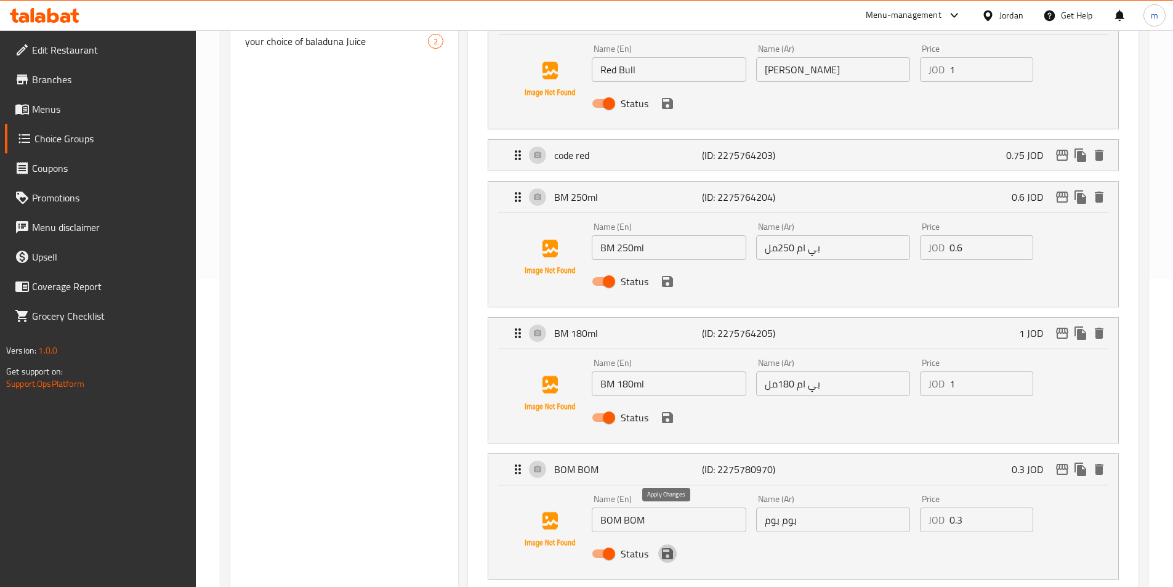
click at [667, 546] on icon "save" at bounding box center [667, 553] width 15 height 15
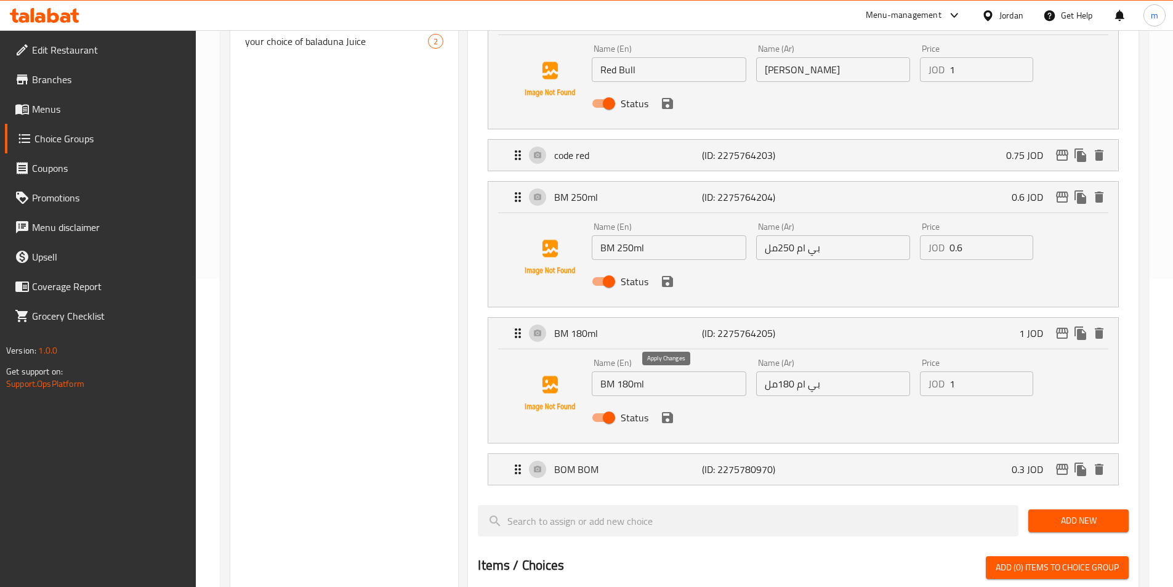
click at [666, 410] on icon "save" at bounding box center [667, 417] width 15 height 15
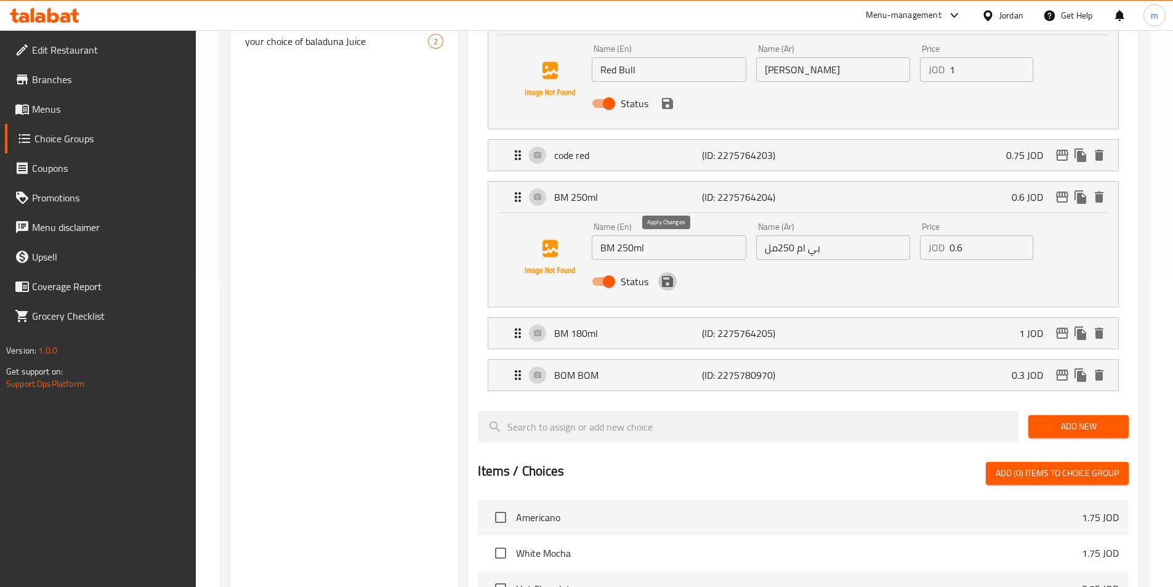
click at [662, 276] on icon "save" at bounding box center [667, 281] width 11 height 11
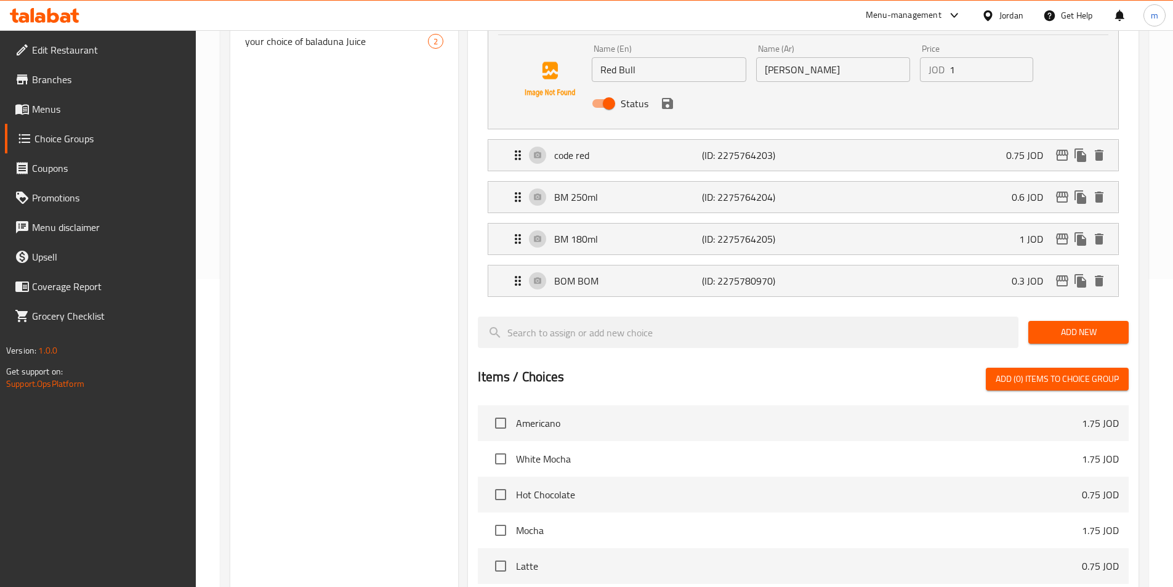
click at [663, 87] on div "Name (En) Red Bull Name (En) Name (Ar) ريد بول Name (Ar) Price JOD 1 Price Stat…" at bounding box center [803, 82] width 630 height 94
click at [667, 87] on div "Status" at bounding box center [833, 103] width 492 height 33
click at [667, 96] on icon "save" at bounding box center [667, 103] width 15 height 15
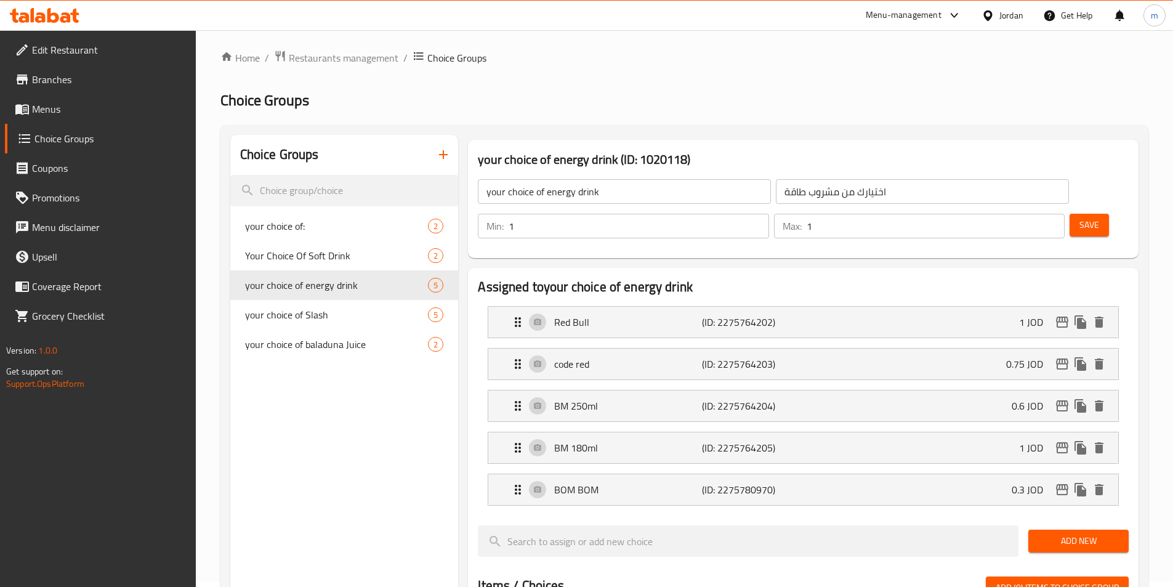
scroll to position [0, 0]
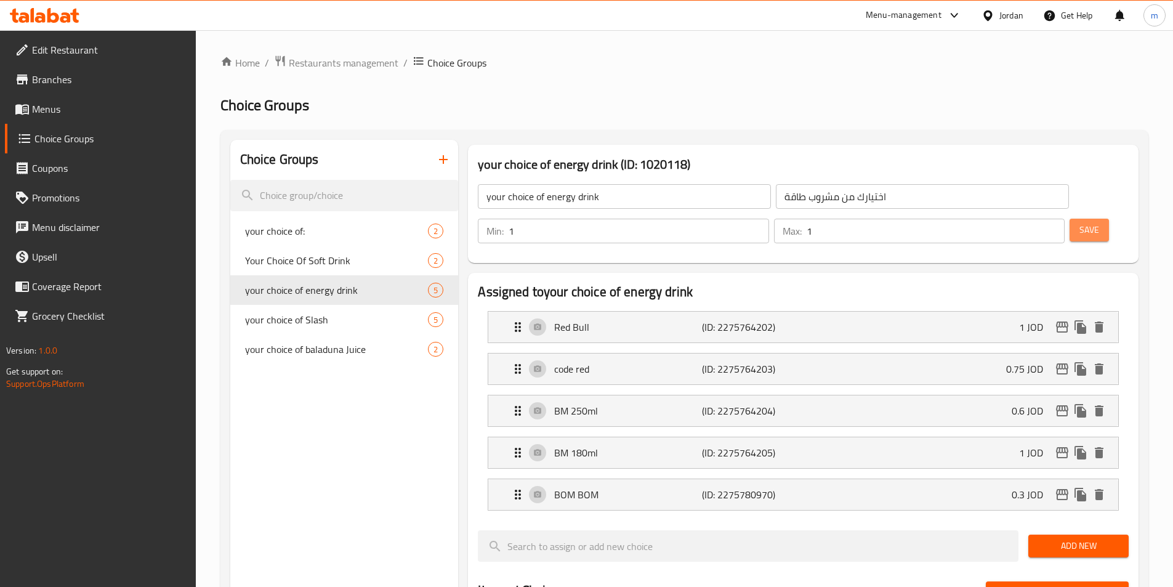
click at [1079, 222] on span "Save" at bounding box center [1089, 229] width 20 height 15
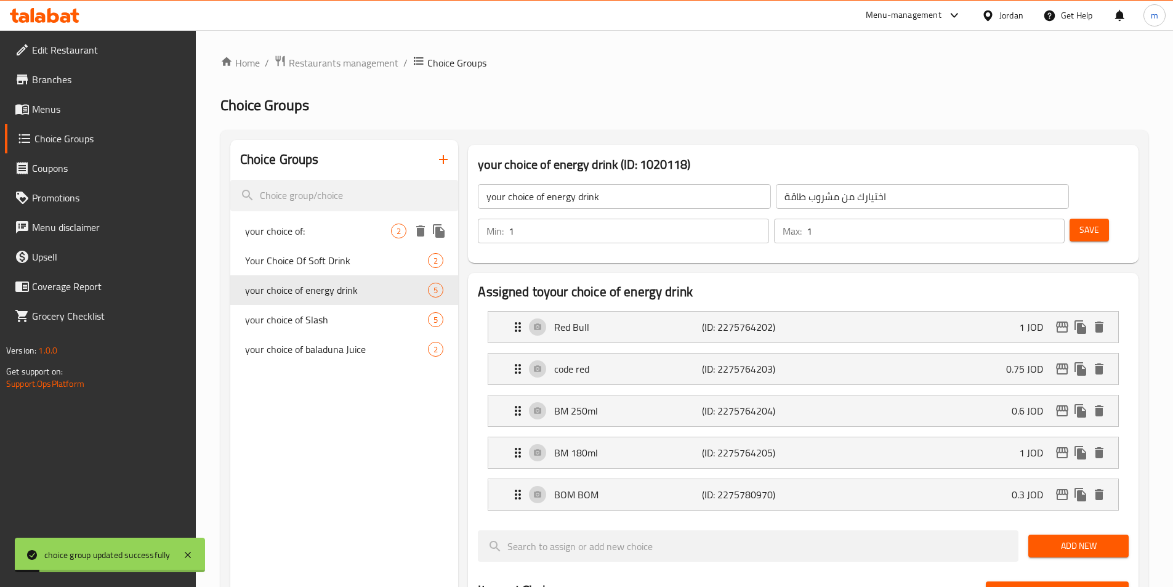
click at [328, 238] on span "your choice of:" at bounding box center [318, 230] width 147 height 15
type input "your choice of:"
type input "اختيارك من:"
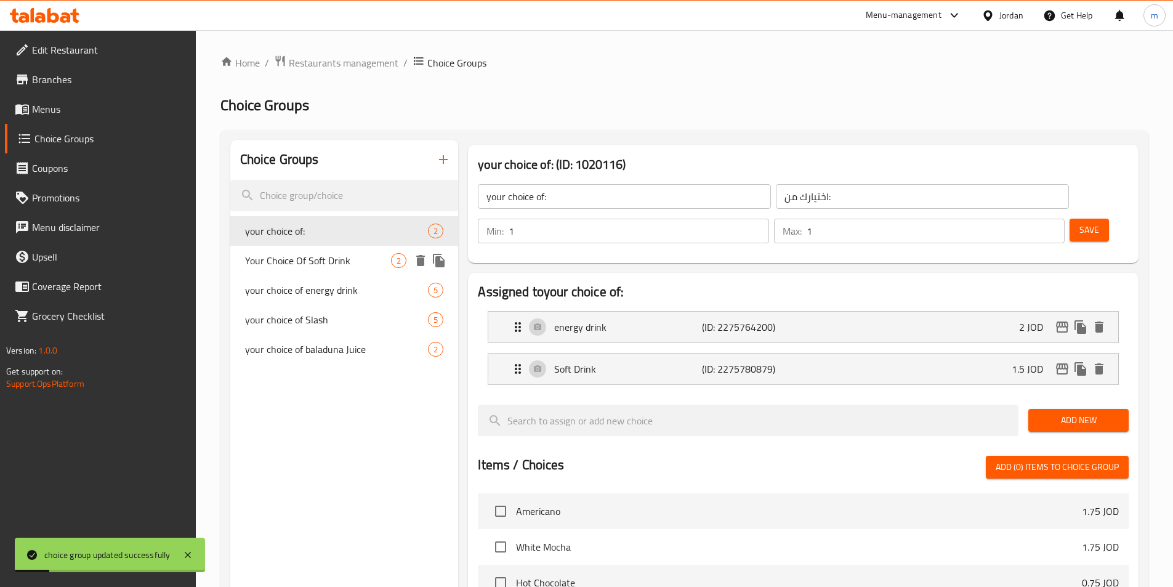
click at [329, 249] on div "Your Choice Of Soft Drink 2" at bounding box center [344, 261] width 228 height 30
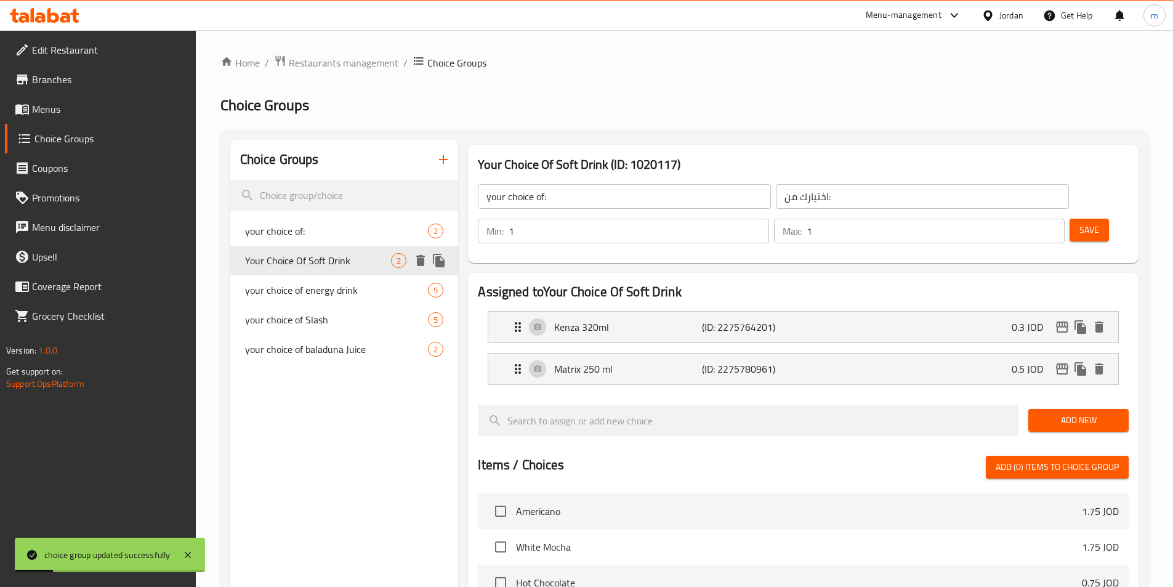
type input "Your Choice Of Soft Drink"
type input "اختيارك من المشروب غازي"
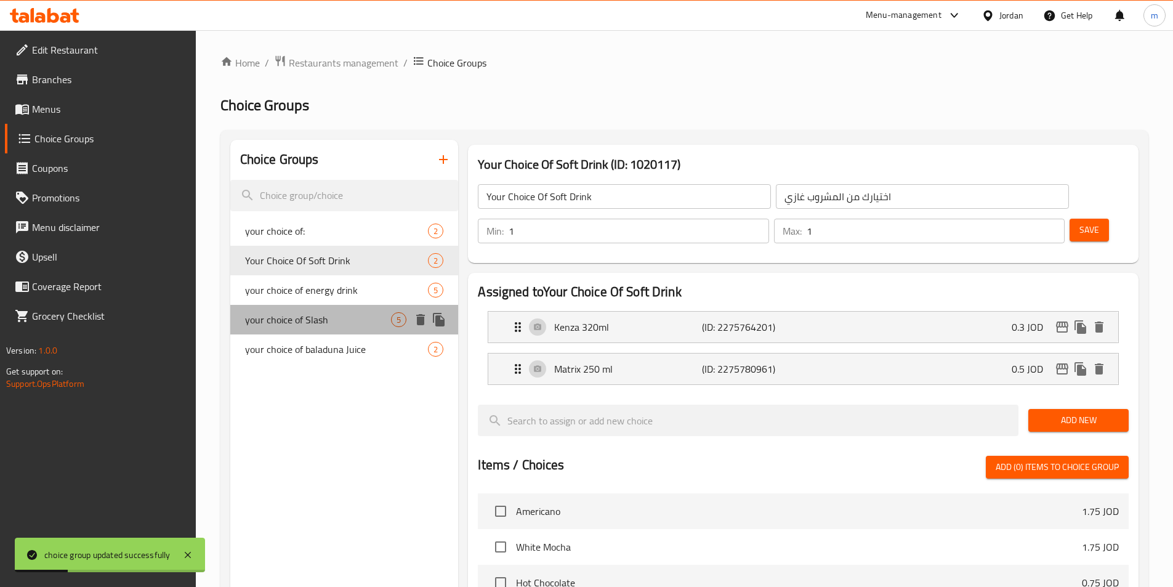
click at [330, 310] on div "your choice of Slash 5" at bounding box center [344, 320] width 228 height 30
type input "your choice of Slash"
type input "اخنيارك من سلاش"
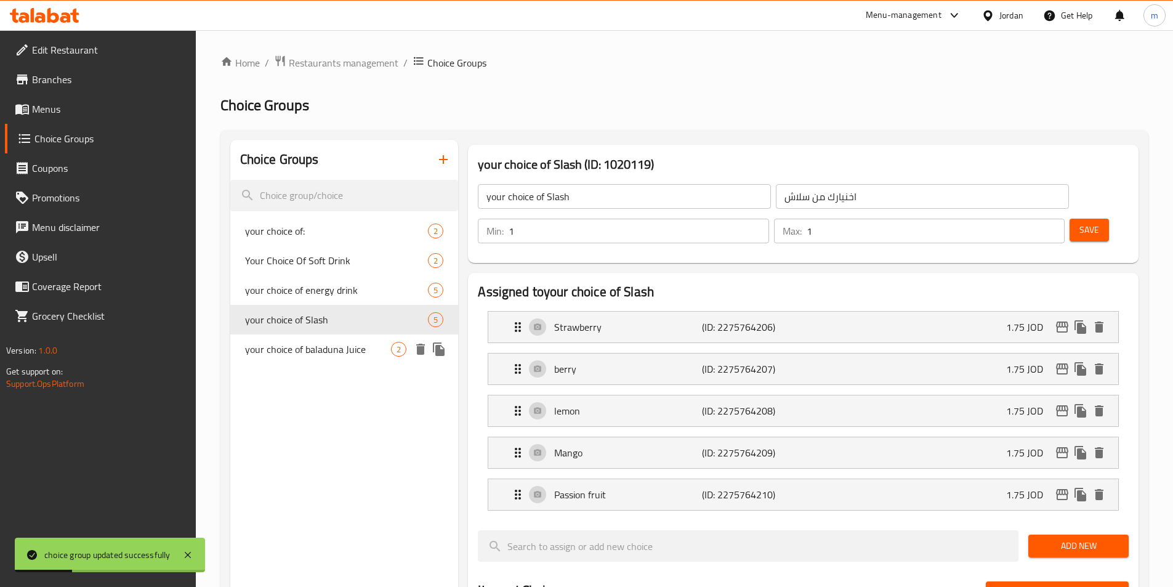
click at [330, 346] on span "your choice of baladuna Juice" at bounding box center [318, 349] width 147 height 15
type input "your choice of baladuna Juice"
type input "اختيارك من عصير بلدنا"
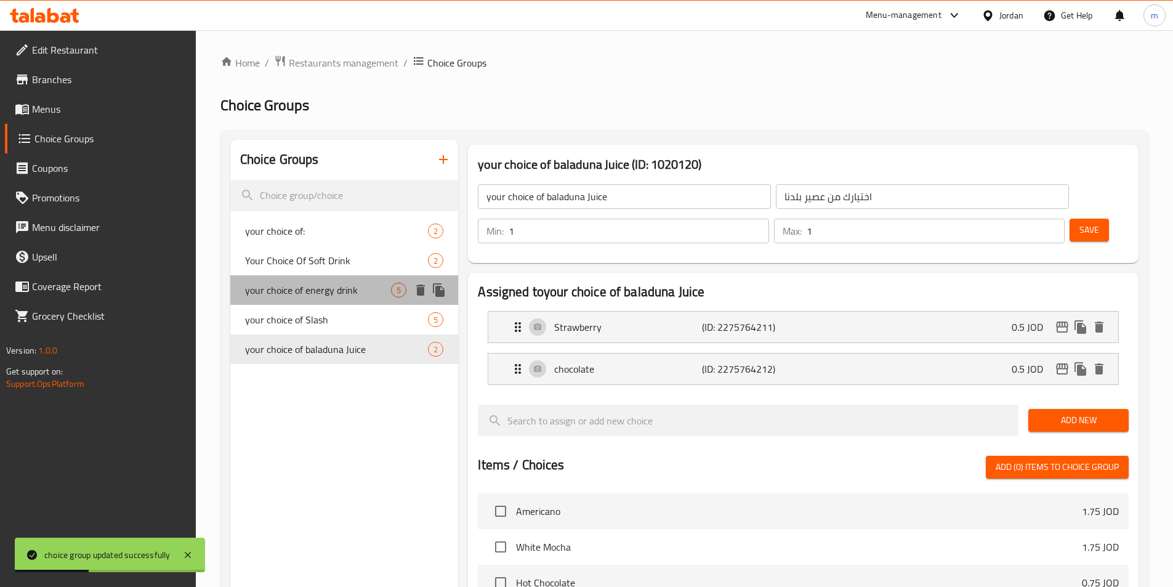
click at [339, 286] on span "your choice of energy drink" at bounding box center [318, 290] width 147 height 15
type input "your choice of energy drink"
type input "اختيارك من مشروب طاقة"
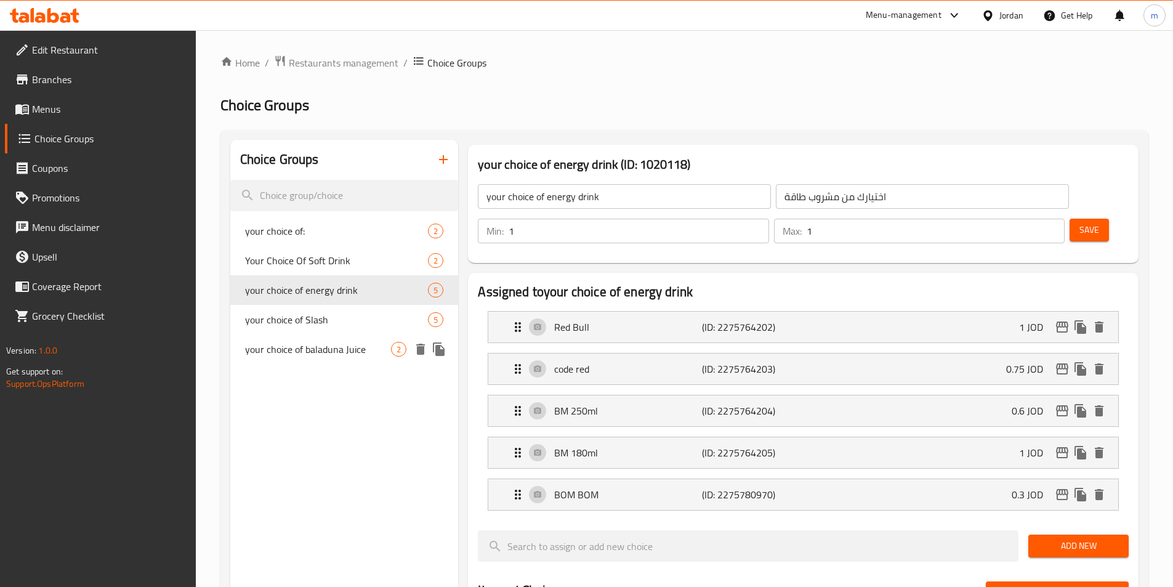
click at [315, 356] on span "your choice of baladuna Juice" at bounding box center [318, 349] width 147 height 15
type input "your choice of baladuna Juice"
type input "اختيارك من عصير بلدنا"
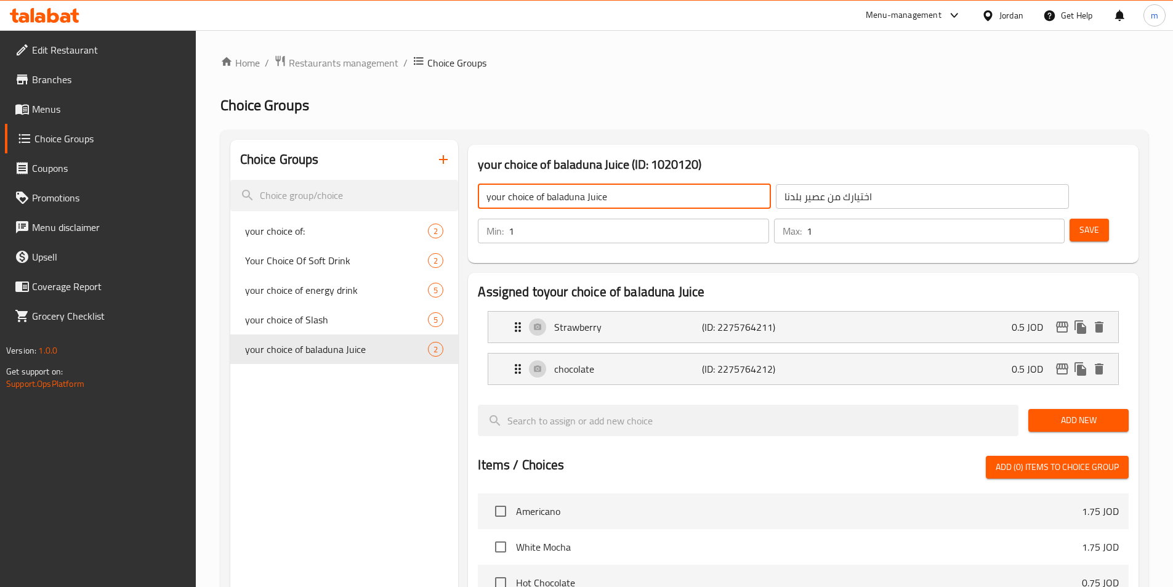
click at [572, 198] on input "your choice of baladuna Juice" at bounding box center [624, 196] width 293 height 25
type input "your choice of baladna Juice"
click at [1069, 219] on button "Save" at bounding box center [1088, 230] width 39 height 23
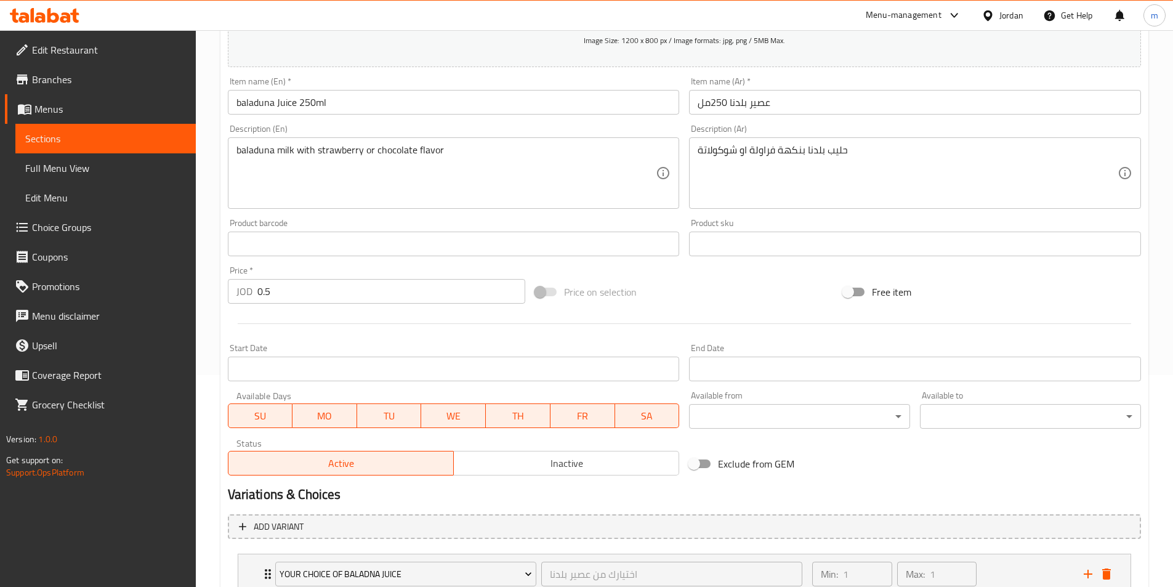
scroll to position [57, 0]
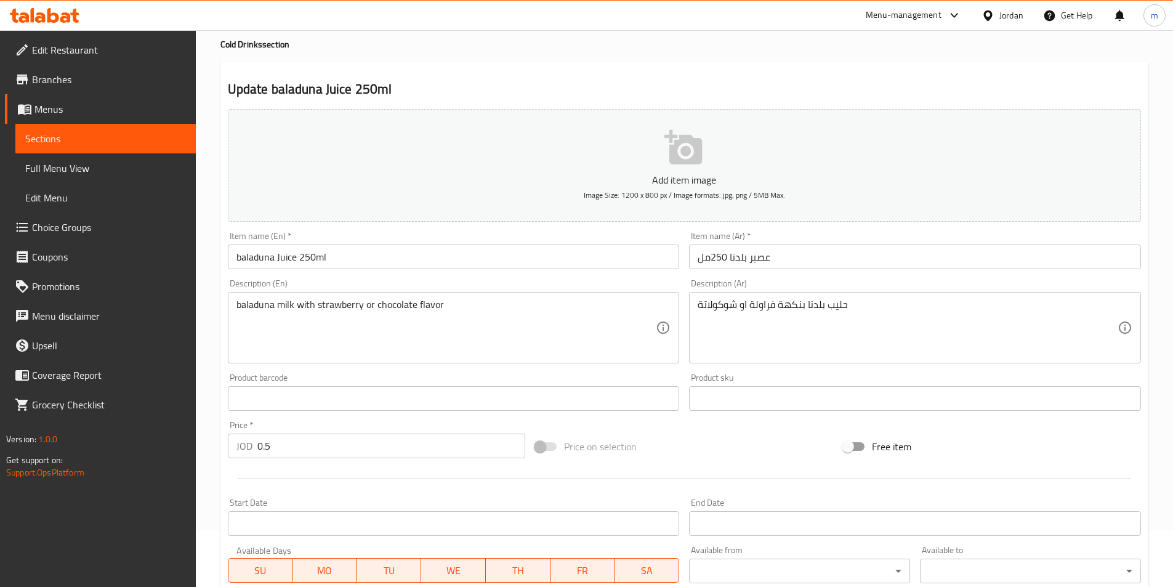
click at [263, 262] on input "baladuna Juice 250ml" at bounding box center [454, 256] width 452 height 25
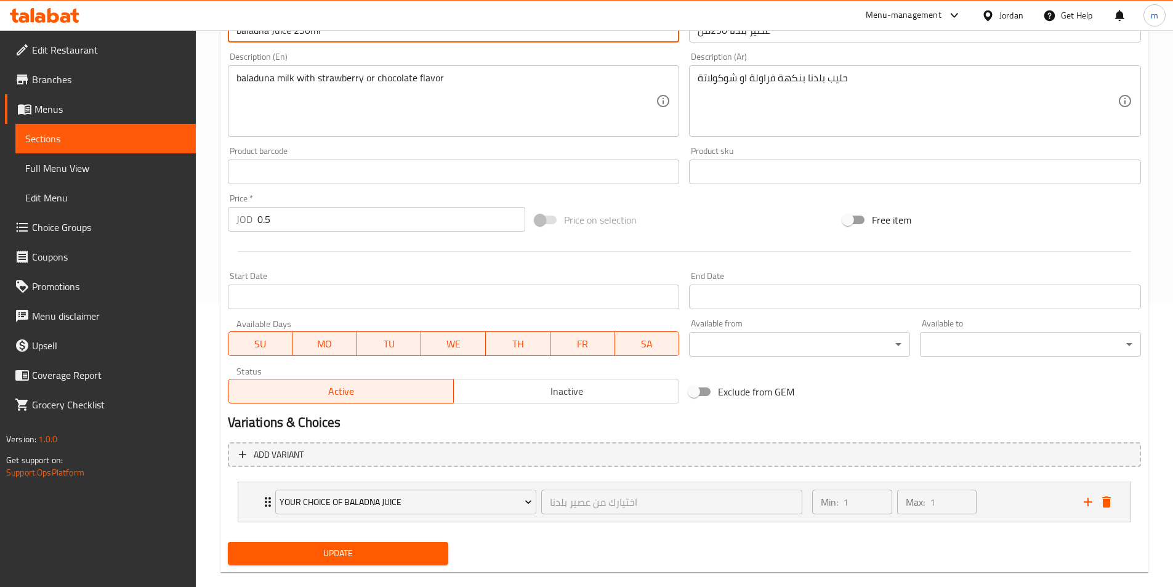
scroll to position [303, 0]
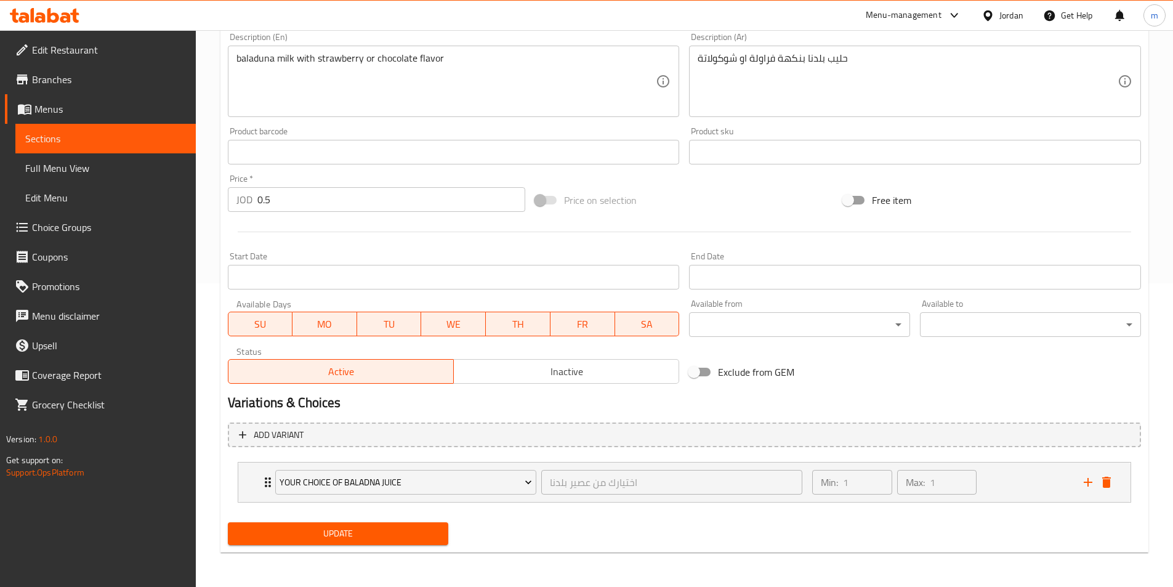
type input "baladna Juice 250ml"
click at [345, 529] on span "Update" at bounding box center [338, 533] width 201 height 15
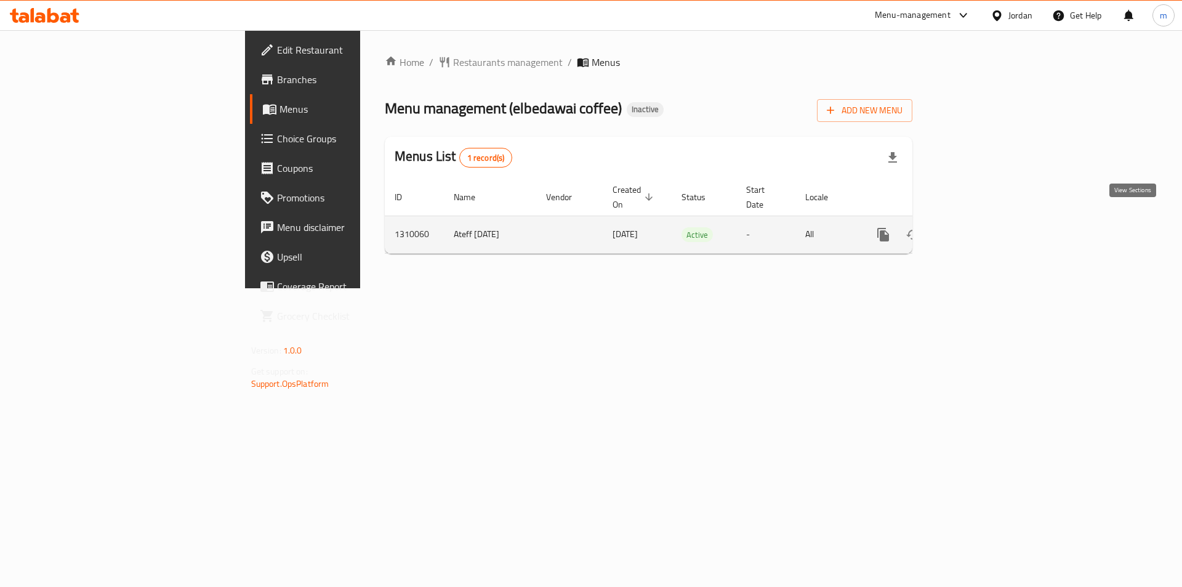
click at [979, 227] on icon "enhanced table" at bounding box center [972, 234] width 15 height 15
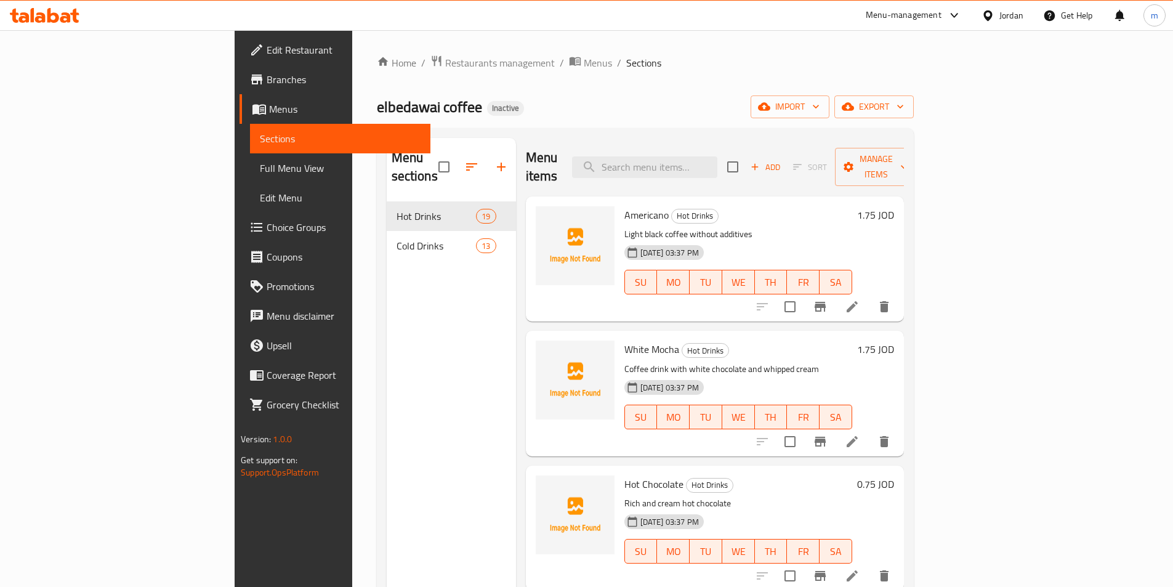
click at [260, 169] on span "Full Menu View" at bounding box center [340, 168] width 161 height 15
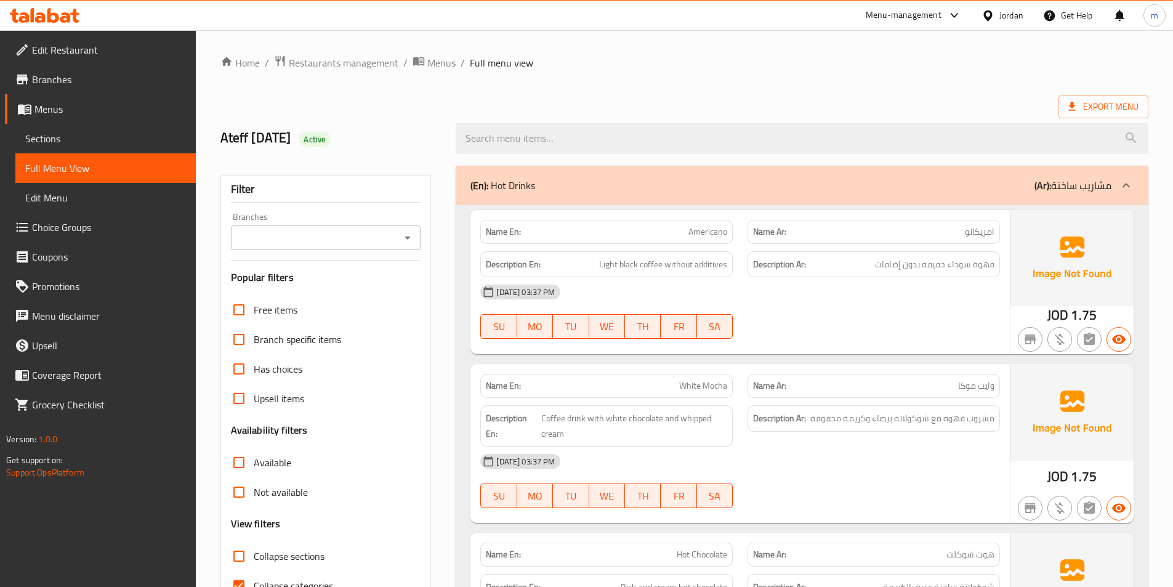
scroll to position [185, 0]
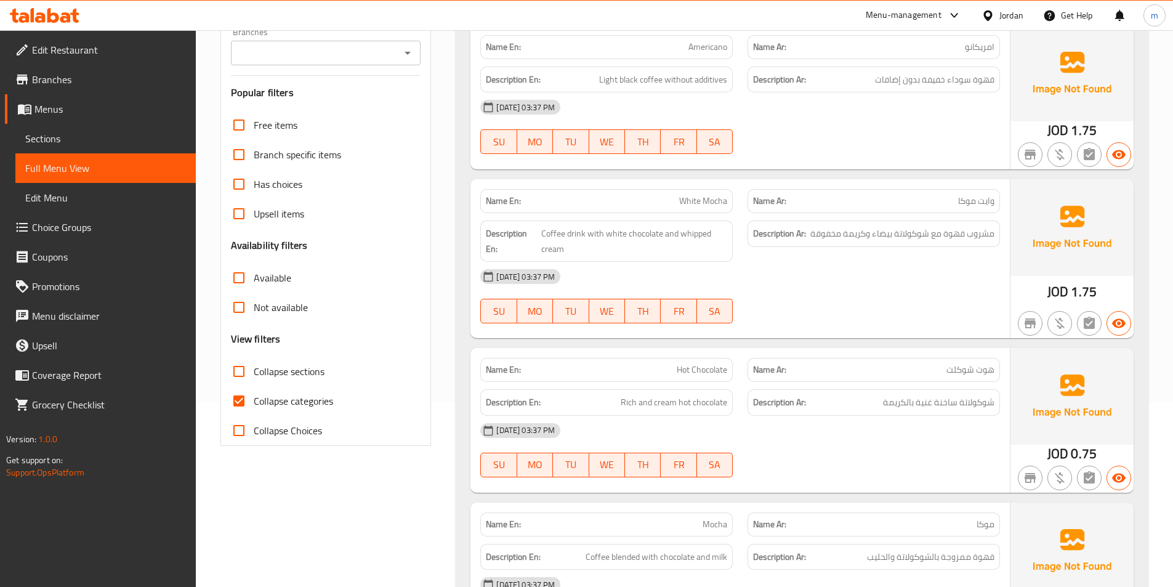
click at [260, 400] on span "Collapse categories" at bounding box center [293, 400] width 79 height 15
click at [254, 400] on input "Collapse categories" at bounding box center [239, 401] width 30 height 30
checkbox input "false"
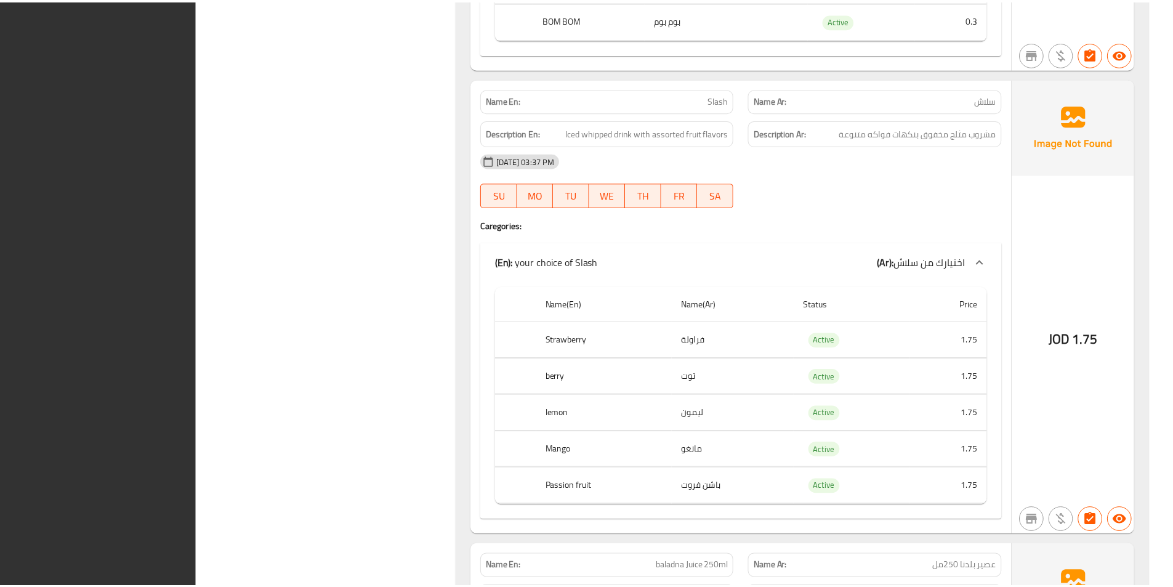
scroll to position [6372, 0]
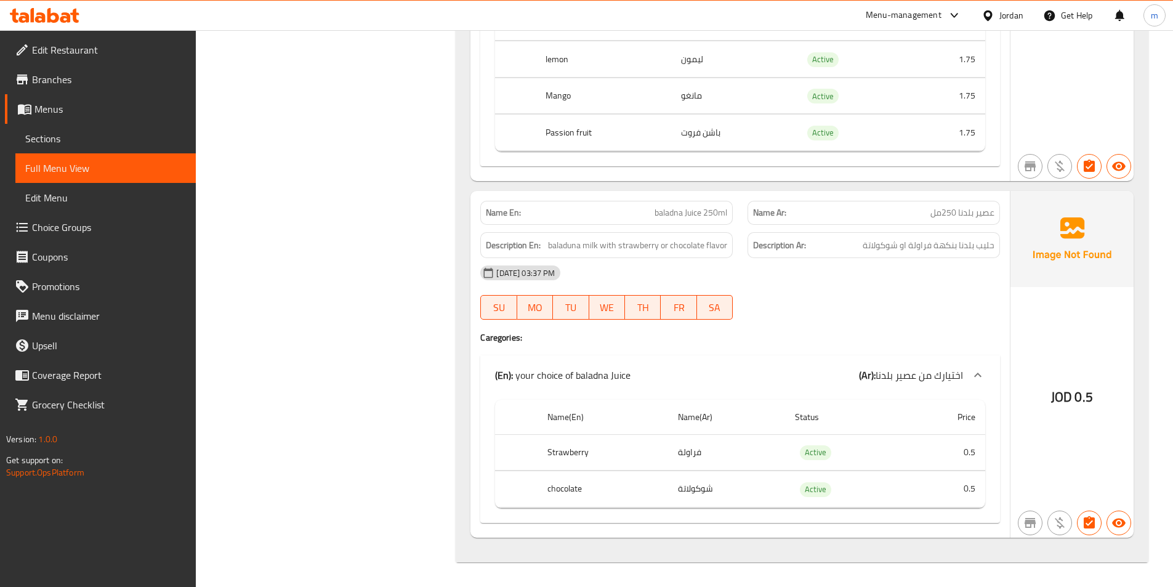
click at [90, 102] on span "Menus" at bounding box center [109, 109] width 151 height 15
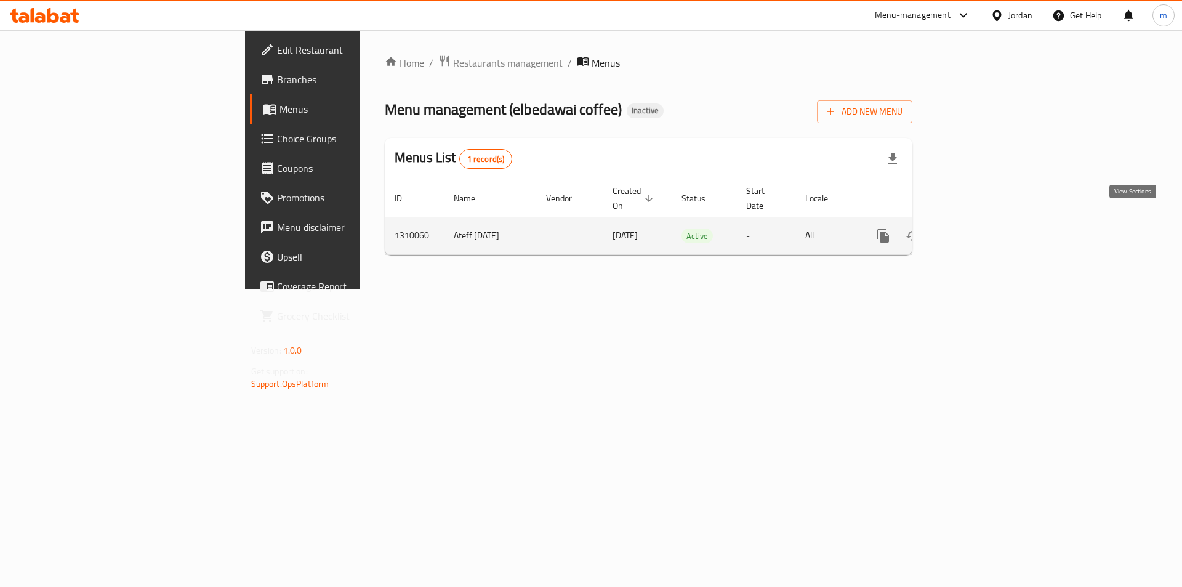
click at [979, 228] on icon "enhanced table" at bounding box center [972, 235] width 15 height 15
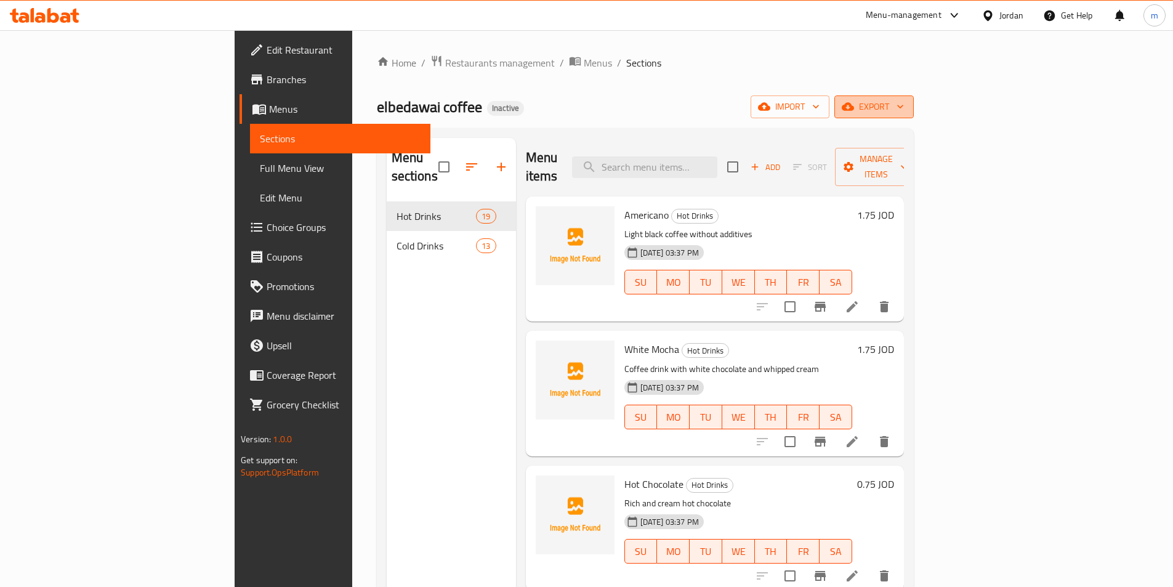
click at [904, 105] on span "export" at bounding box center [874, 106] width 60 height 15
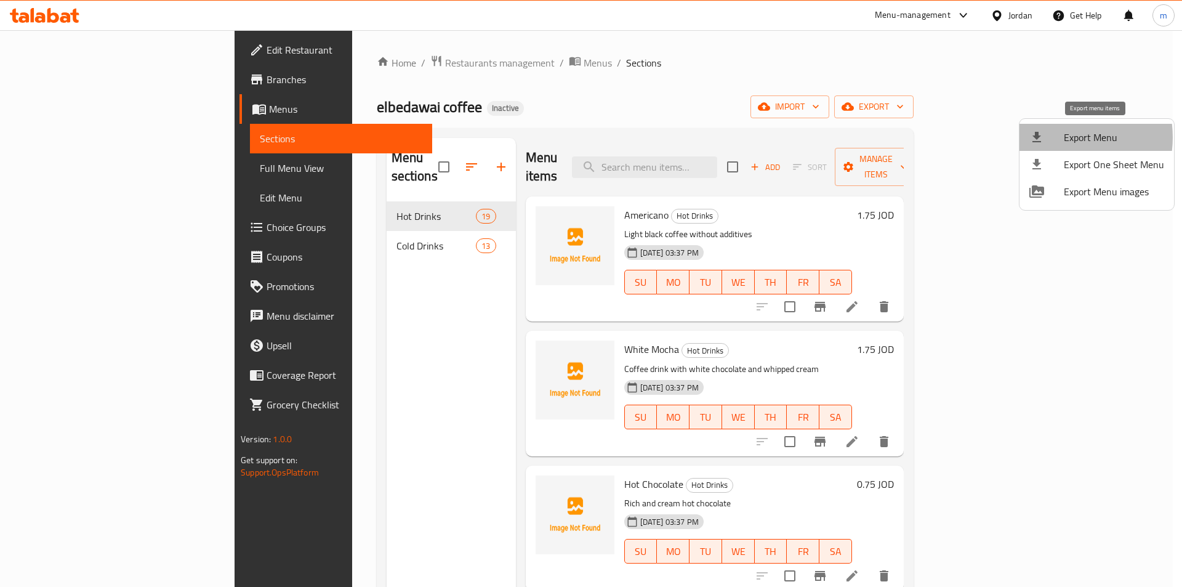
click at [1056, 137] on div at bounding box center [1046, 137] width 34 height 15
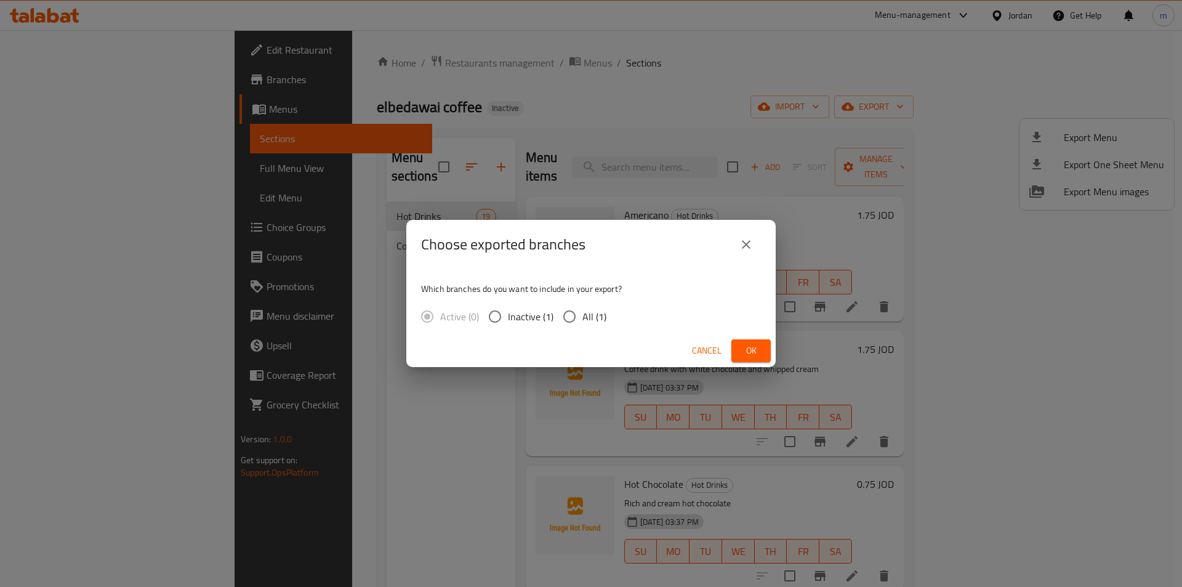
click at [569, 313] on input "All (1)" at bounding box center [569, 316] width 26 height 26
radio input "true"
click at [761, 350] on button "Ok" at bounding box center [750, 350] width 39 height 23
